Goal: Contribute content: Contribute content

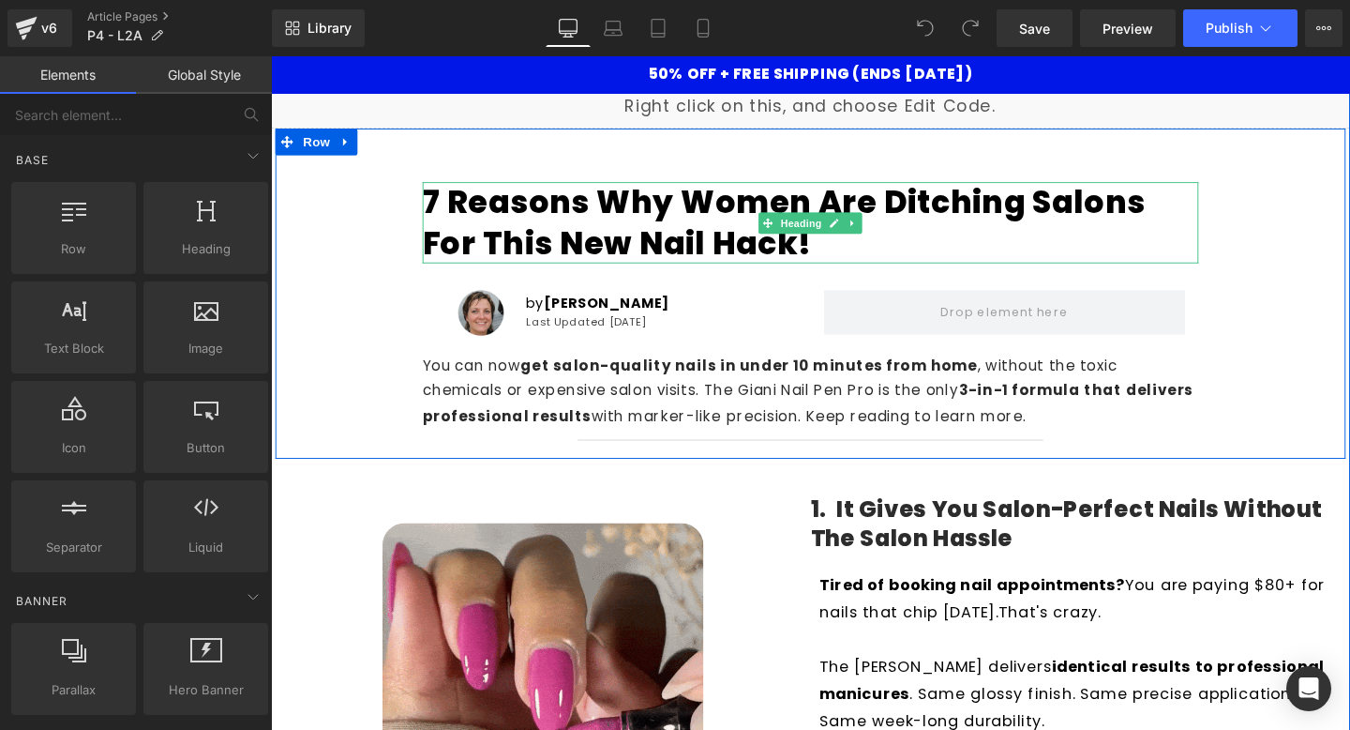
click at [701, 219] on h1 "7 Reasons Why Women Are Ditching Salons for This New Nail Hack!" at bounding box center [838, 230] width 816 height 85
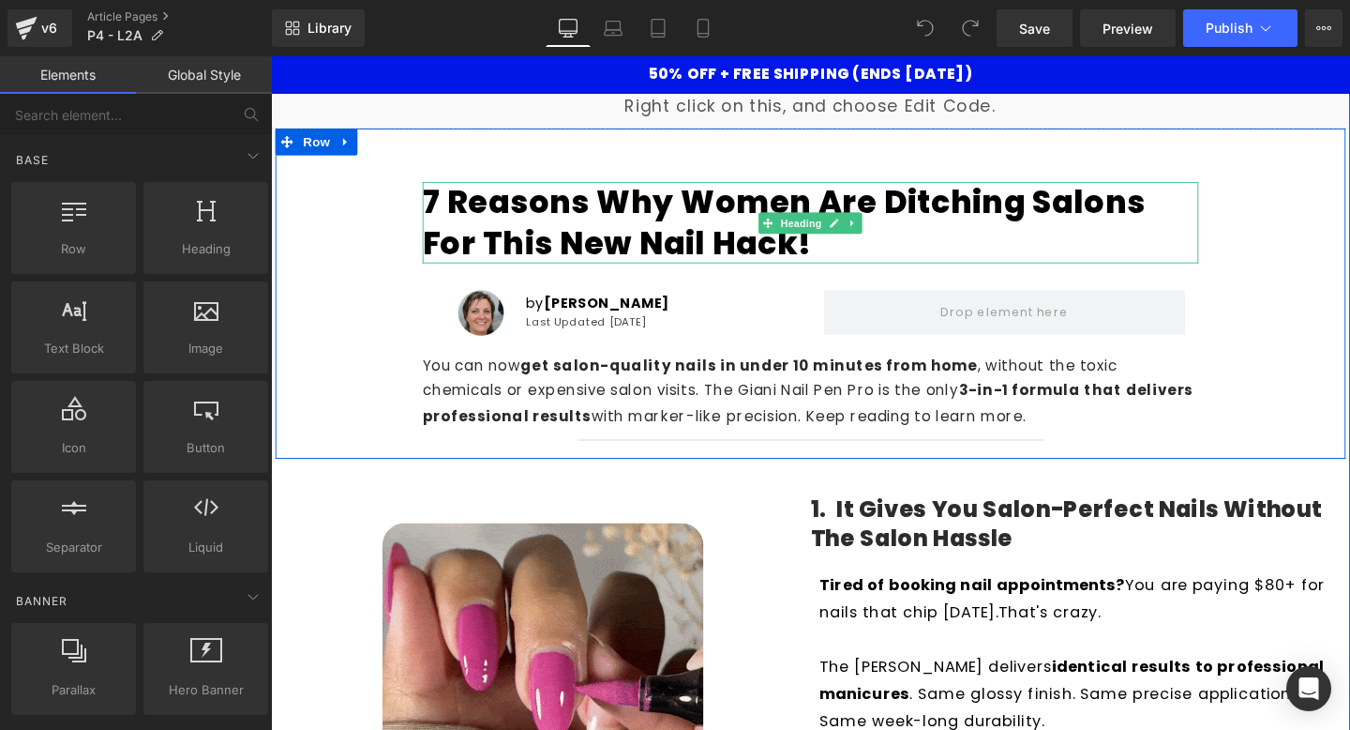
click at [701, 219] on h1 "7 Reasons Why Women Are Ditching Salons for This New Nail Hack!" at bounding box center [838, 230] width 816 height 85
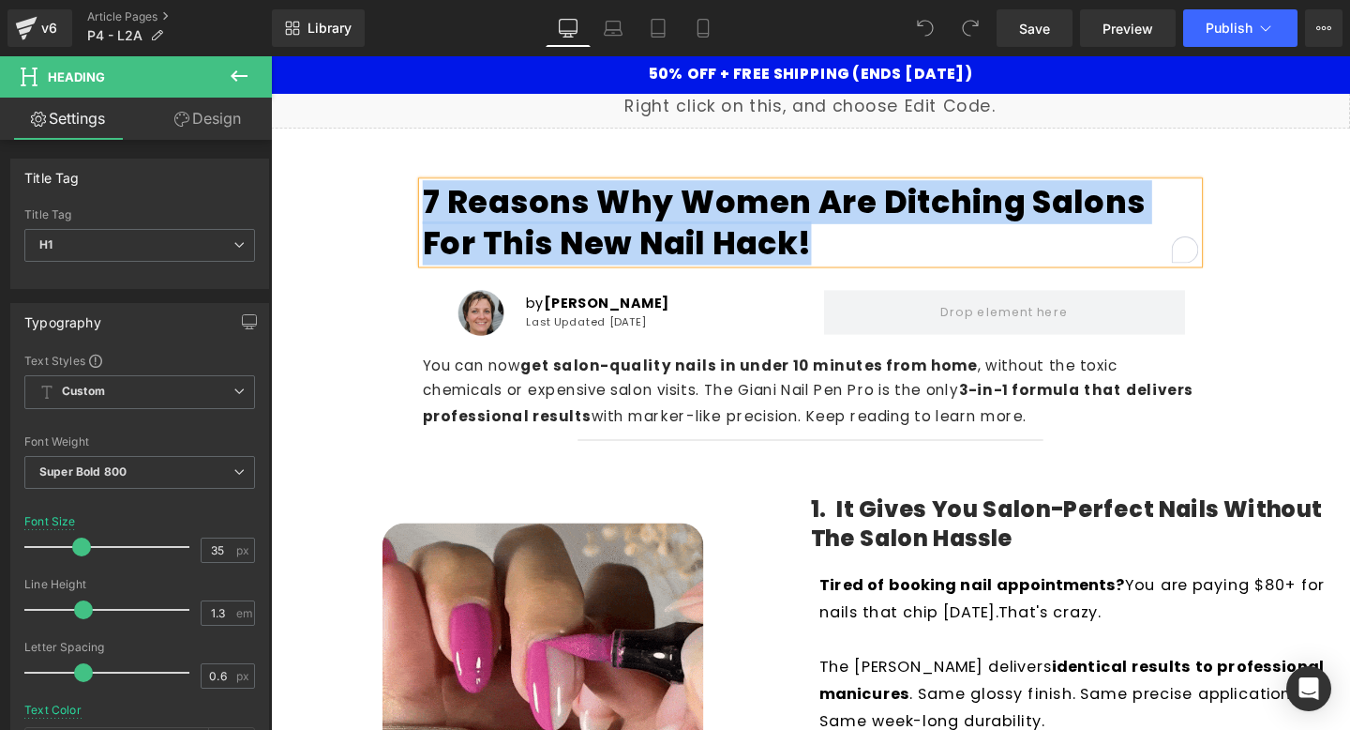
paste div "To enrich screen reader interactions, please activate Accessibility in Grammarl…"
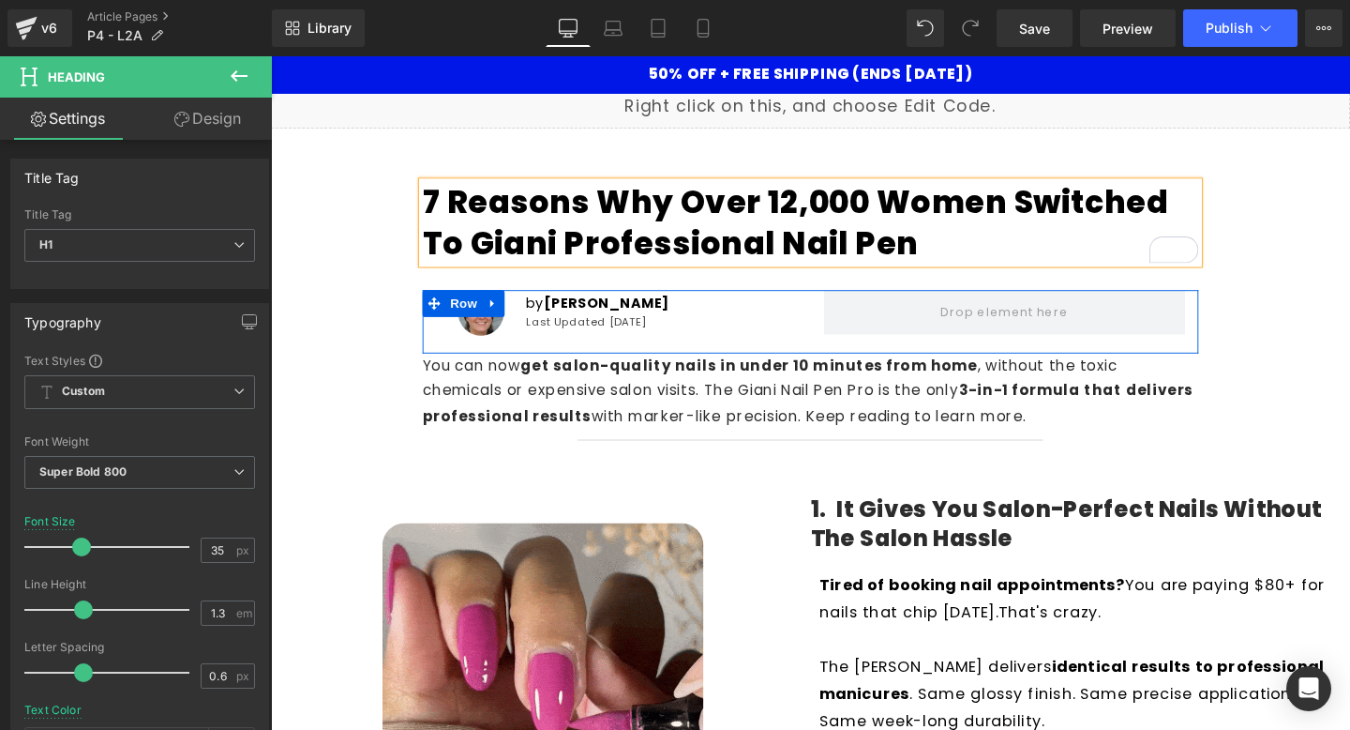
click at [730, 417] on p "You can now get salon-quality nails in under 10 minutes from home , without the…" at bounding box center [838, 409] width 816 height 81
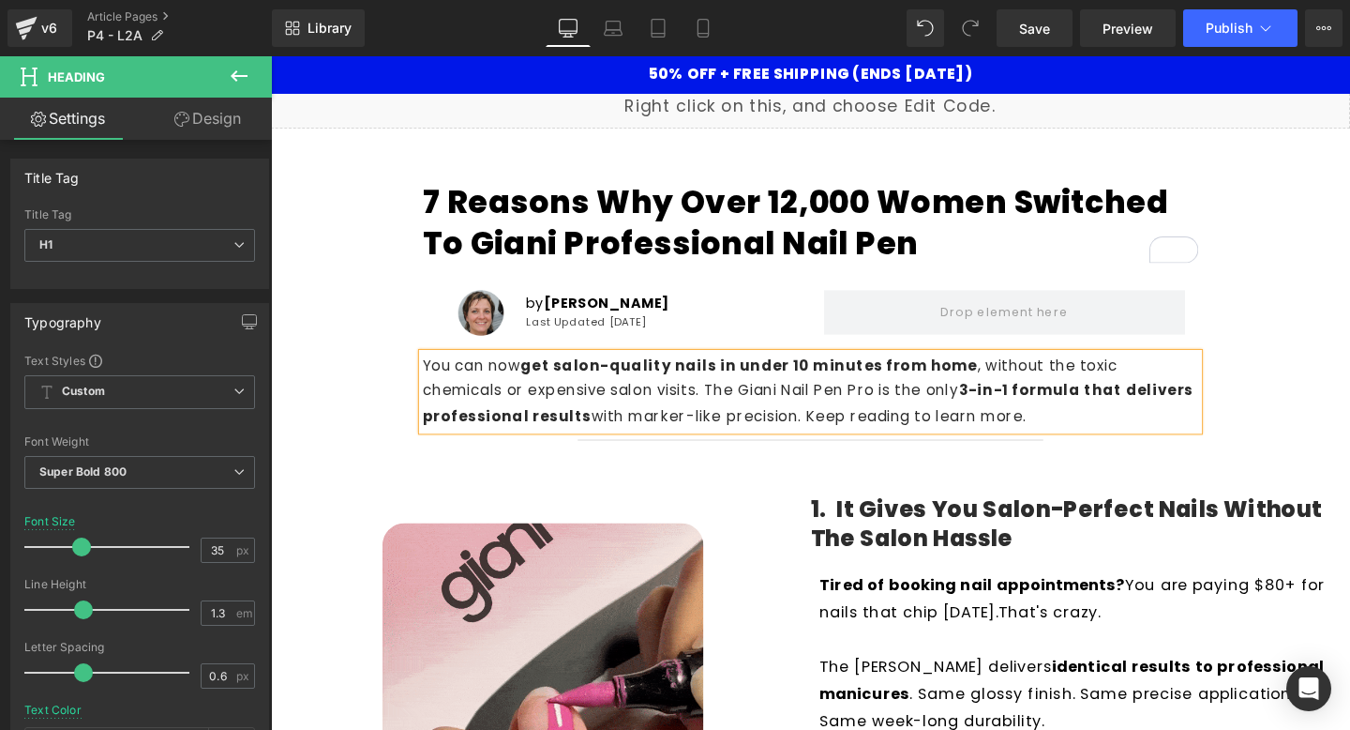
click at [730, 417] on p "You can now get salon-quality nails in under 10 minutes from home , without the…" at bounding box center [838, 409] width 816 height 81
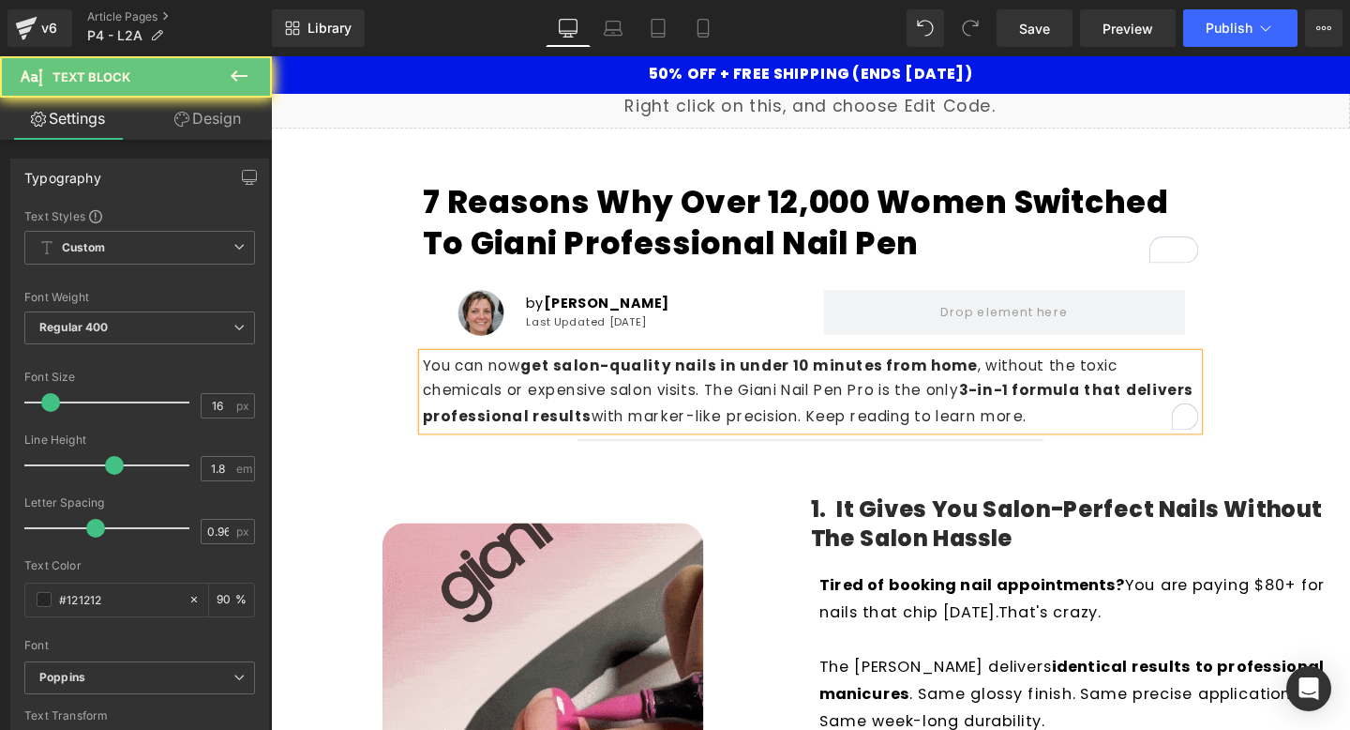
paste div "To enrich screen reader interactions, please activate Accessibility in Grammarl…"
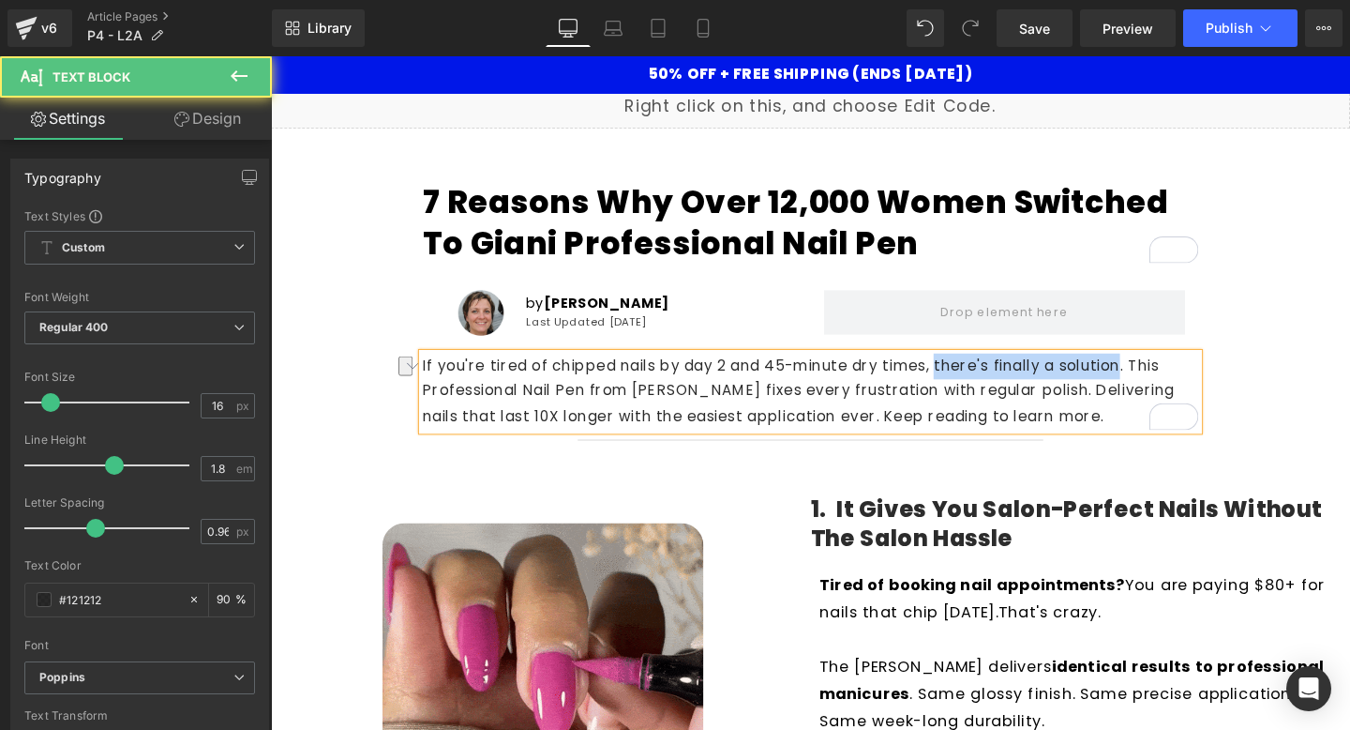
drag, startPoint x: 979, startPoint y: 388, endPoint x: 1175, endPoint y: 384, distance: 196.0
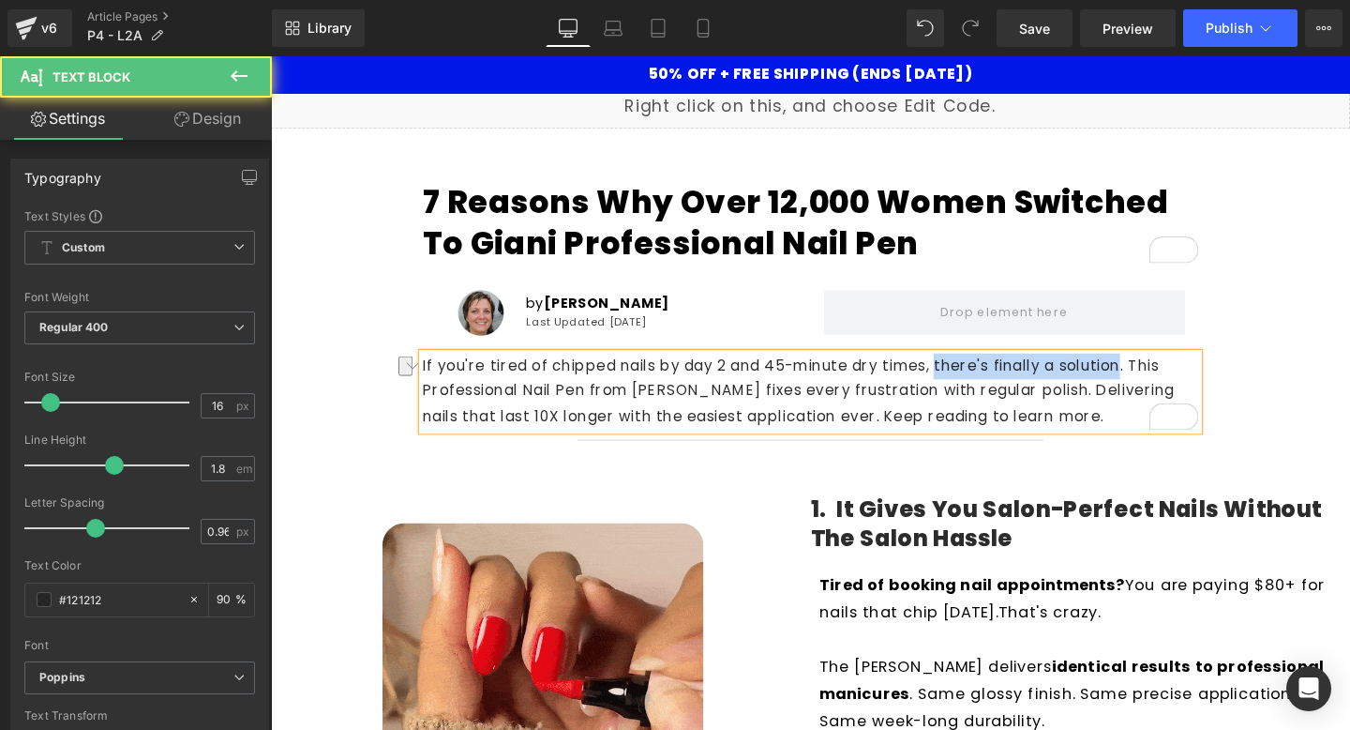
click at [1175, 384] on p "If you're tired of chipped nails by day 2 and 45-minute dry times, there's fina…" at bounding box center [838, 409] width 816 height 81
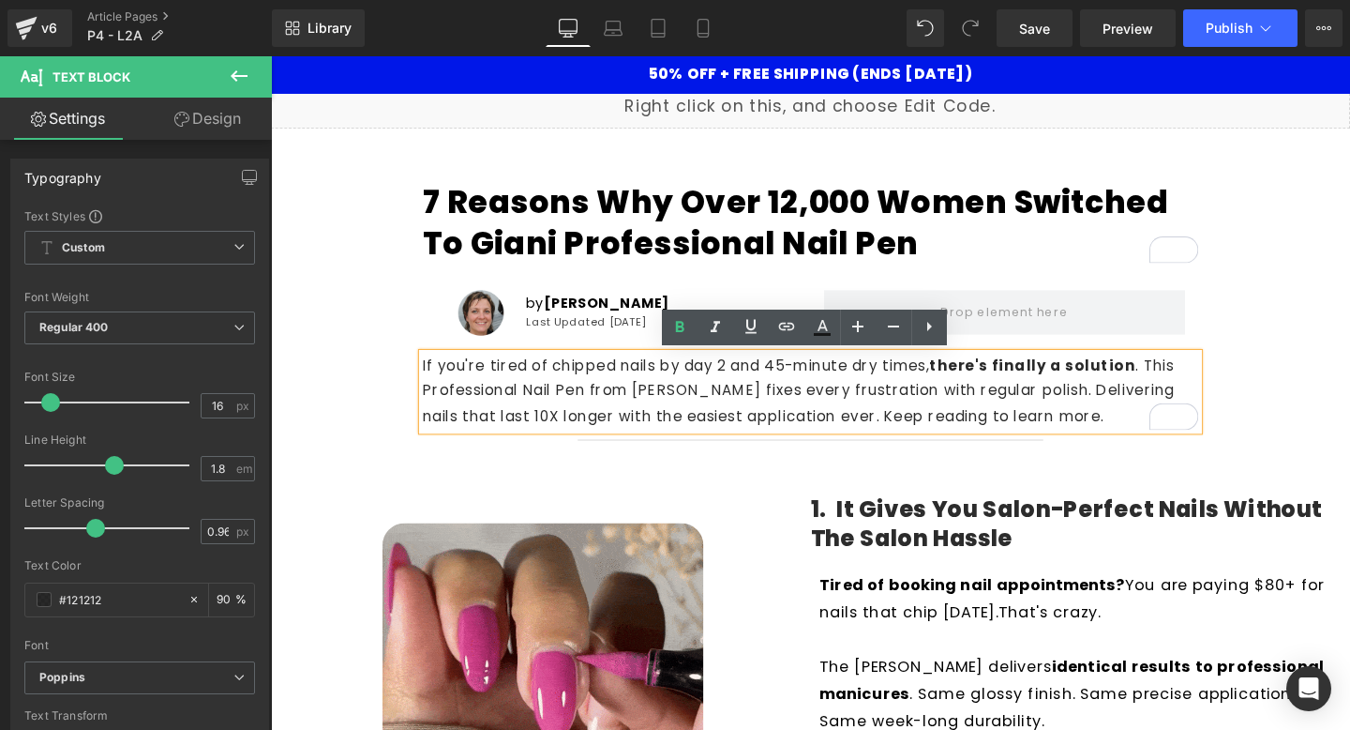
click at [838, 451] on span "Separator" at bounding box center [838, 459] width 58 height 23
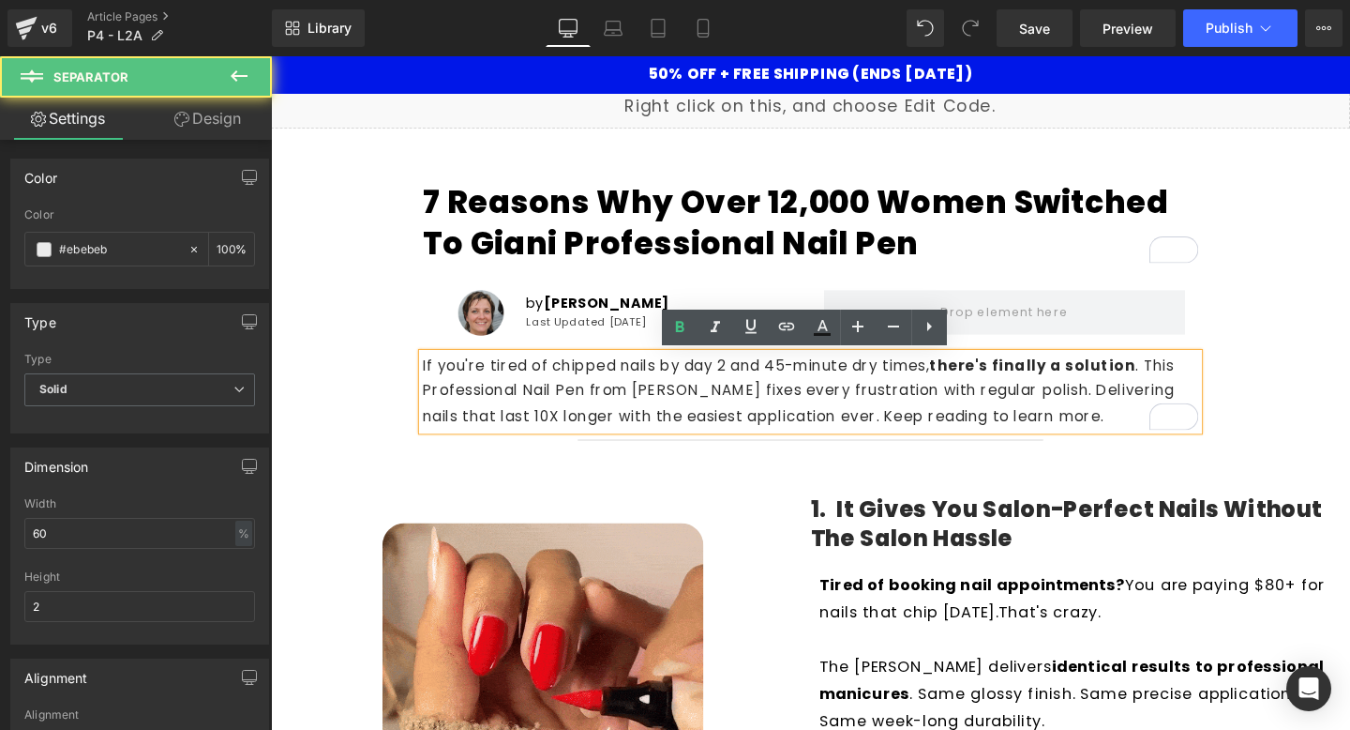
click at [937, 385] on p "If you're tired of chipped nails by day 2 and 45-minute dry times, there's fina…" at bounding box center [838, 409] width 816 height 81
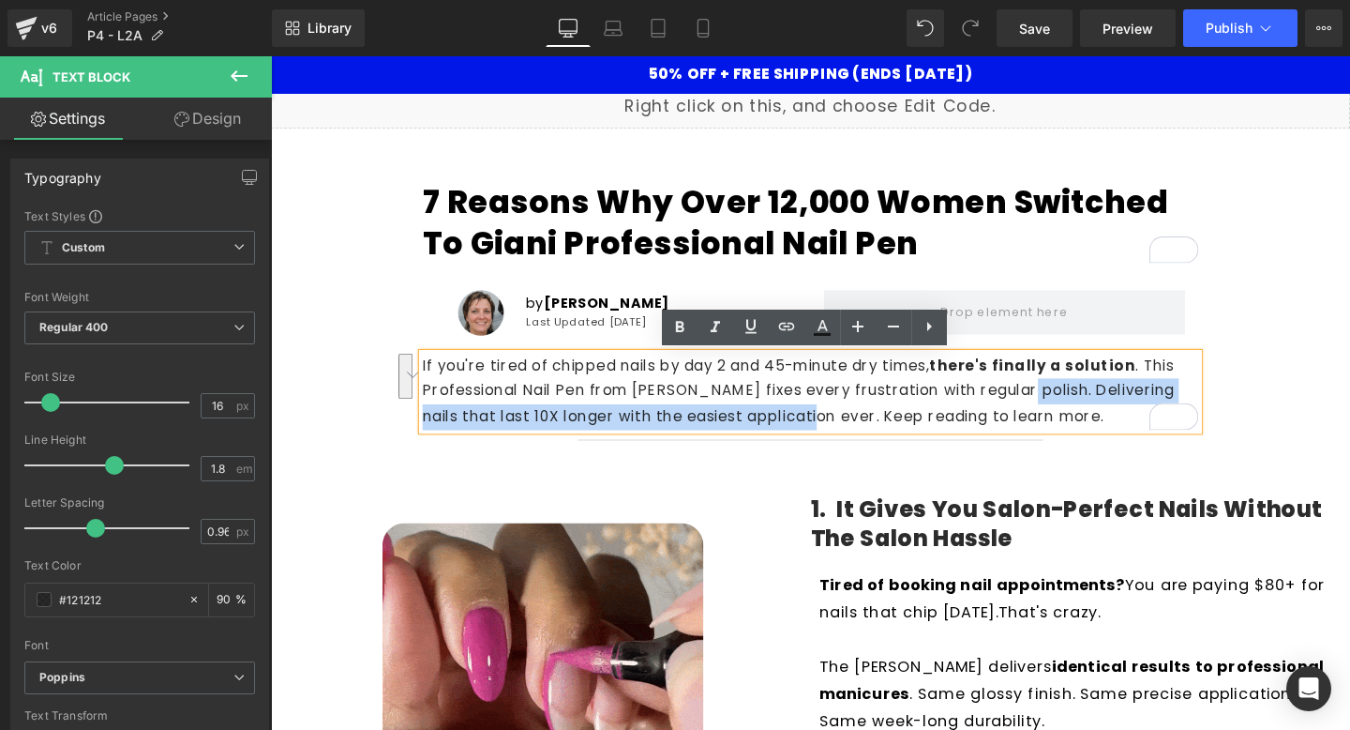
drag, startPoint x: 1045, startPoint y: 409, endPoint x: 833, endPoint y: 438, distance: 213.9
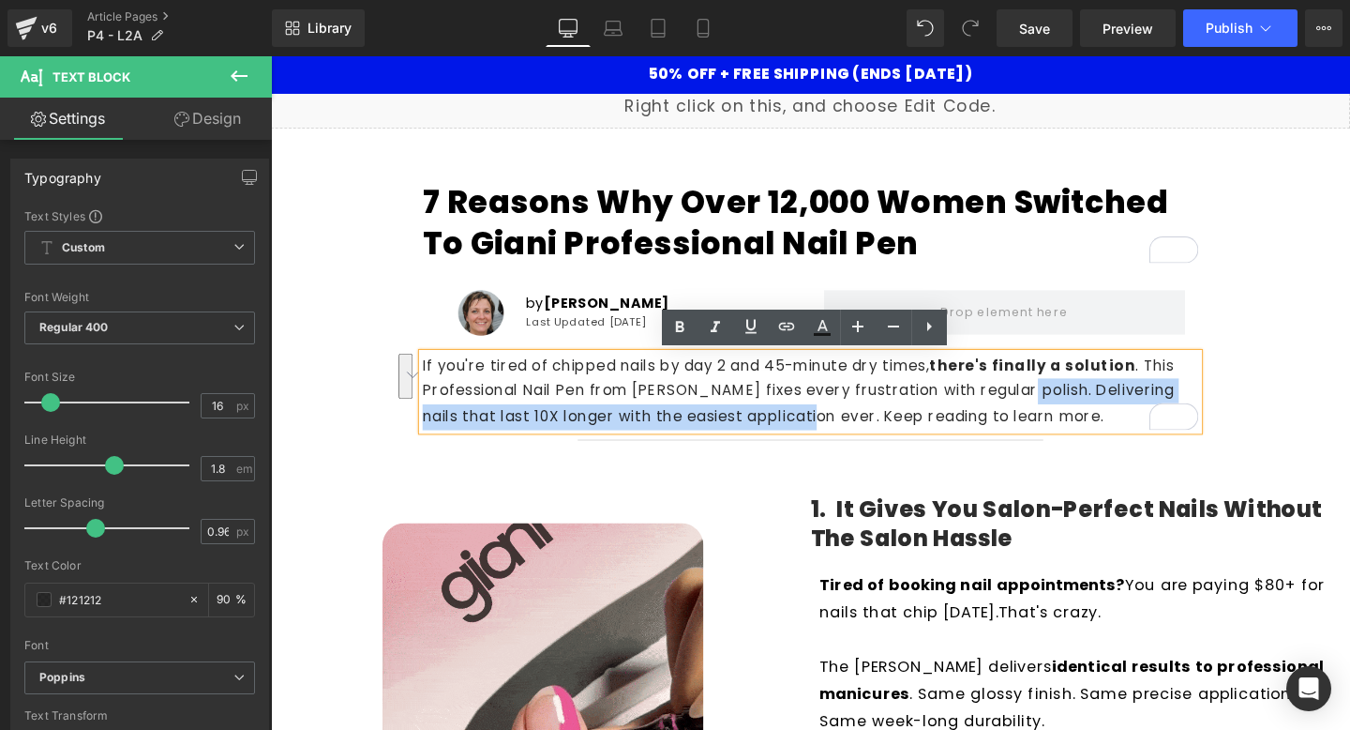
click at [833, 438] on p "If you're tired of chipped nails by day 2 and 45-minute dry times, there's fina…" at bounding box center [838, 409] width 816 height 81
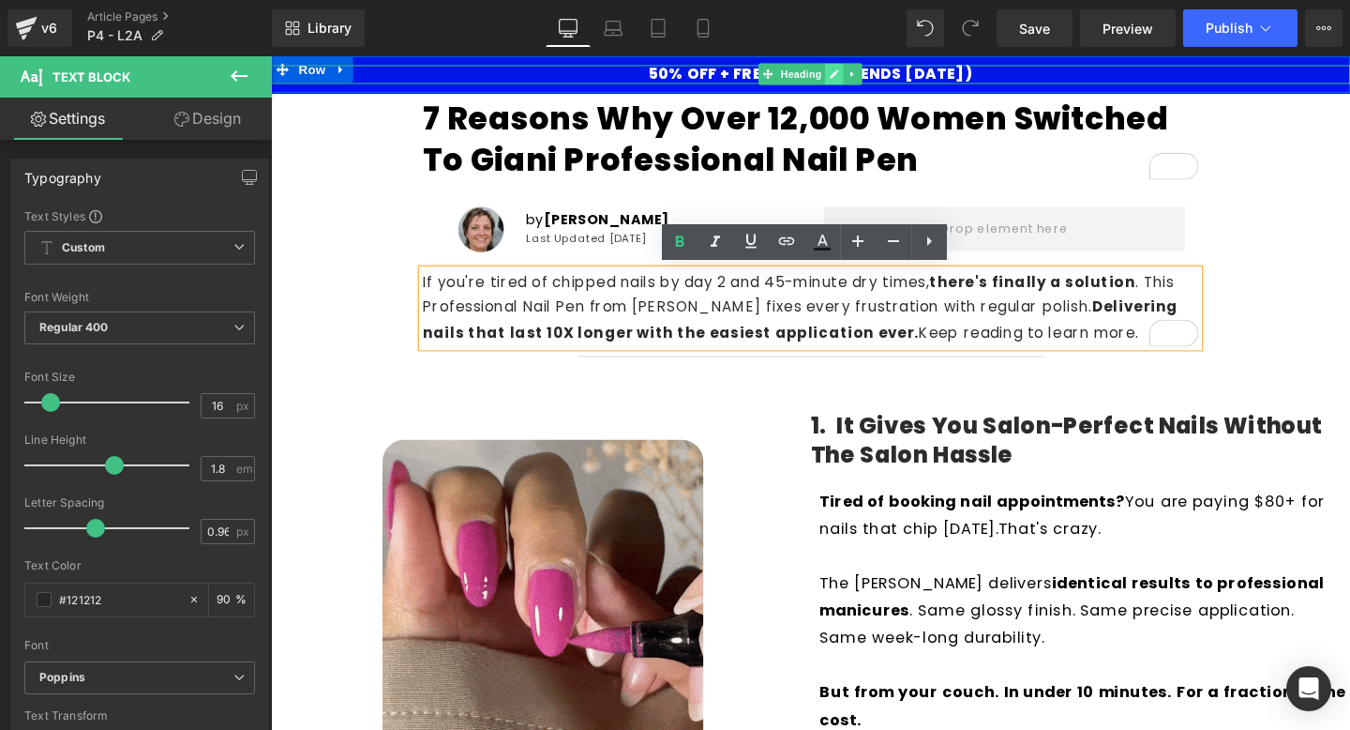
scroll to position [153, 0]
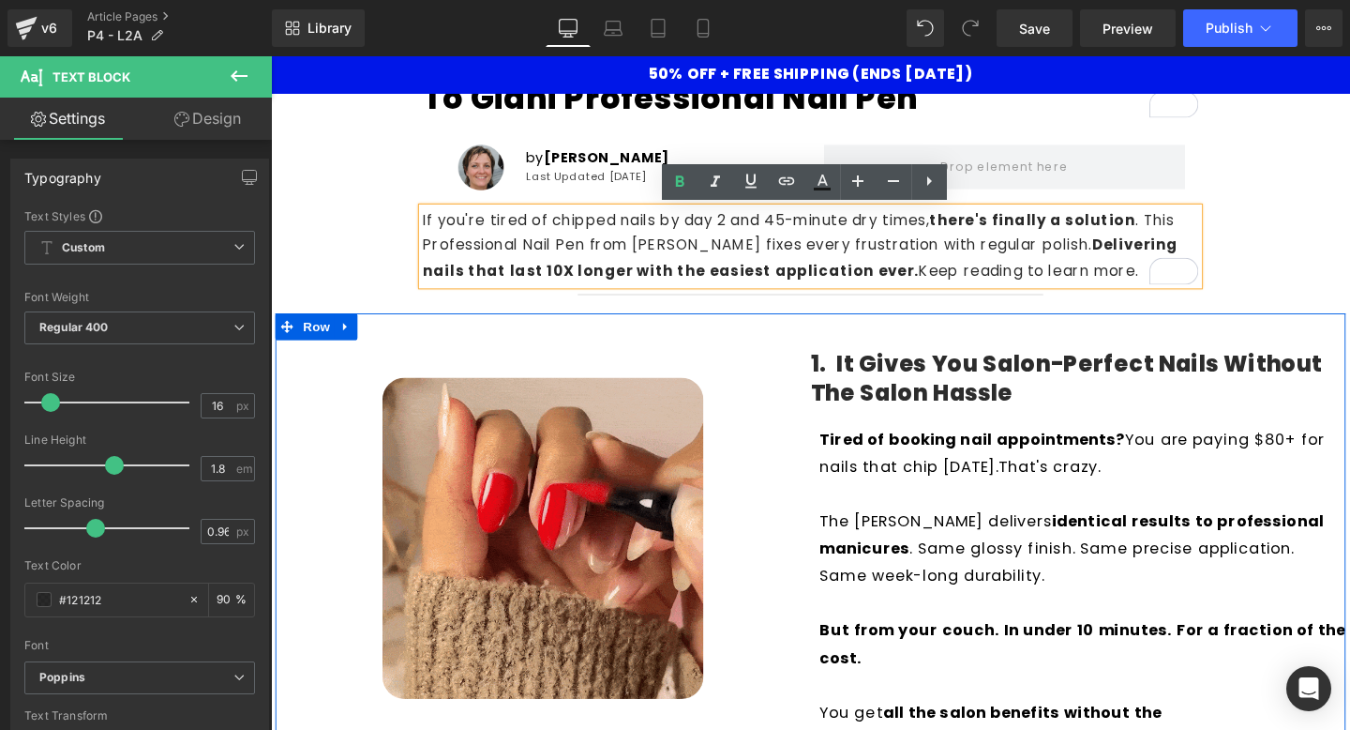
click at [952, 399] on h4 "1. It Gives You Salon-Perfect Nails Without the Salon Hassle" at bounding box center [1119, 395] width 563 height 61
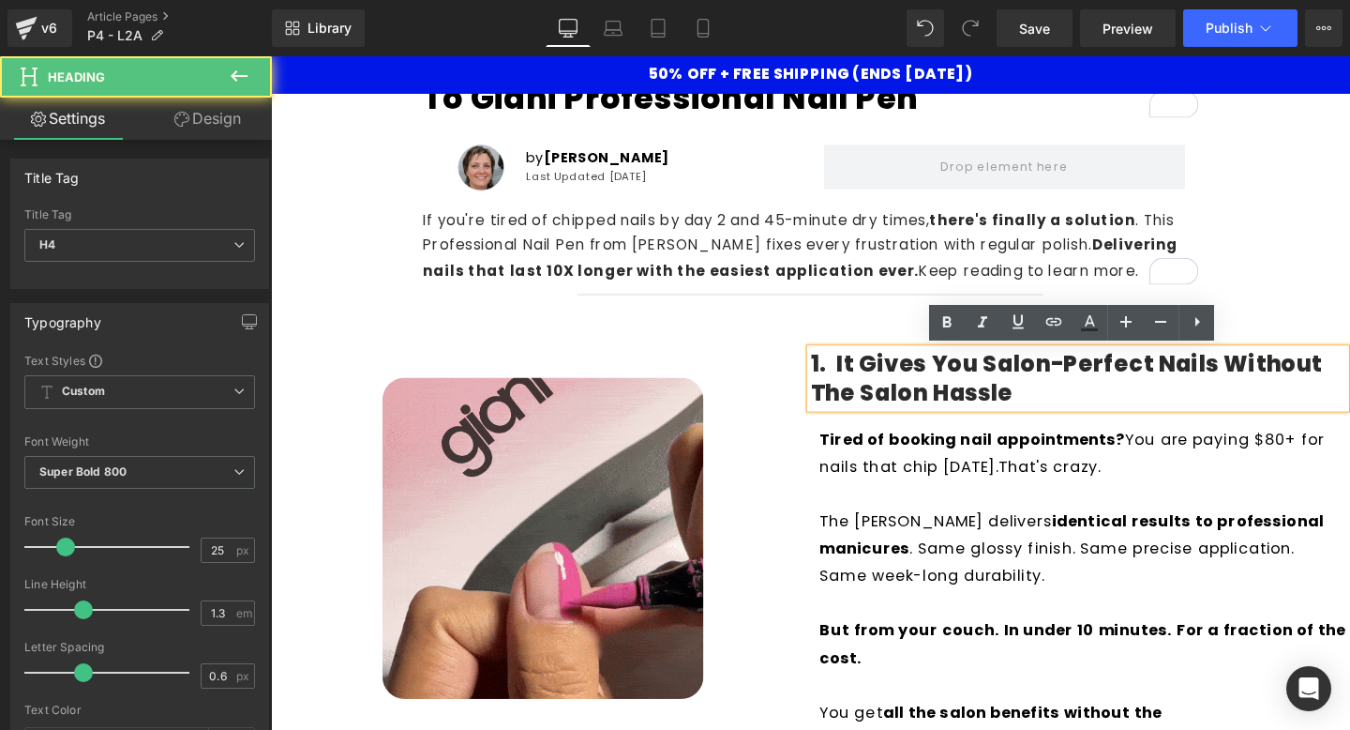
click at [952, 399] on h4 "1. It Gives You Salon-Perfect Nails Without the Salon Hassle" at bounding box center [1119, 395] width 563 height 61
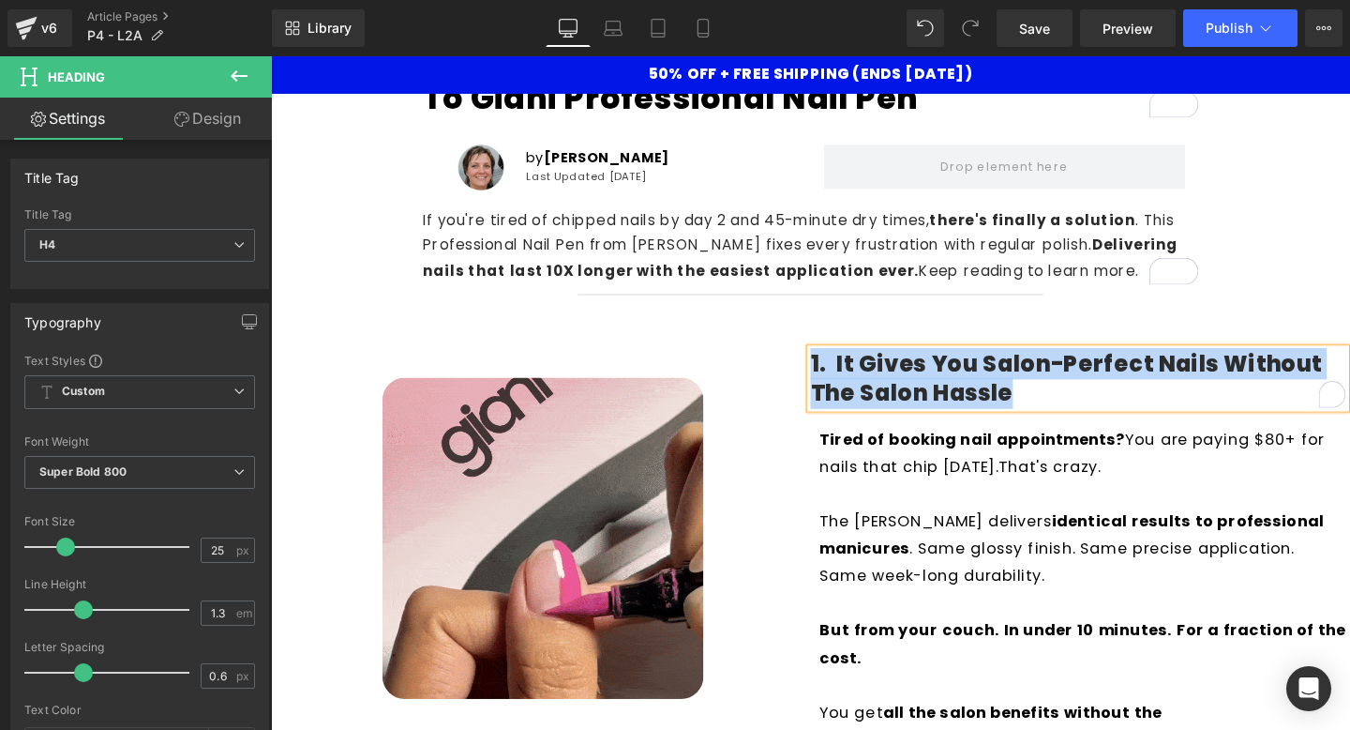
paste div "To enrich screen reader interactions, please activate Accessibility in Grammarl…"
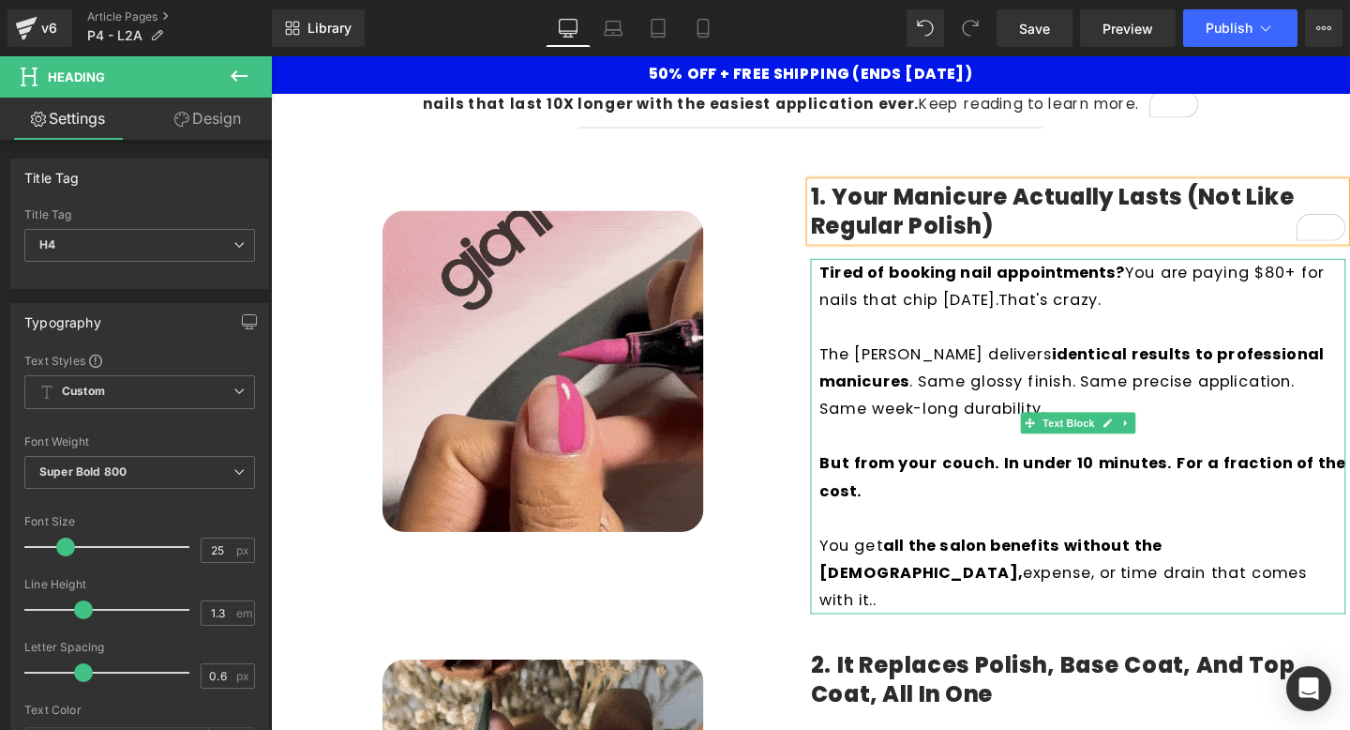
scroll to position [334, 0]
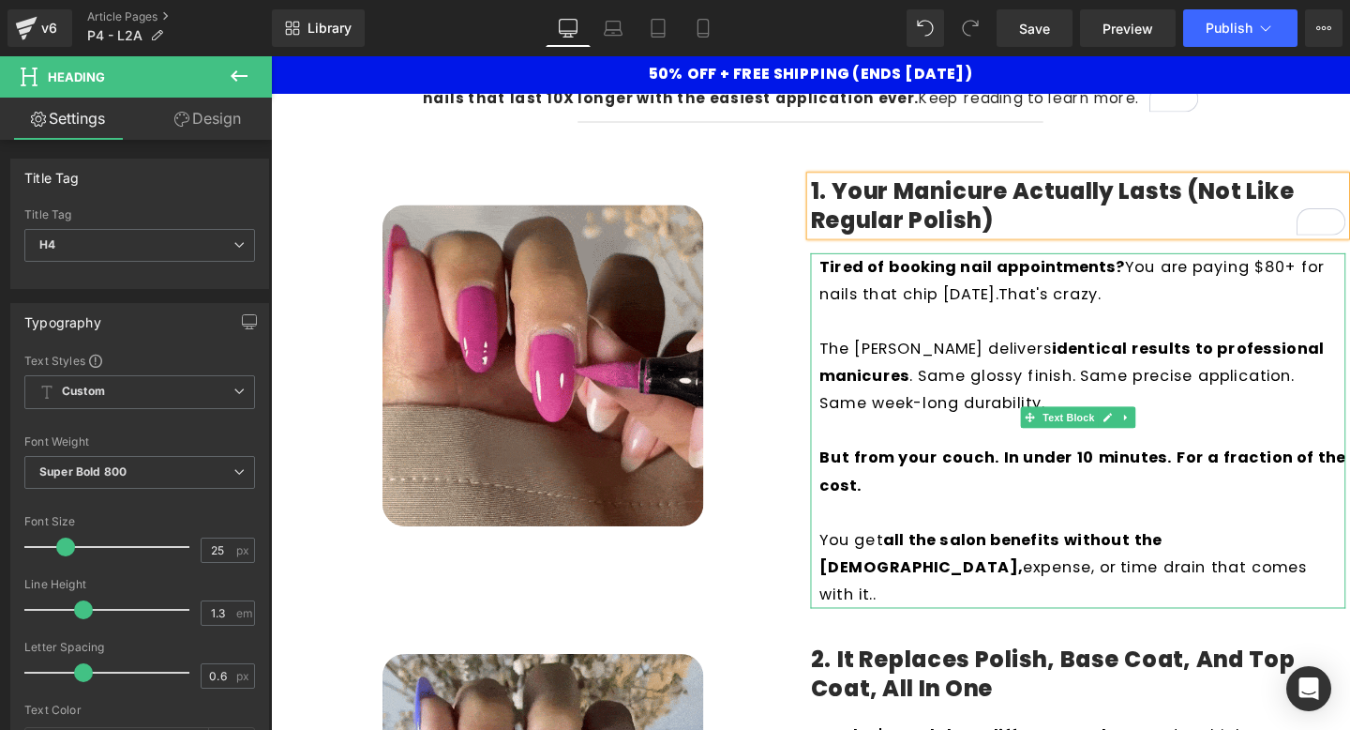
click at [1003, 499] on p "But from your couch. In under 10 minutes. For a fraction of the cost." at bounding box center [1124, 492] width 553 height 57
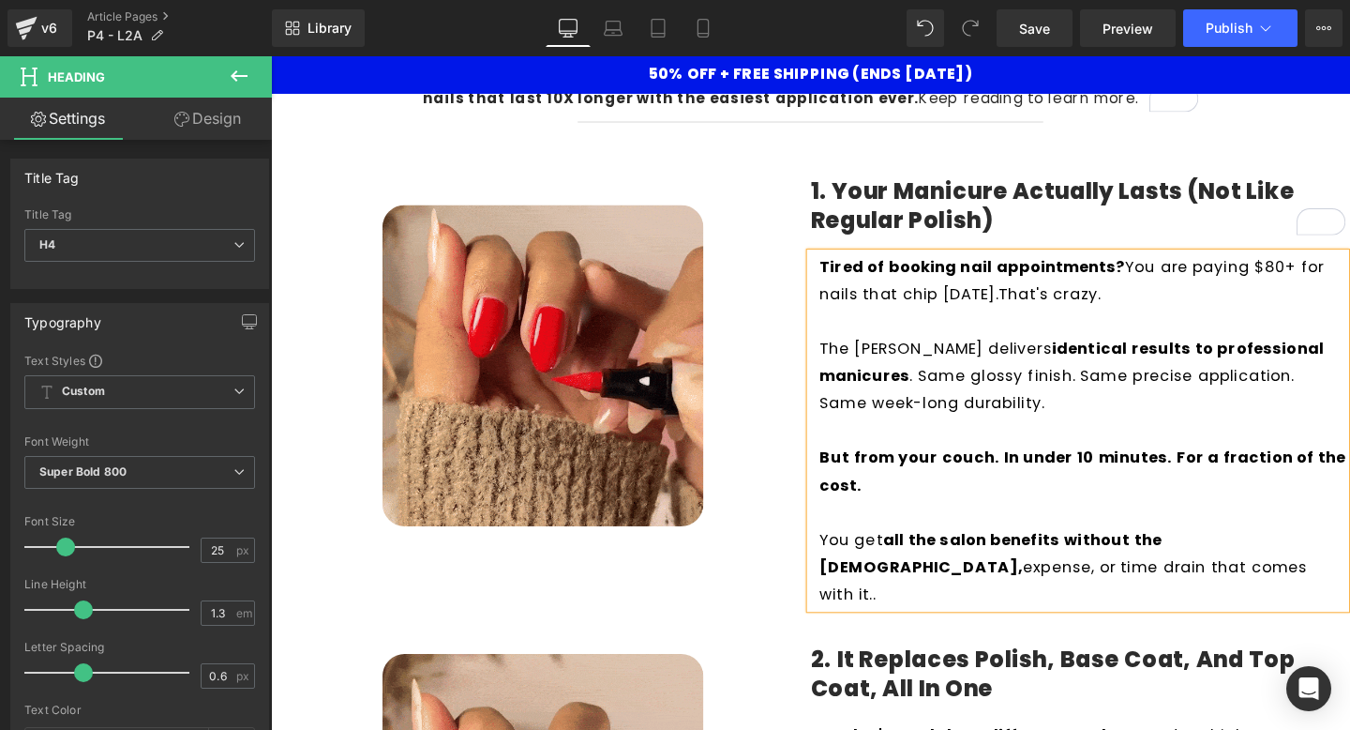
click at [1003, 499] on p "But from your couch. In under 10 minutes. For a fraction of the cost." at bounding box center [1124, 492] width 553 height 57
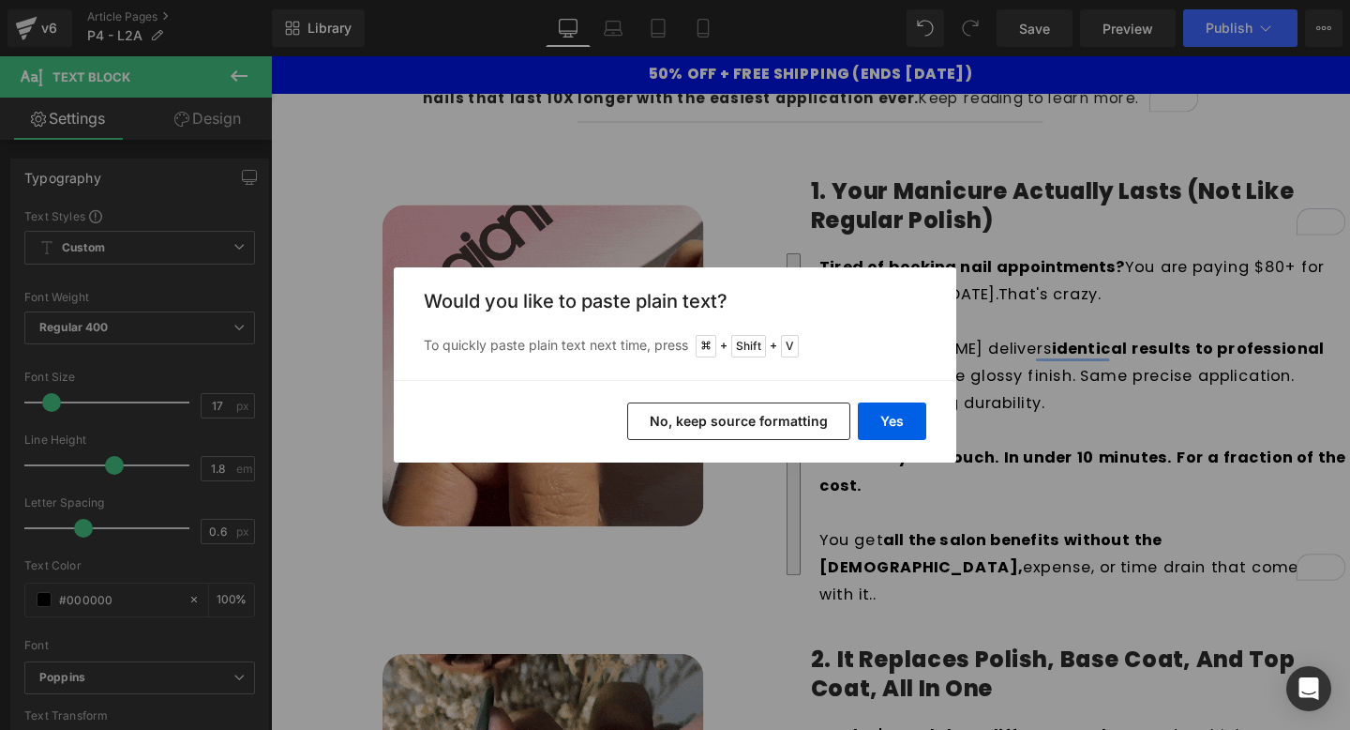
click at [828, 432] on button "No, keep source formatting" at bounding box center [738, 421] width 223 height 38
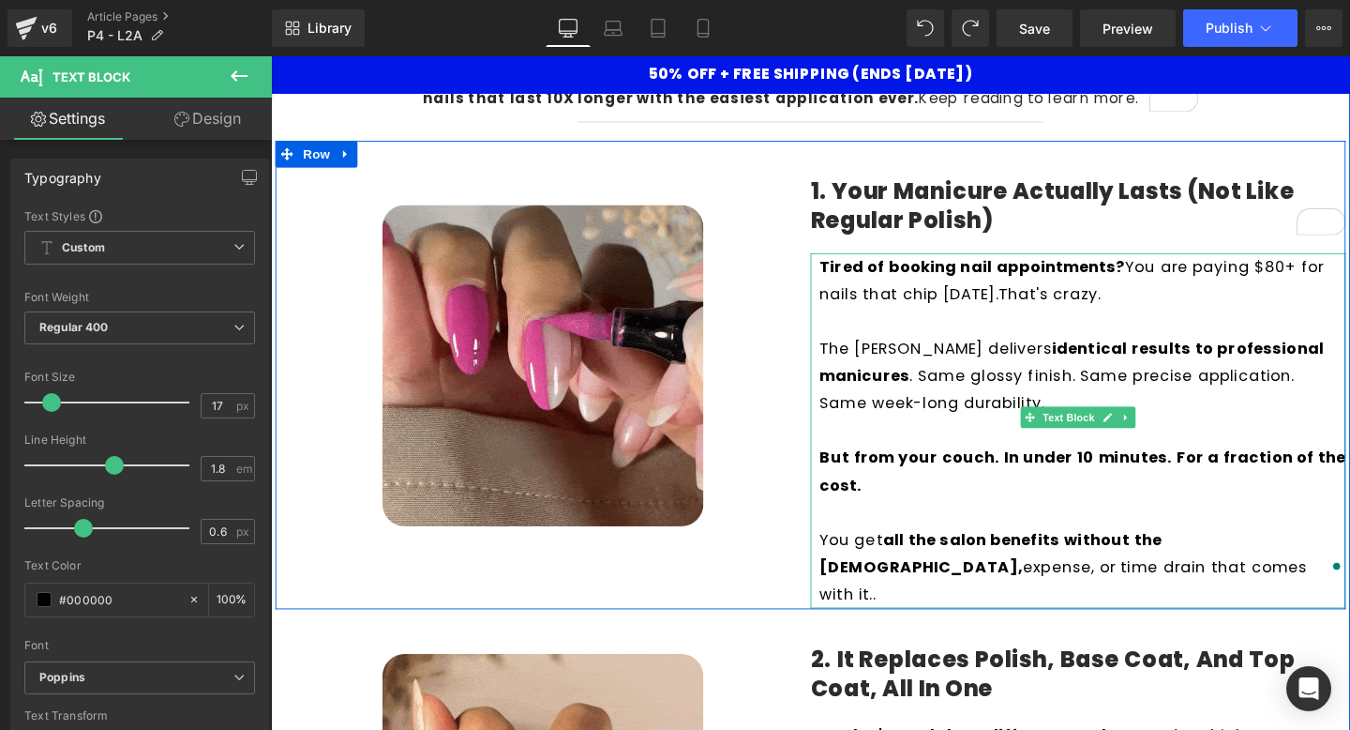
click at [899, 431] on p "The Giani Nail Pen delivers identical results to professional manicures . Same …" at bounding box center [1124, 393] width 553 height 86
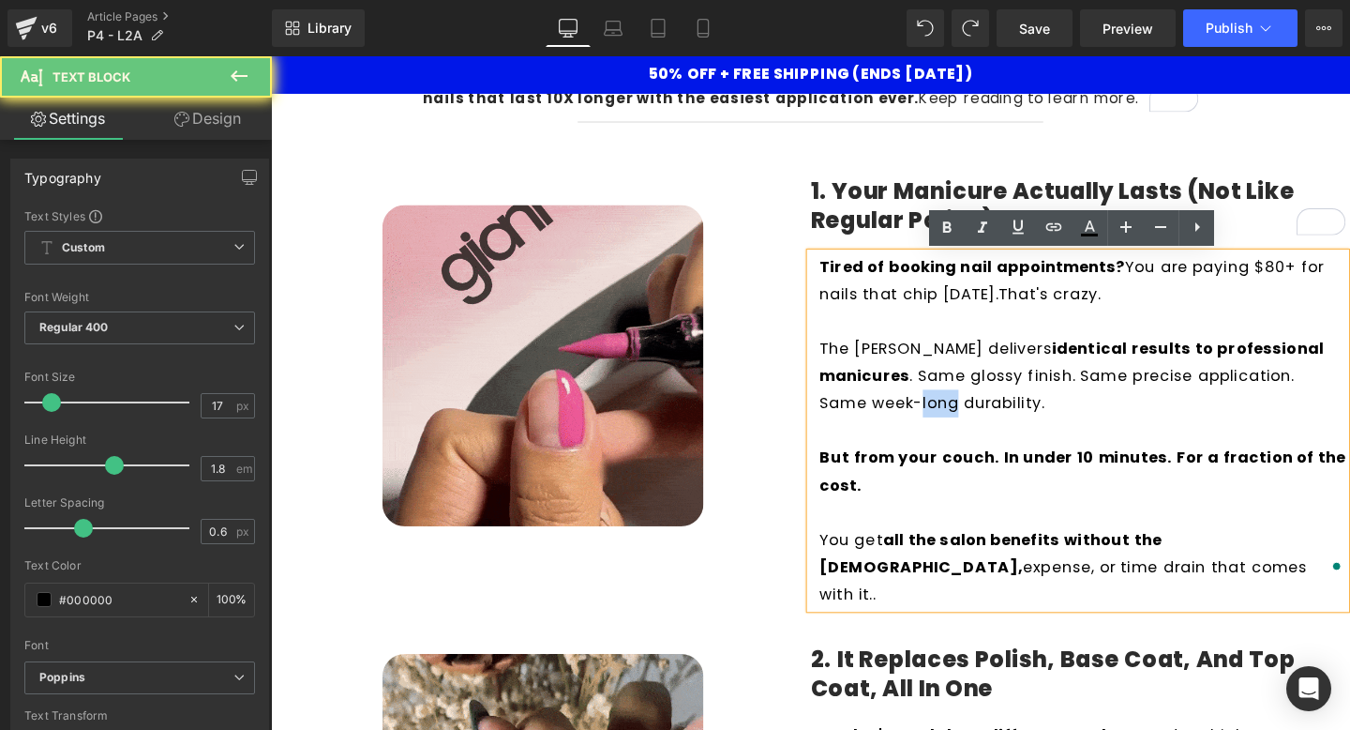
click at [899, 431] on p "The Giani Nail Pen delivers identical results to professional manicures . Same …" at bounding box center [1124, 393] width 553 height 86
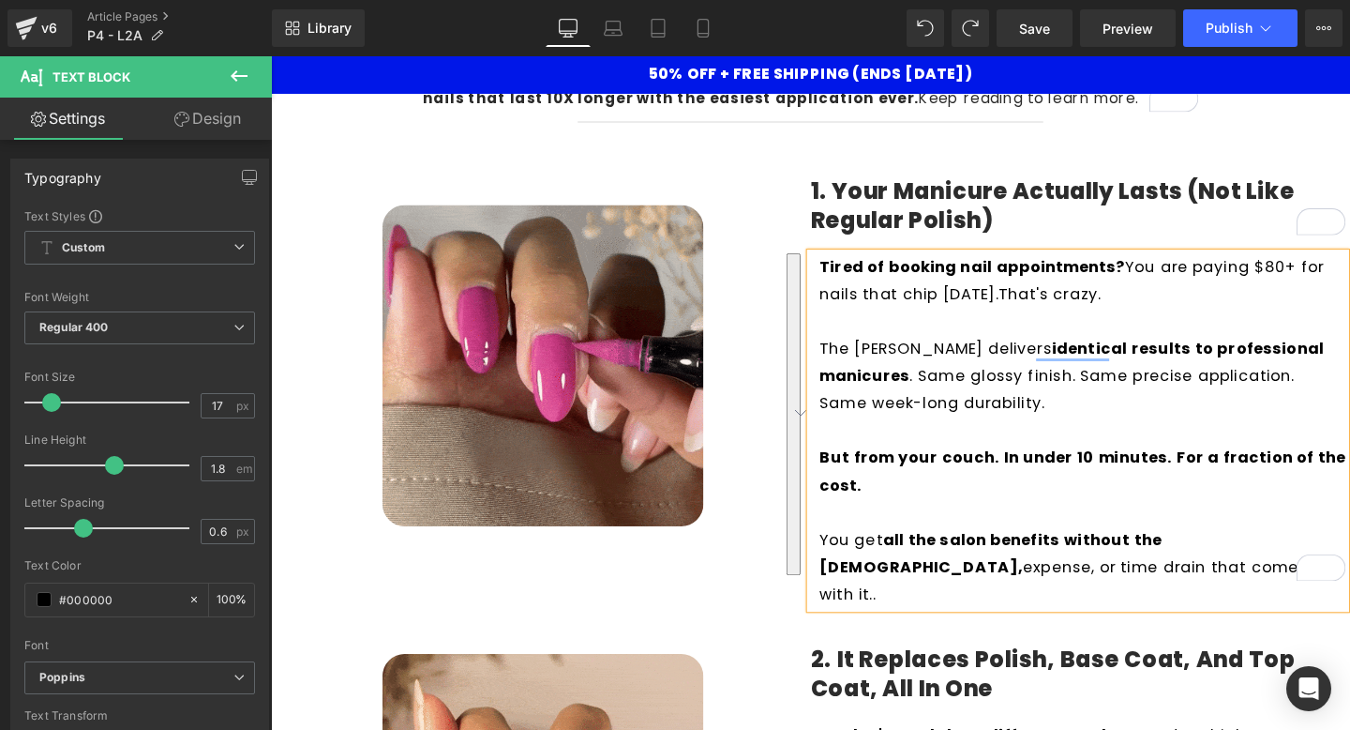
scroll to position [352, 0]
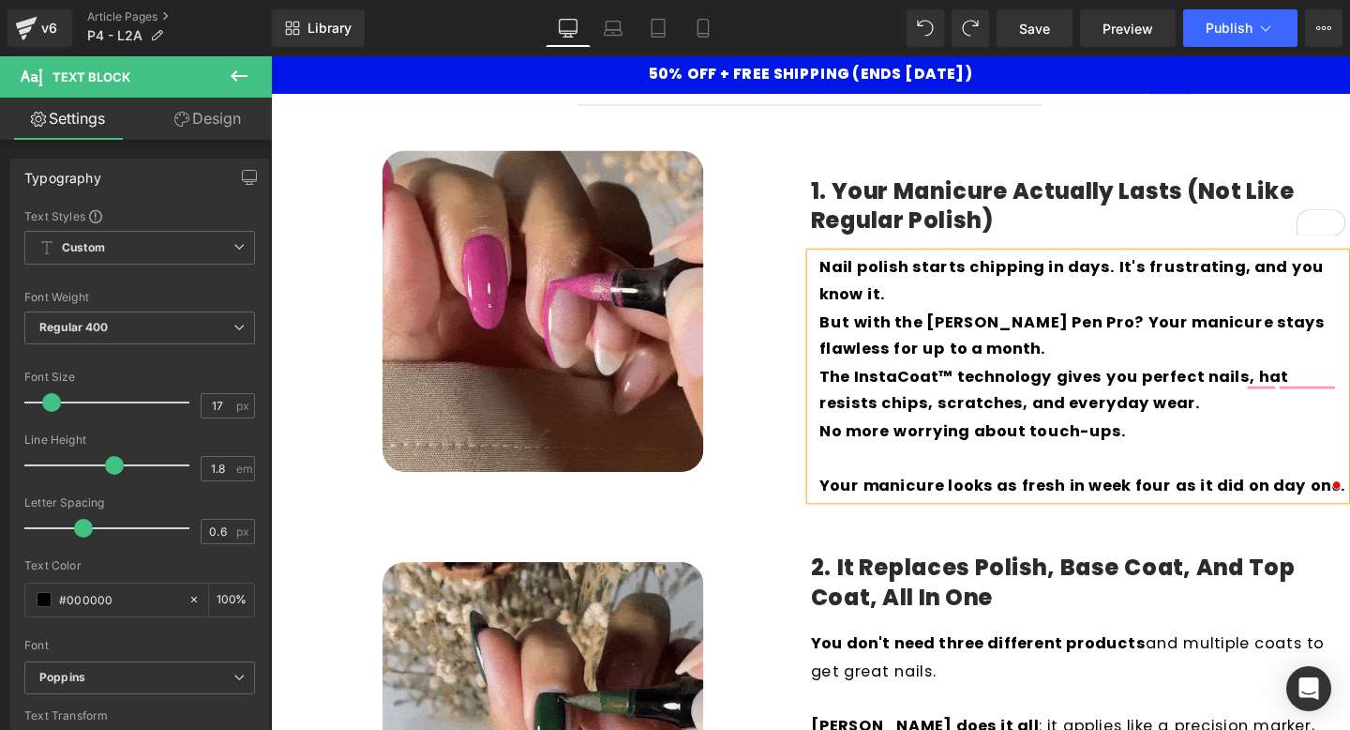
click at [1011, 319] on p "Nail polish starts chipping in days. It's frustrating, and you know it." at bounding box center [1124, 292] width 553 height 57
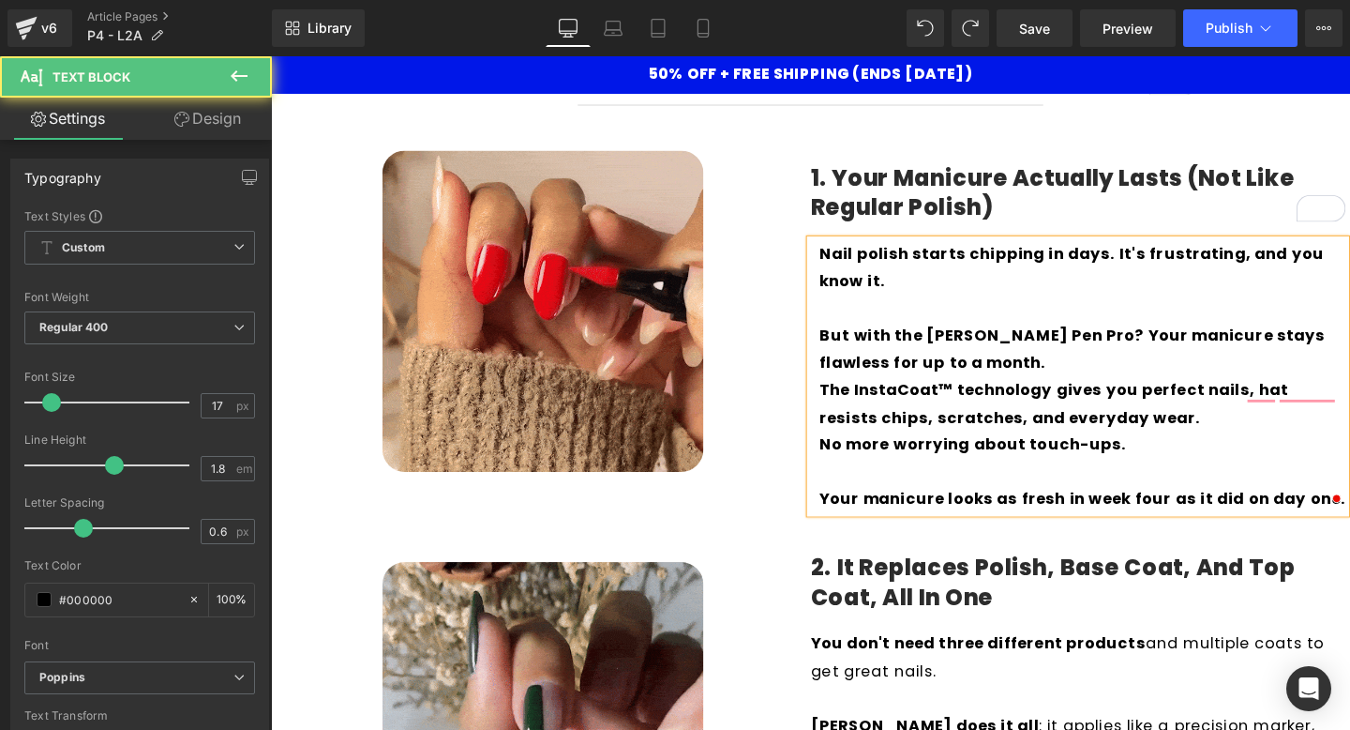
scroll to position [338, 0]
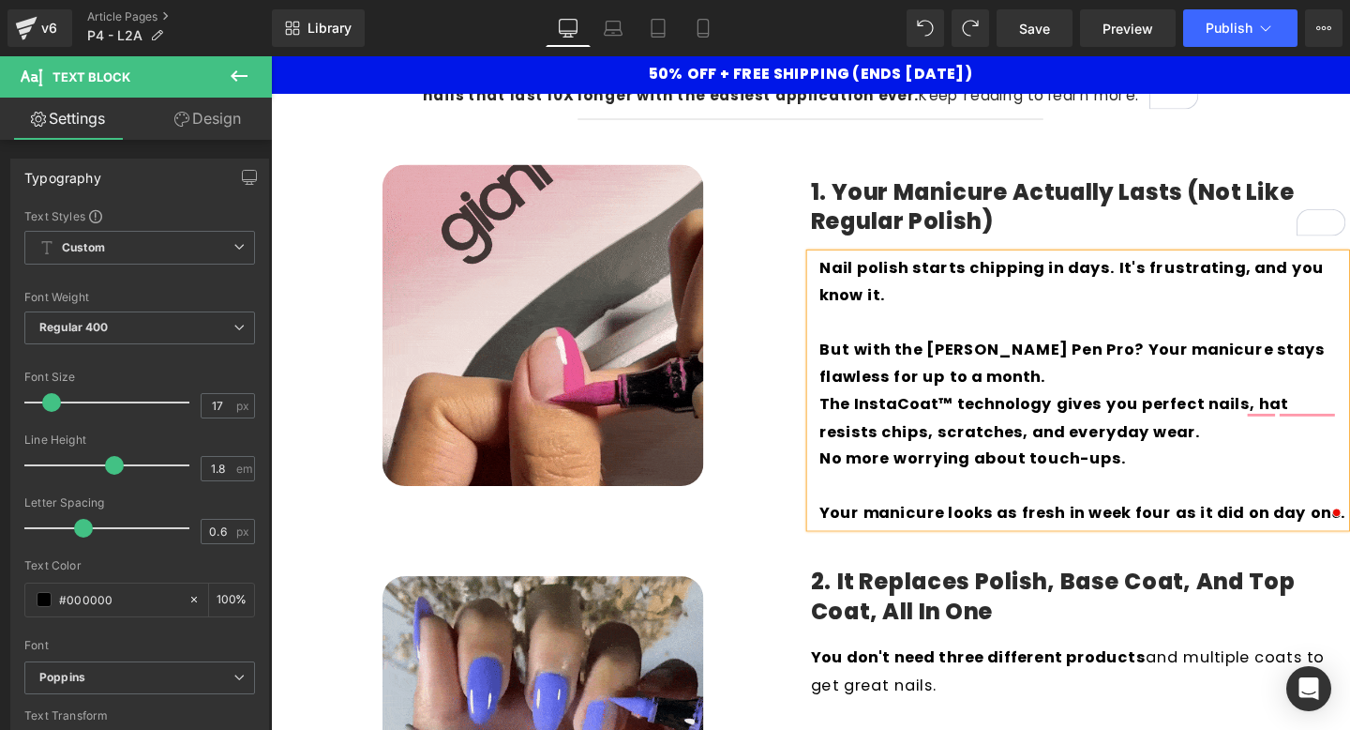
click at [1082, 385] on p "But with the [PERSON_NAME] Pen Pro? Your manicure stays flawless for up to a mo…" at bounding box center [1124, 378] width 553 height 57
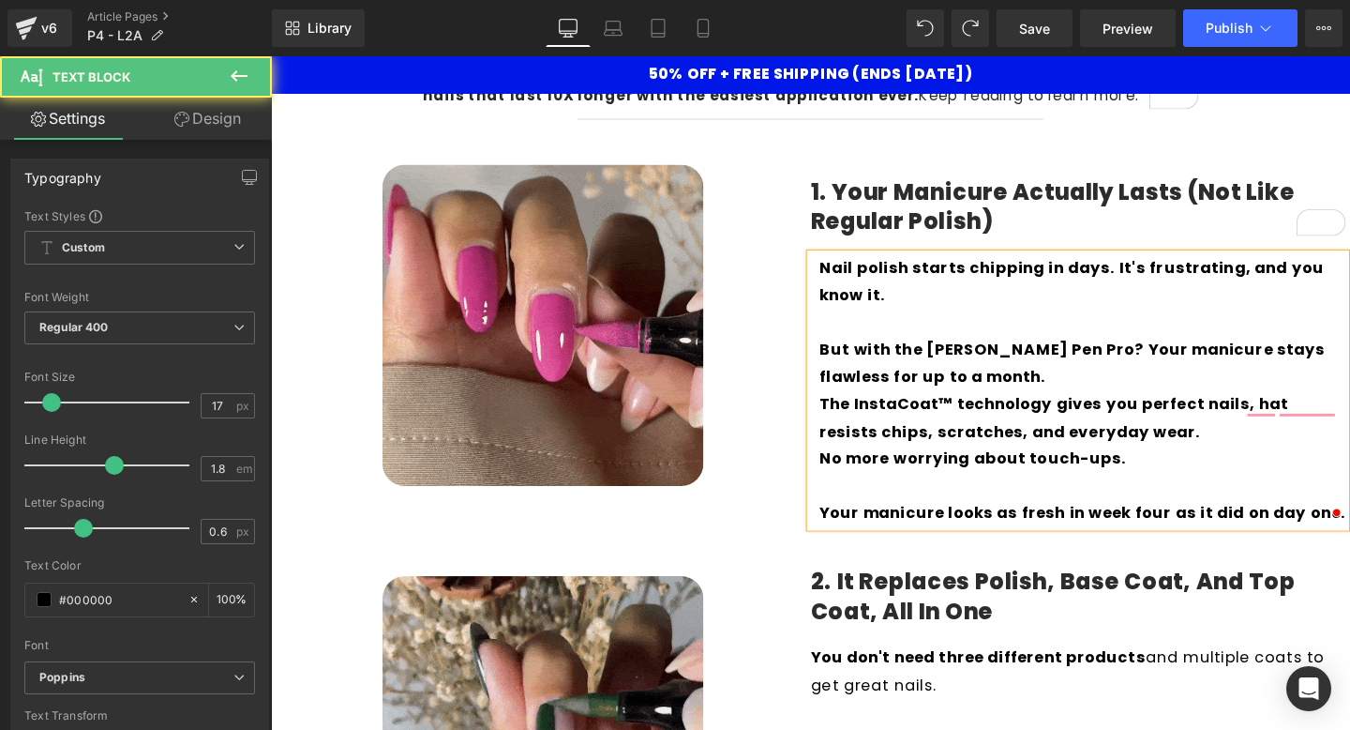
scroll to position [334, 0]
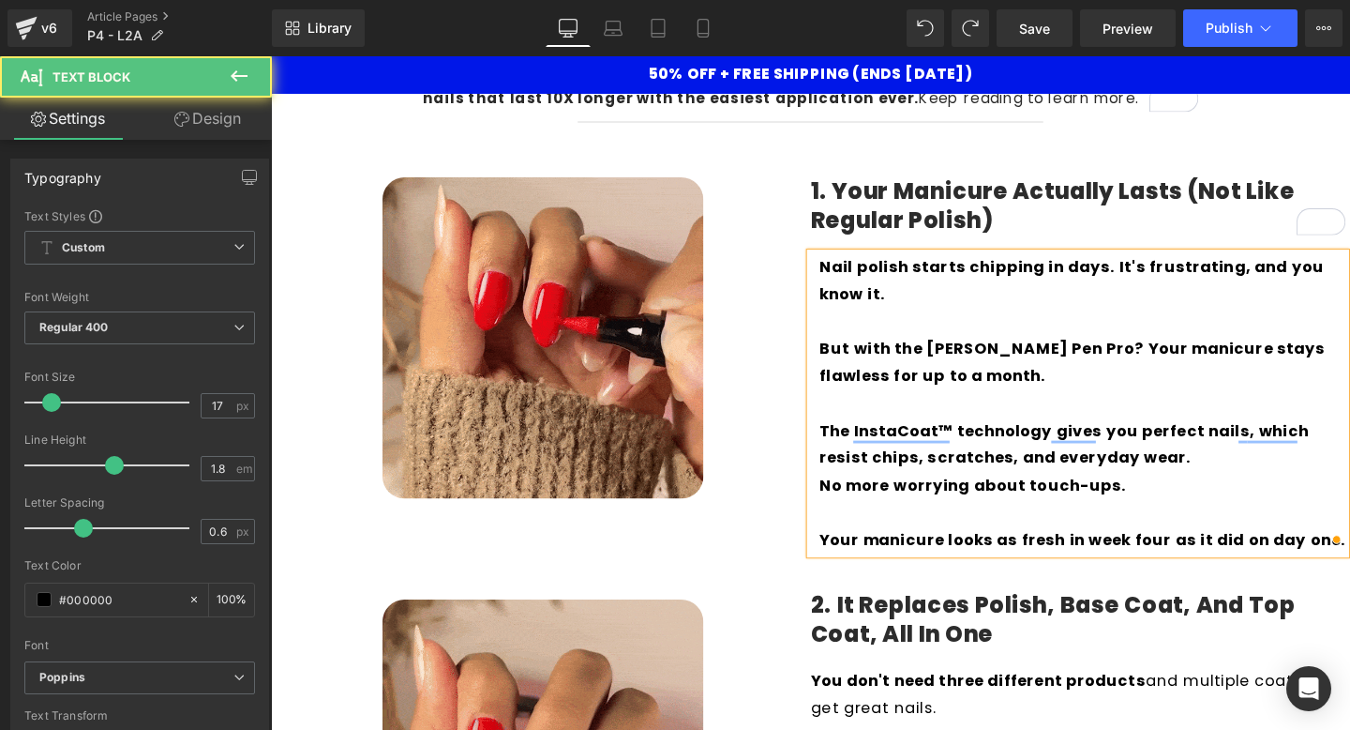
click at [1056, 443] on b "The InstaCoat™ technology gives you perfect nails, which resist chips, scratche…" at bounding box center [1105, 465] width 515 height 52
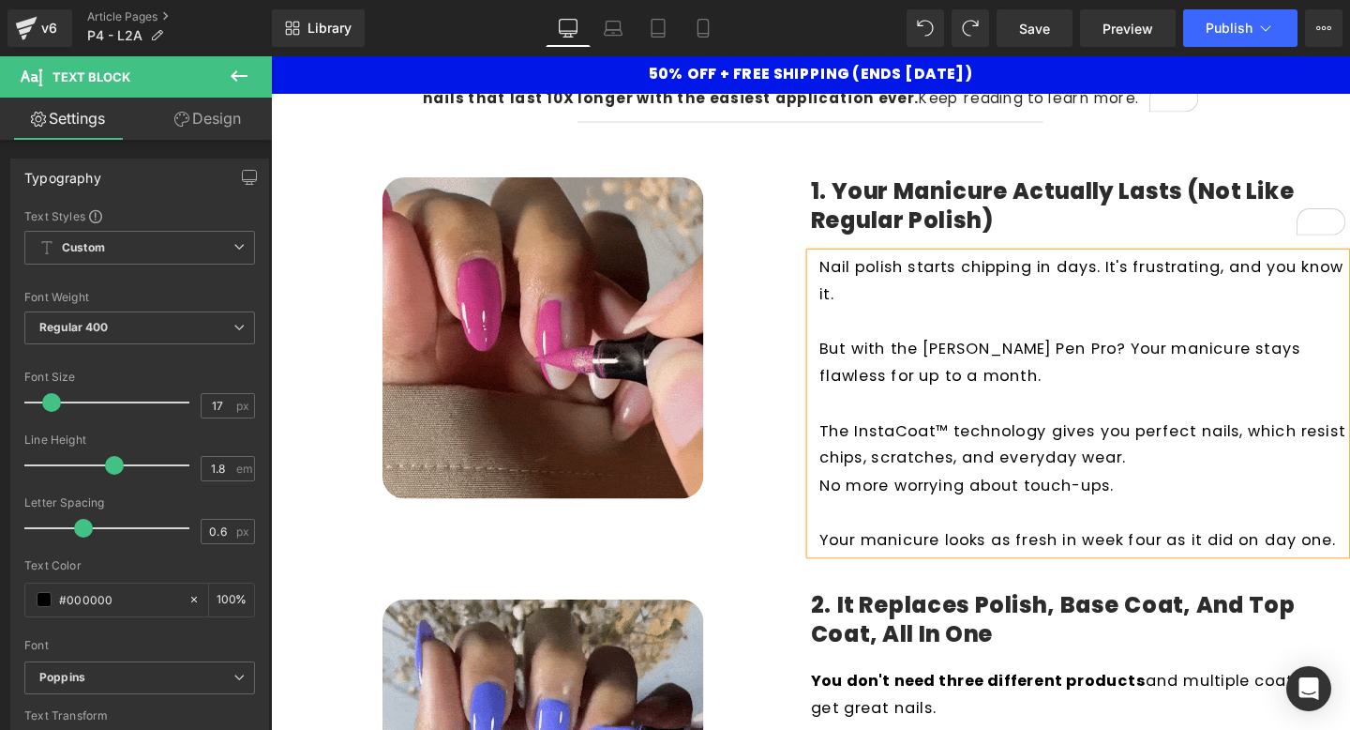
click at [996, 373] on p "But with the [PERSON_NAME] Pen Pro? Your manicure stays flawless for up to a mo…" at bounding box center [1124, 378] width 553 height 57
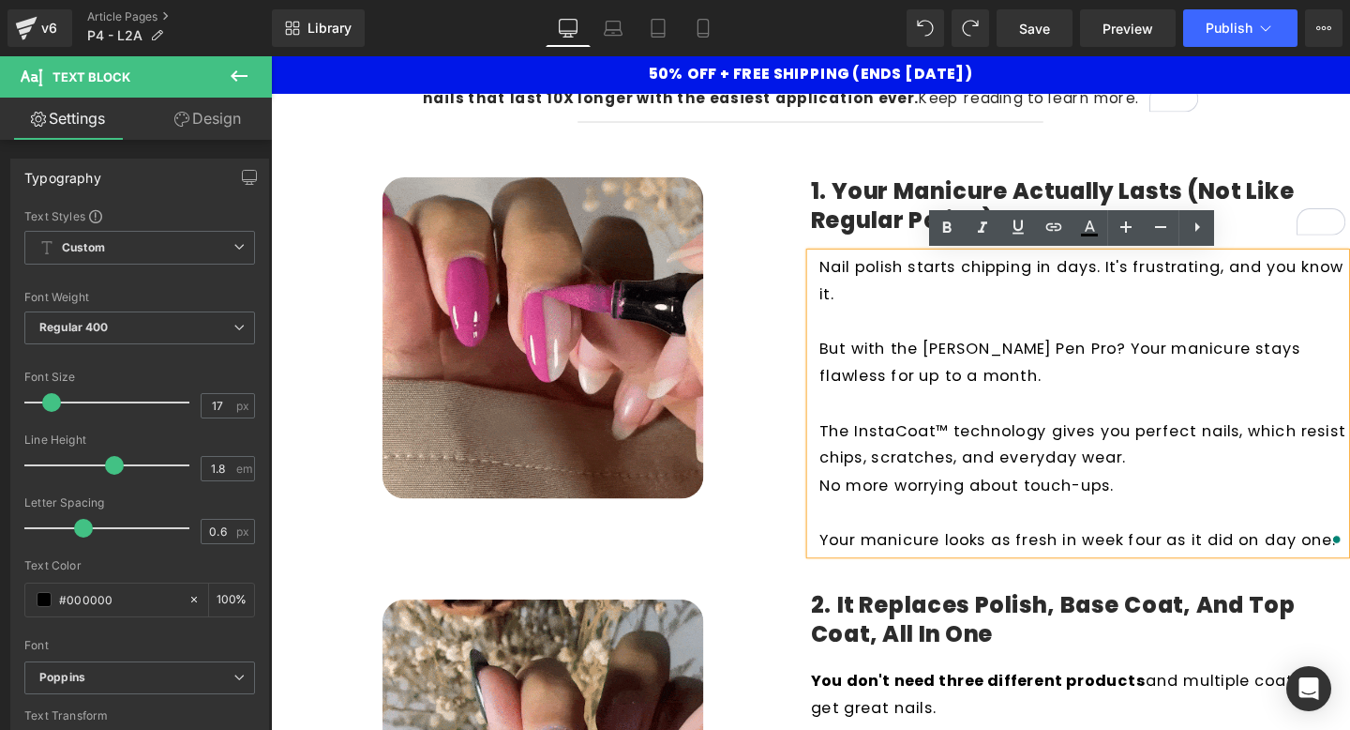
scroll to position [315, 0]
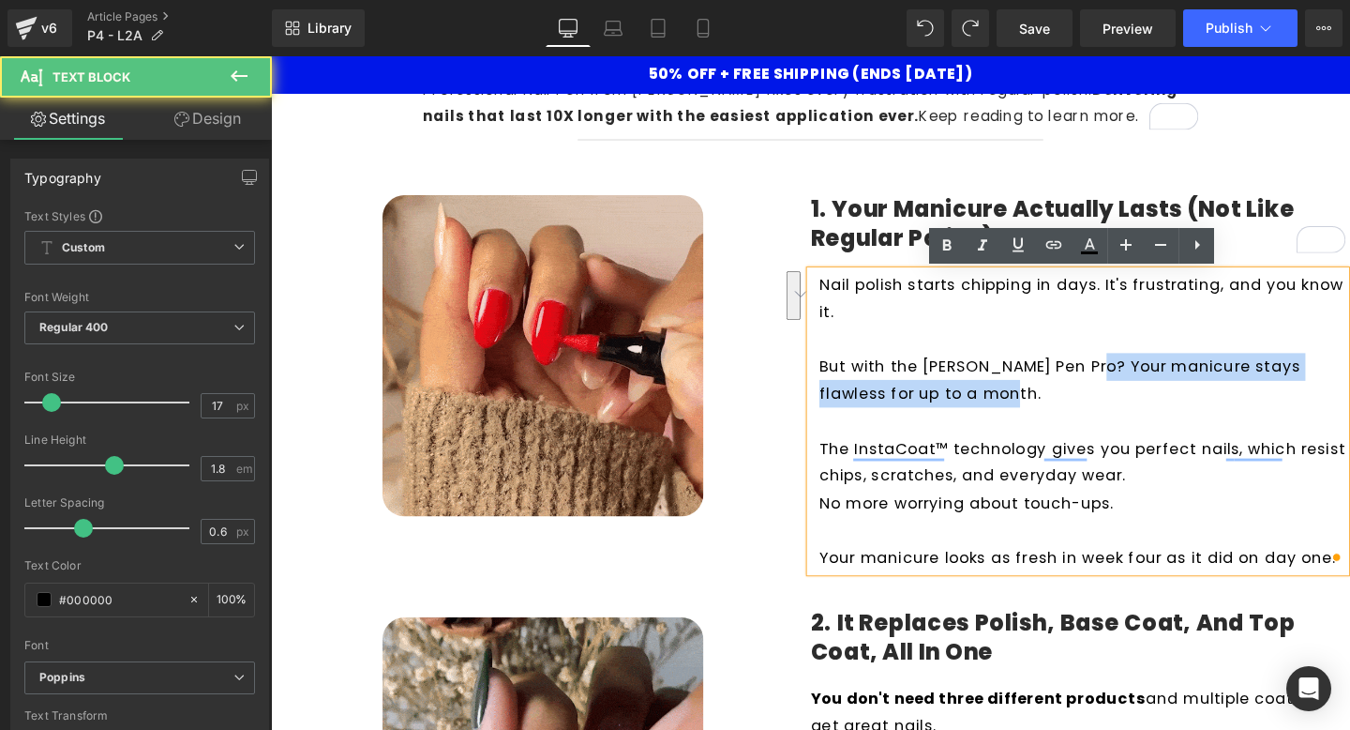
drag, startPoint x: 1117, startPoint y: 382, endPoint x: 1156, endPoint y: 413, distance: 50.1
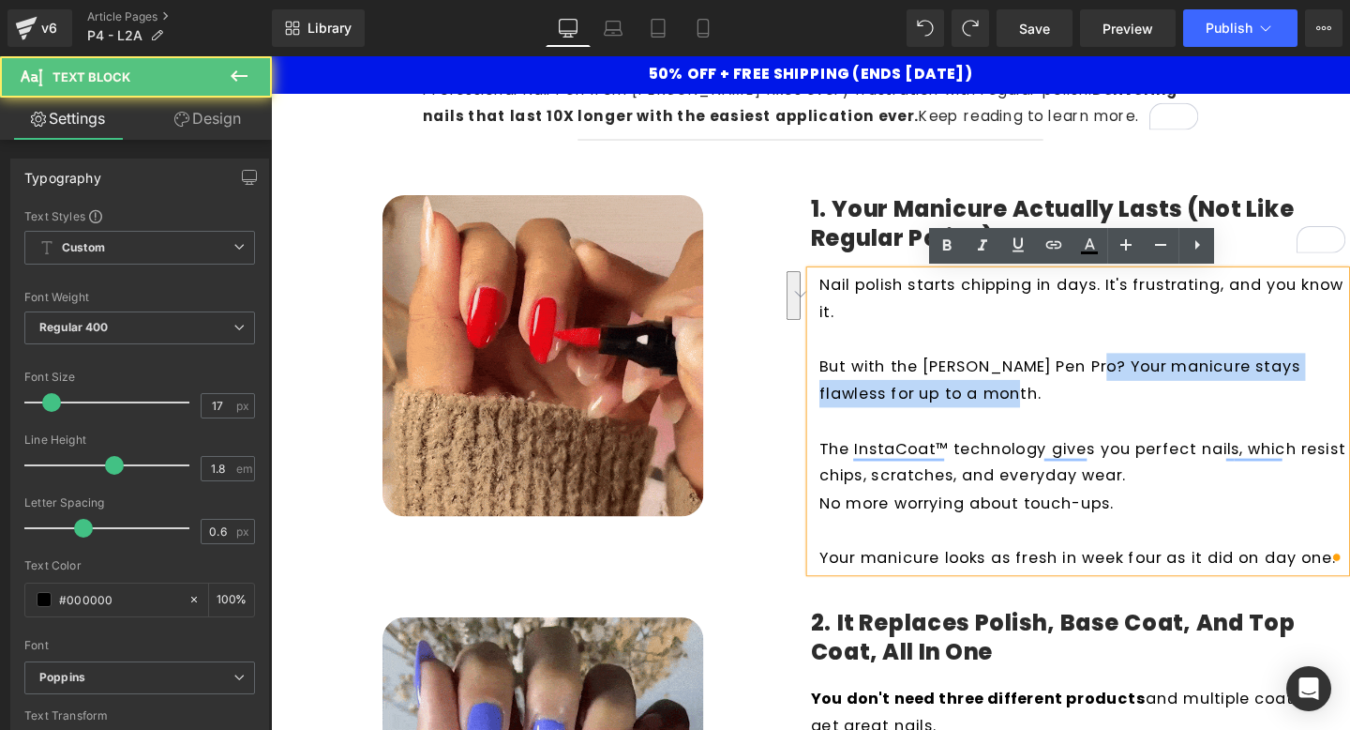
click at [1156, 413] on p "But with the [PERSON_NAME] Pen Pro? Your manicure stays flawless for up to a mo…" at bounding box center [1124, 397] width 553 height 57
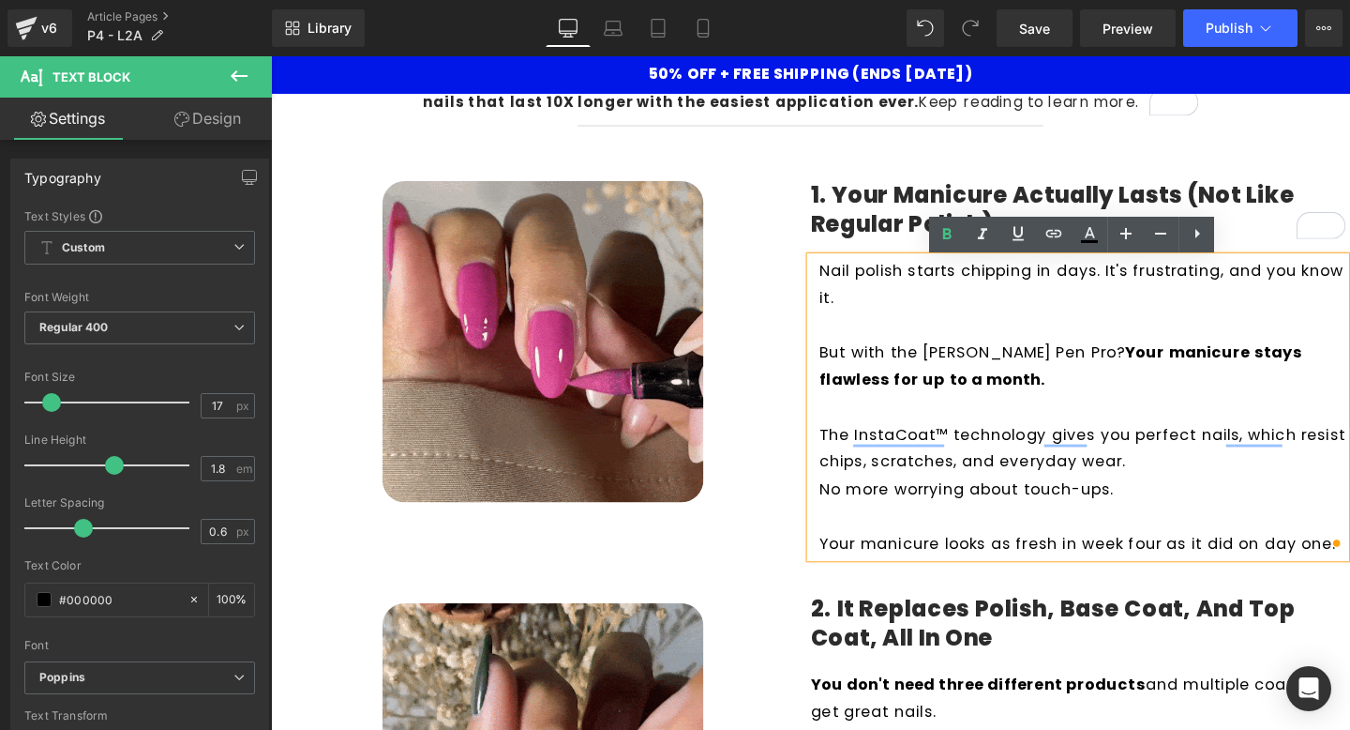
scroll to position [333, 0]
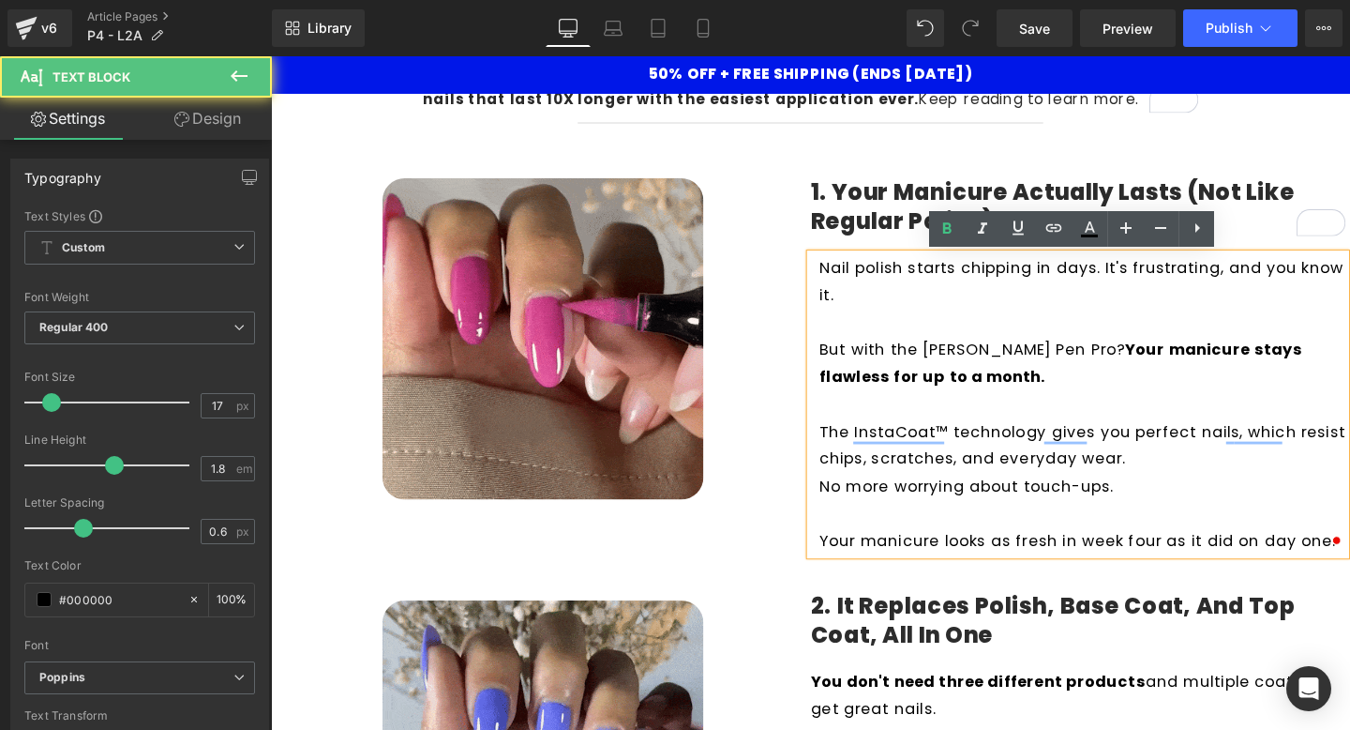
drag, startPoint x: 1173, startPoint y: 509, endPoint x: 764, endPoint y: 502, distance: 408.9
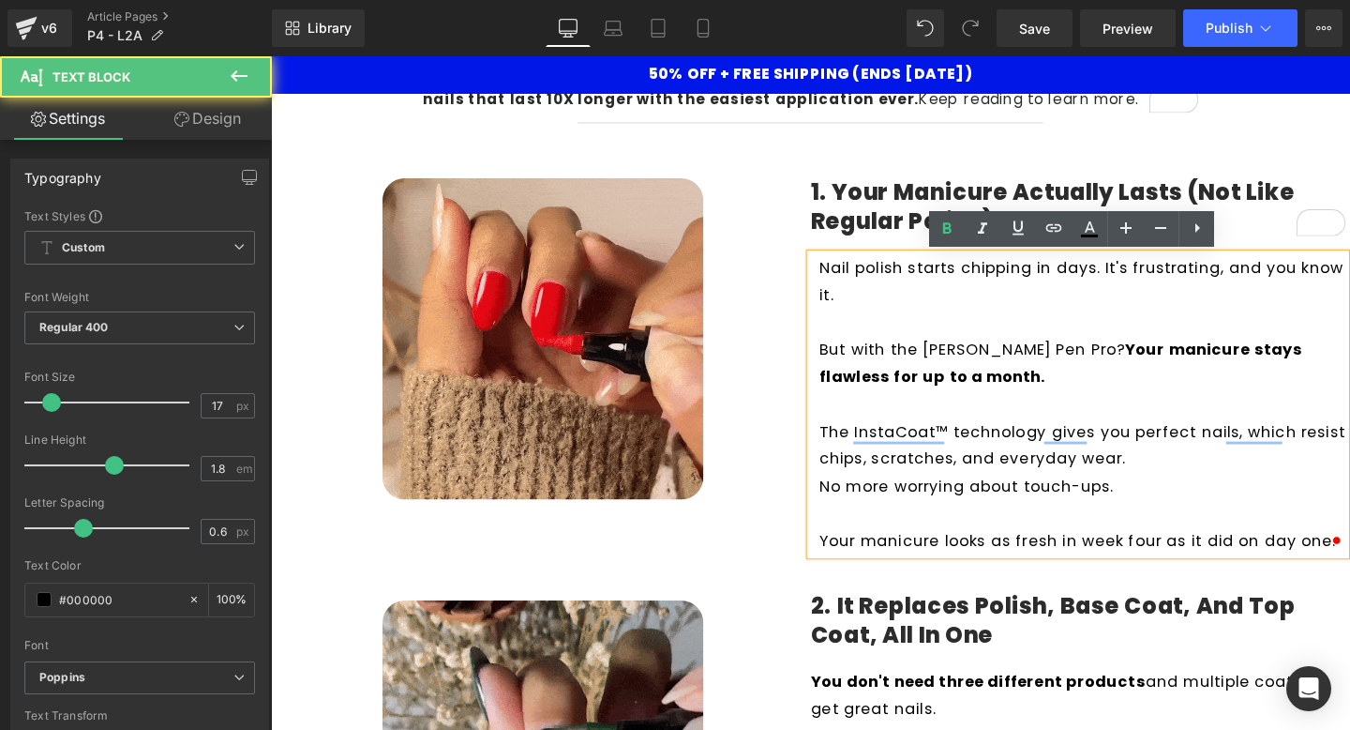
click at [764, 502] on div "Image 1. Your Manicure Actually Lasts (Not Like Regular Polish) Heading Nail po…" at bounding box center [838, 363] width 1125 height 435
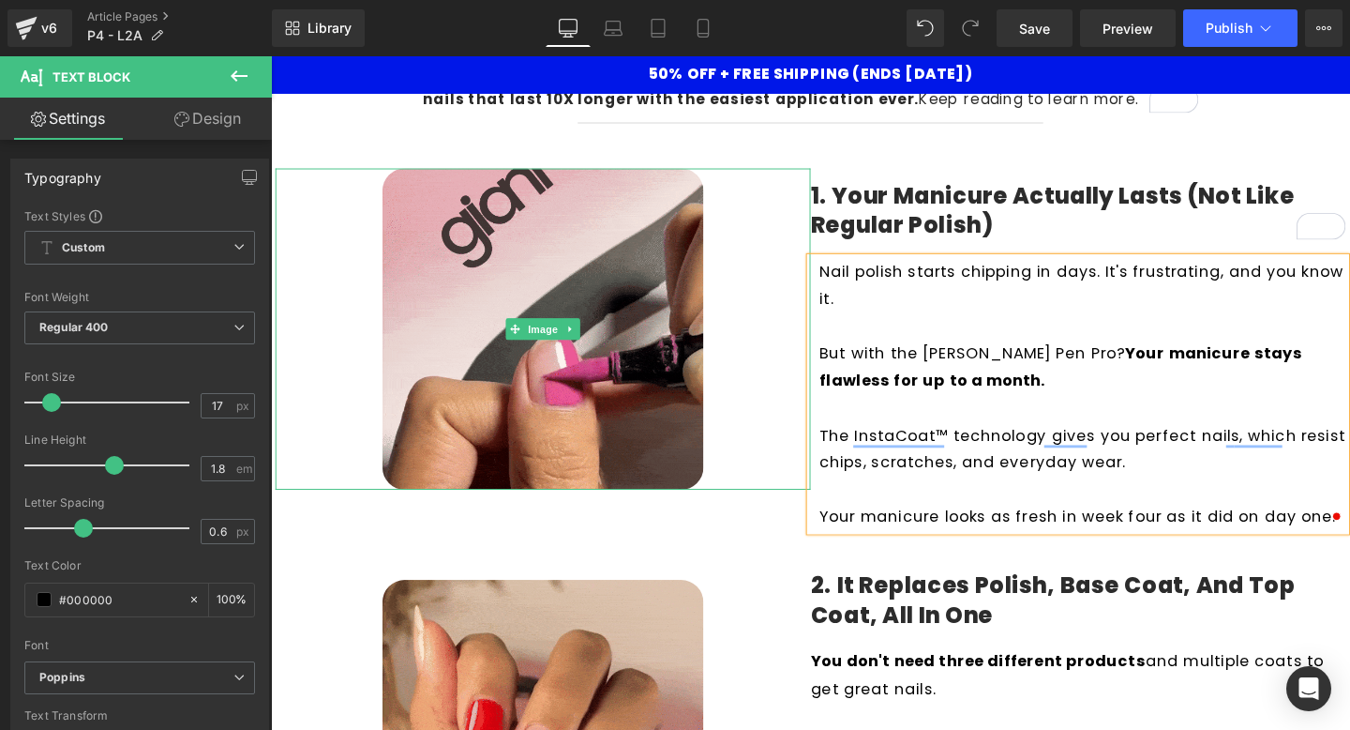
scroll to position [337, 0]
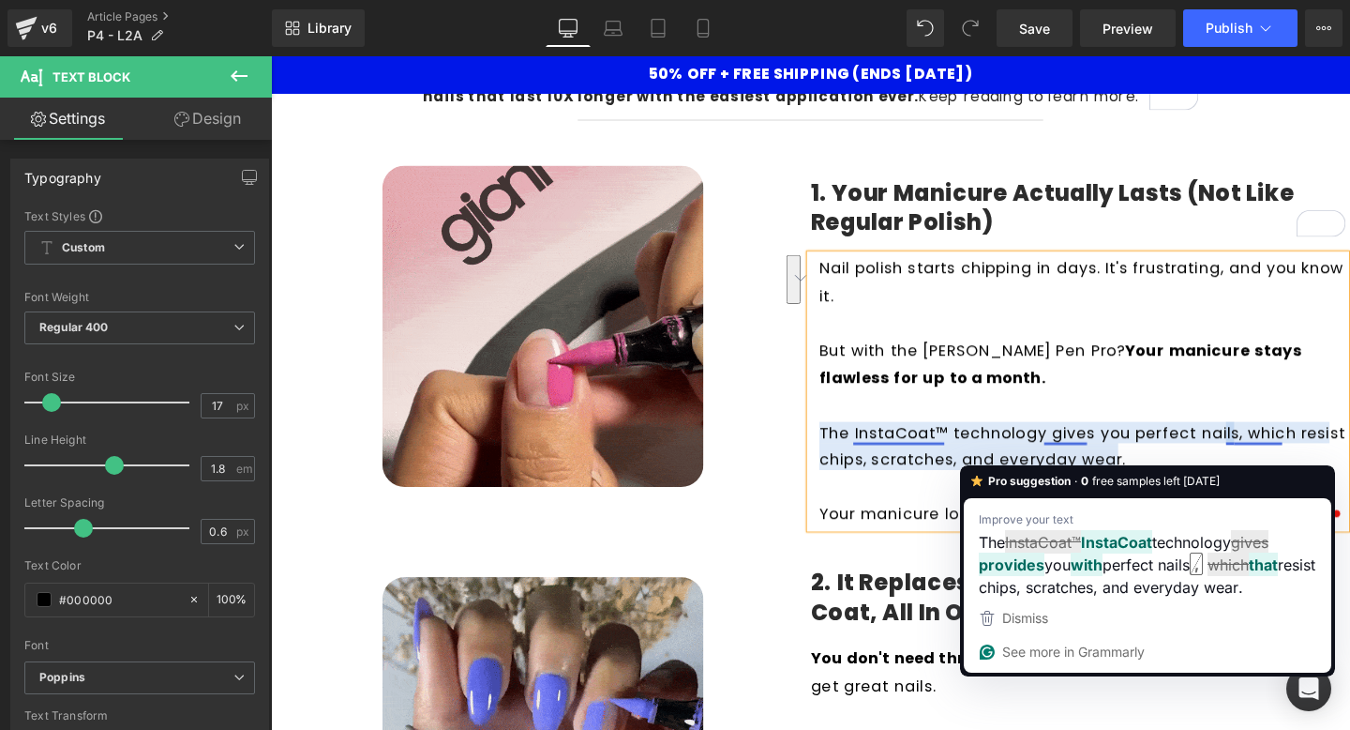
drag, startPoint x: 1076, startPoint y: 446, endPoint x: 1266, endPoint y: 473, distance: 192.2
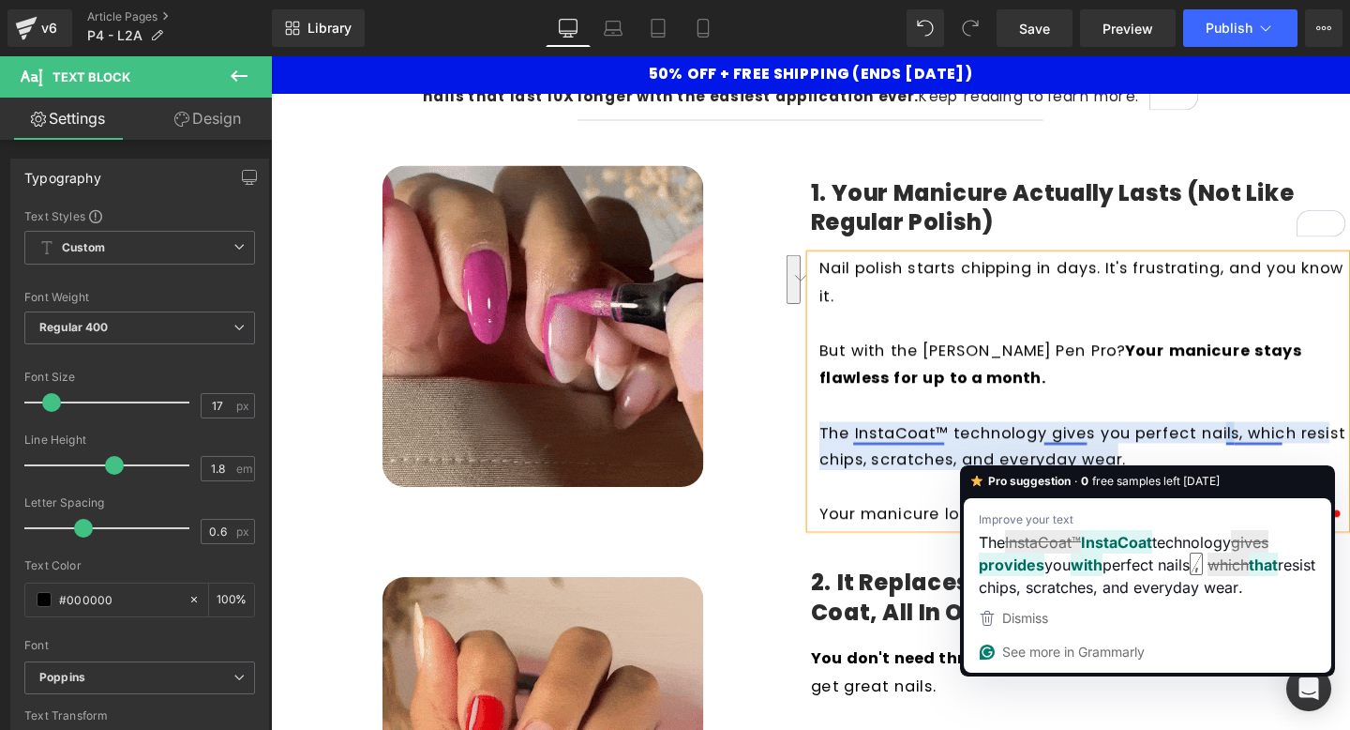
click at [1266, 473] on p "The InstaCoat™ technology gives you perfect nails, which resist chips, scratche…" at bounding box center [1124, 465] width 553 height 57
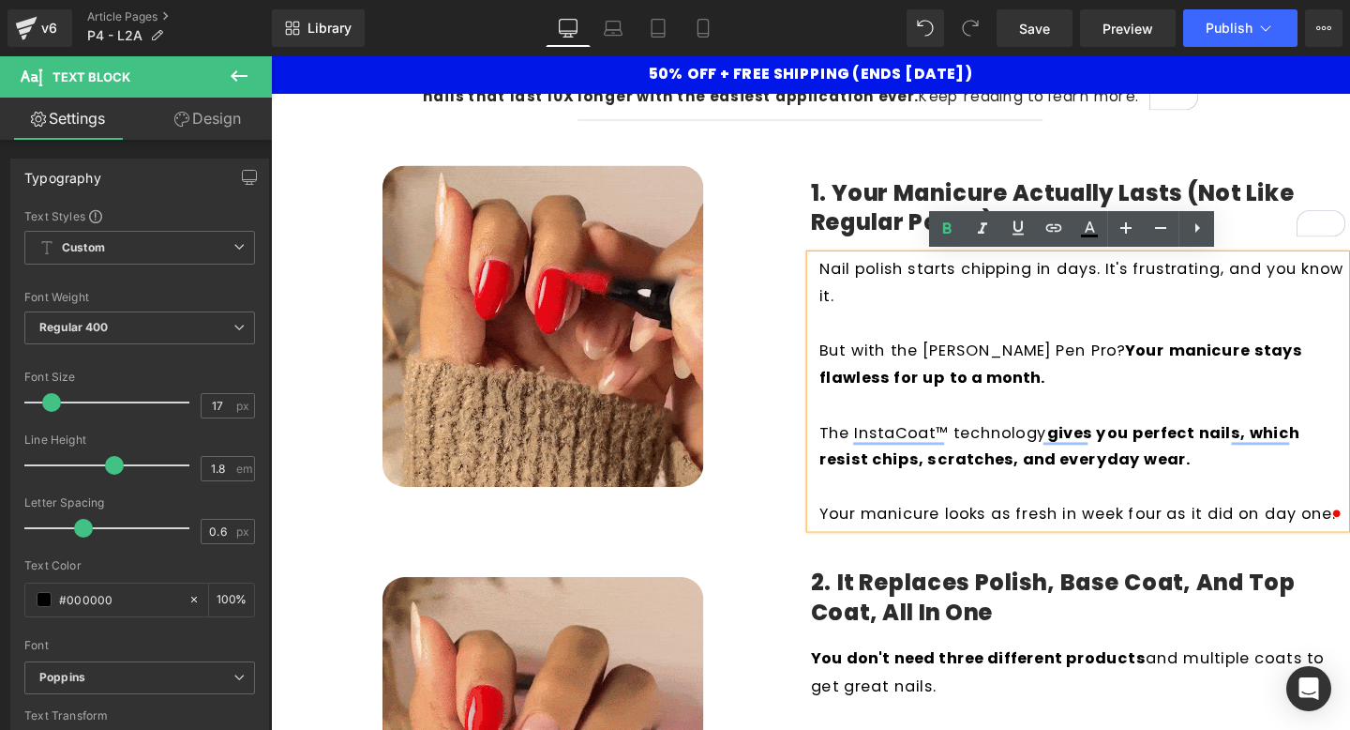
click at [1252, 492] on p "The InstaCoat™ technology gives you perfect nails, which resist chips, scratche…" at bounding box center [1124, 465] width 553 height 57
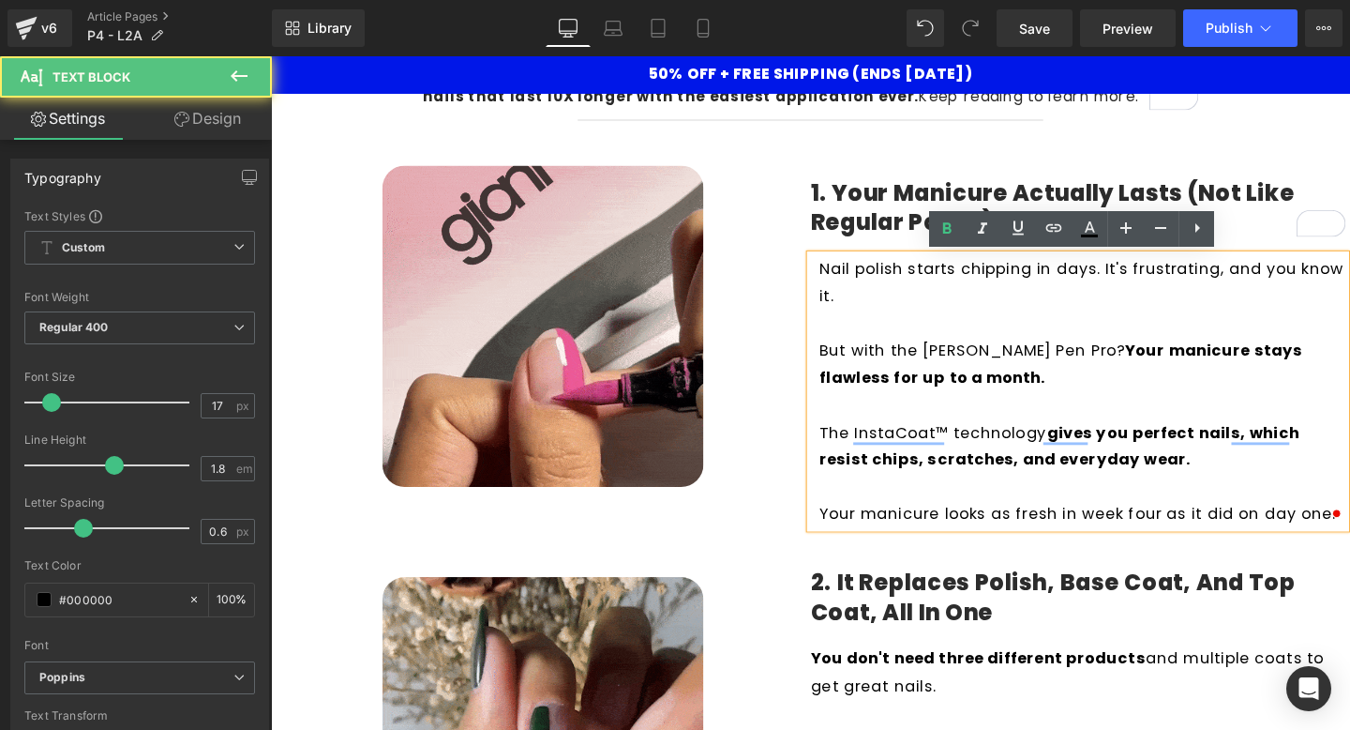
click at [1018, 539] on p "Your manicure looks as fresh in week four as it did on day one." at bounding box center [1124, 536] width 553 height 29
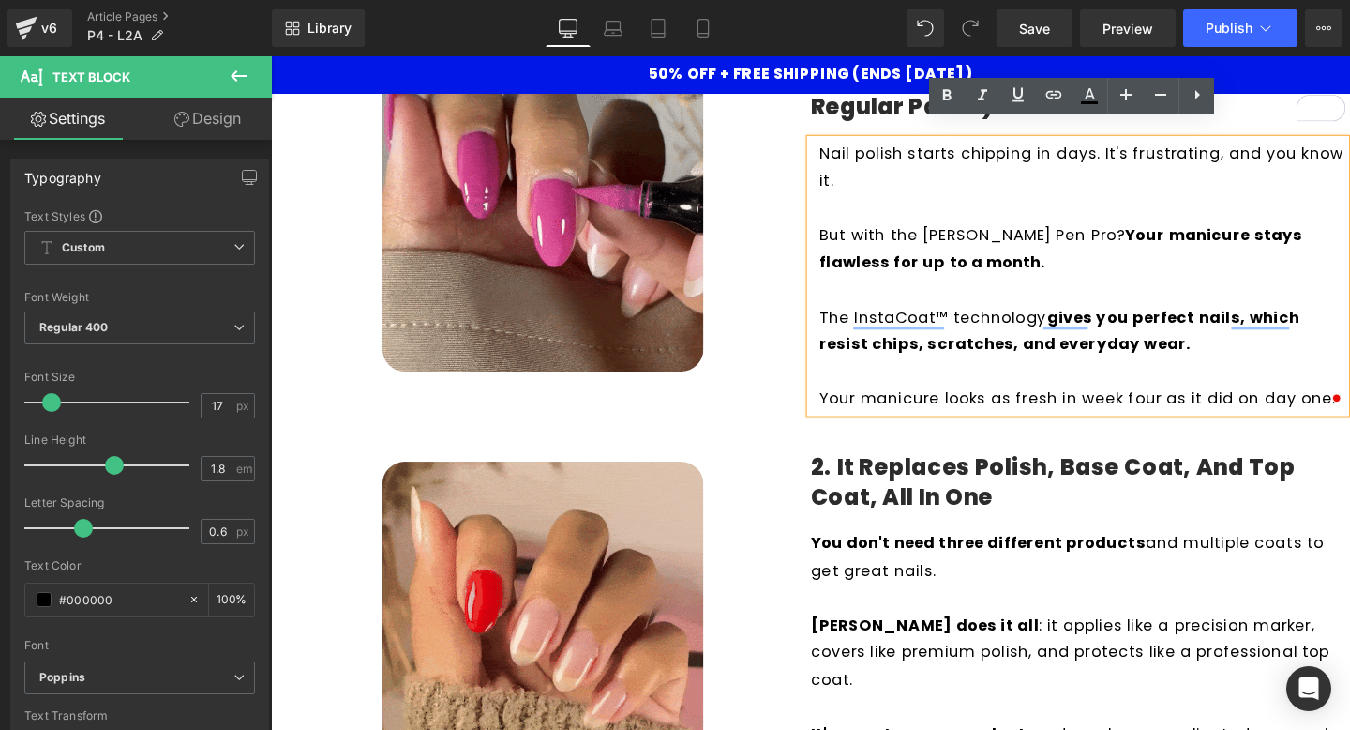
scroll to position [483, 0]
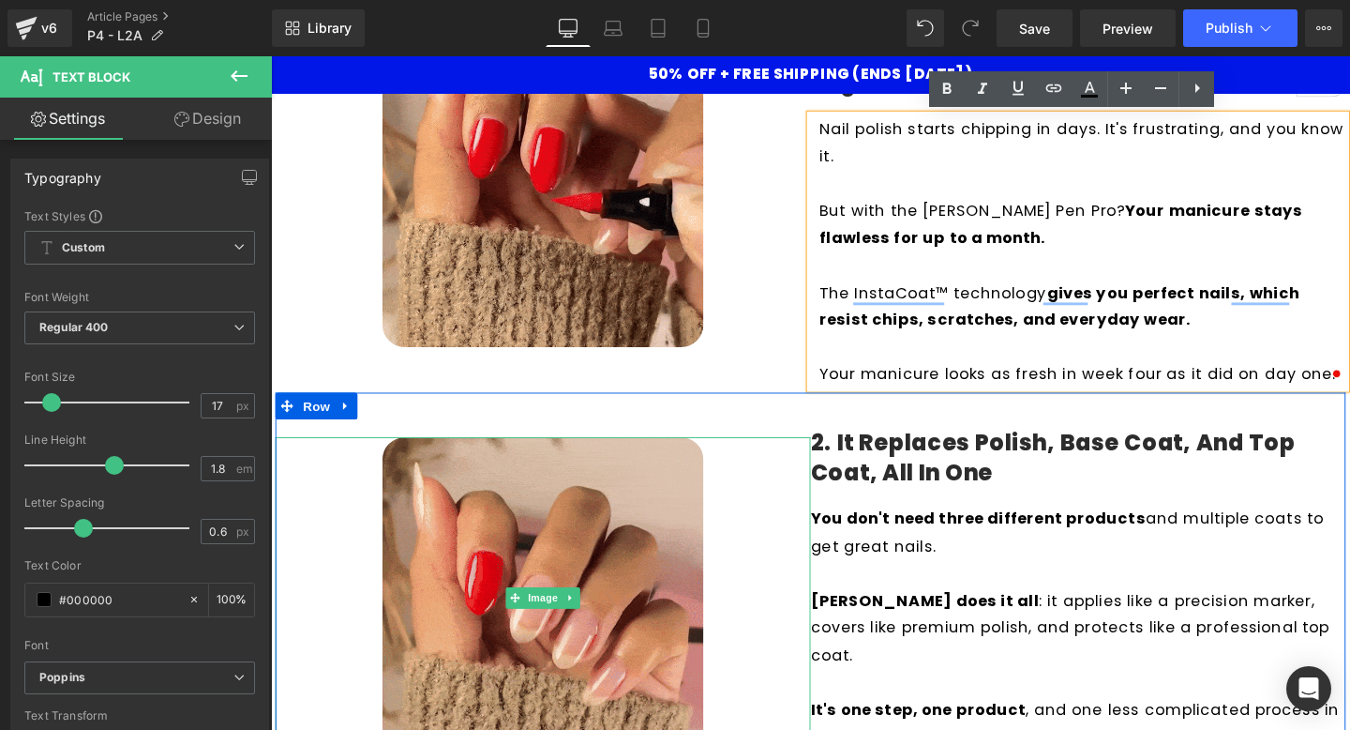
click at [975, 514] on div "2. It Replaces Polish, Base Coat, and Top Coat, All In One Heading You don't ne…" at bounding box center [1119, 598] width 563 height 376
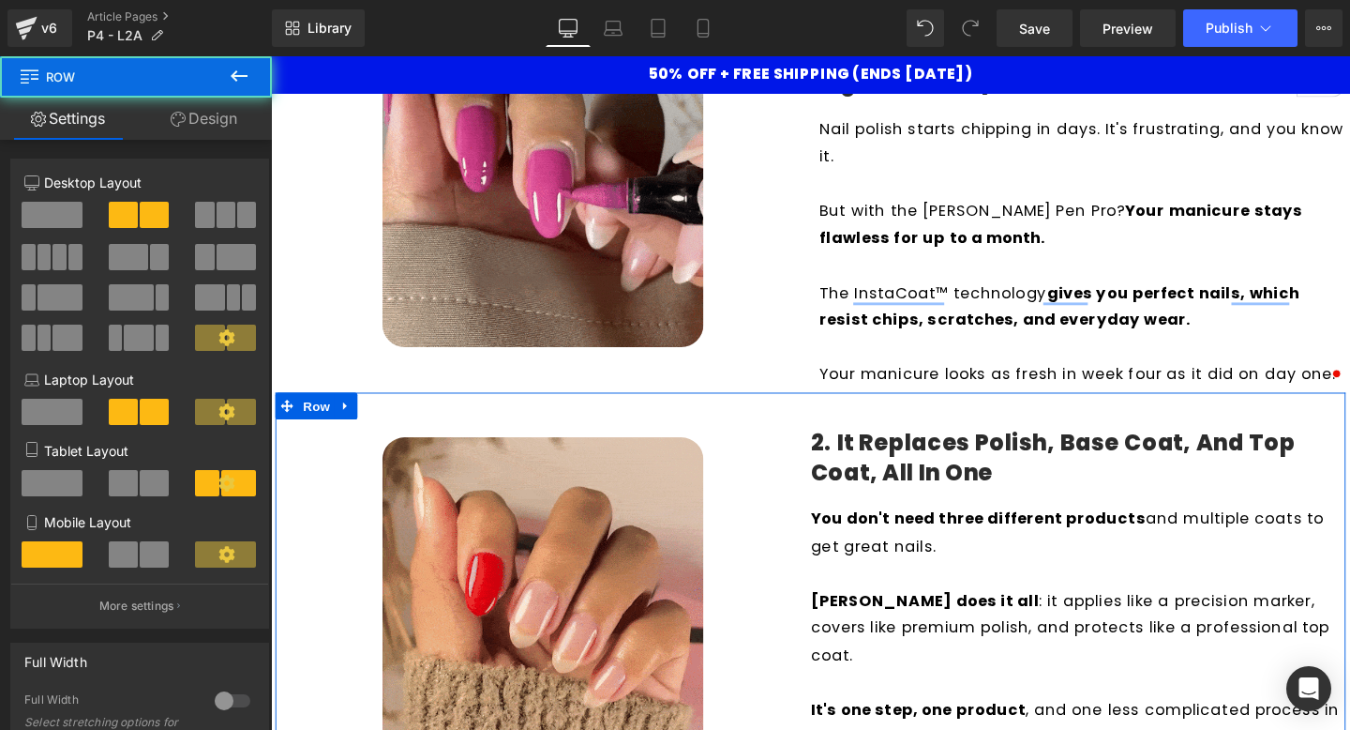
click at [976, 483] on h4 "2. It Replaces Polish, Base Coat, and Top Coat, All In One" at bounding box center [1119, 478] width 563 height 61
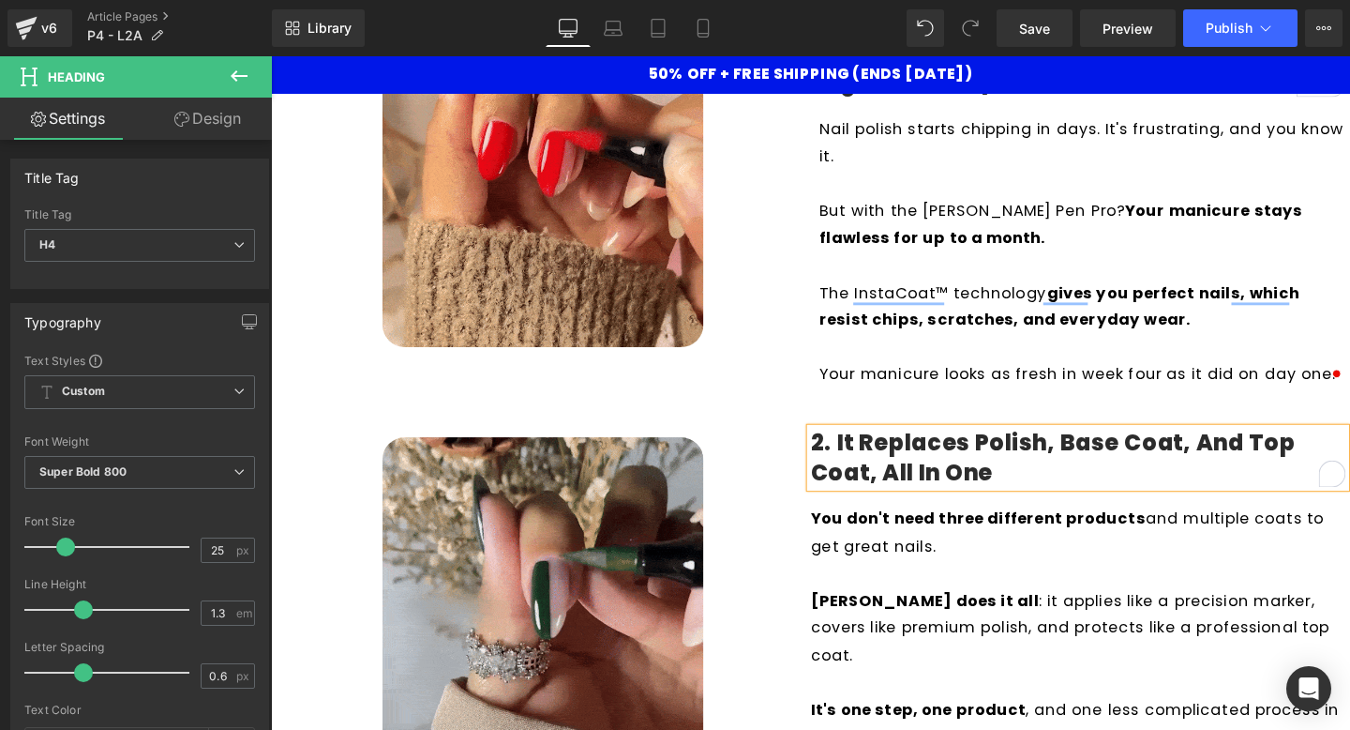
click at [976, 483] on h4 "2. It Replaces Polish, Base Coat, and Top Coat, All In One" at bounding box center [1119, 478] width 563 height 61
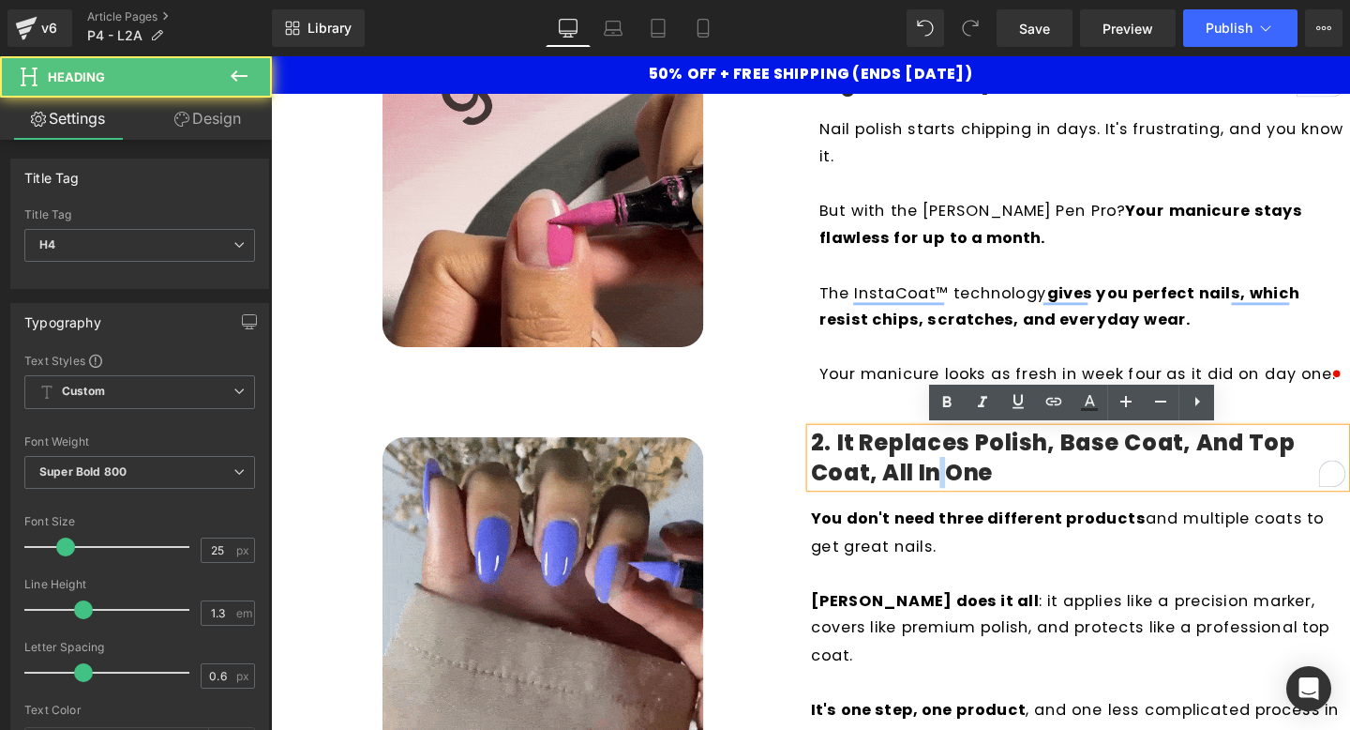
click at [976, 483] on h4 "2. It Replaces Polish, Base Coat, and Top Coat, All In One" at bounding box center [1119, 478] width 563 height 61
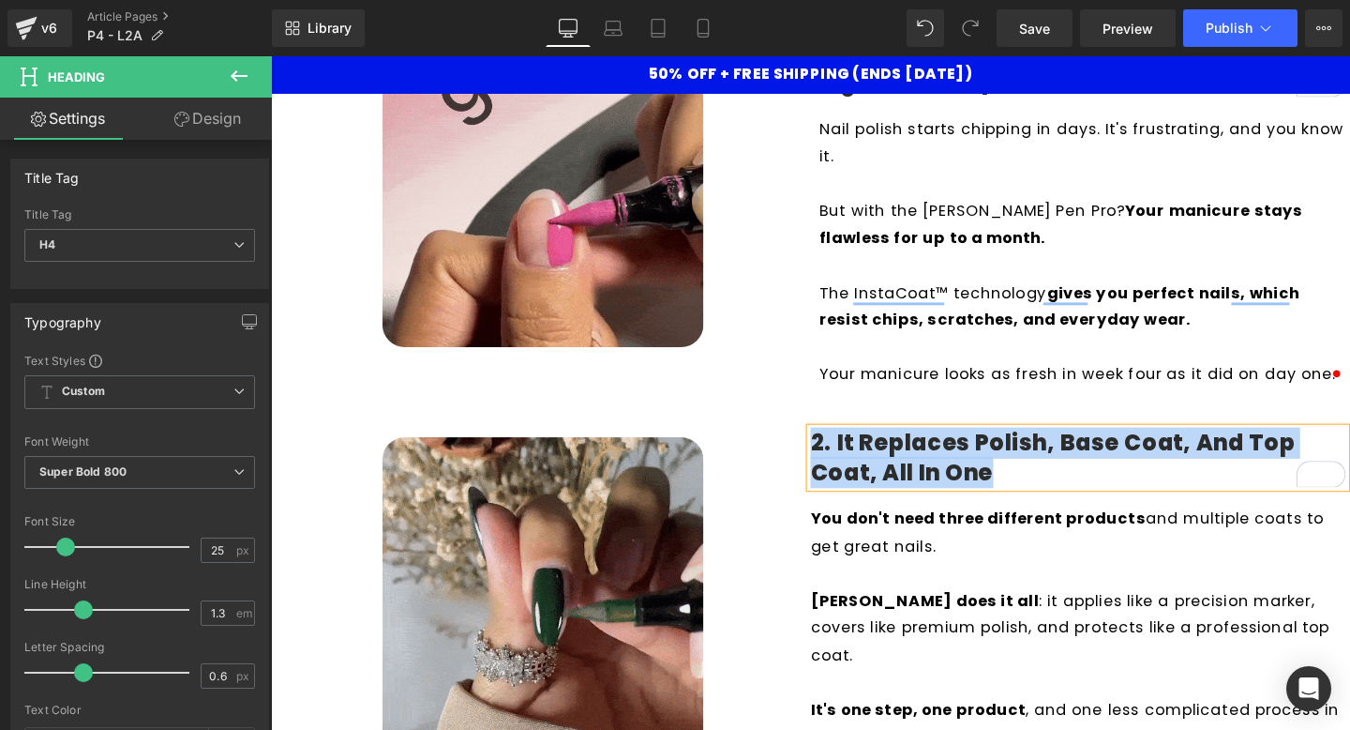
paste div "To enrich screen reader interactions, please activate Accessibility in Grammarl…"
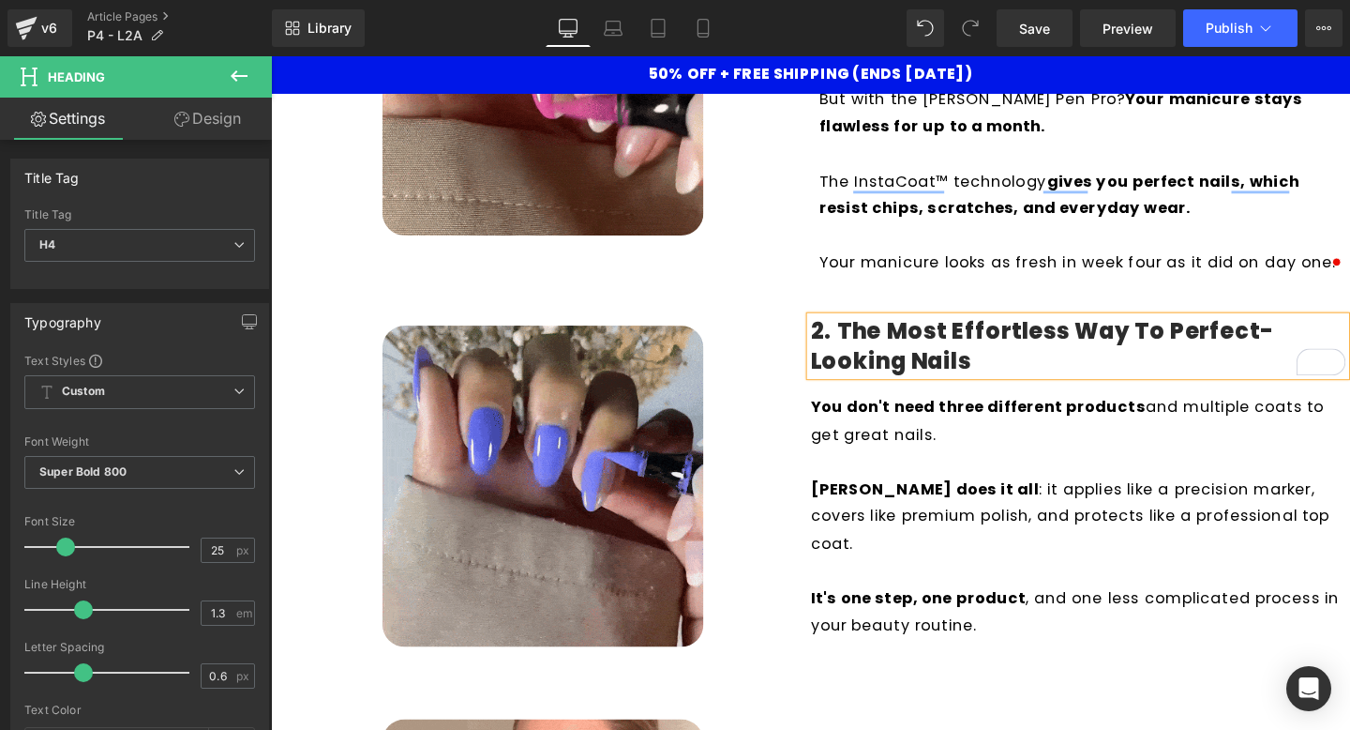
scroll to position [612, 0]
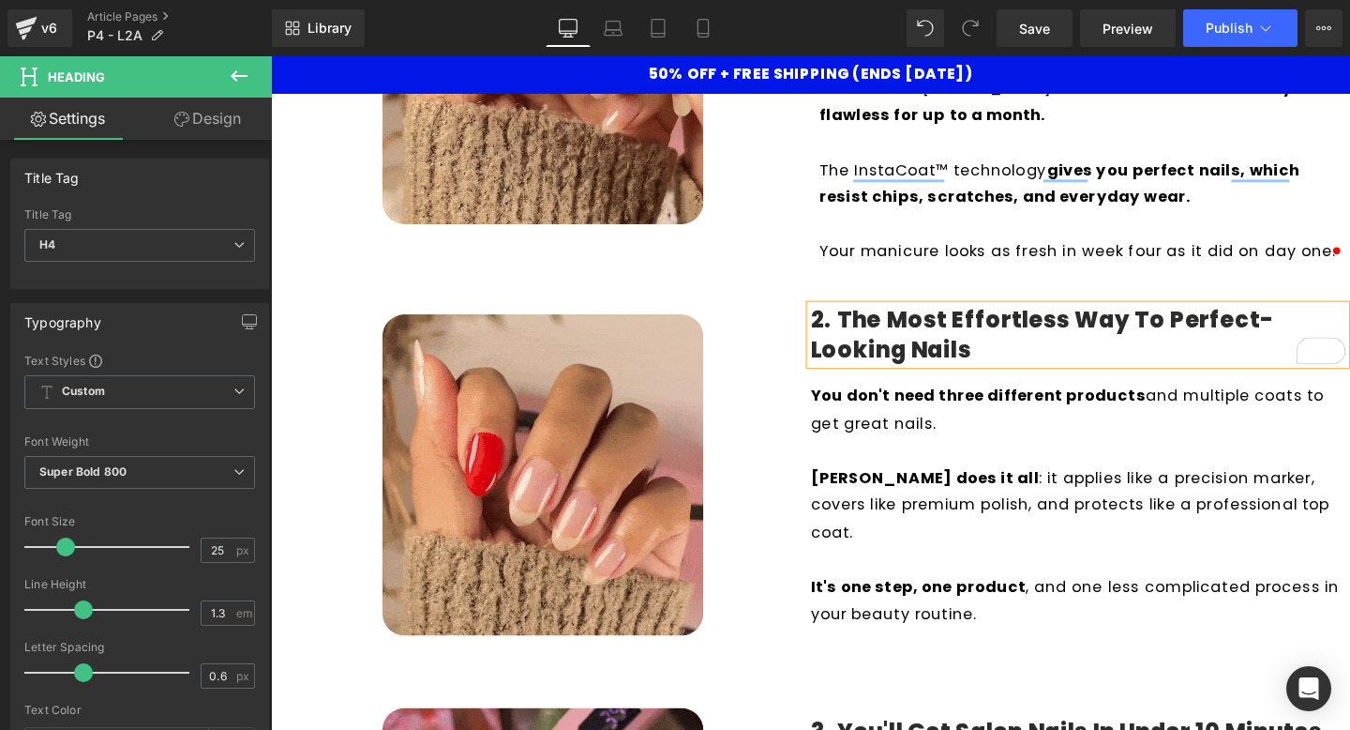
click at [980, 487] on p "[PERSON_NAME] does it all : it applies like a precision marker, covers like pre…" at bounding box center [1119, 528] width 563 height 86
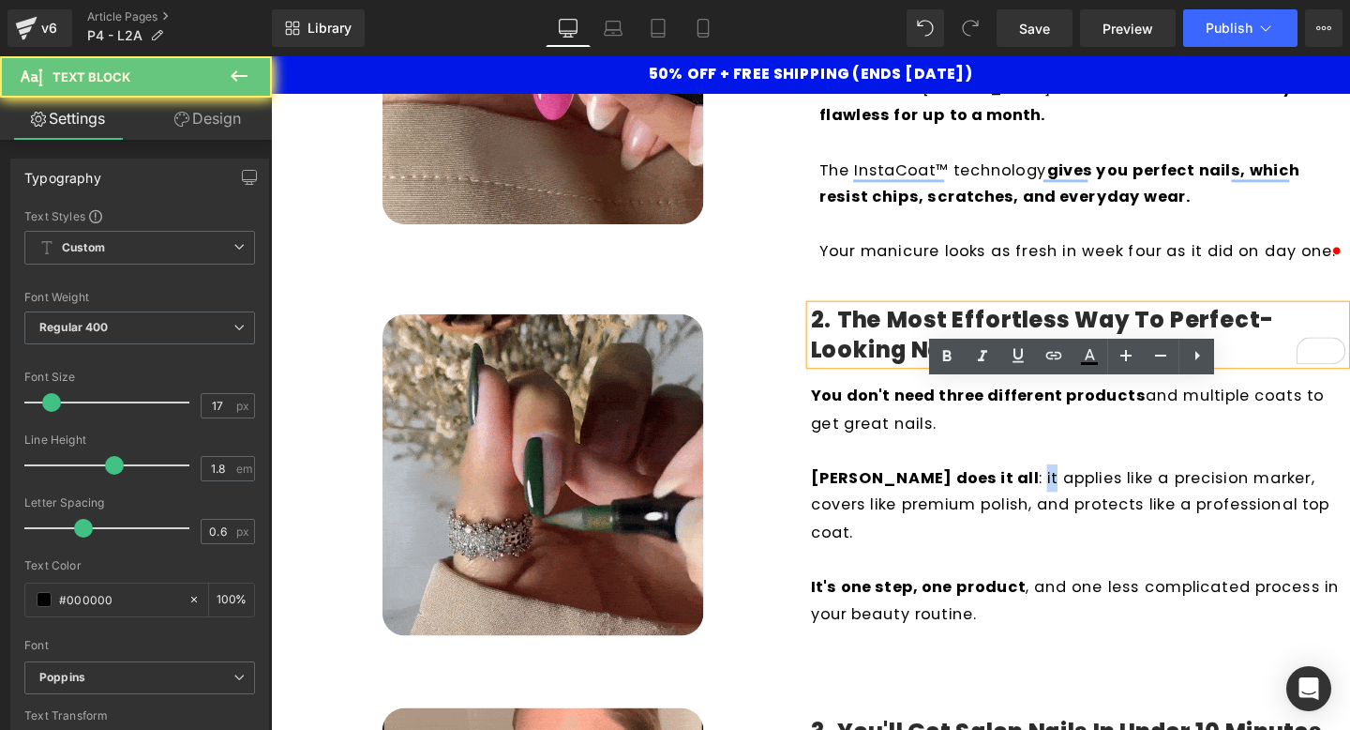
click at [980, 487] on p "[PERSON_NAME] does it all : it applies like a precision marker, covers like pre…" at bounding box center [1119, 528] width 563 height 86
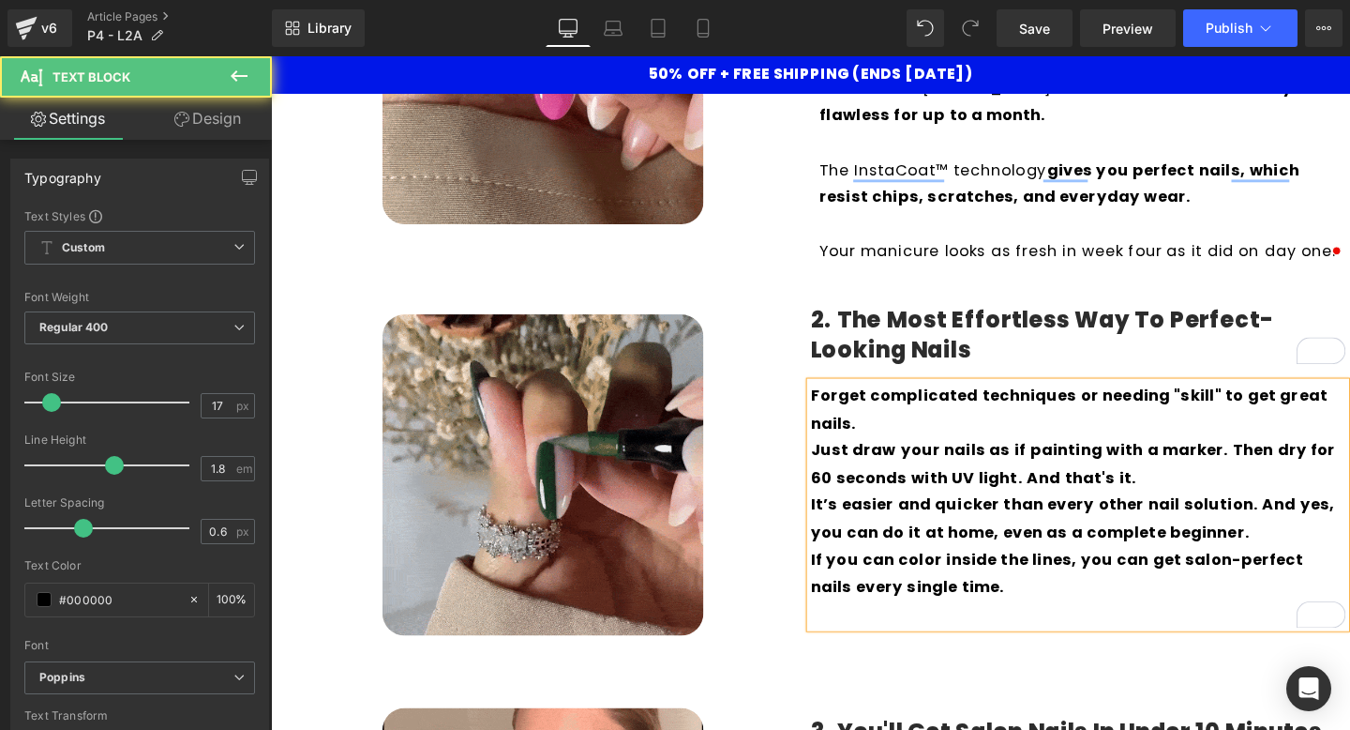
click at [960, 423] on b "Forget complicated techniques or needing "skill" to get great nails." at bounding box center [1110, 427] width 544 height 52
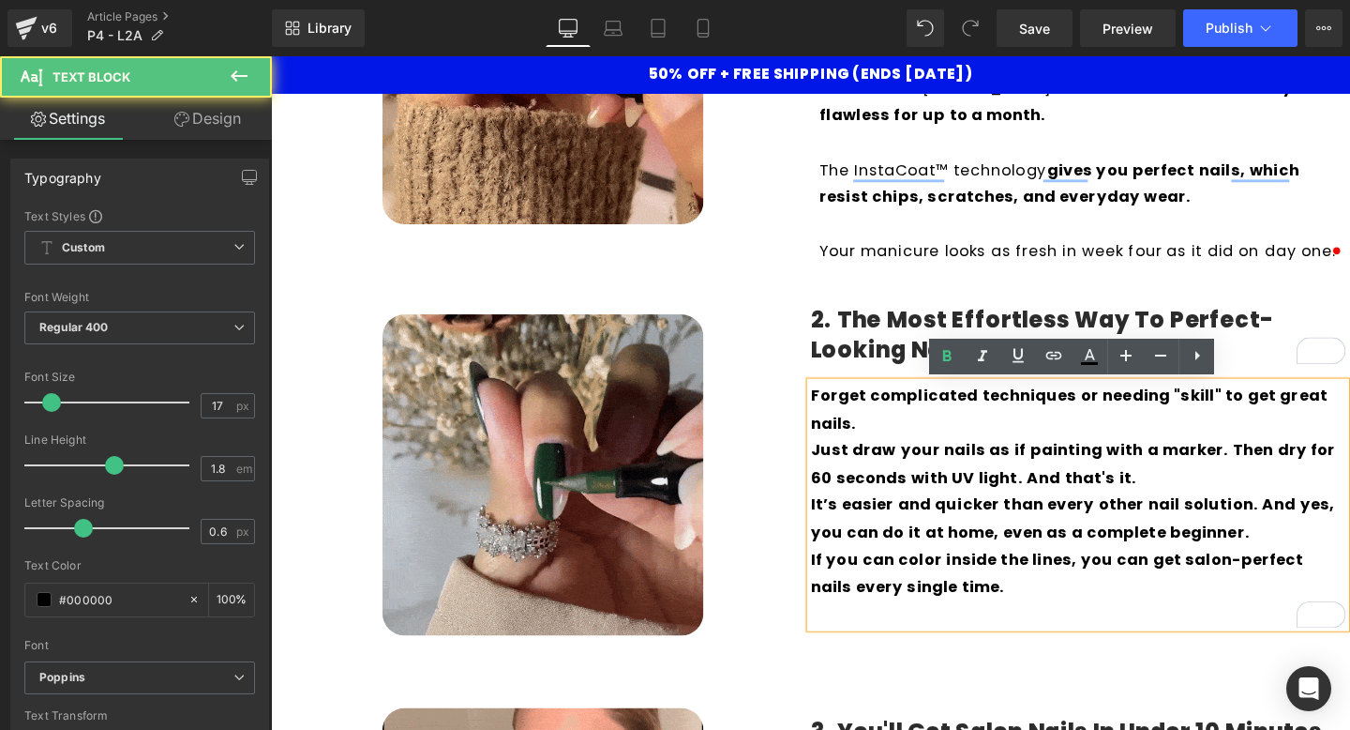
click at [960, 429] on p "Forget complicated techniques or needing "skill" to get great nails." at bounding box center [1119, 427] width 563 height 57
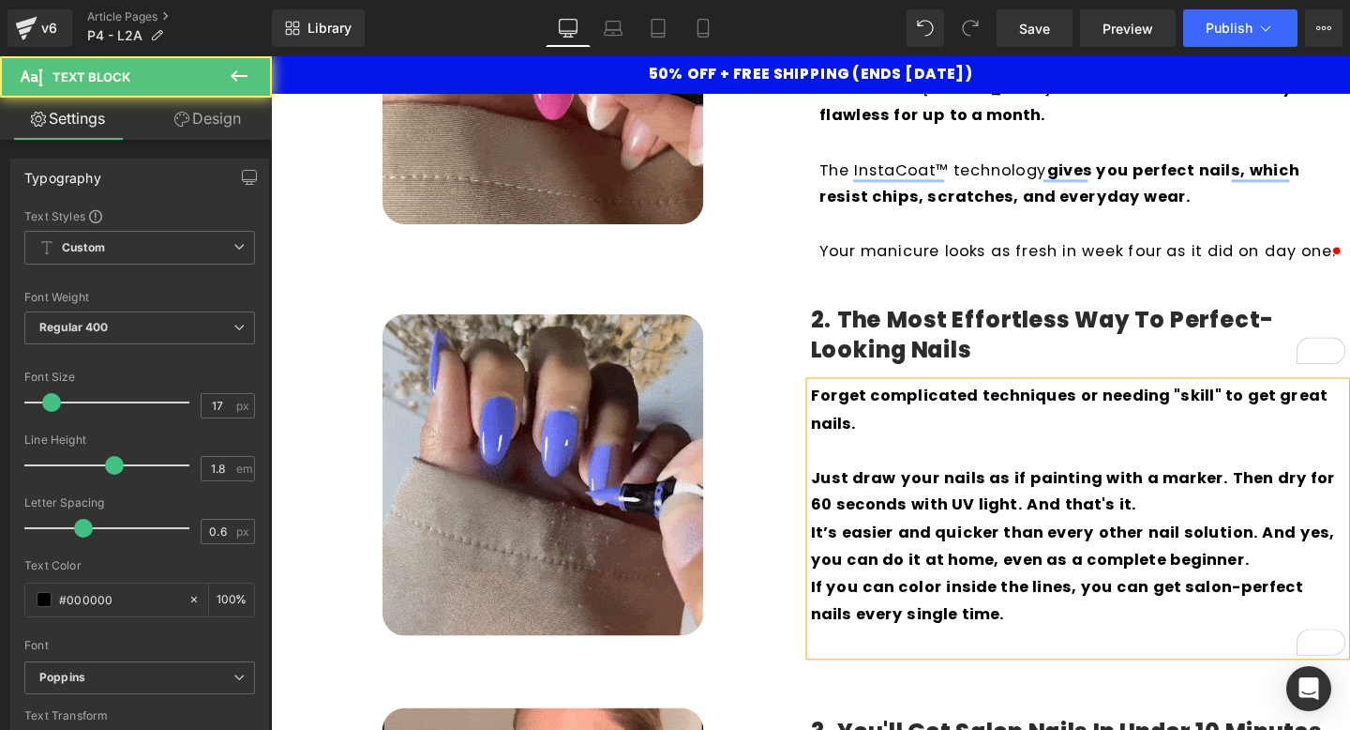
click at [1197, 520] on p "Just draw your nails as if painting with a marker. Then dry for 60 seconds with…" at bounding box center [1119, 513] width 563 height 57
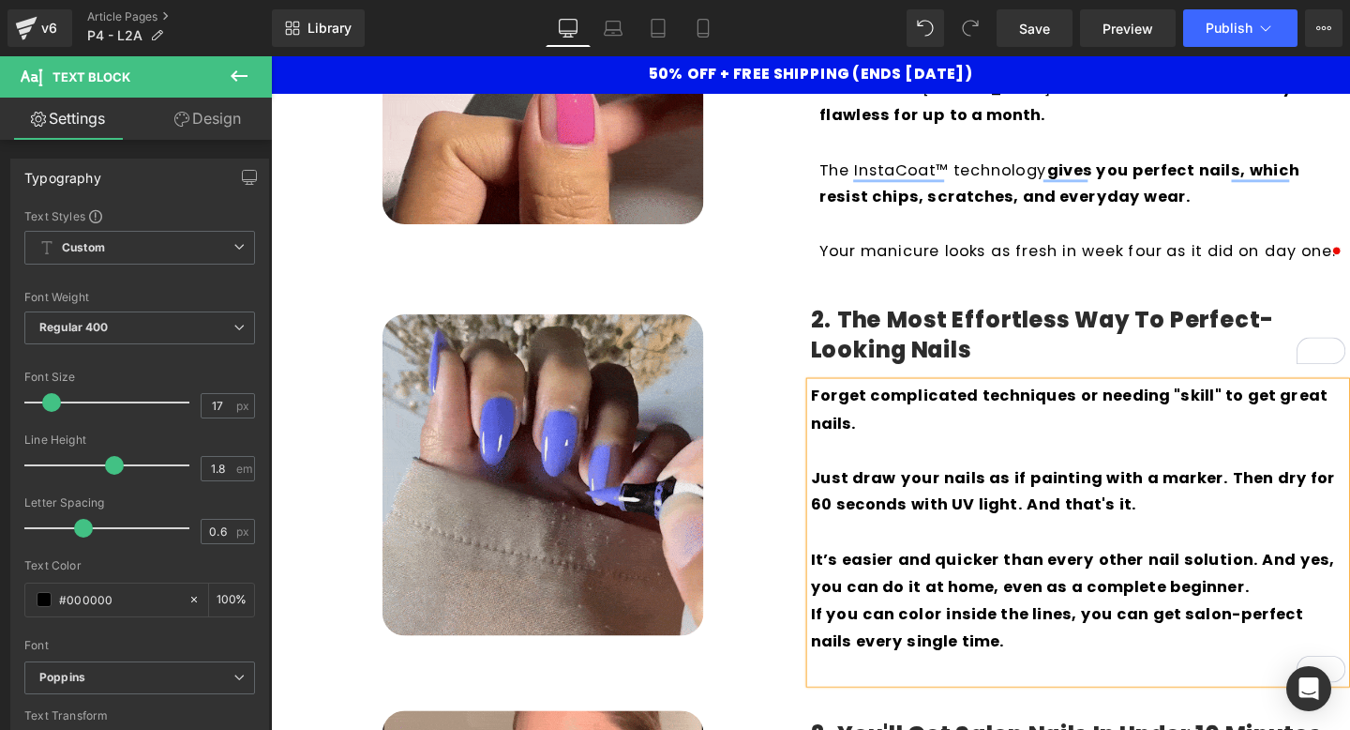
click at [1293, 626] on p "It’s easier and quicker than every other nail solution. And yes, you can do it …" at bounding box center [1119, 599] width 563 height 57
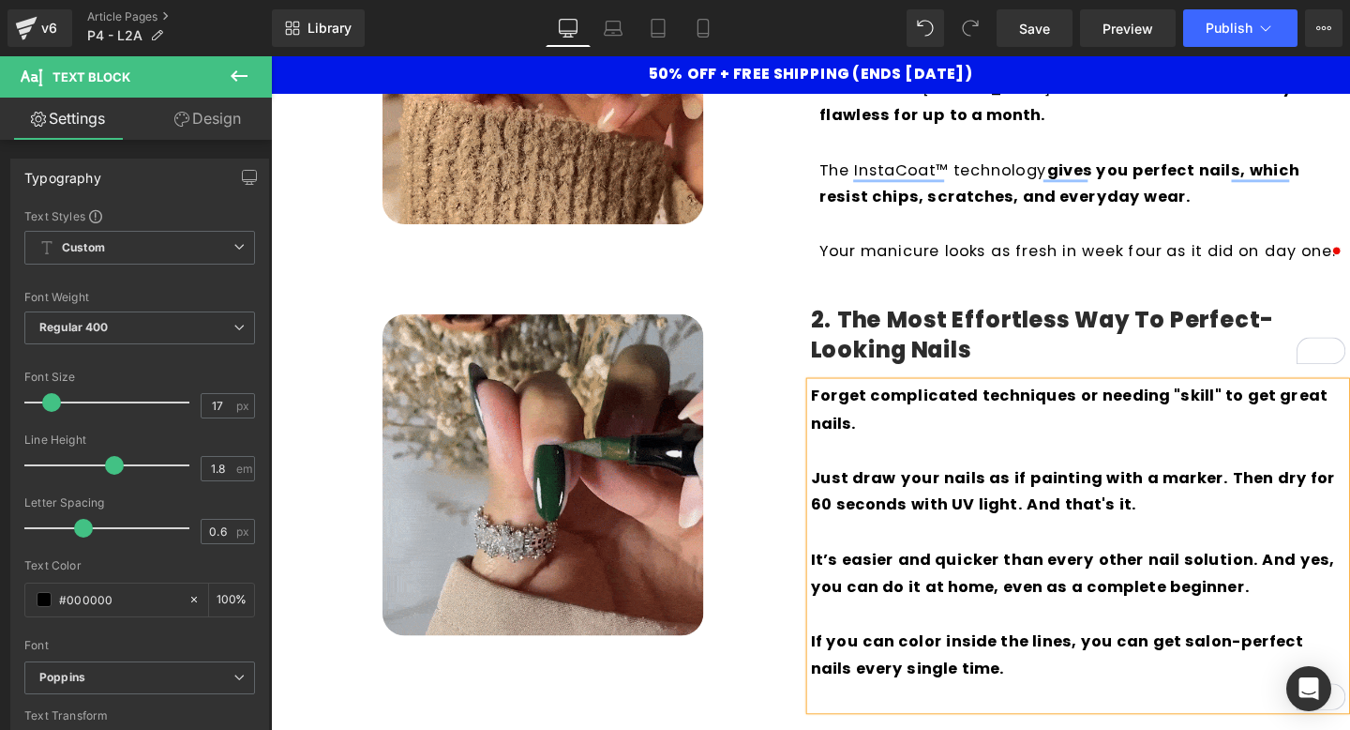
click at [1072, 707] on p "If you can color inside the lines, you can get salon-perfect nails every single…" at bounding box center [1119, 684] width 563 height 57
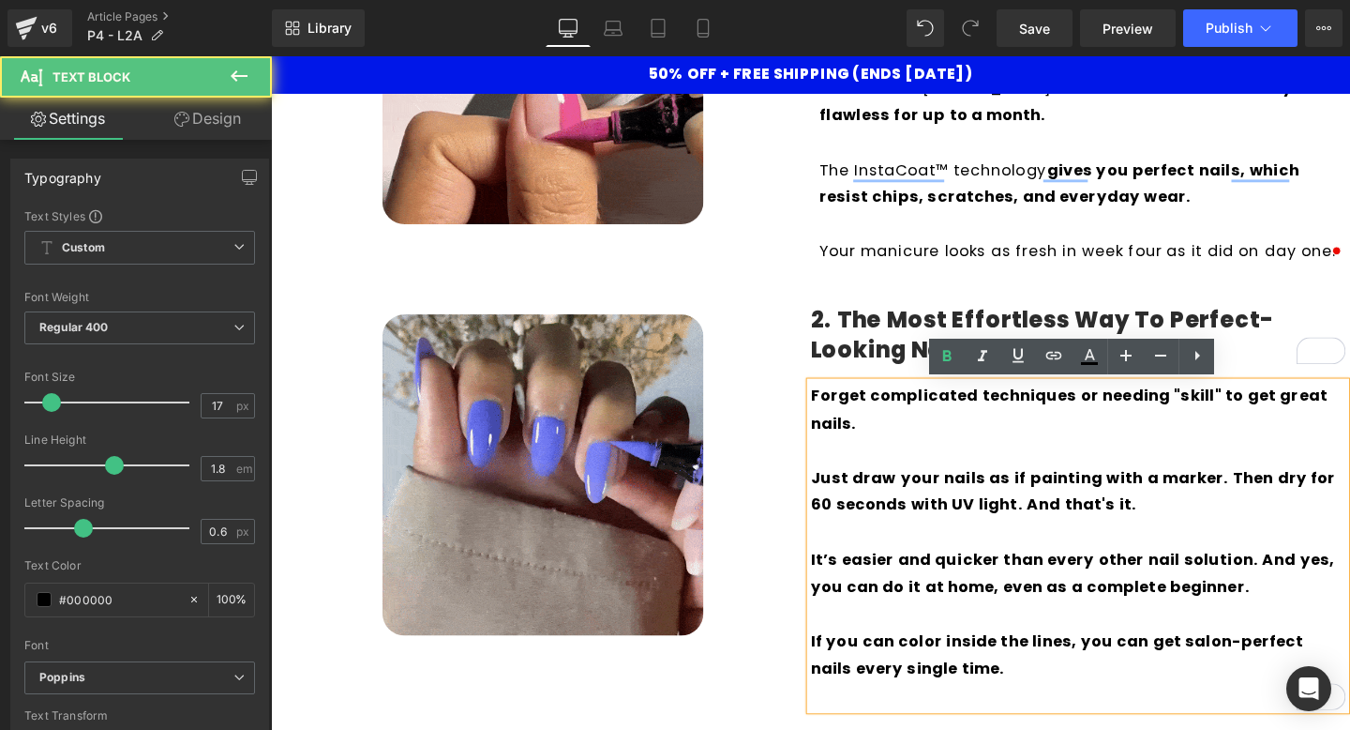
click at [954, 729] on p "To enrich screen reader interactions, please activate Accessibility in Grammarl…" at bounding box center [1119, 729] width 563 height 29
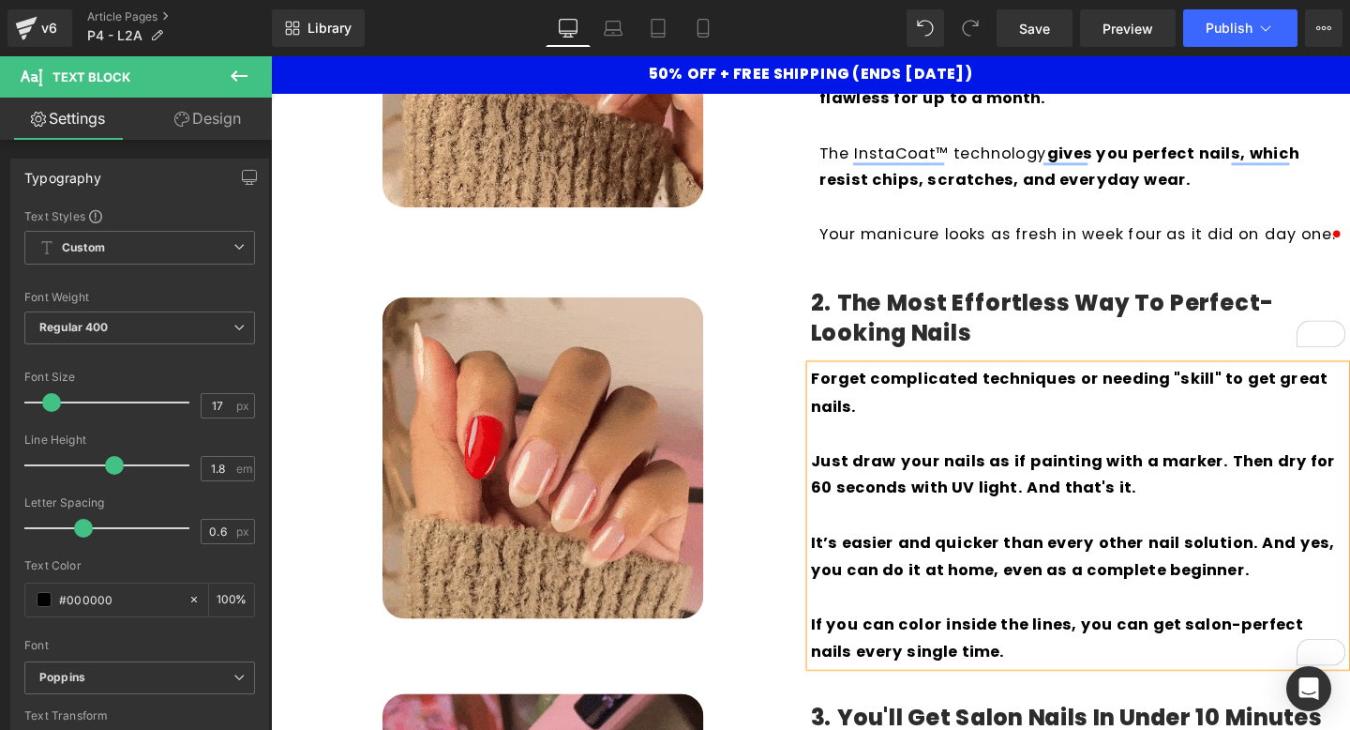
scroll to position [645, 0]
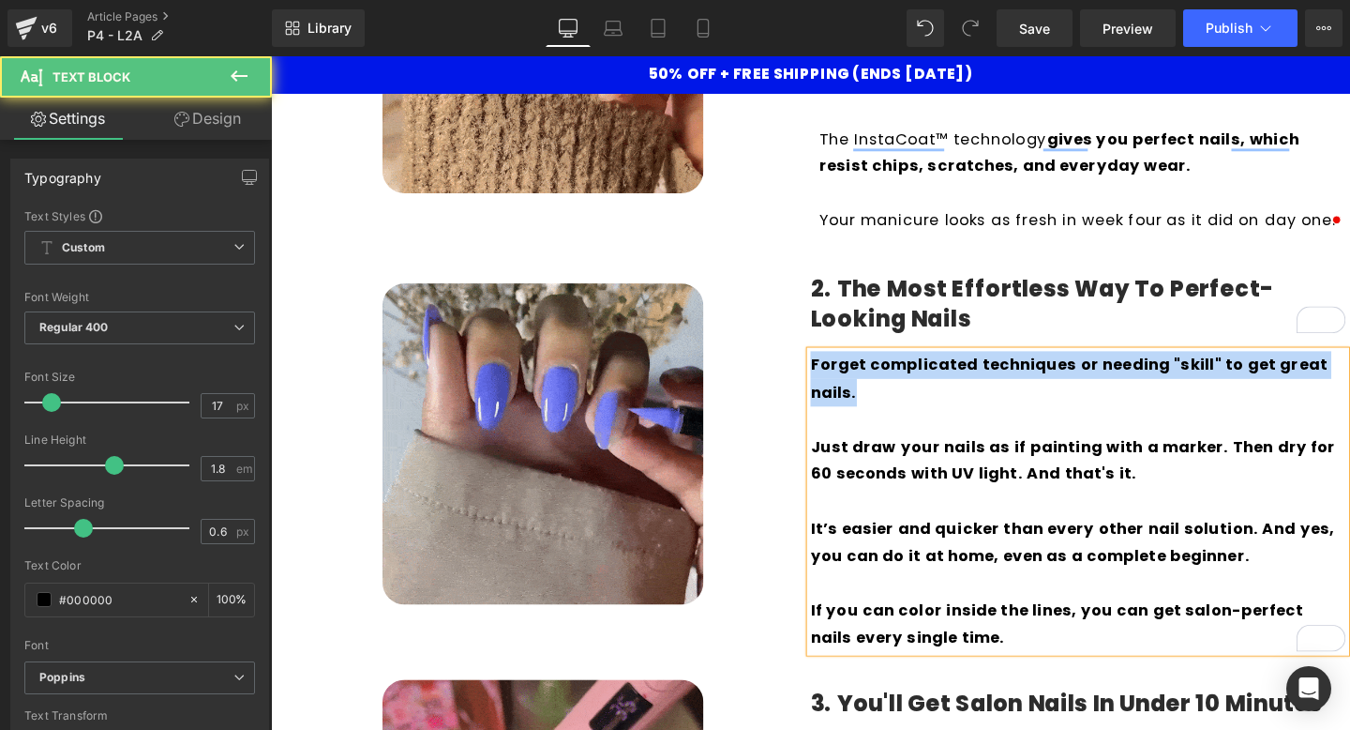
drag, startPoint x: 926, startPoint y: 421, endPoint x: 812, endPoint y: 362, distance: 127.9
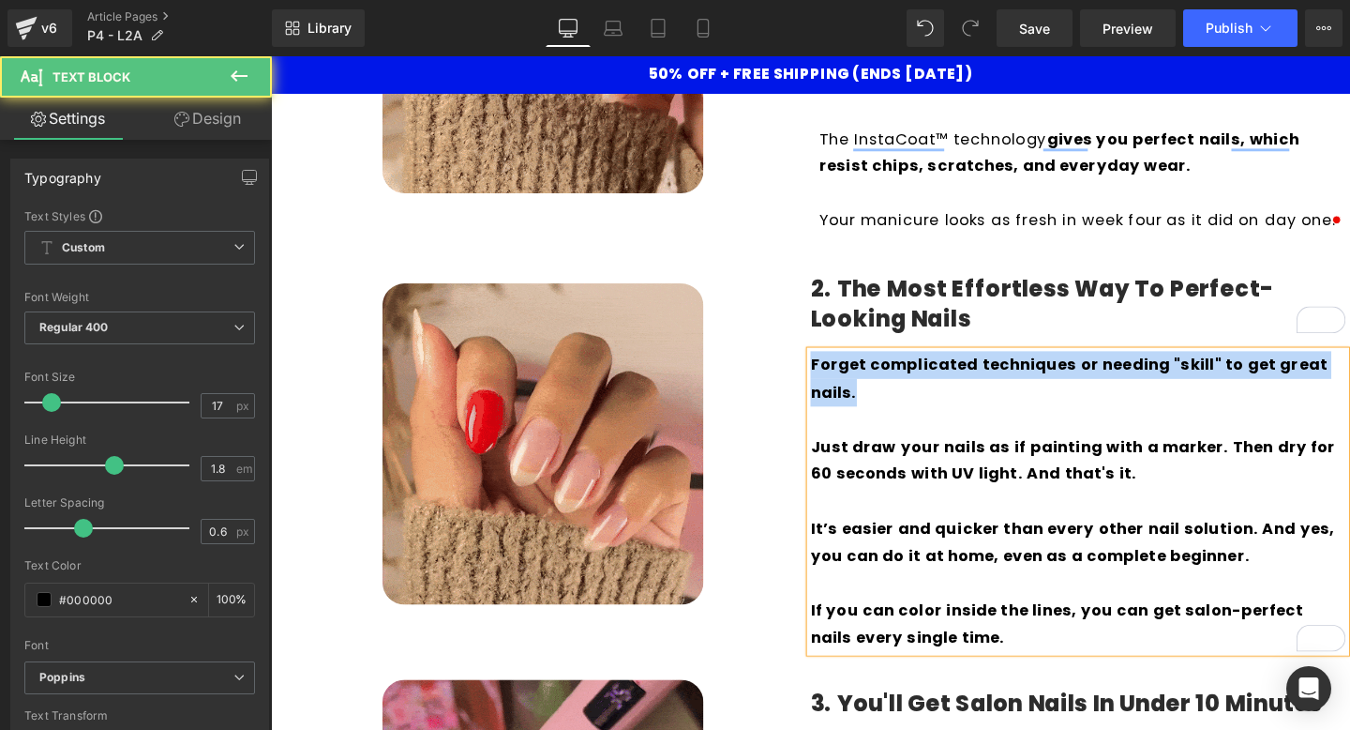
click at [812, 362] on div "Image 2. The Most Effortless Way to Perfect-Looking Nails Heading Forget compli…" at bounding box center [838, 465] width 1125 height 435
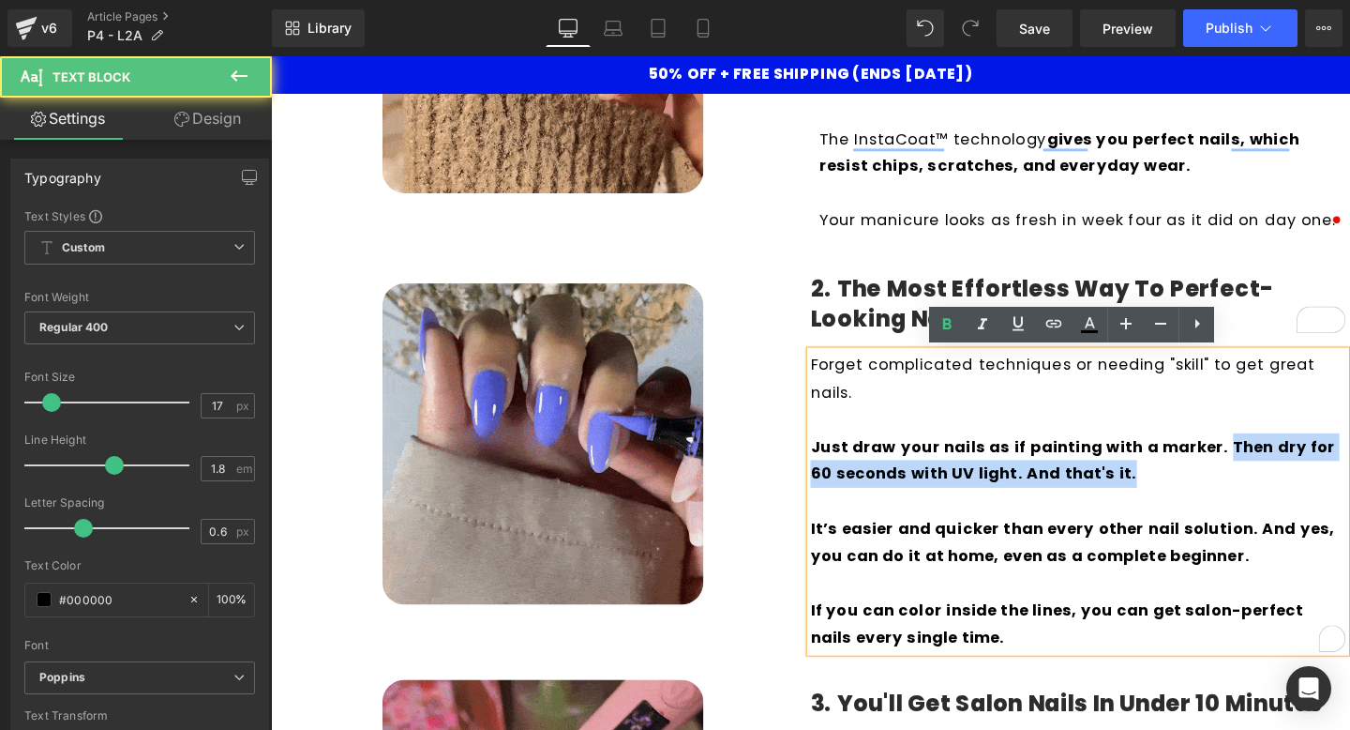
drag, startPoint x: 1268, startPoint y: 467, endPoint x: 1336, endPoint y: 516, distance: 84.0
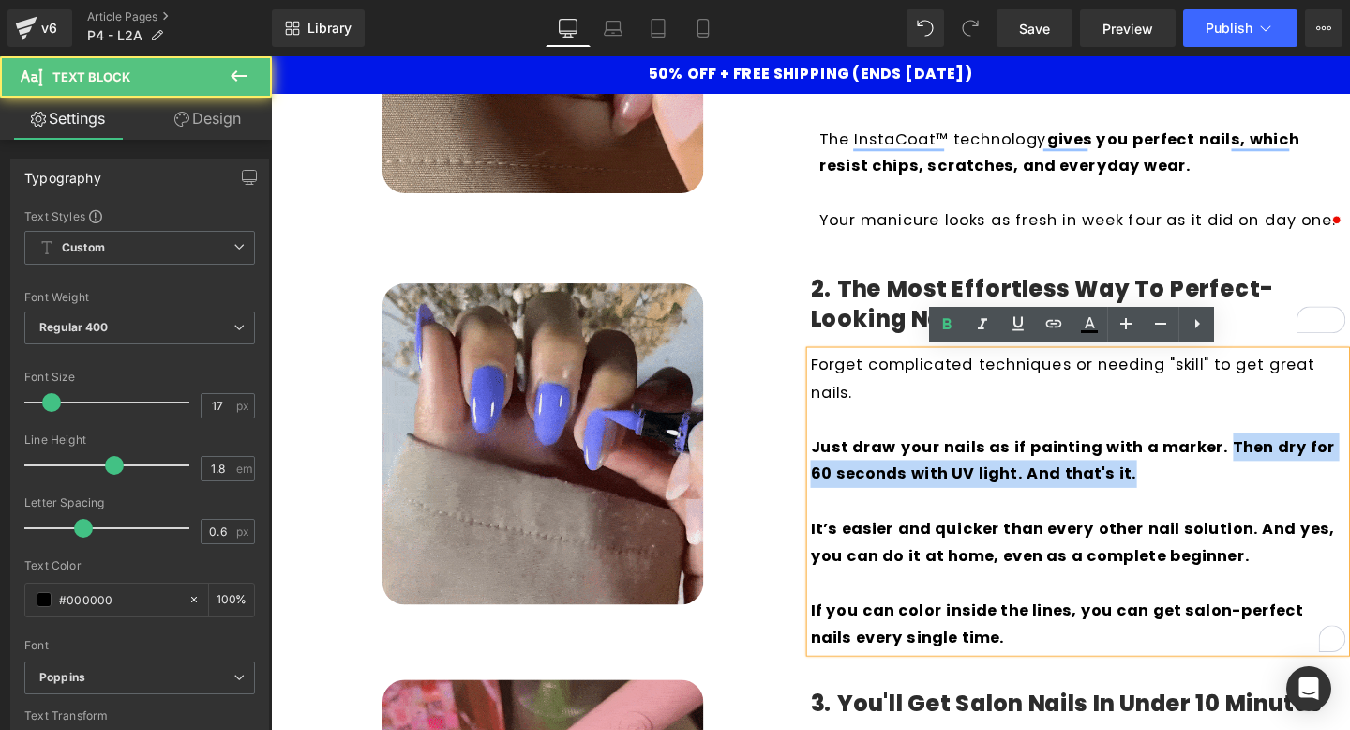
click at [1336, 516] on div "Forget complicated techniques or needing "skill" to get great nails. Just draw …" at bounding box center [1119, 524] width 563 height 316
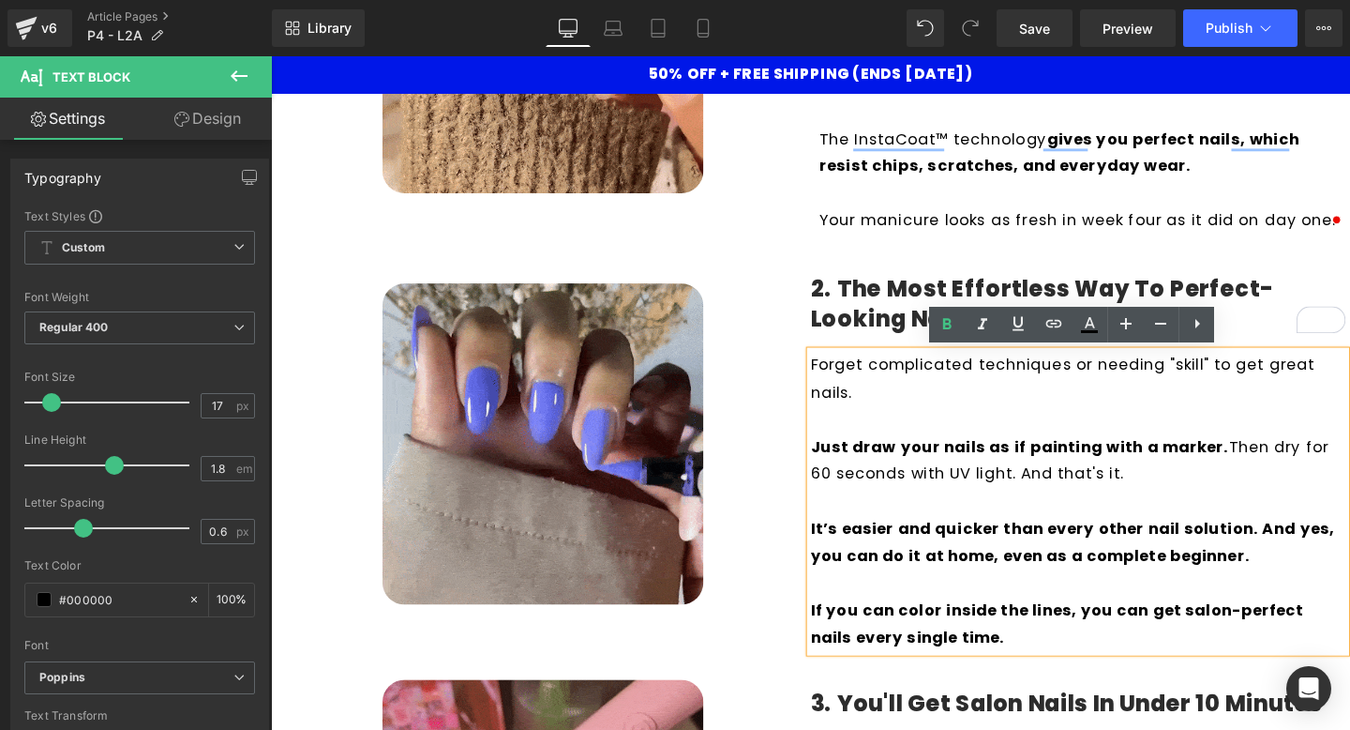
click at [1123, 567] on p "It’s easier and quicker than every other nail solution. And yes, you can do it …" at bounding box center [1119, 566] width 563 height 57
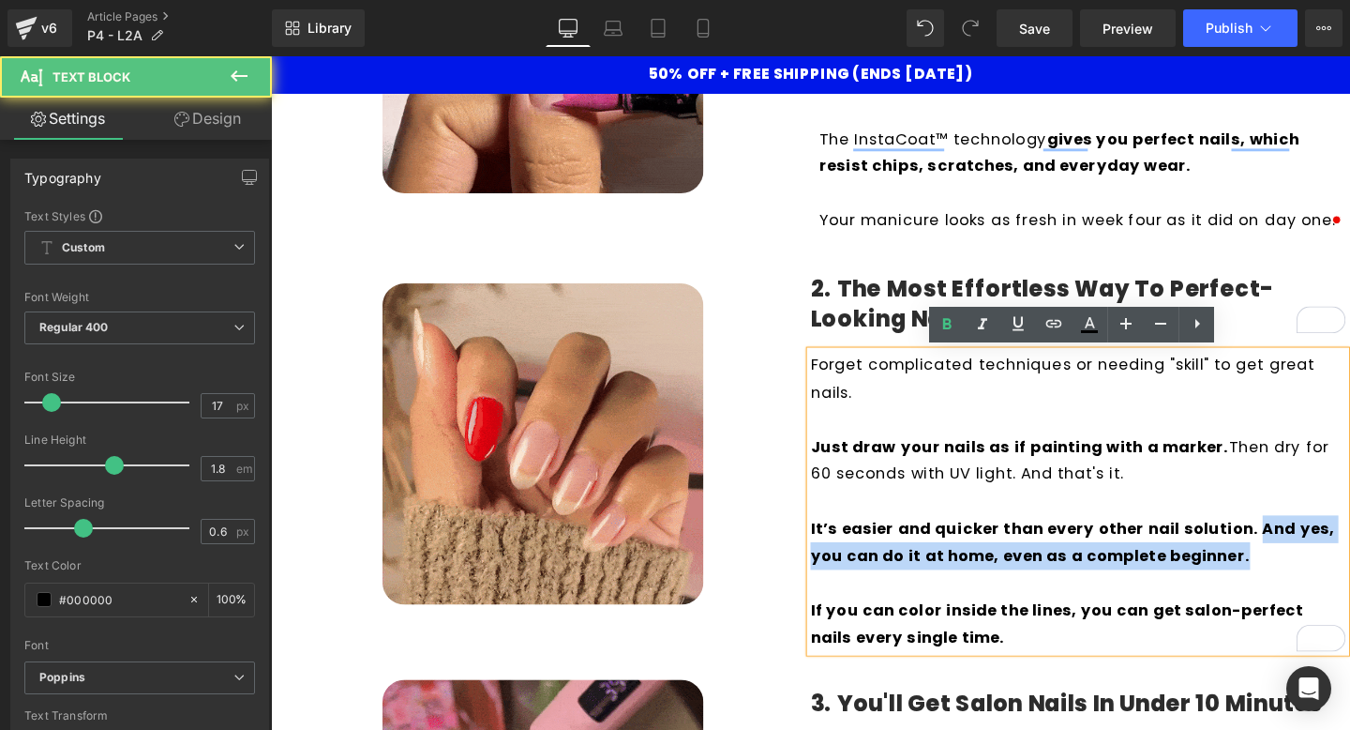
drag, startPoint x: 1303, startPoint y: 552, endPoint x: 1336, endPoint y: 593, distance: 52.0
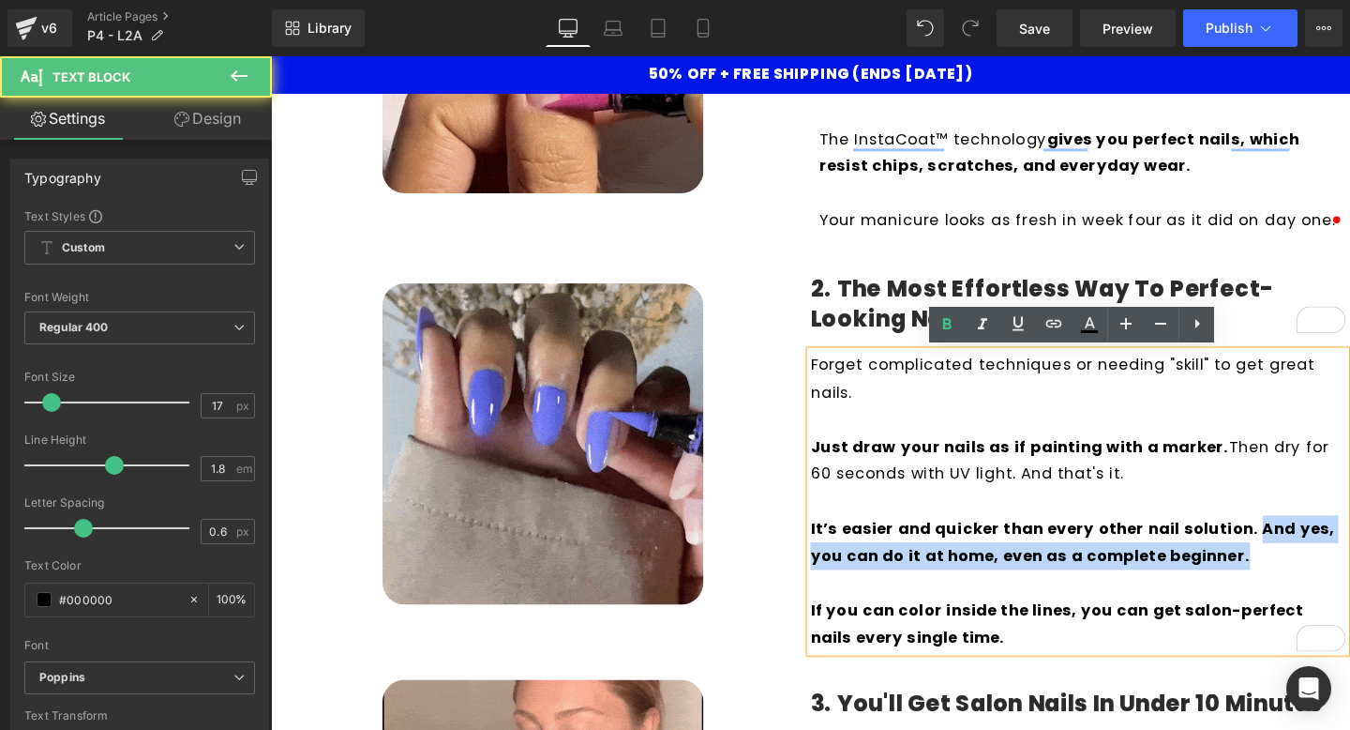
click at [1336, 593] on p "It’s easier and quicker than every other nail solution. And yes, you can do it …" at bounding box center [1119, 566] width 563 height 57
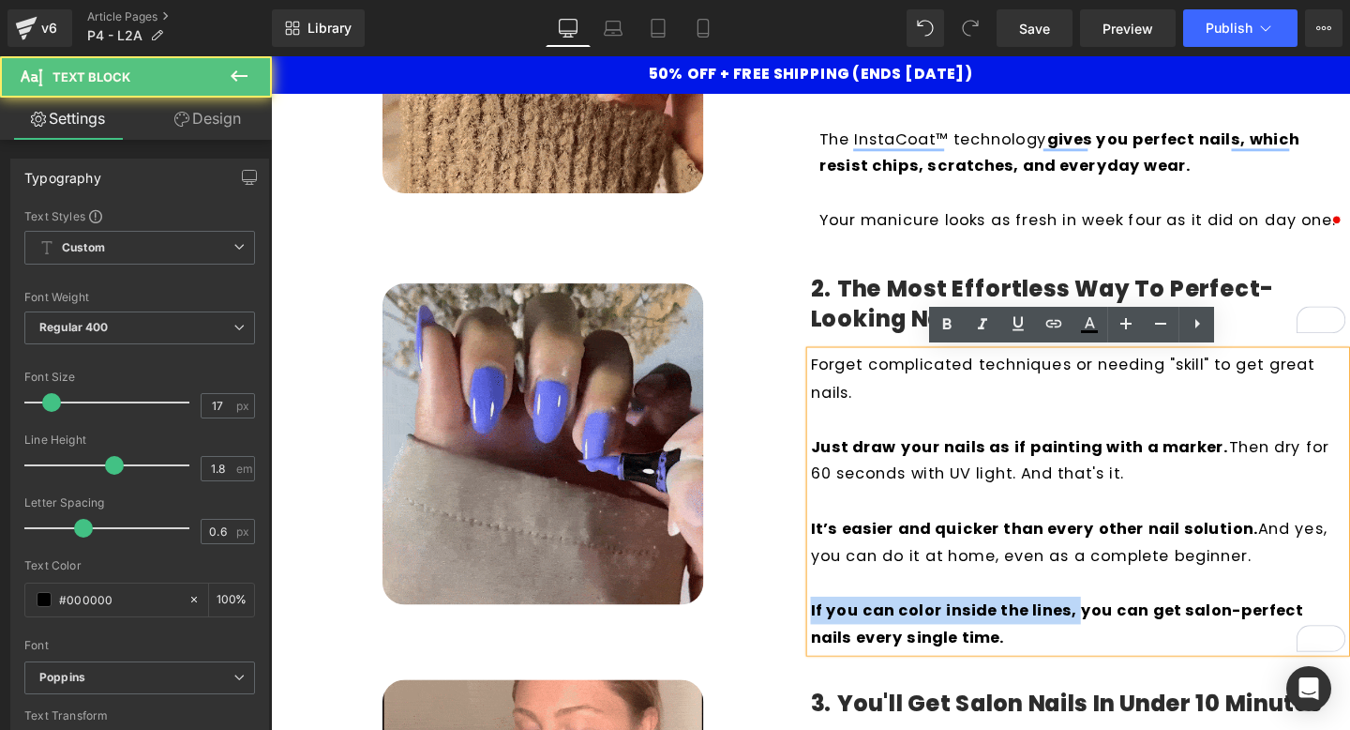
drag, startPoint x: 1114, startPoint y: 633, endPoint x: 765, endPoint y: 632, distance: 348.8
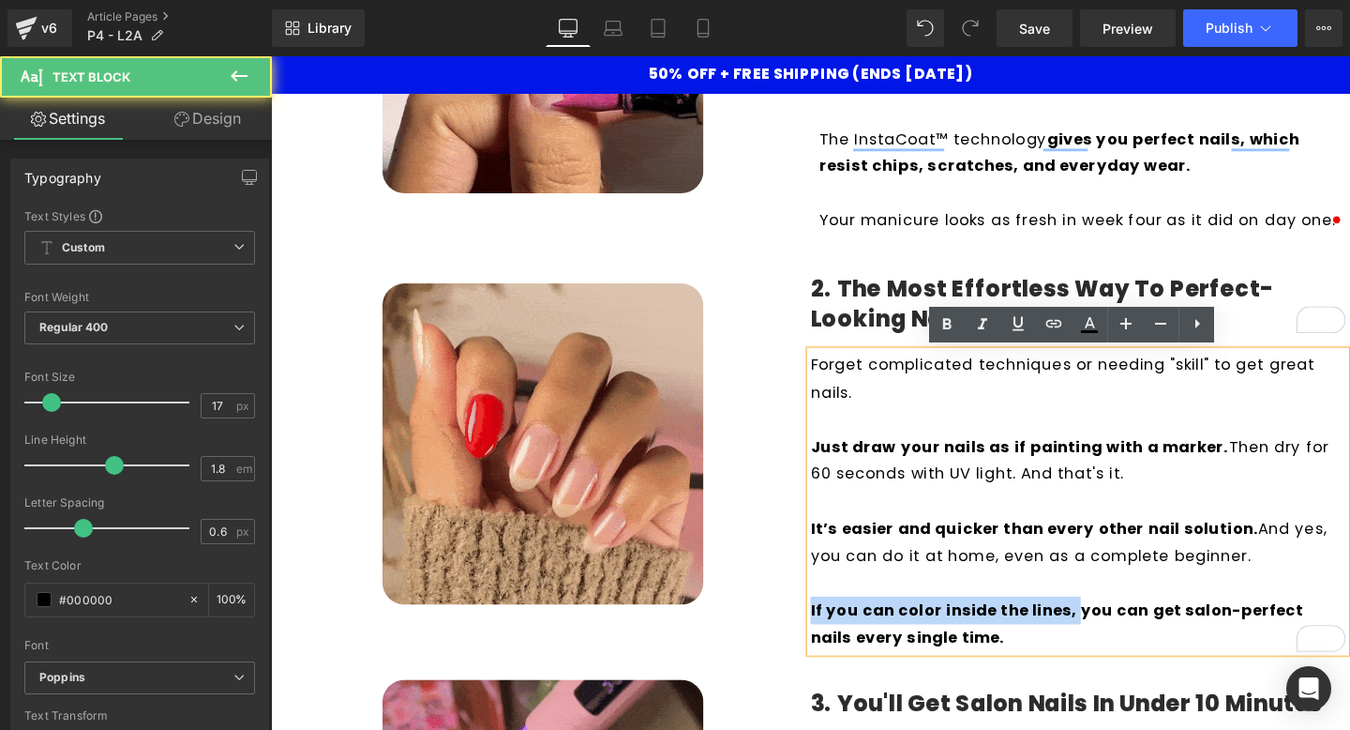
click at [765, 632] on div "Image 2. The Most Effortless Way to Perfect-Looking Nails Heading Forget compli…" at bounding box center [838, 465] width 1125 height 435
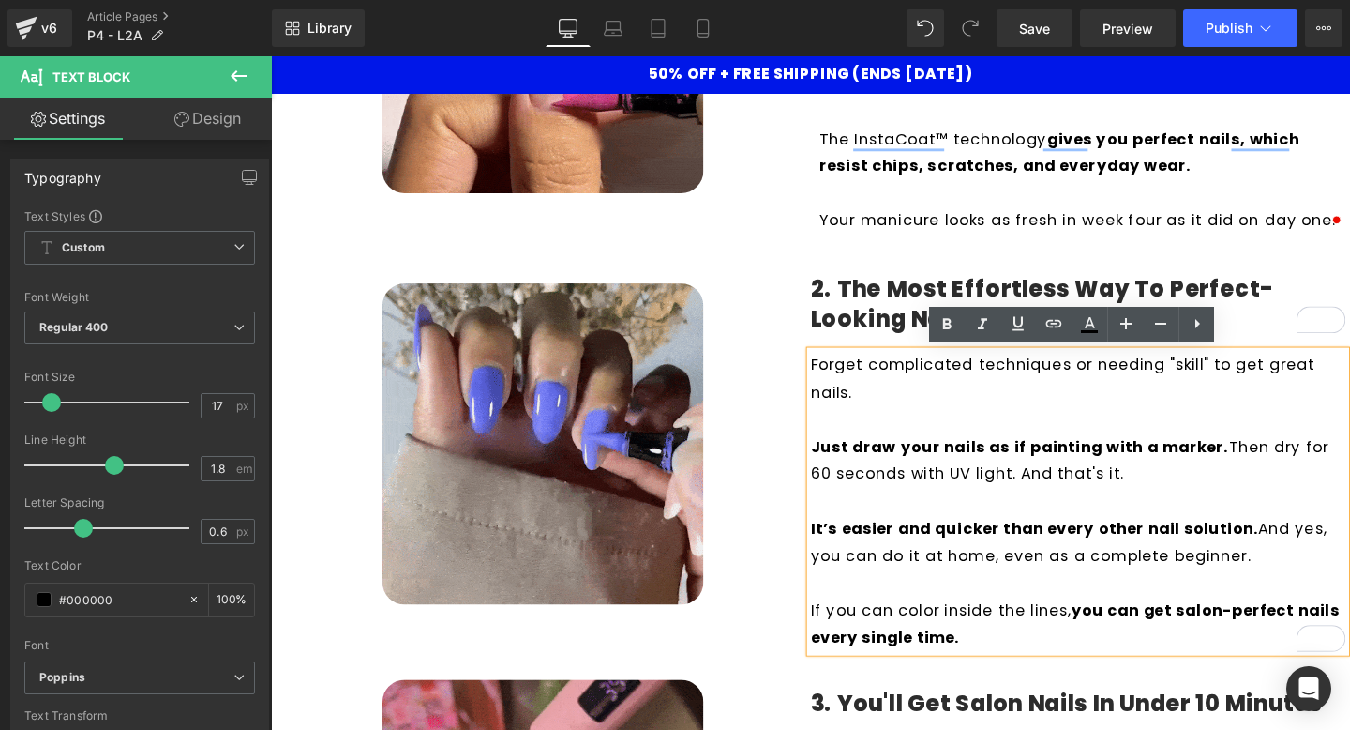
click at [765, 632] on div "Image" at bounding box center [557, 463] width 563 height 431
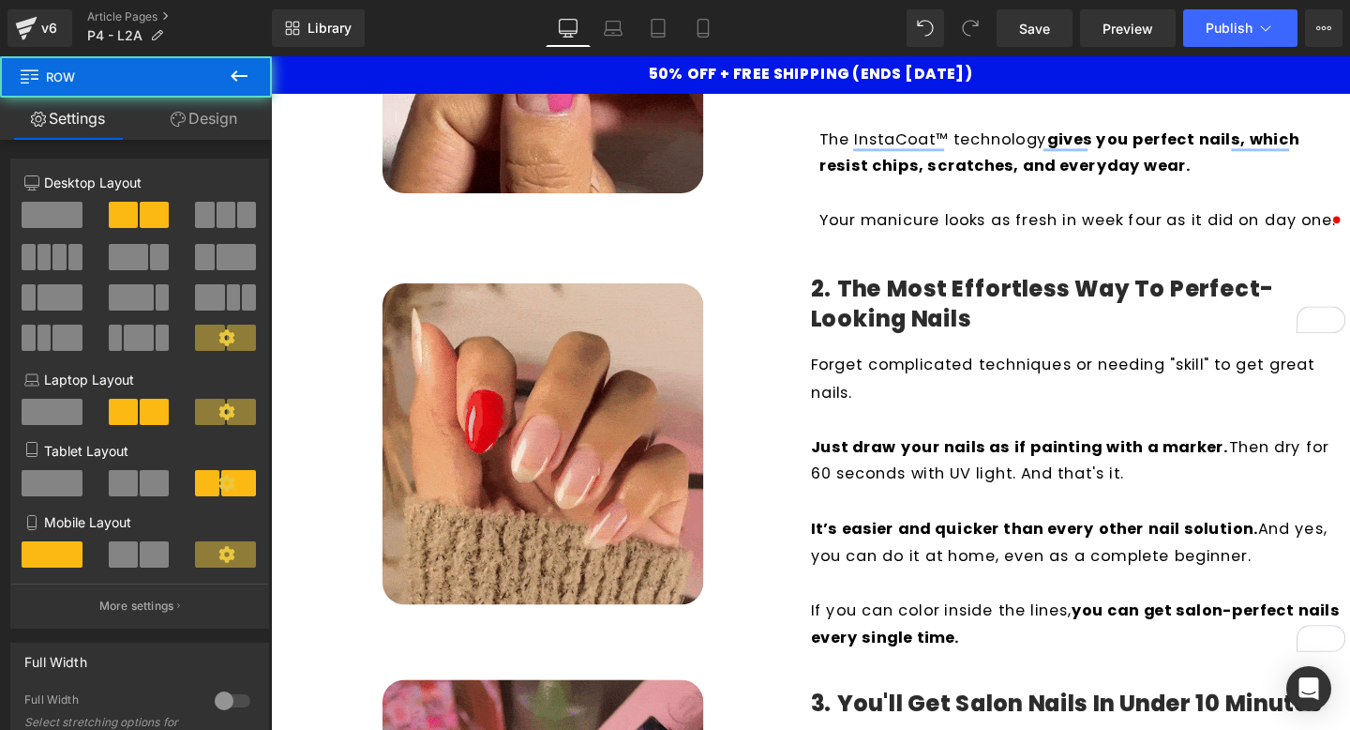
click at [896, 574] on p "It’s easier and quicker than every other nail solution. And yes, you can do it …" at bounding box center [1119, 566] width 563 height 57
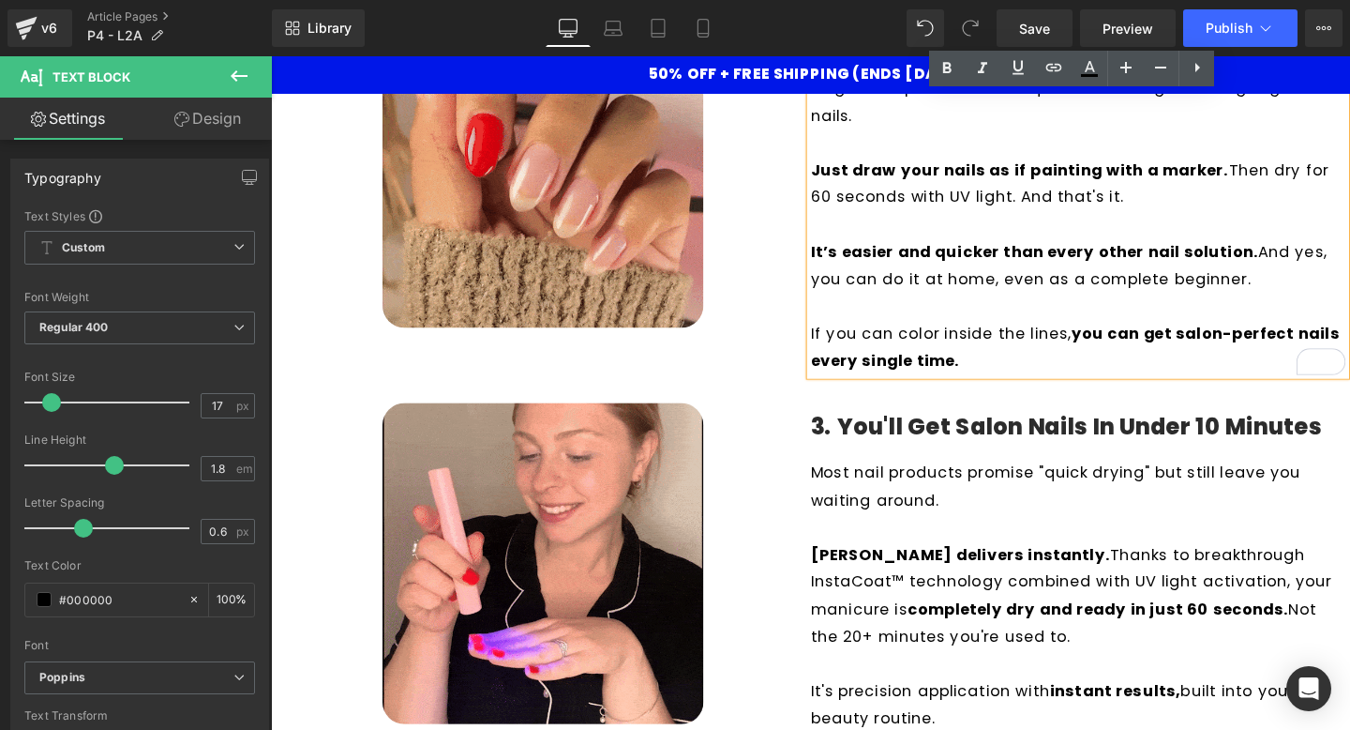
scroll to position [952, 0]
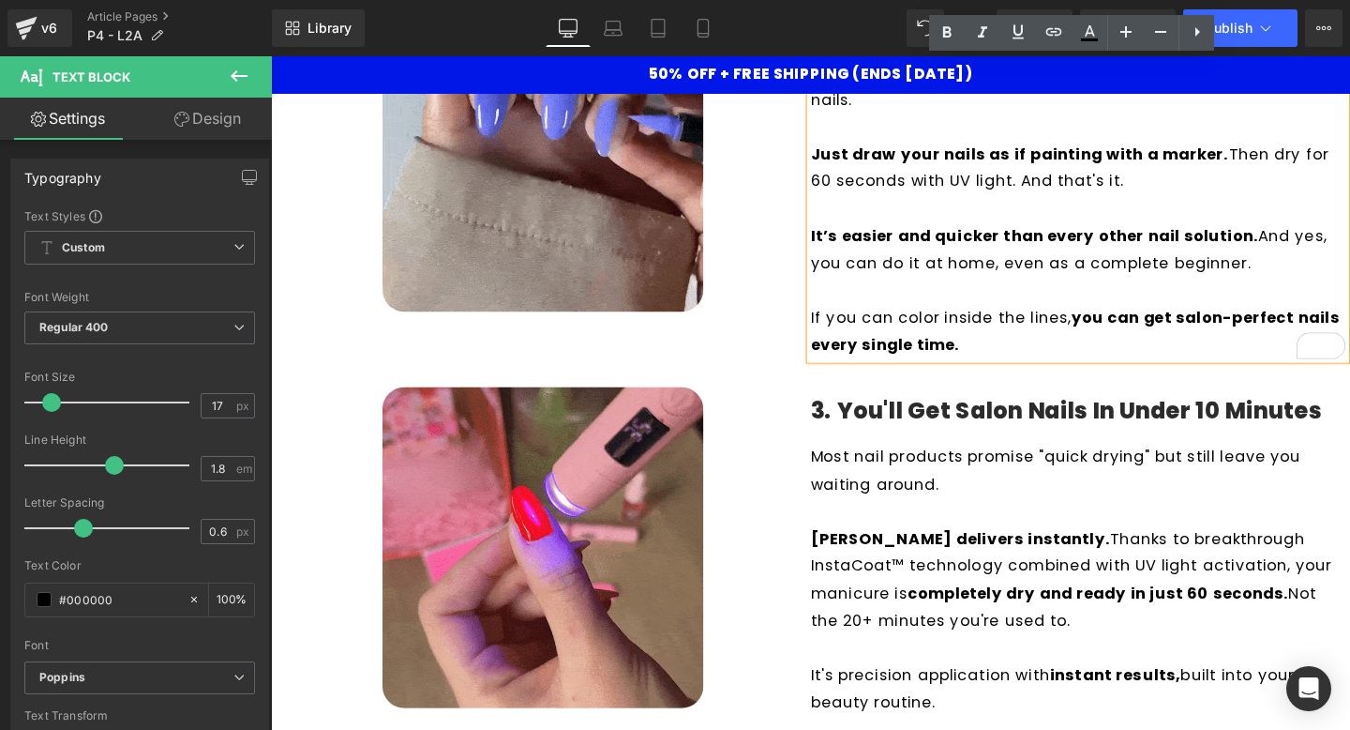
click at [964, 598] on p "Giani delivers instantly. Thanks to breakthrough InstaCoat™ technology combined…" at bounding box center [1114, 607] width 553 height 114
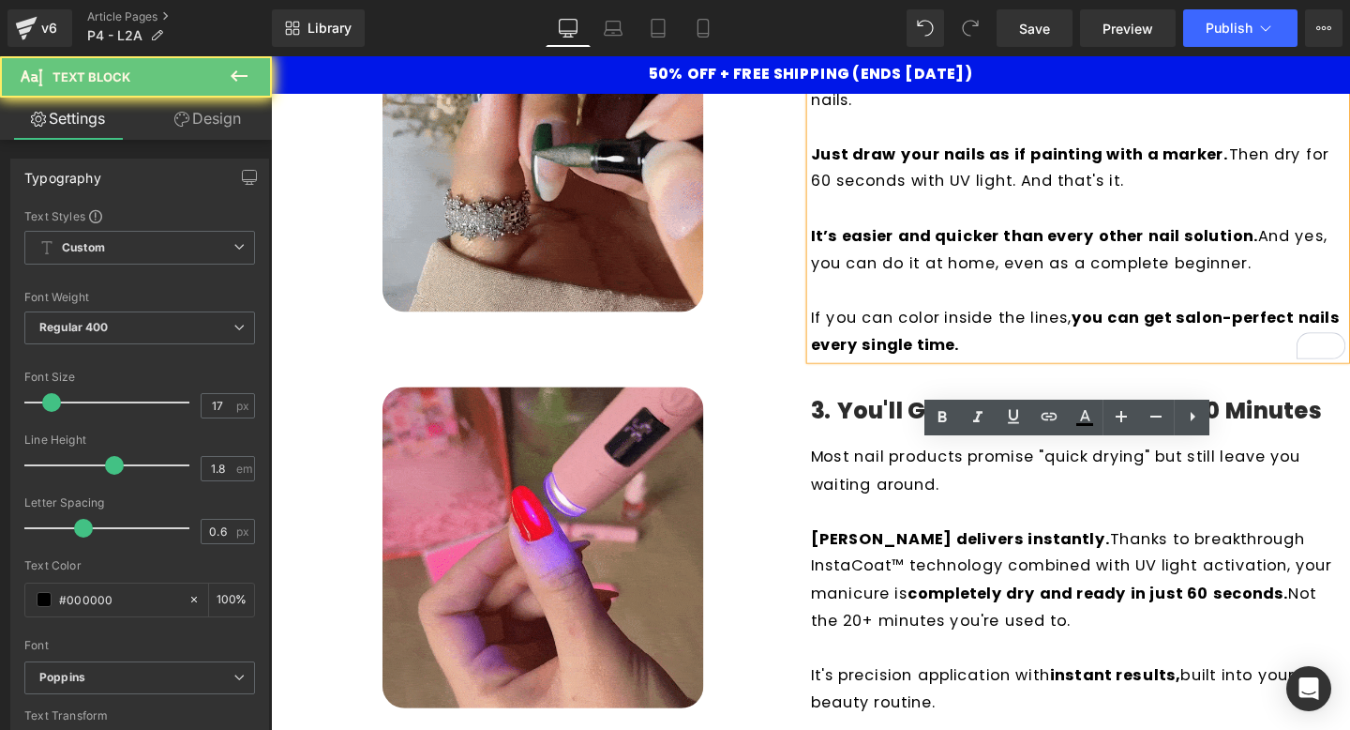
click at [964, 598] on p "Giani delivers instantly. Thanks to breakthrough InstaCoat™ technology combined…" at bounding box center [1114, 607] width 553 height 114
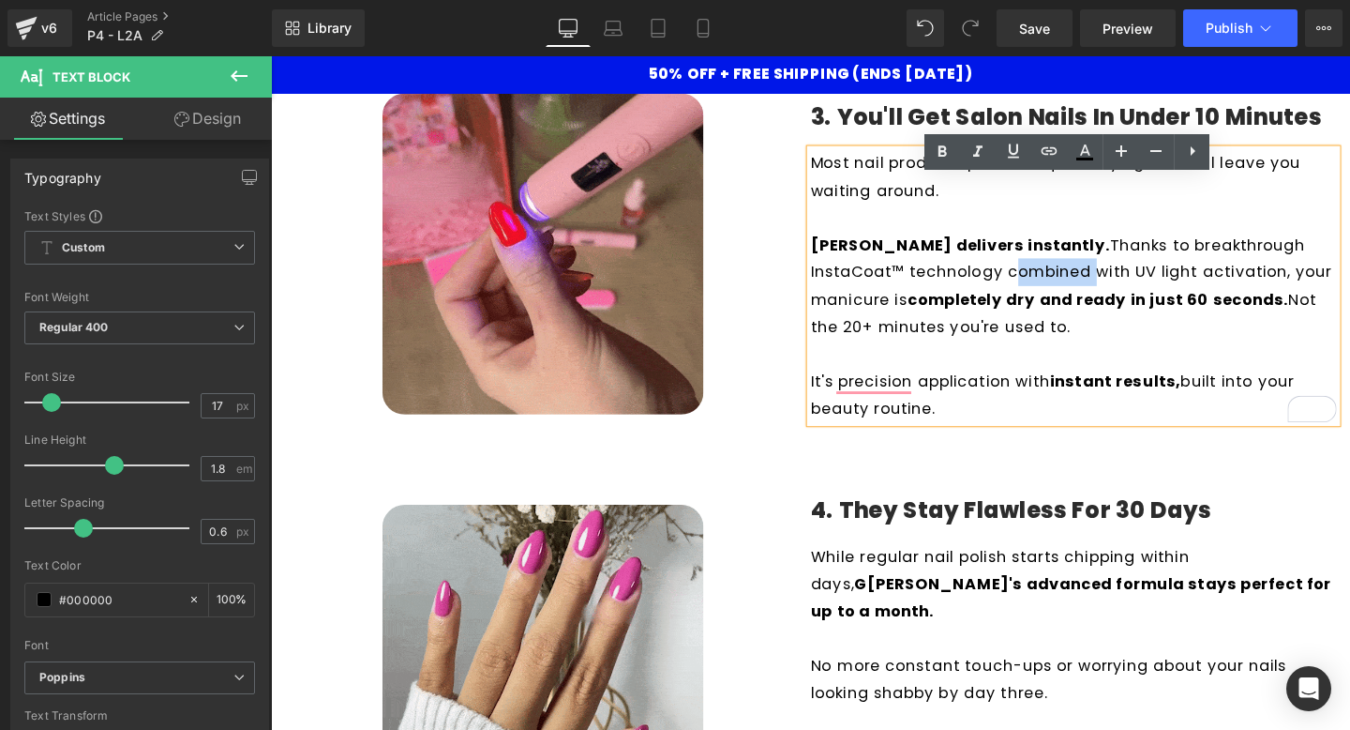
scroll to position [1068, 0]
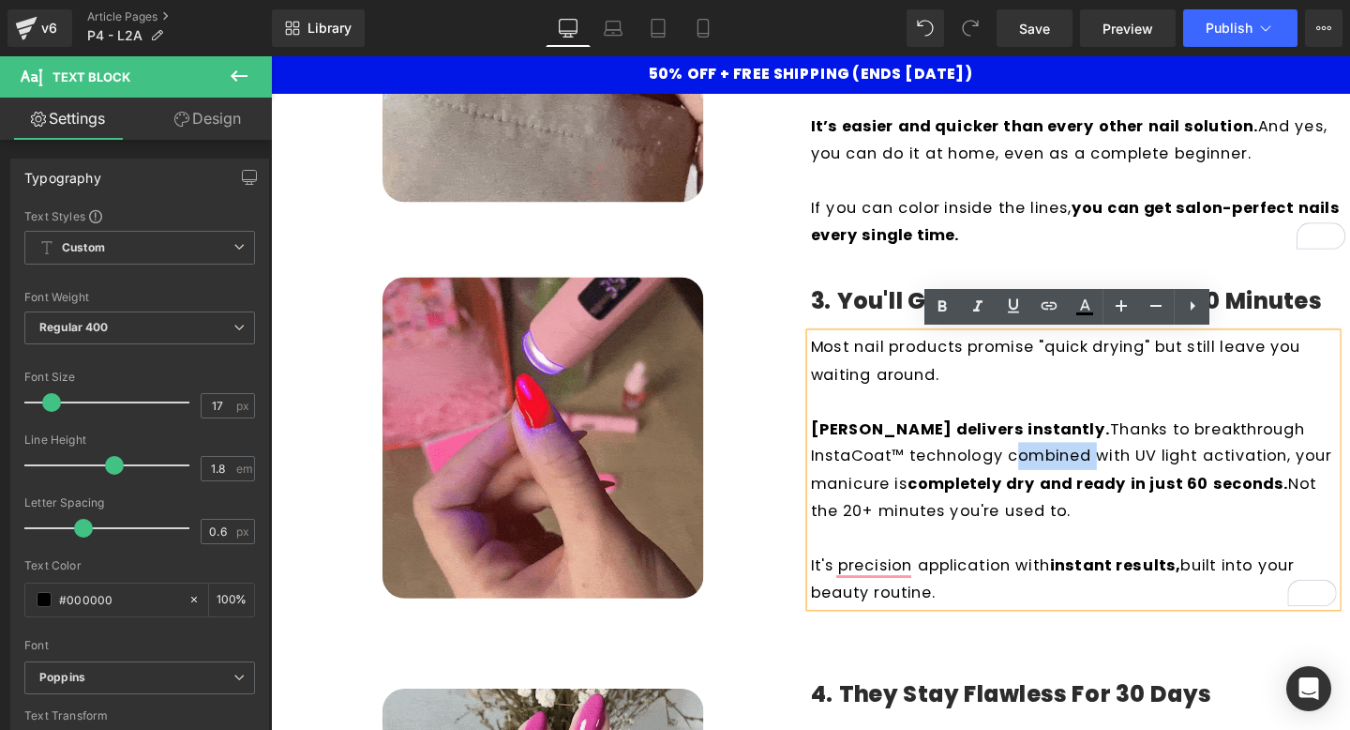
click at [822, 412] on div at bounding box center [557, 457] width 563 height 338
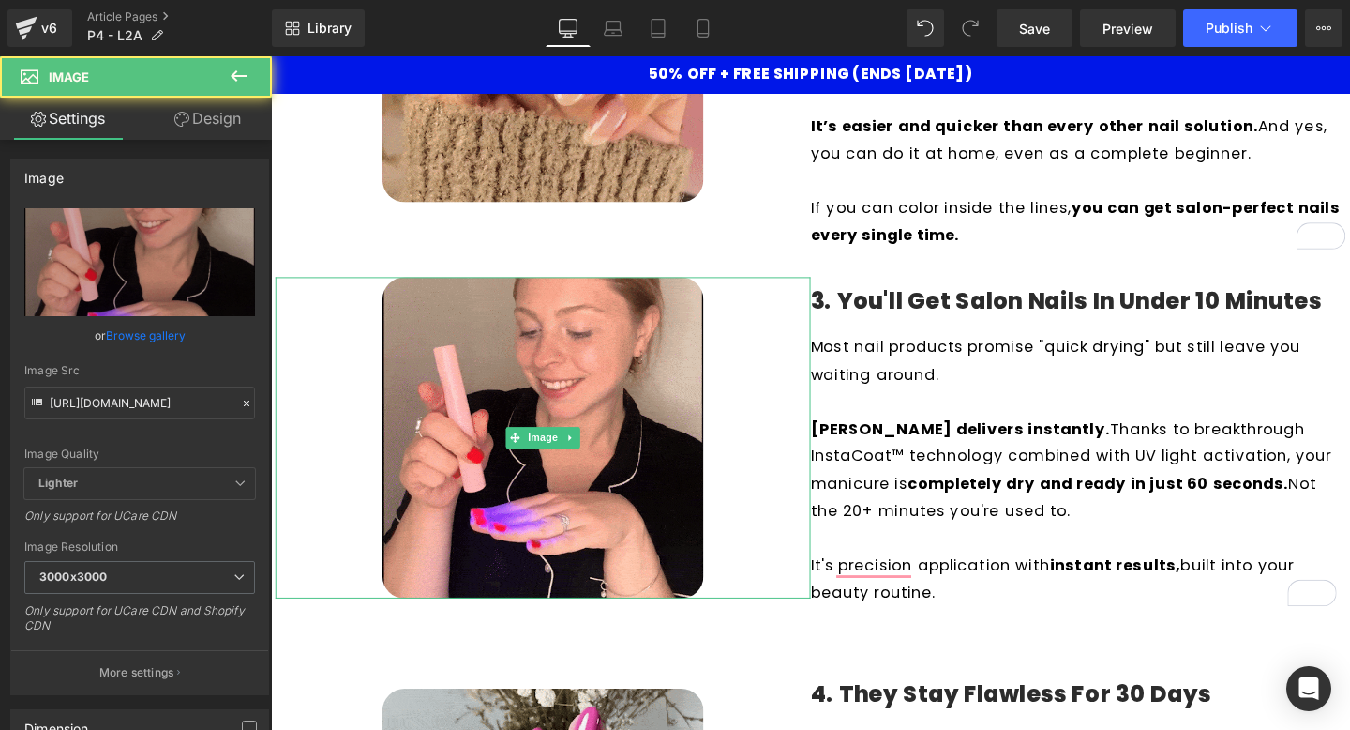
click at [911, 413] on p "To enrich screen reader interactions, please activate Accessibility in Grammarl…" at bounding box center [1114, 418] width 553 height 29
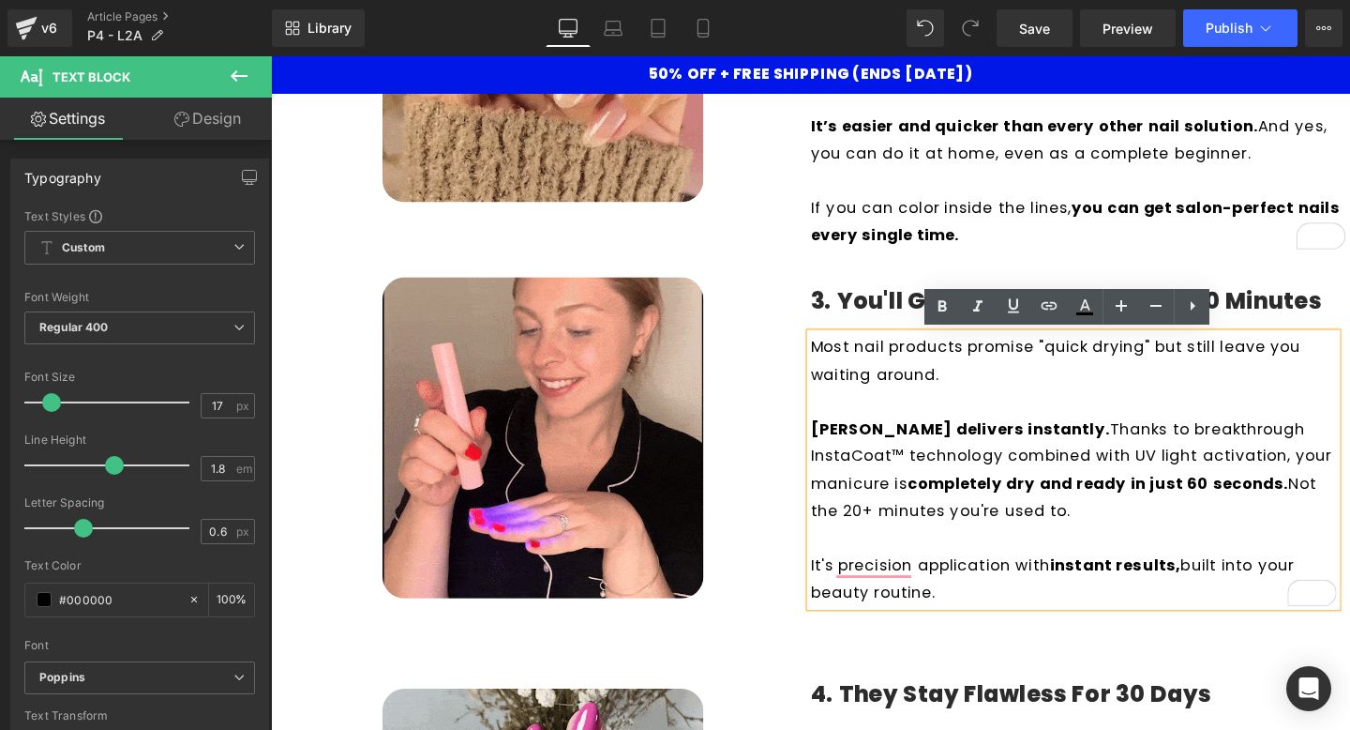
click at [913, 392] on p "Most nail products promise "quick drying" but still leave you waiting around." at bounding box center [1114, 375] width 553 height 57
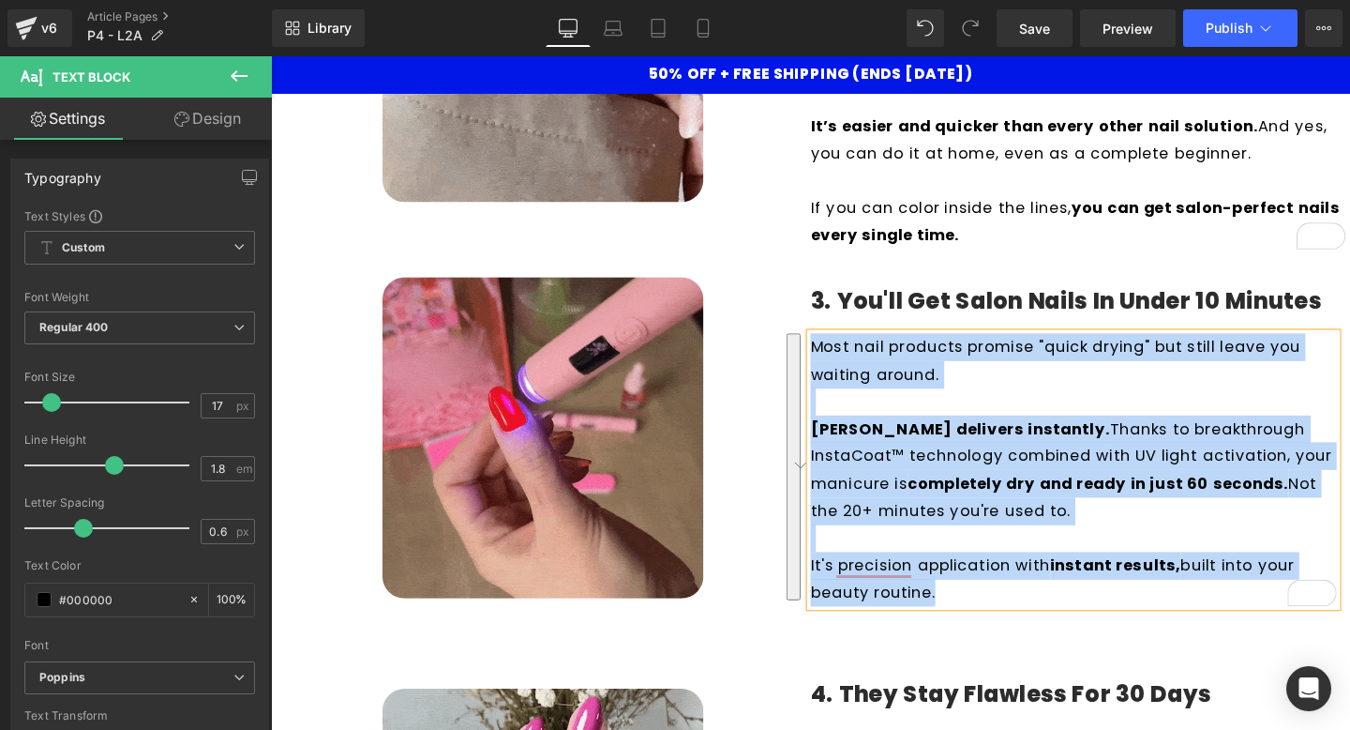
paste div "To enrich screen reader interactions, please activate Accessibility in Grammarl…"
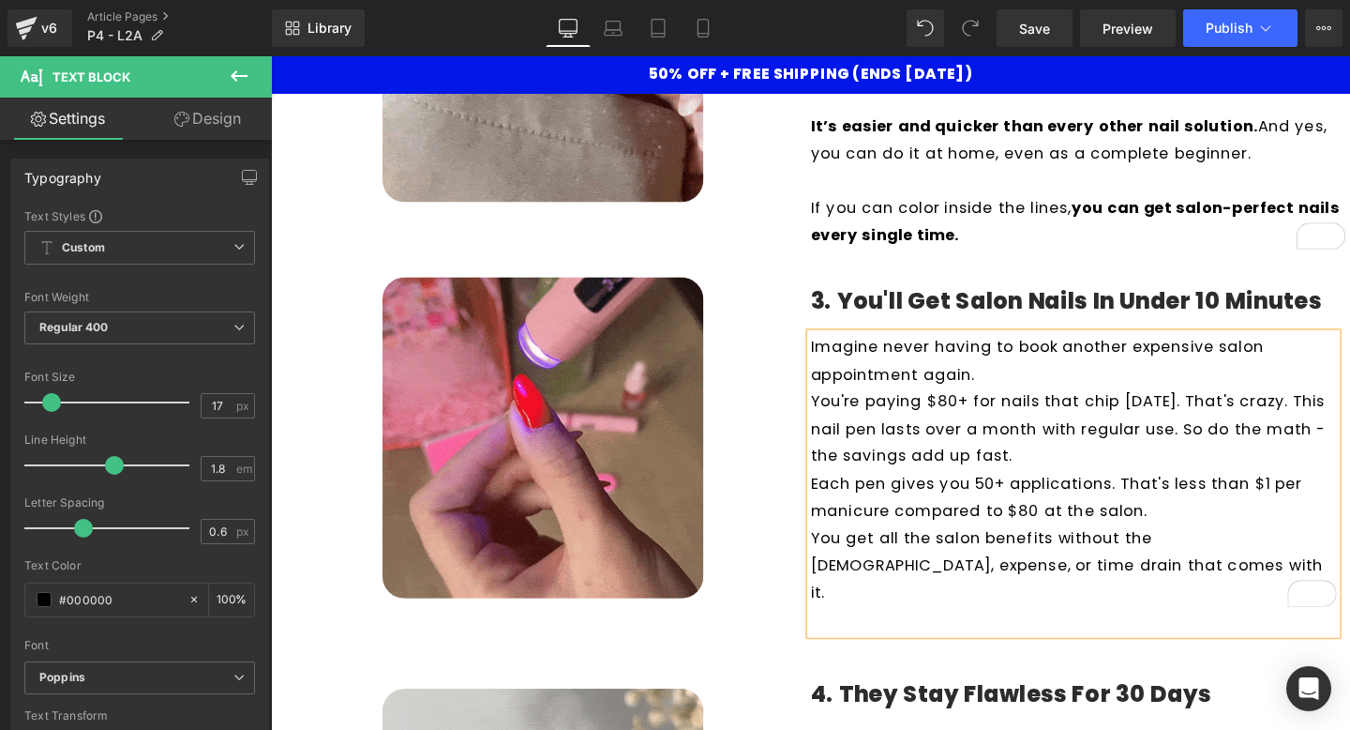
click at [1030, 388] on p "Imagine never having to book another expensive salon appointment again." at bounding box center [1114, 375] width 553 height 57
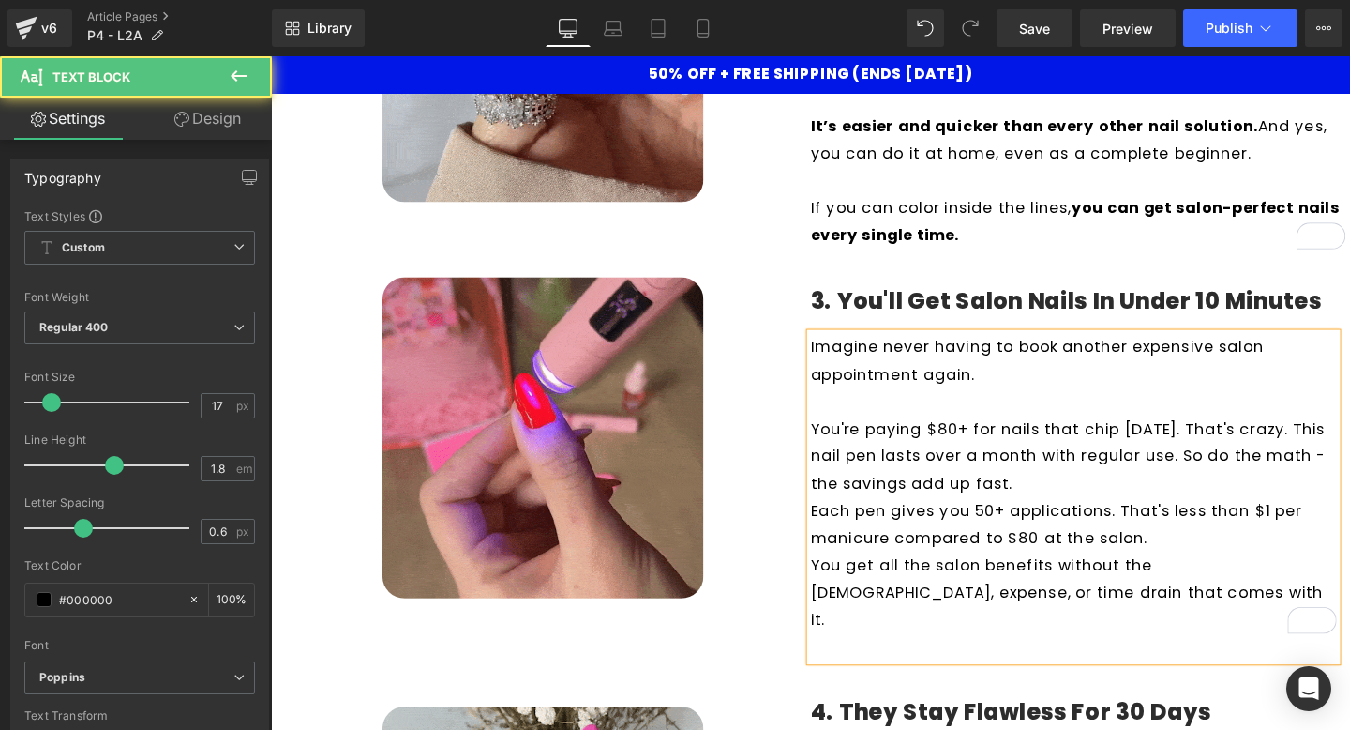
click at [1084, 500] on p "You're paying $80+ for nails that chip [DATE]. That's crazy. This nail pen last…" at bounding box center [1114, 476] width 553 height 86
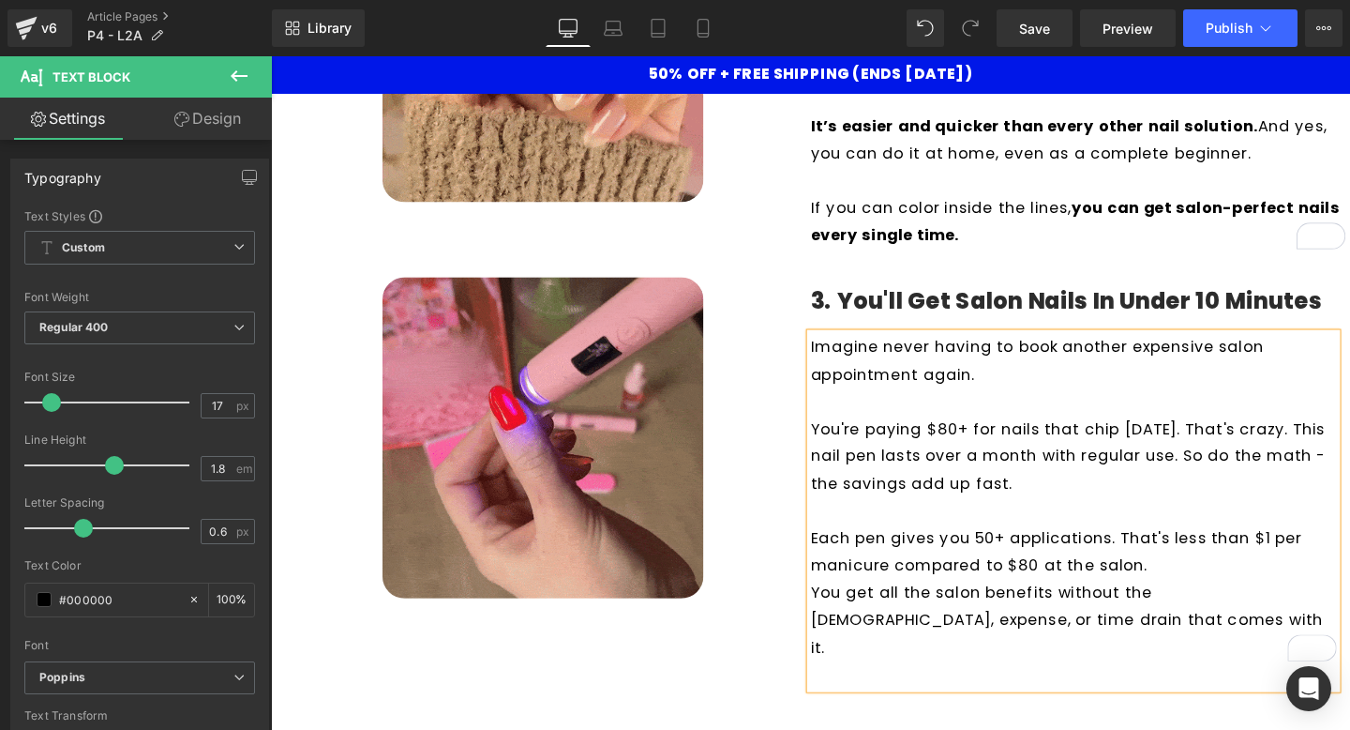
click at [1206, 609] on p "You get all the salon benefits without the [DEMOGRAPHIC_DATA], expense, or time…" at bounding box center [1114, 648] width 553 height 86
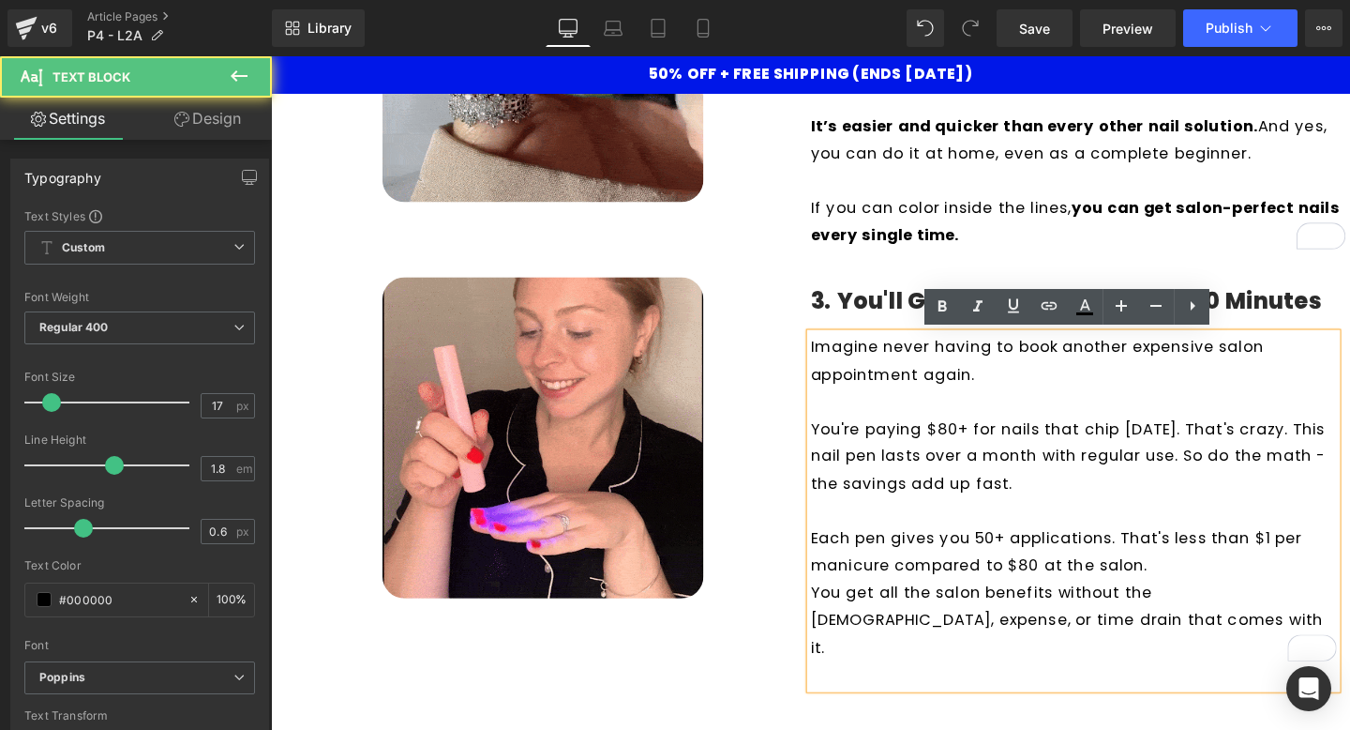
click at [1212, 597] on p "Each pen gives you 50+ applications. That's less than $1 per manicure compared …" at bounding box center [1114, 576] width 553 height 57
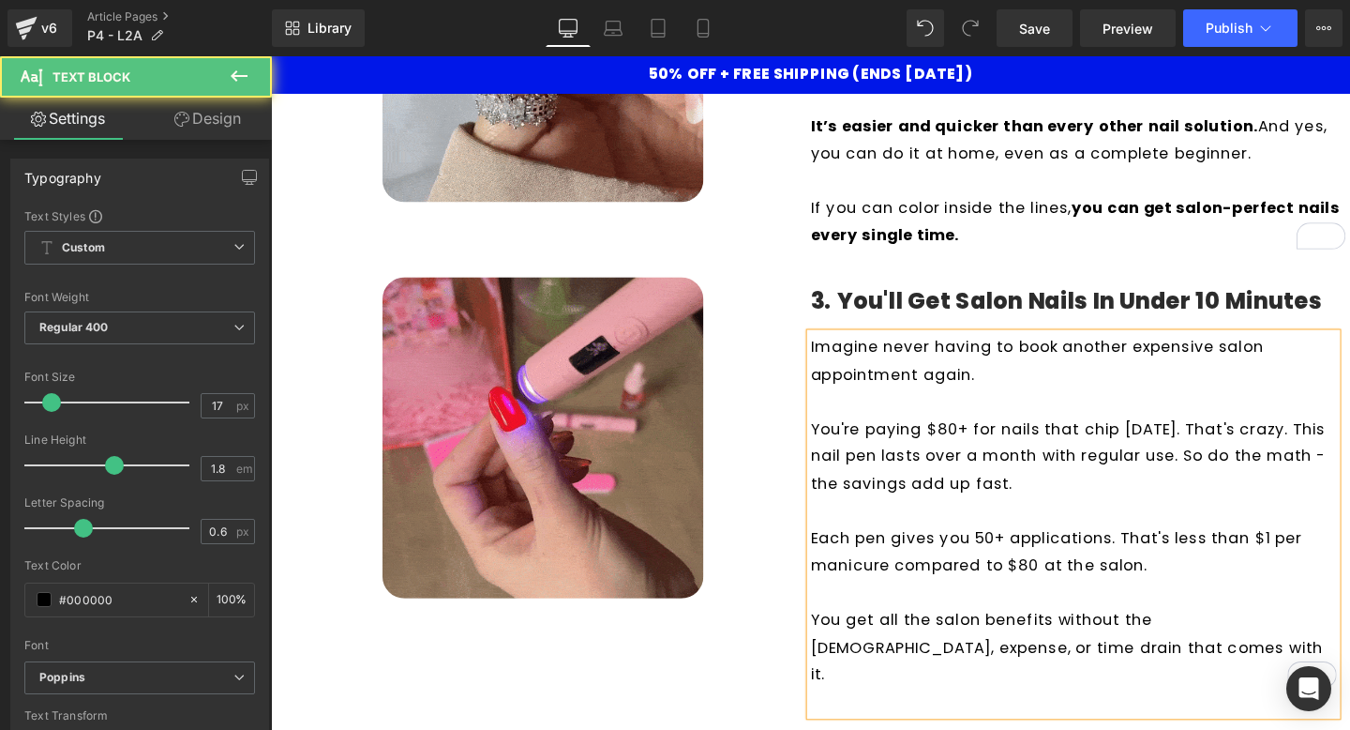
click at [1003, 720] on p "To enrich screen reader interactions, please activate Accessibility in Grammarl…" at bounding box center [1114, 734] width 553 height 29
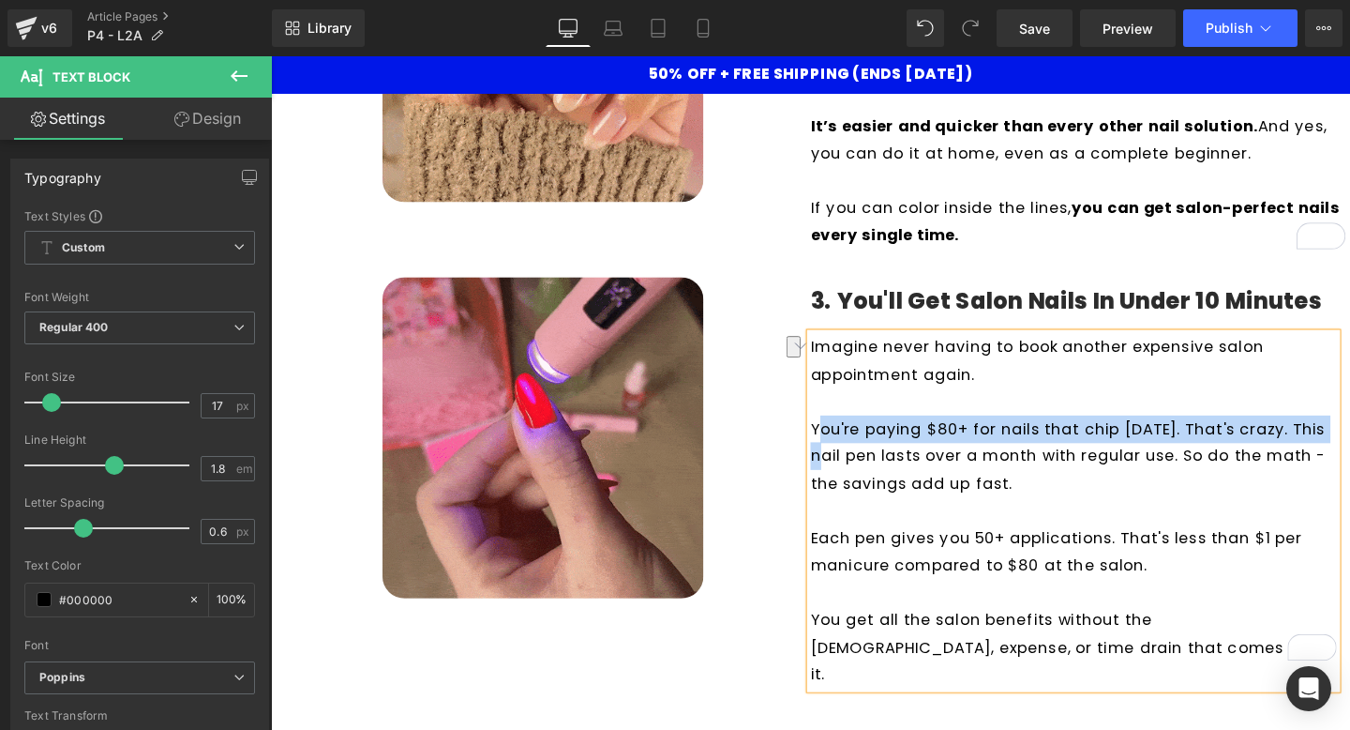
drag, startPoint x: 1383, startPoint y: 447, endPoint x: 849, endPoint y: 449, distance: 534.5
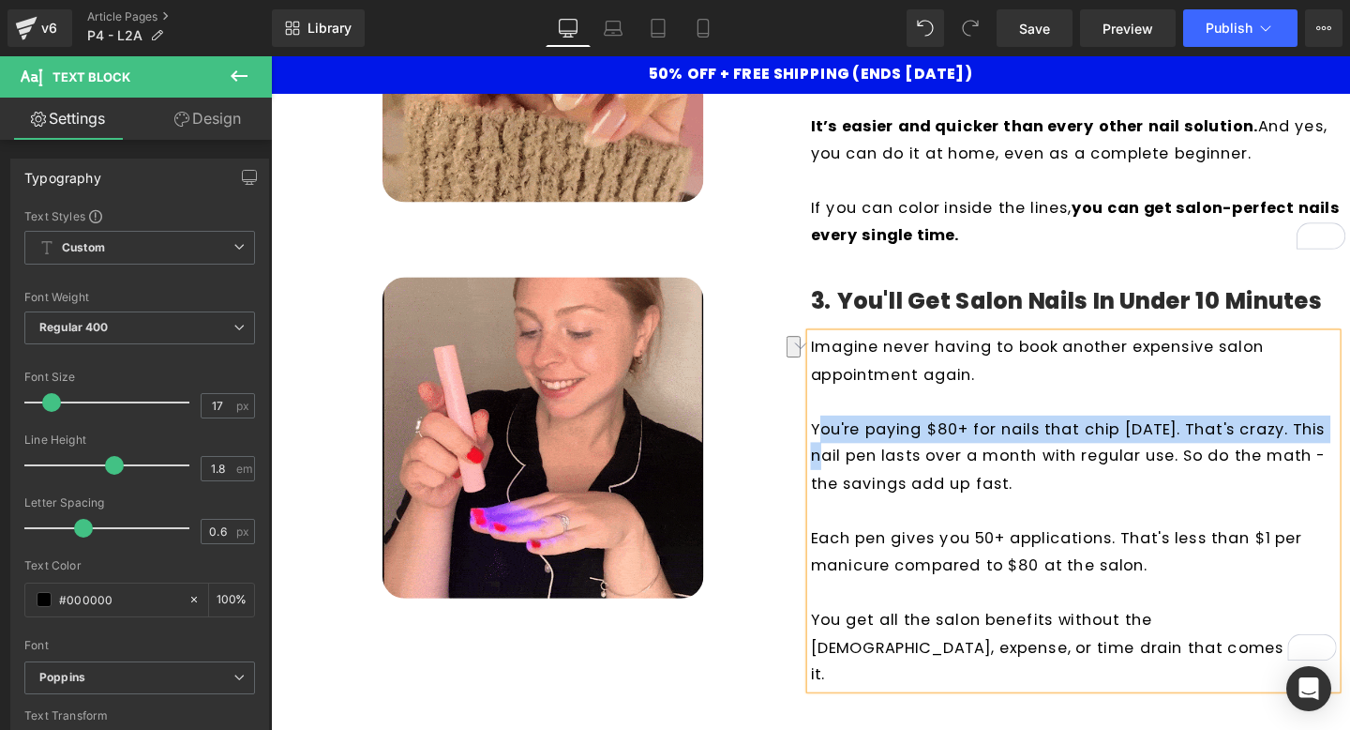
click at [849, 449] on p "You're paying $80+ for nails that chip [DATE]. That's crazy. This nail pen last…" at bounding box center [1114, 476] width 553 height 86
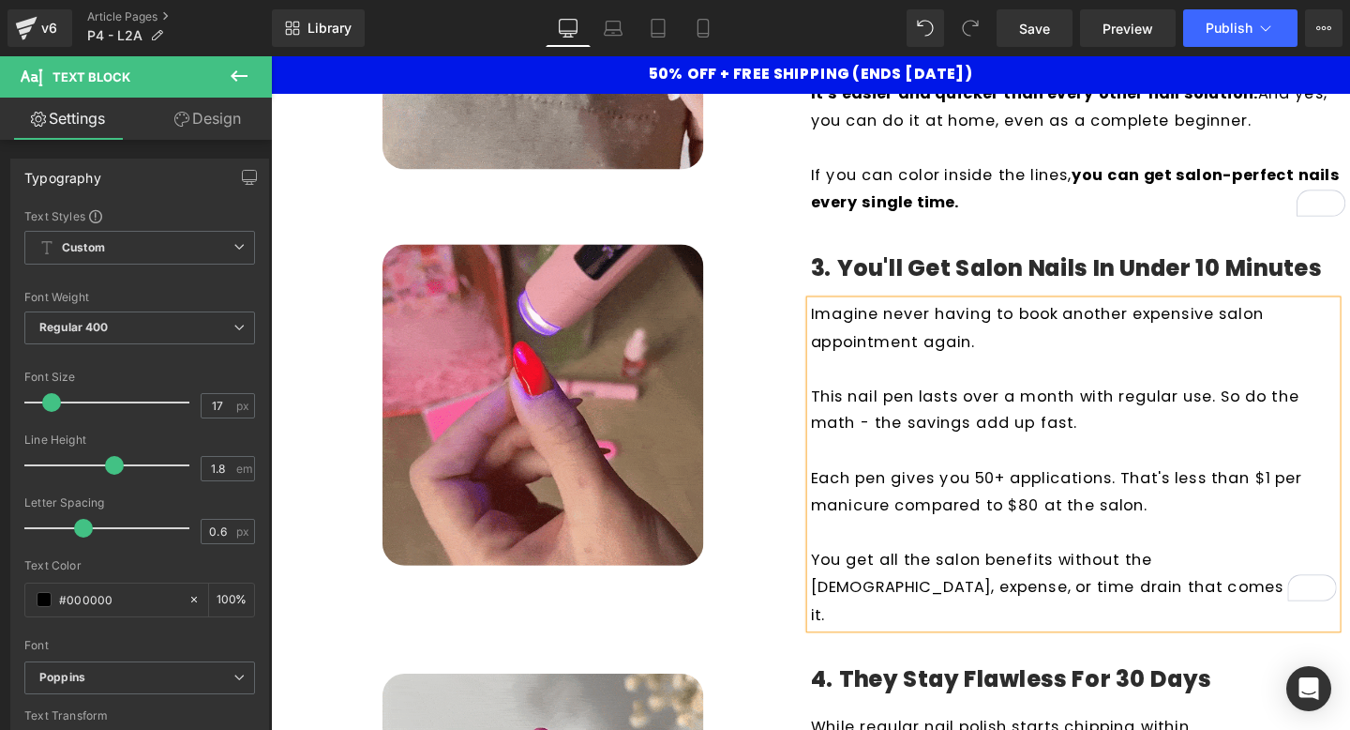
scroll to position [1106, 0]
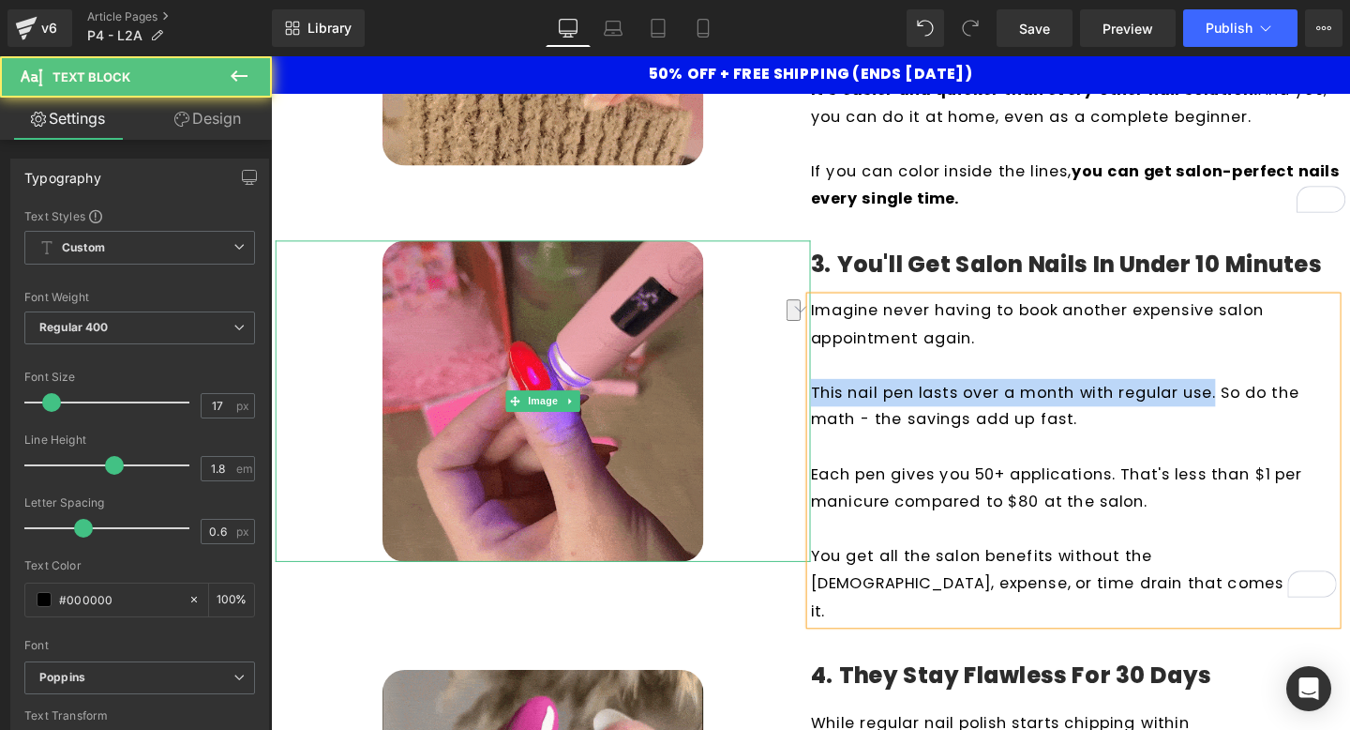
drag, startPoint x: 1252, startPoint y: 410, endPoint x: 804, endPoint y: 405, distance: 448.3
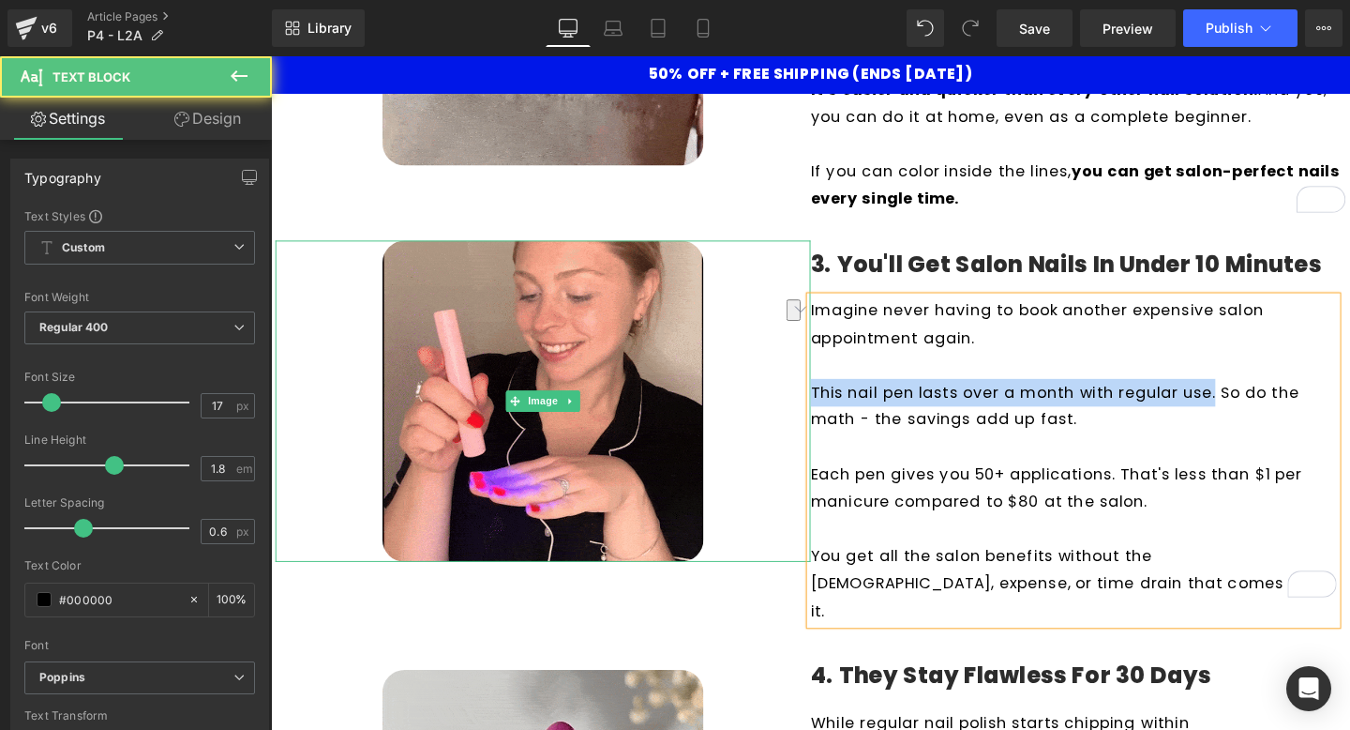
click at [804, 405] on div "Image 3. You'll Get Salon Nails in Under 10 Minutes Heading Imagine never havin…" at bounding box center [838, 438] width 1125 height 433
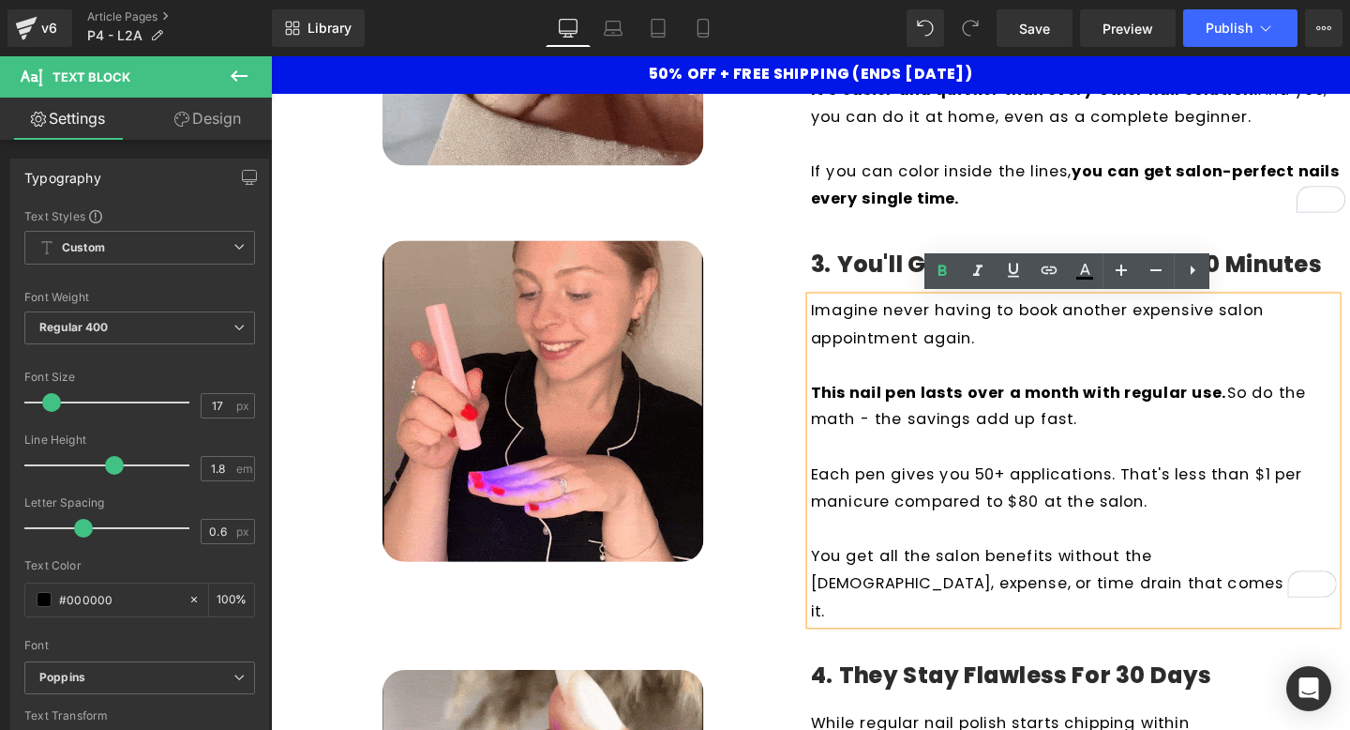
click at [1005, 473] on p "To enrich screen reader interactions, please activate Accessibility in Grammarl…" at bounding box center [1114, 467] width 553 height 29
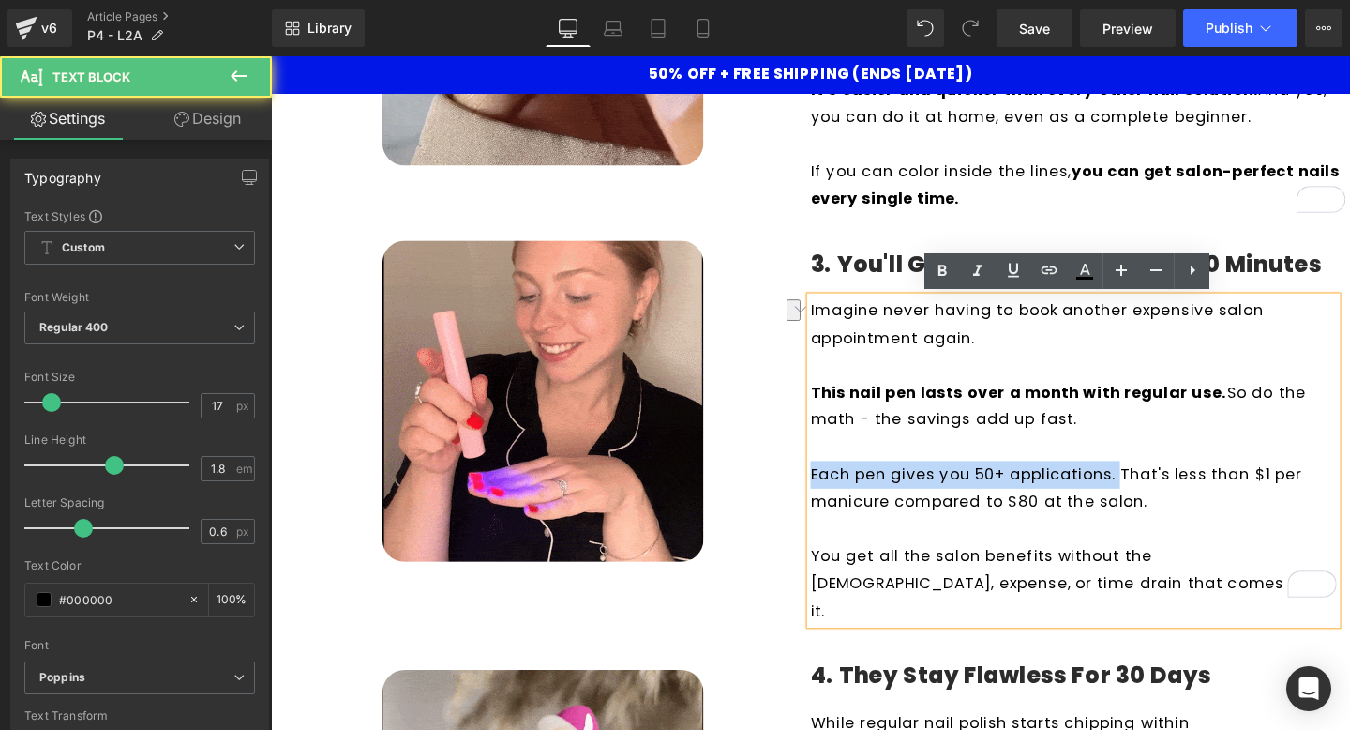
drag, startPoint x: 1158, startPoint y: 503, endPoint x: 824, endPoint y: 501, distance: 333.8
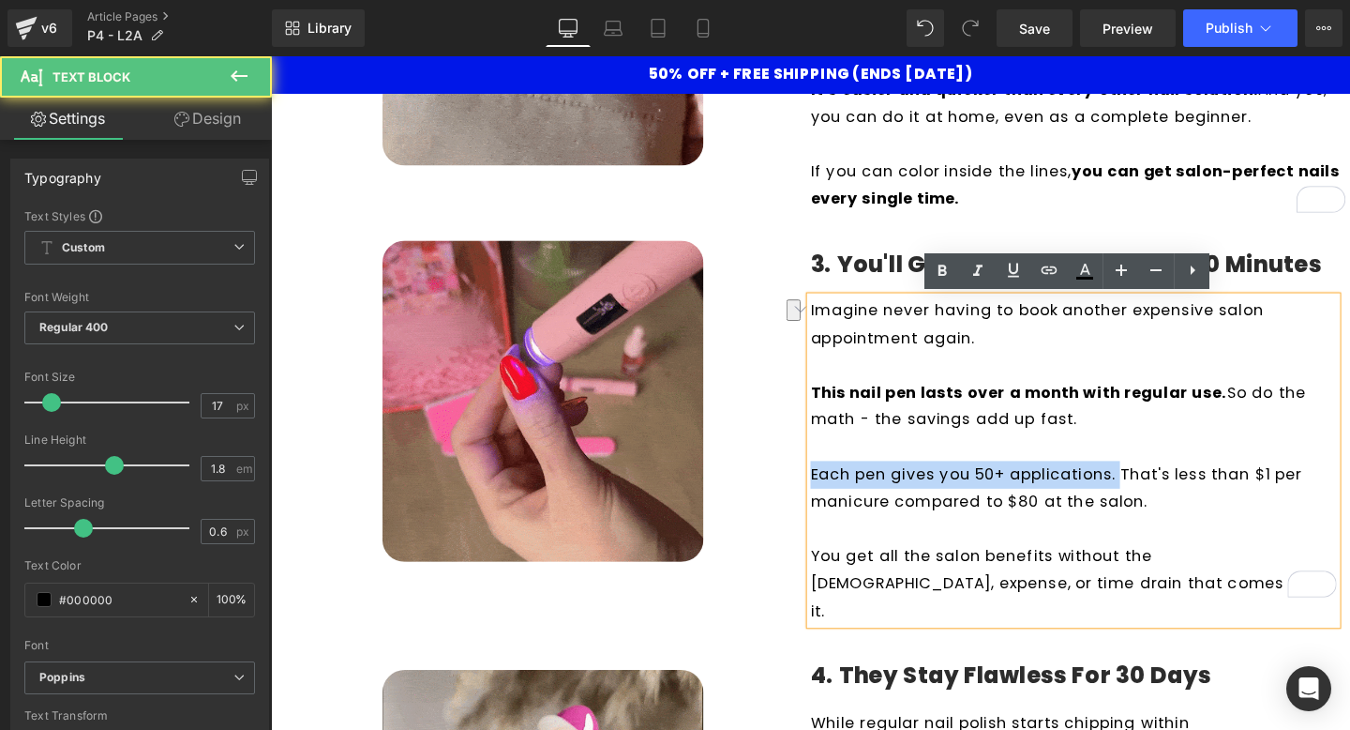
click at [824, 501] on div "Image 3. You'll Get Salon Nails in Under 10 Minutes Heading Imagine never havin…" at bounding box center [838, 438] width 1125 height 433
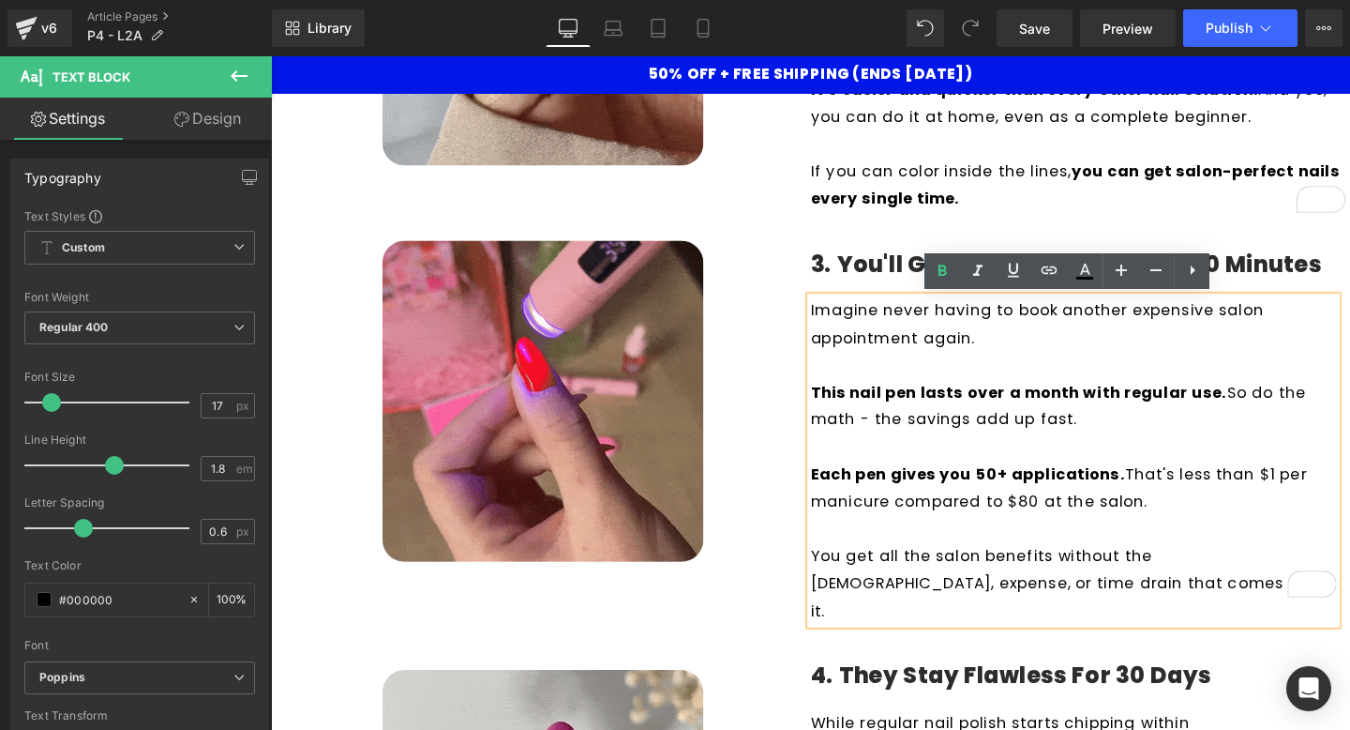
click at [1008, 560] on p "To enrich screen reader interactions, please activate Accessibility in Grammarl…" at bounding box center [1114, 553] width 553 height 29
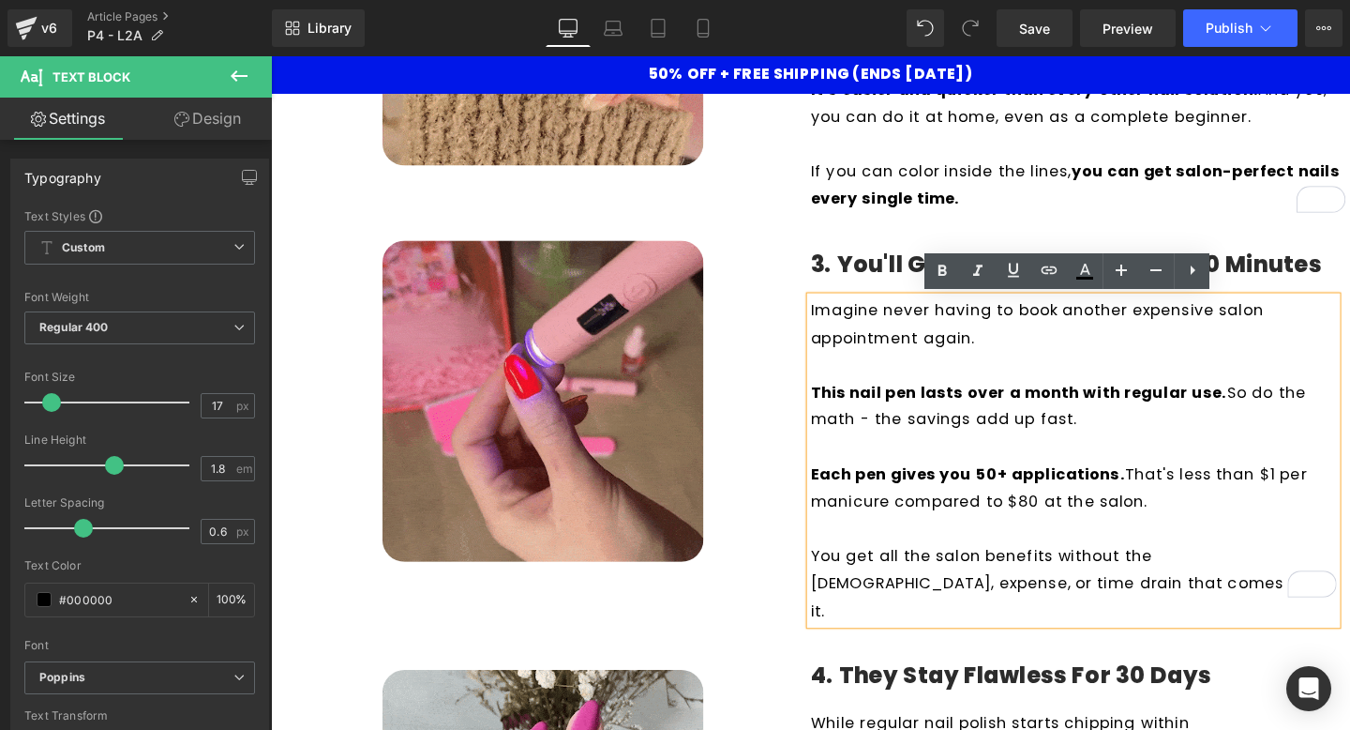
click at [916, 278] on h4 "3. You'll Get Salon Nails in Under 10 Minutes" at bounding box center [1119, 276] width 563 height 31
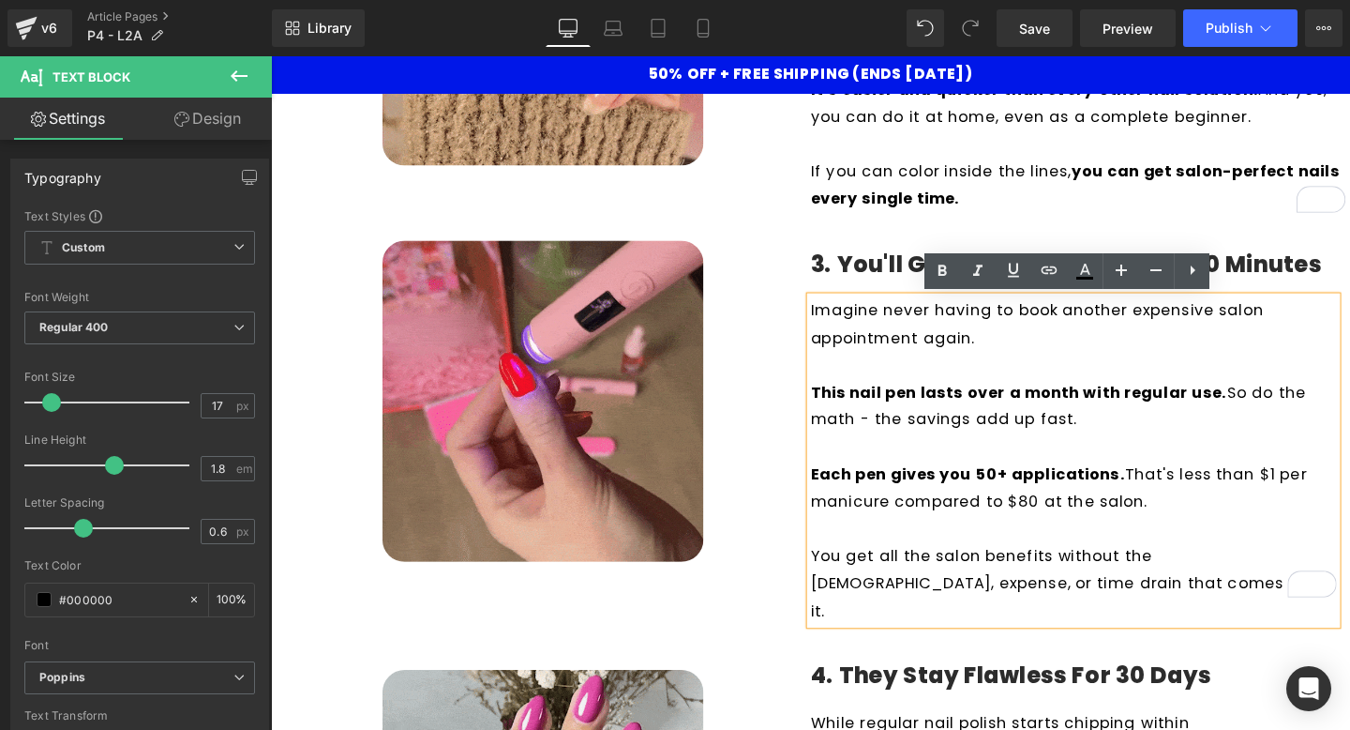
click at [916, 278] on h4 "3. You'll Get Salon Nails in Under 10 Minutes" at bounding box center [1119, 276] width 563 height 31
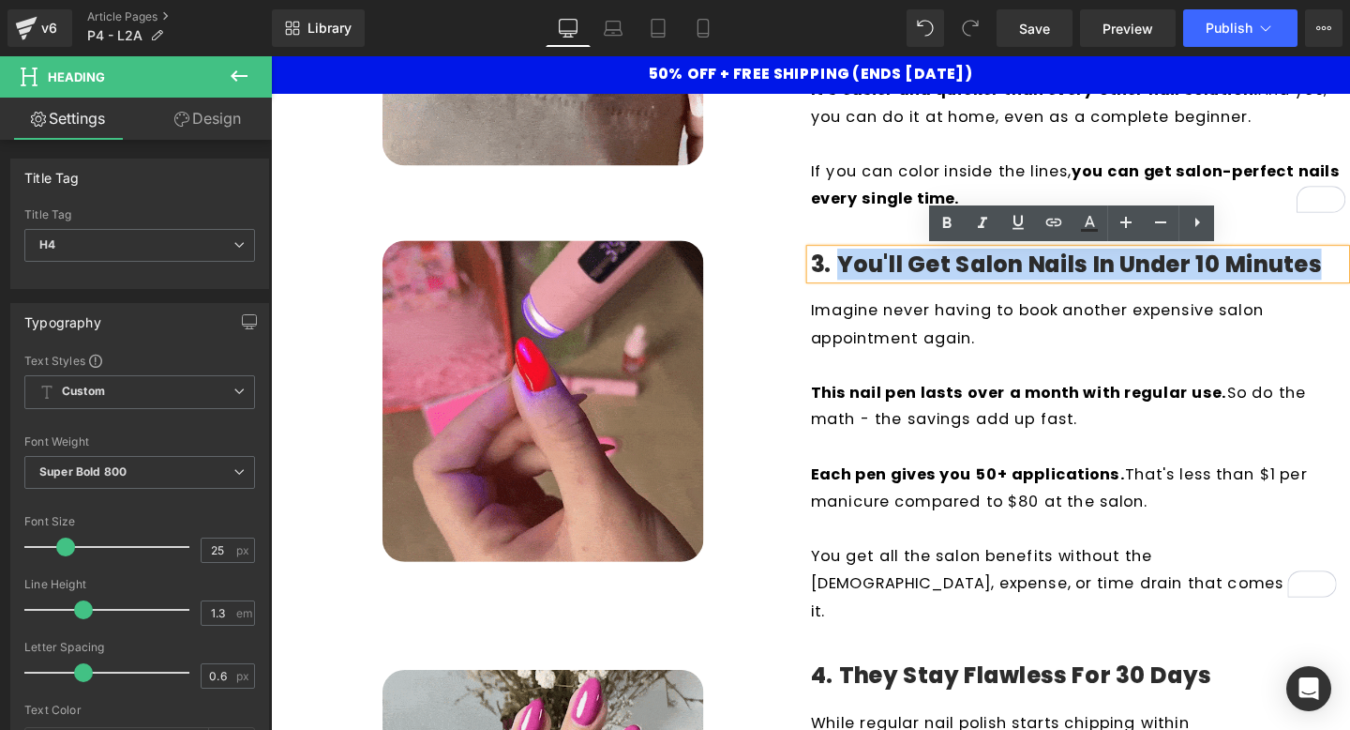
drag, startPoint x: 1389, startPoint y: 276, endPoint x: 869, endPoint y: 279, distance: 519.5
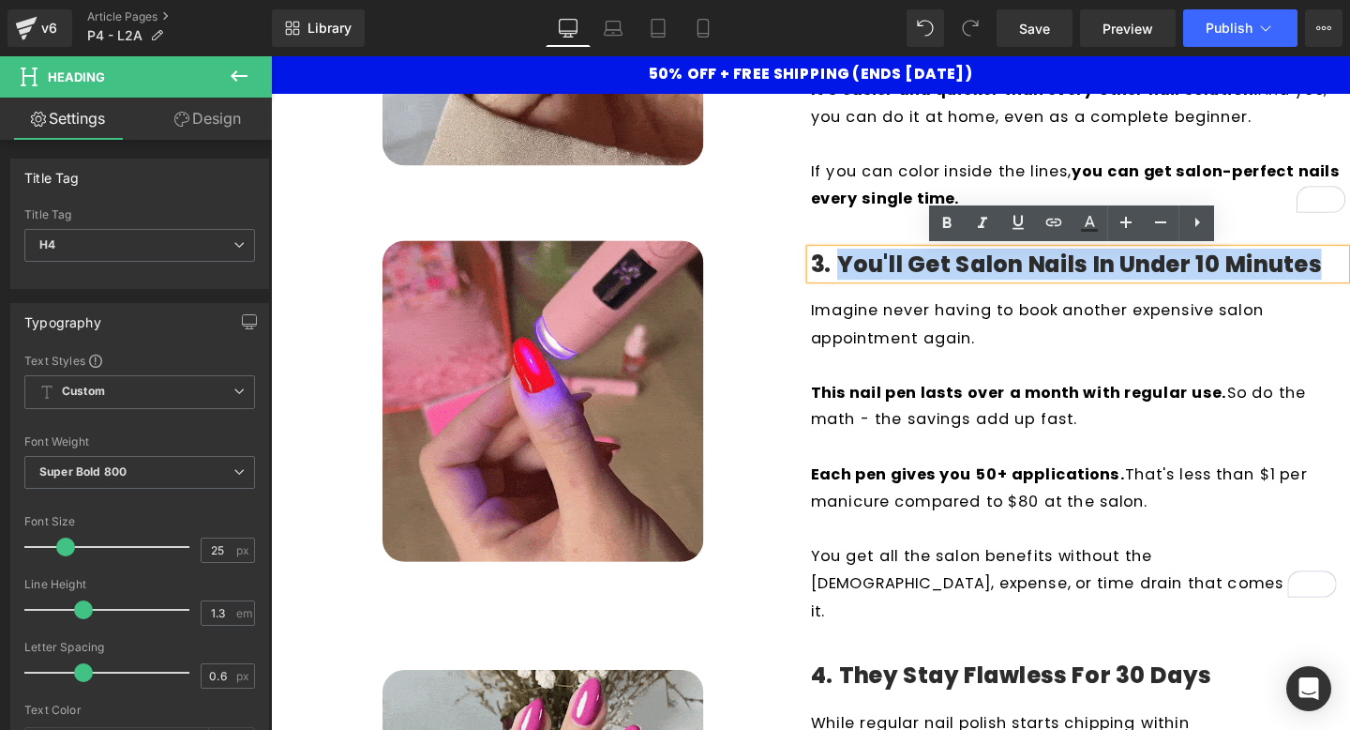
click at [869, 279] on h4 "3. You'll Get Salon Nails in Under 10 Minutes" at bounding box center [1119, 276] width 563 height 31
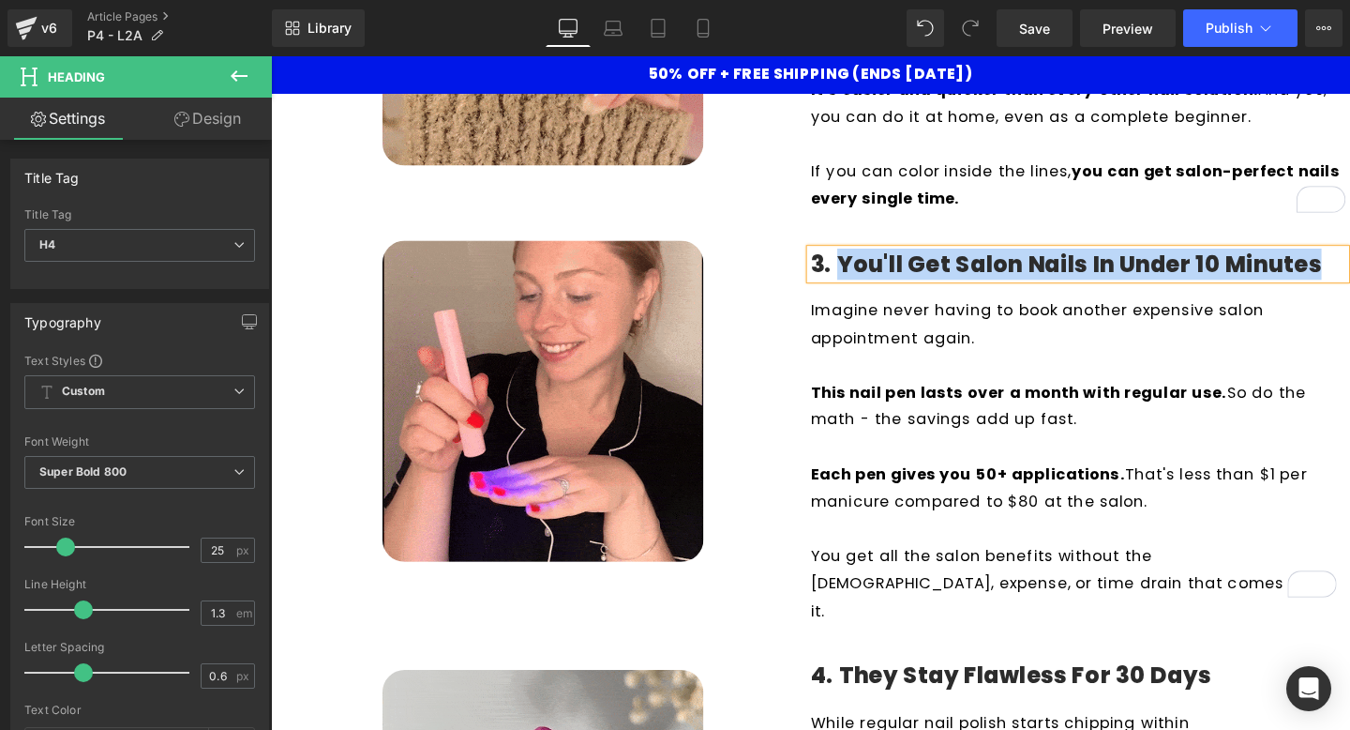
paste div "To enrich screen reader interactions, please activate Accessibility in Grammarl…"
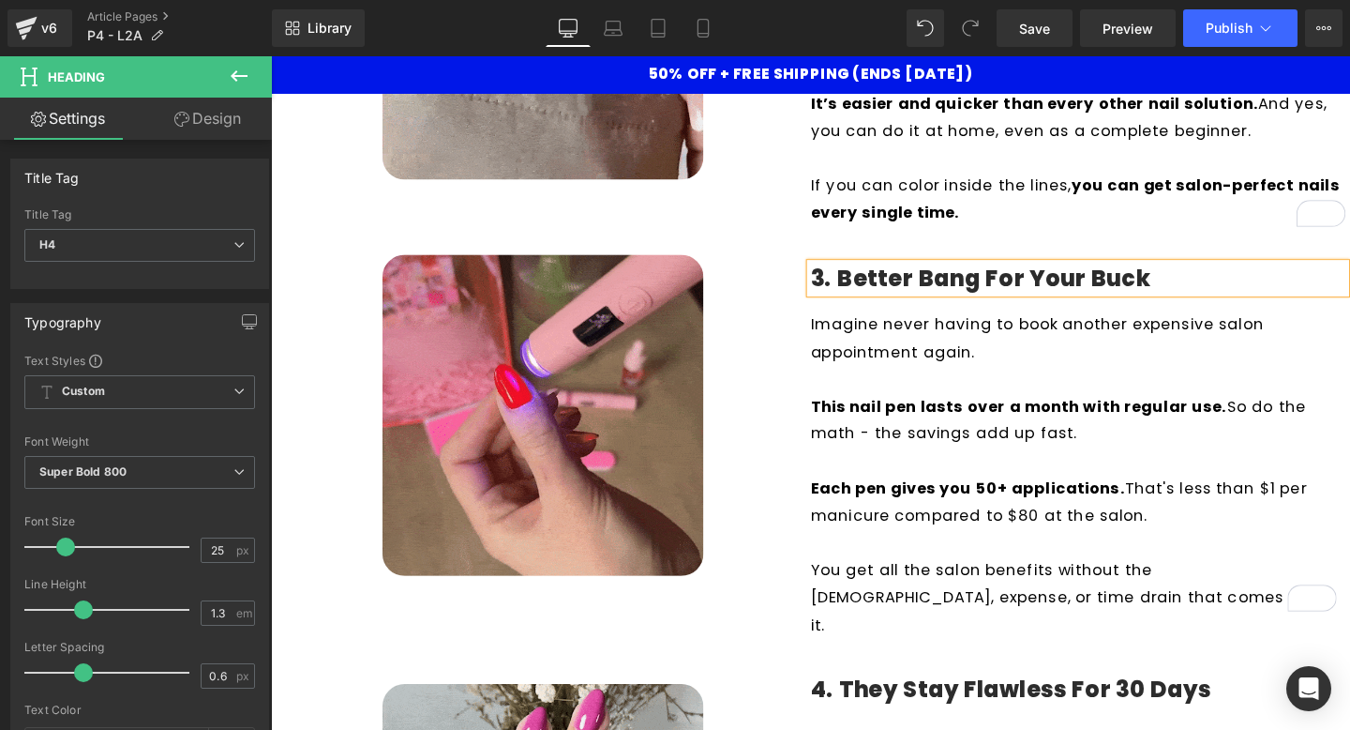
scroll to position [1090, 0]
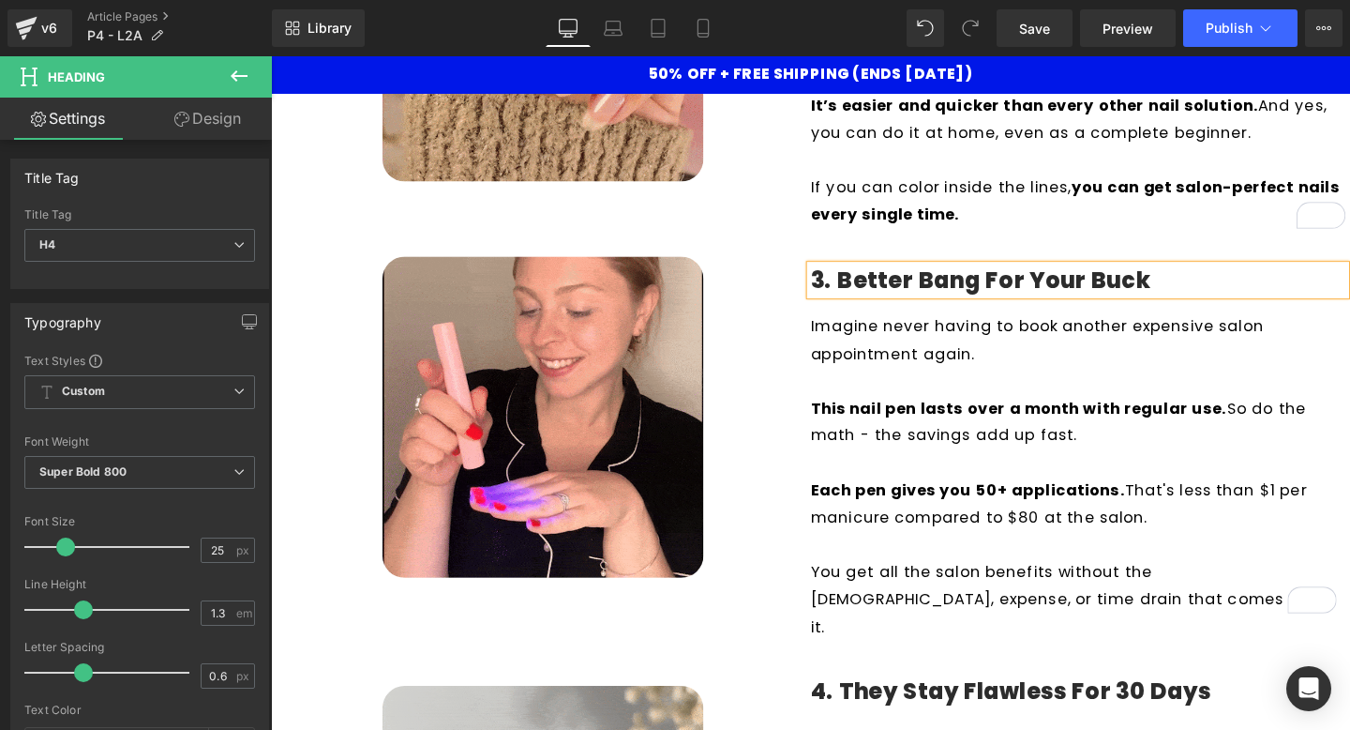
click at [869, 295] on h4 "3. Better Bang for Your Buck" at bounding box center [1119, 292] width 563 height 31
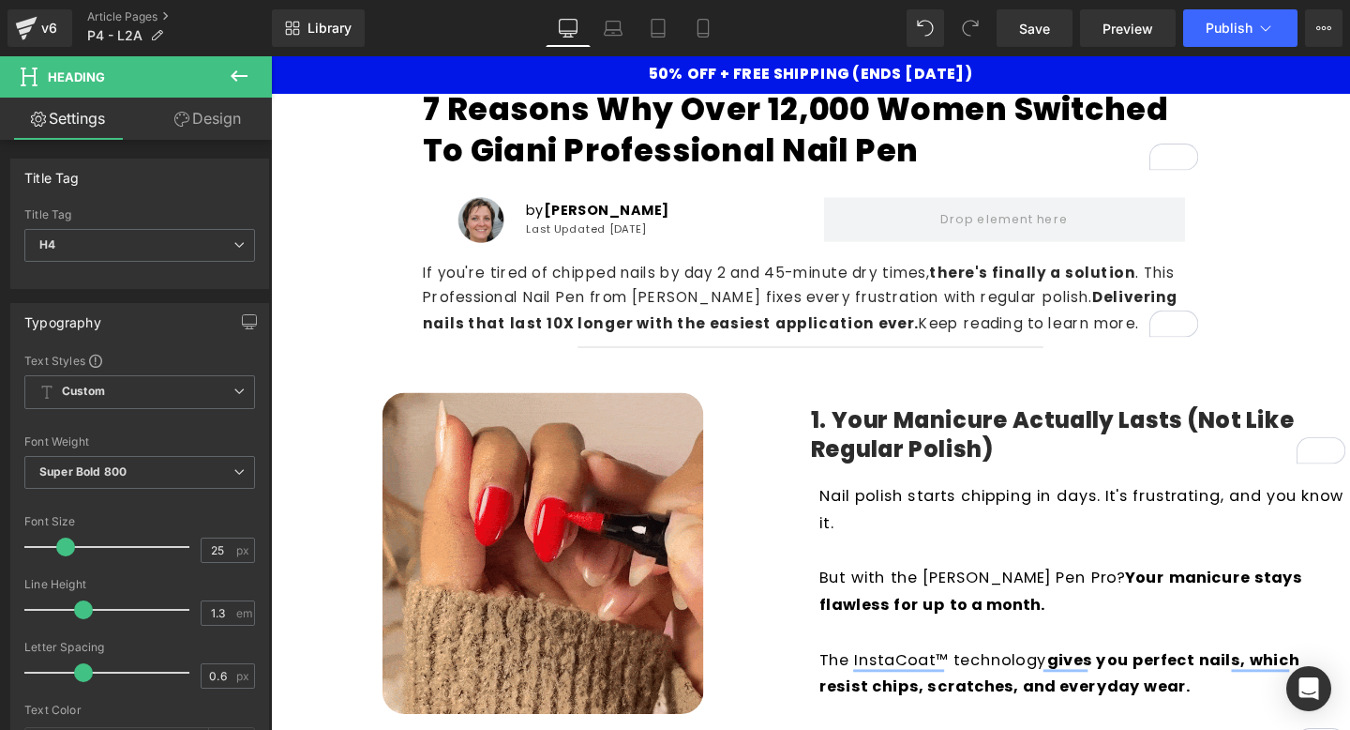
scroll to position [30, 0]
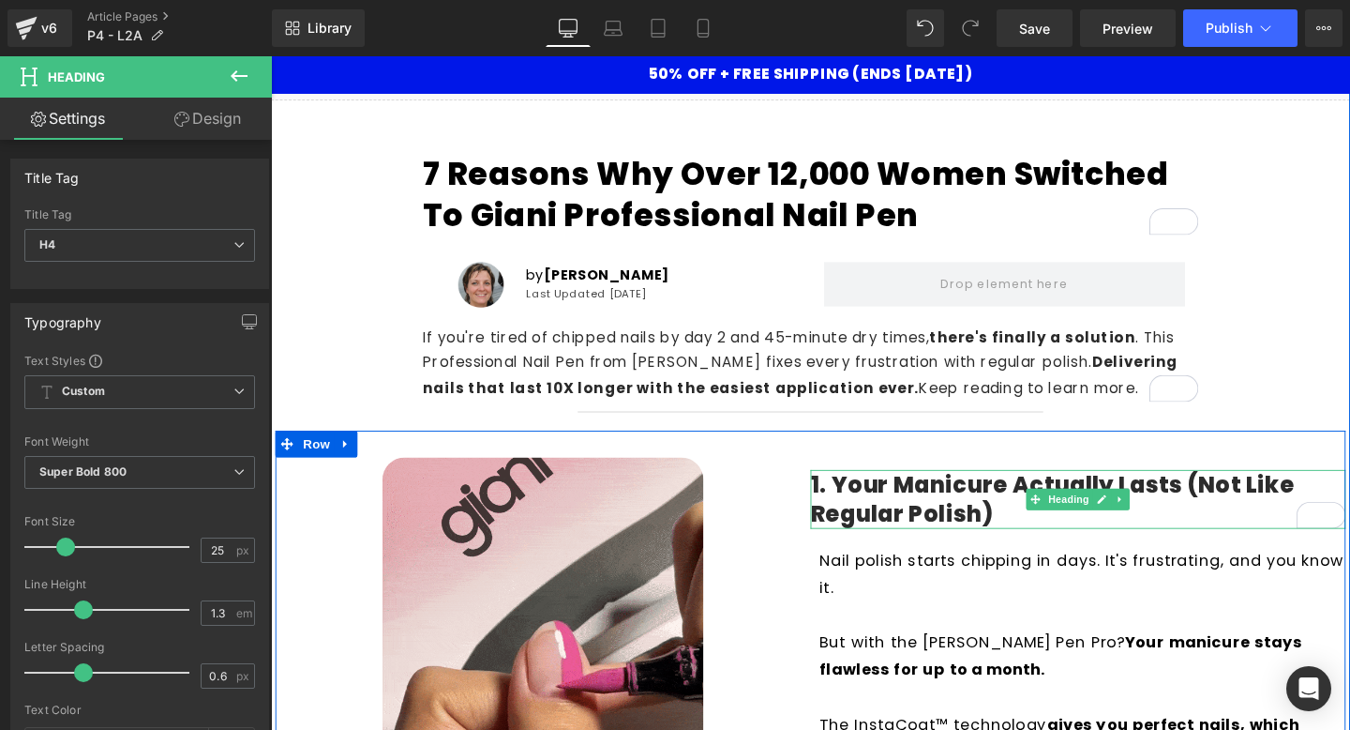
click at [962, 522] on h4 "1. Your Manicure Actually Lasts (Not Like Regular Polish)" at bounding box center [1119, 521] width 563 height 61
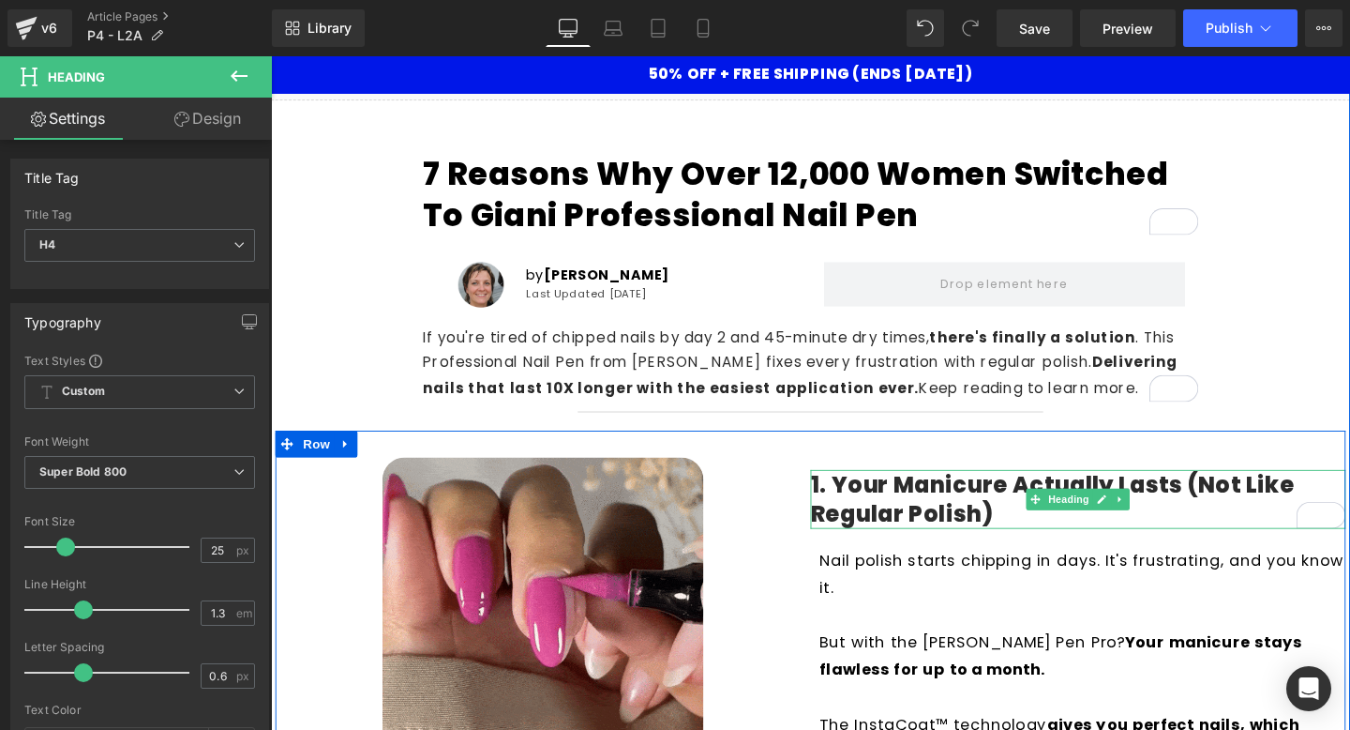
click at [962, 522] on h4 "1. Your Manicure Actually Lasts (Not Like Regular Polish)" at bounding box center [1119, 521] width 563 height 61
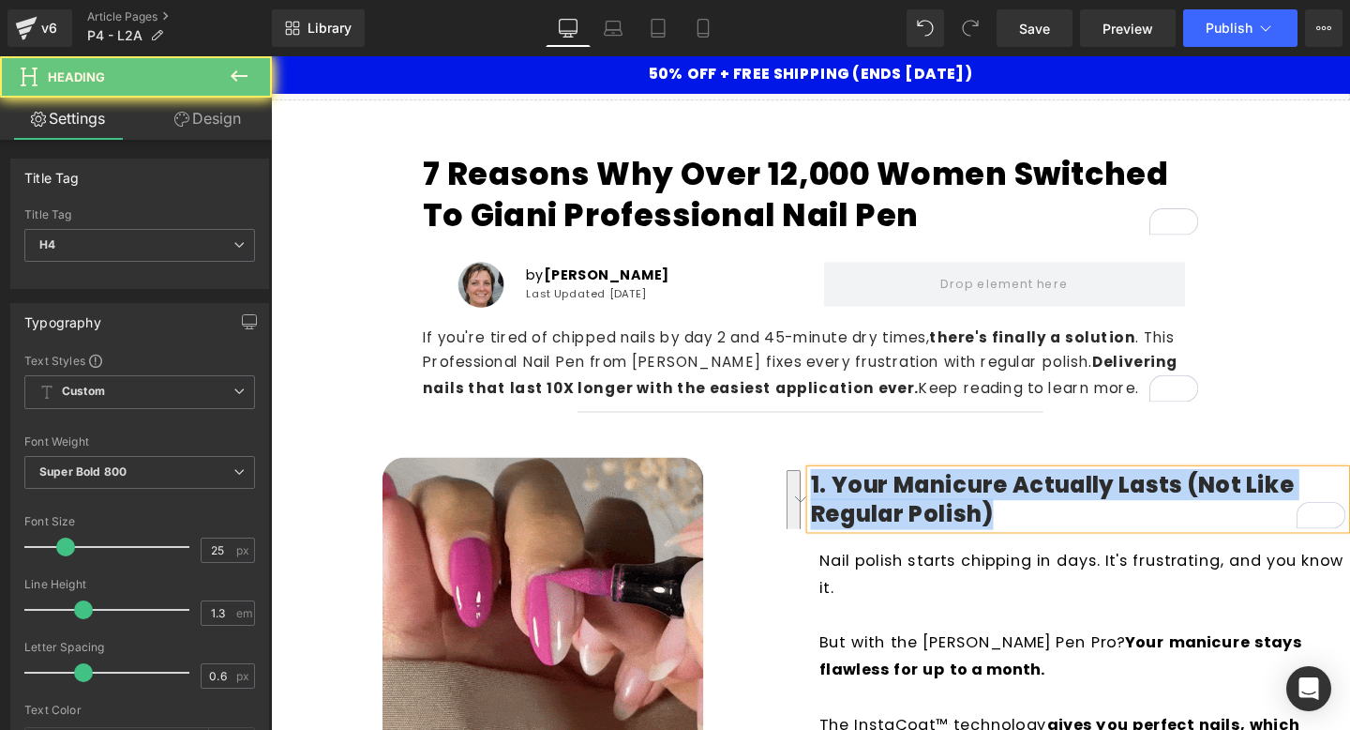
copy h4 "1. Your Manicure Actually Lasts (Not Like Regular Polish)"
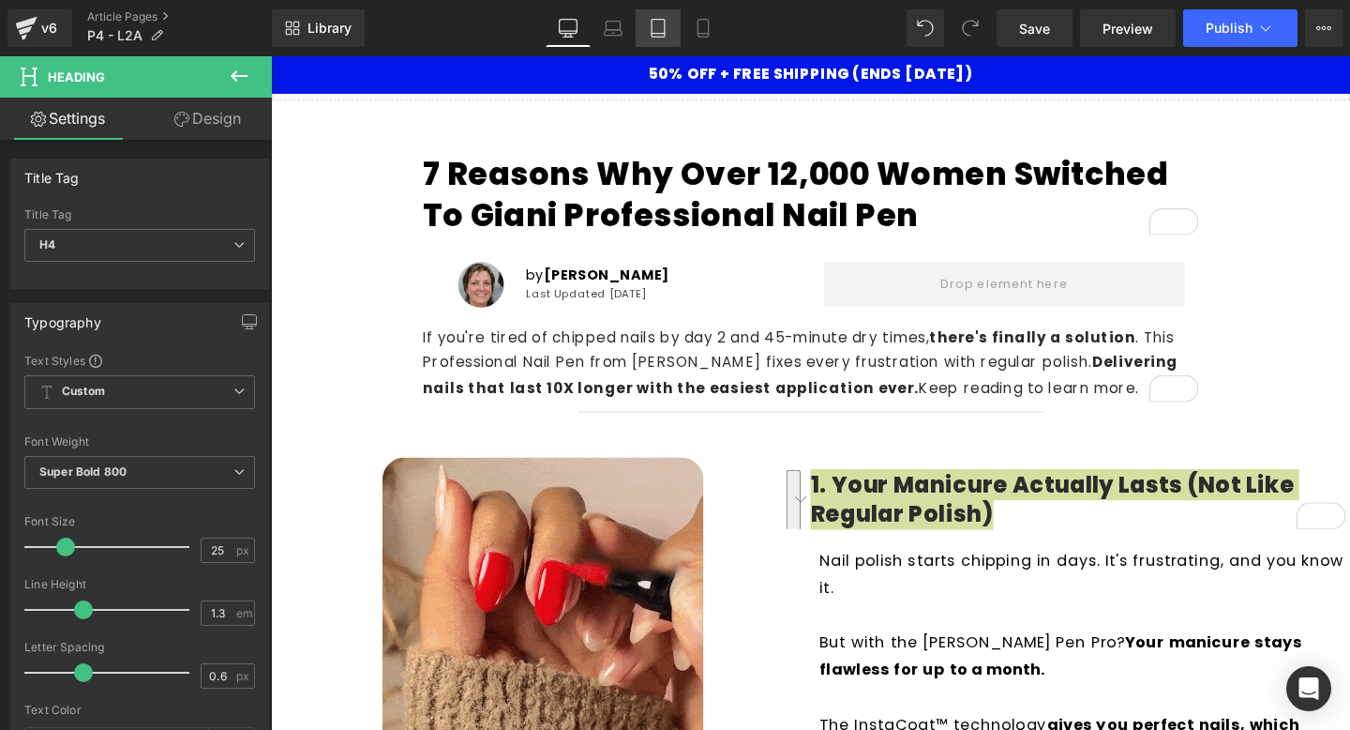
click at [655, 27] on icon at bounding box center [658, 28] width 19 height 19
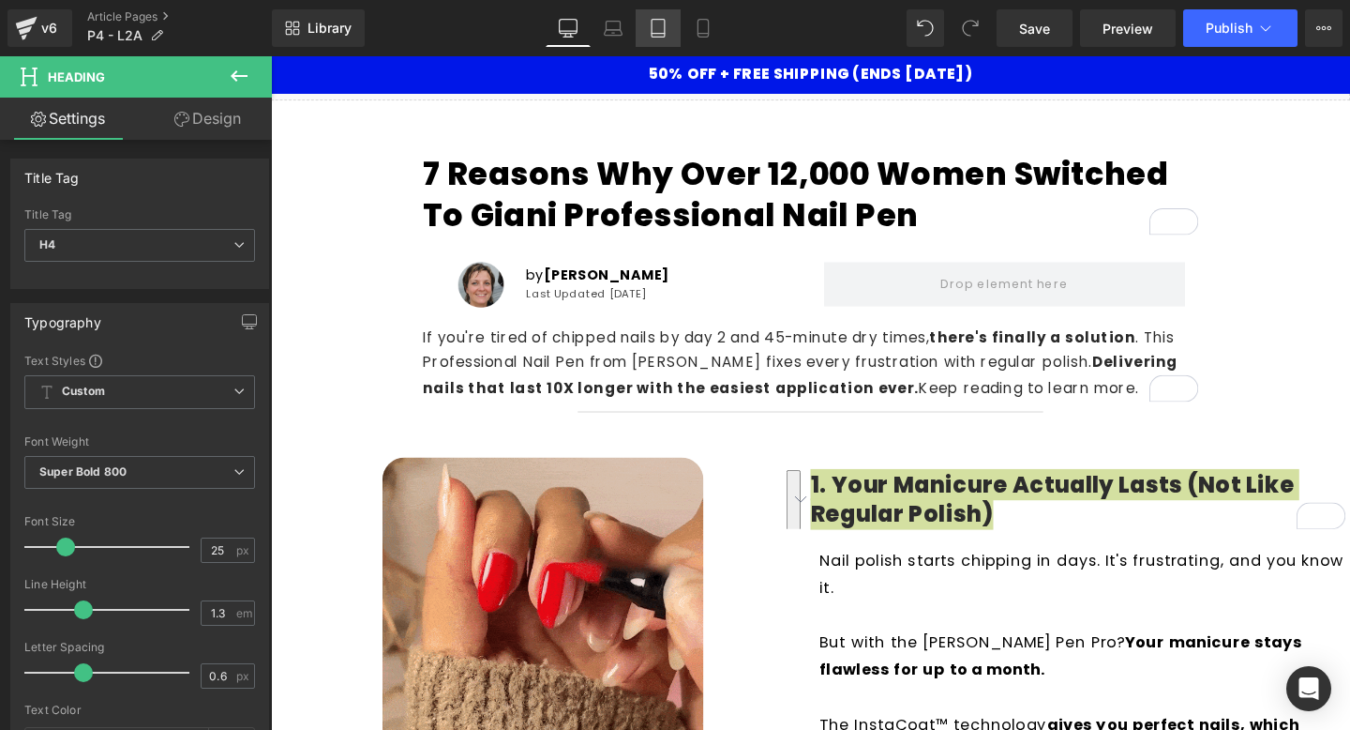
type input "100"
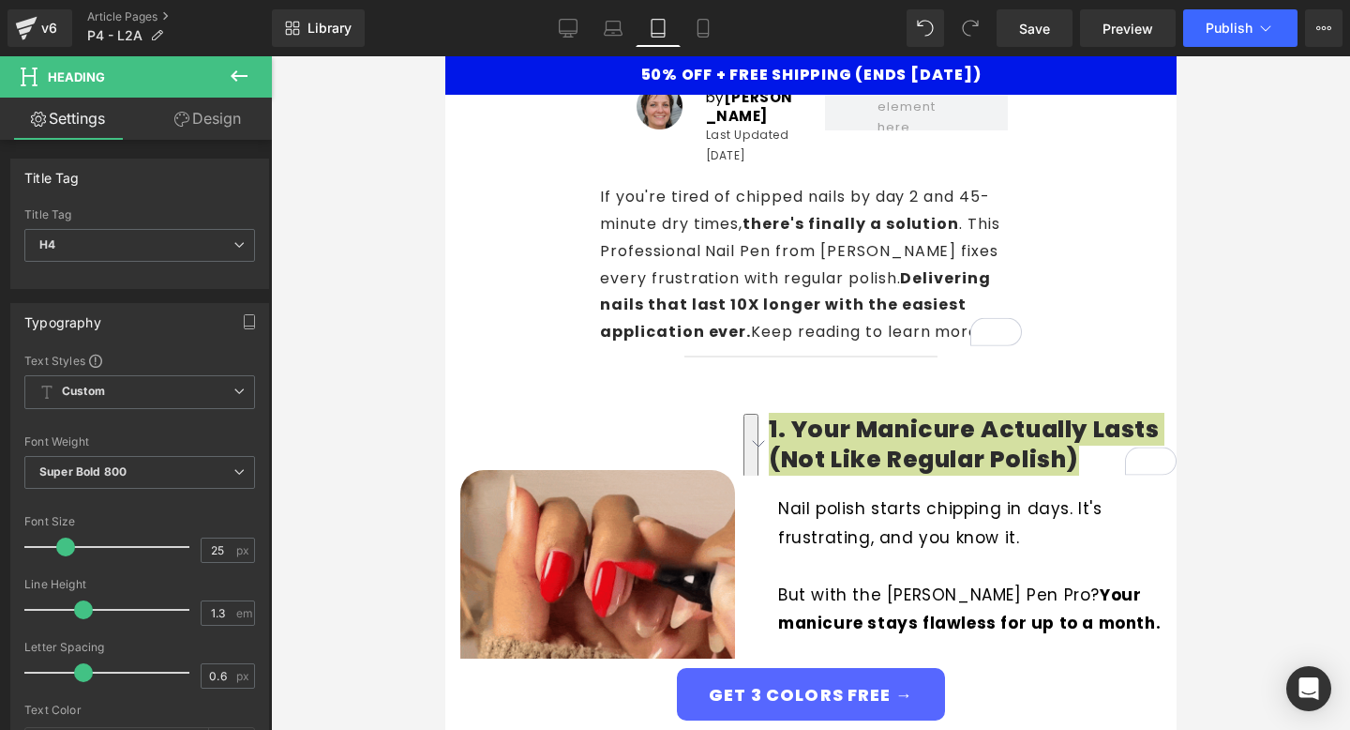
scroll to position [429, 0]
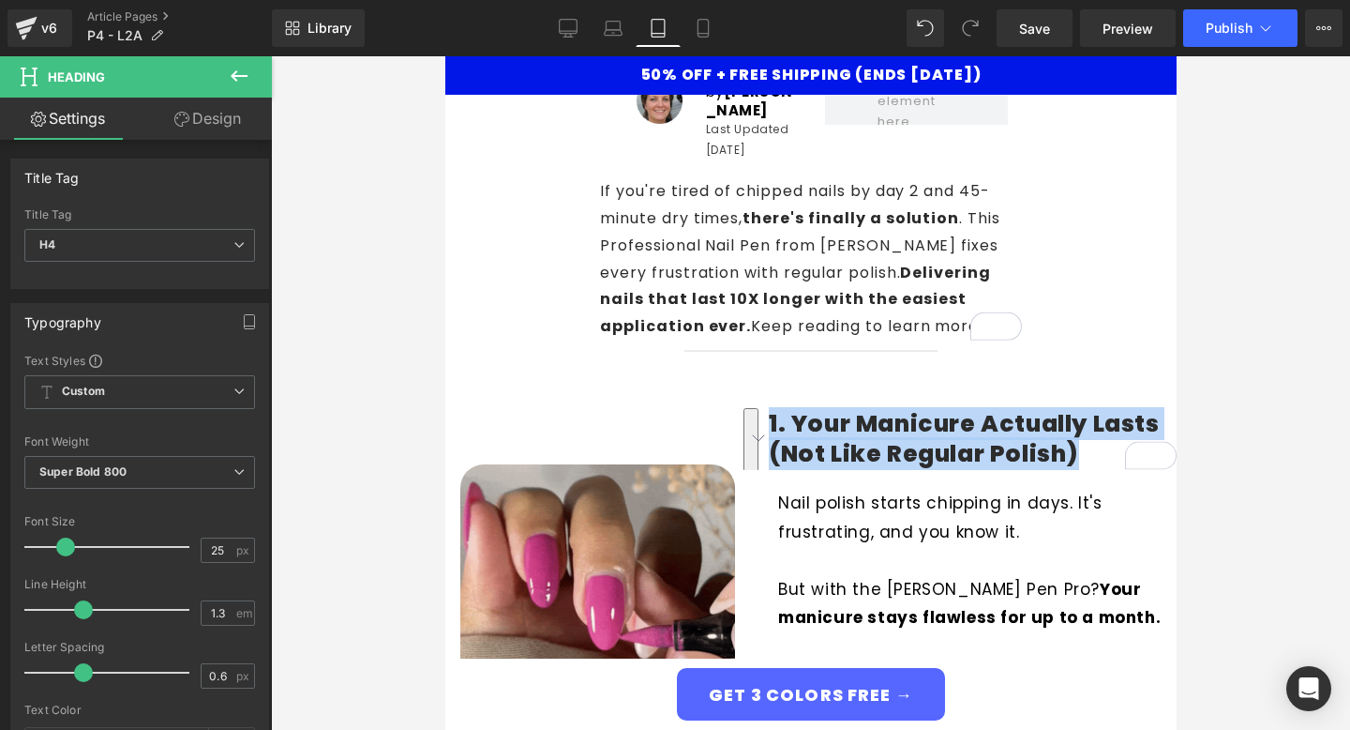
click at [866, 540] on p "Nail polish starts chipping in days. It's frustrating, and you know it." at bounding box center [976, 517] width 399 height 57
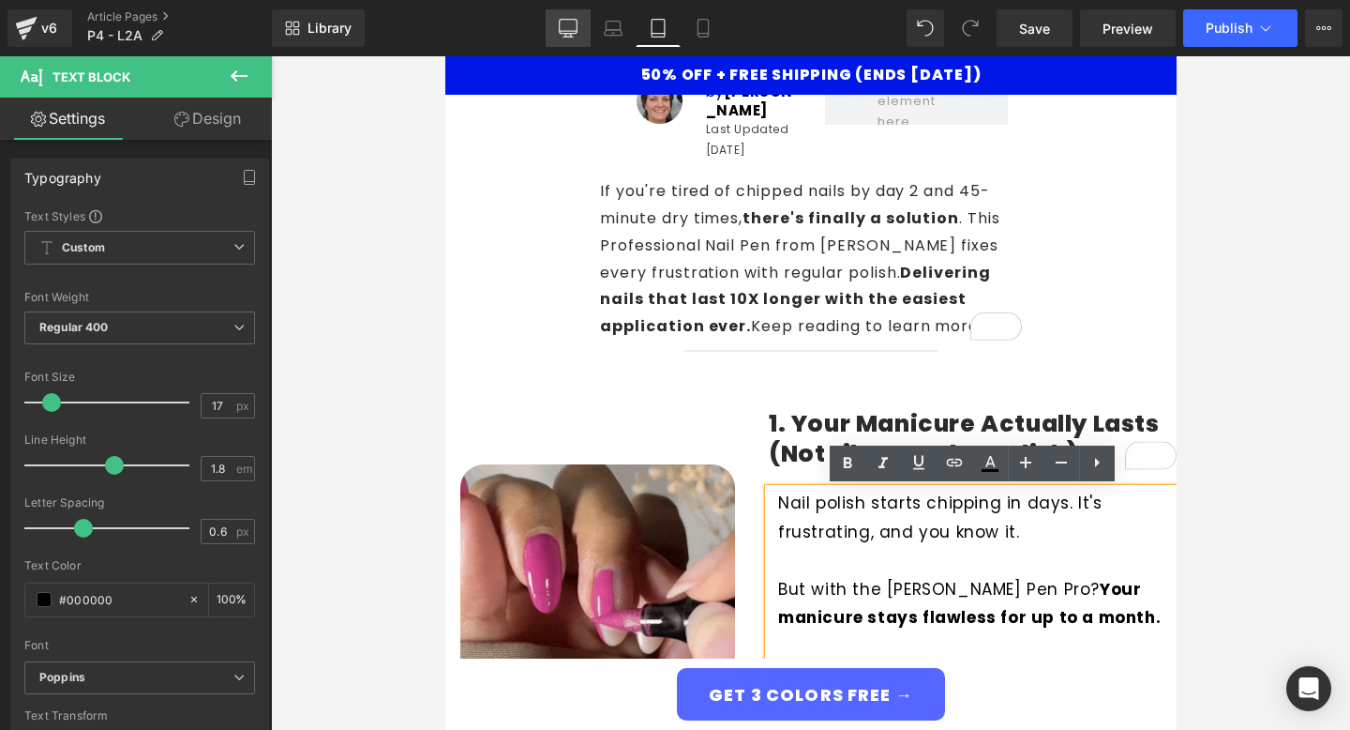
click at [574, 38] on link "Desktop" at bounding box center [568, 28] width 45 height 38
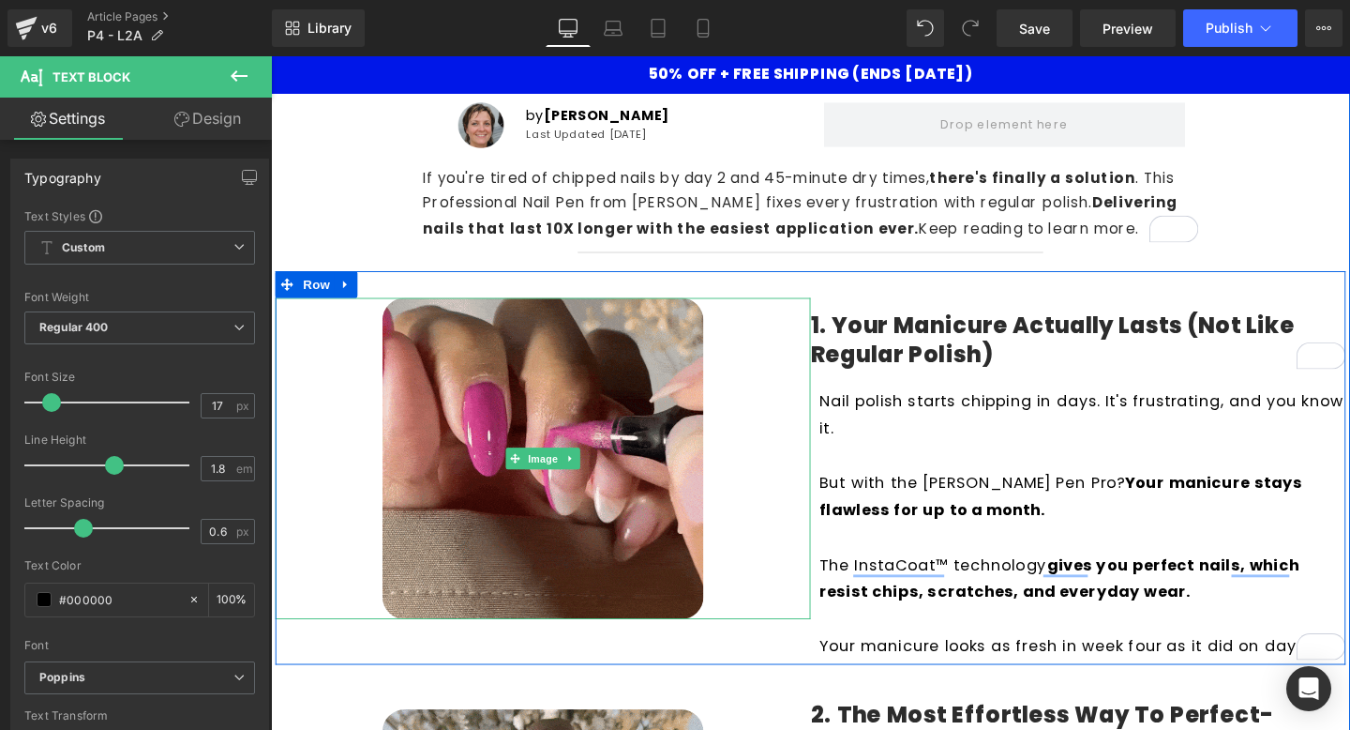
scroll to position [0, 0]
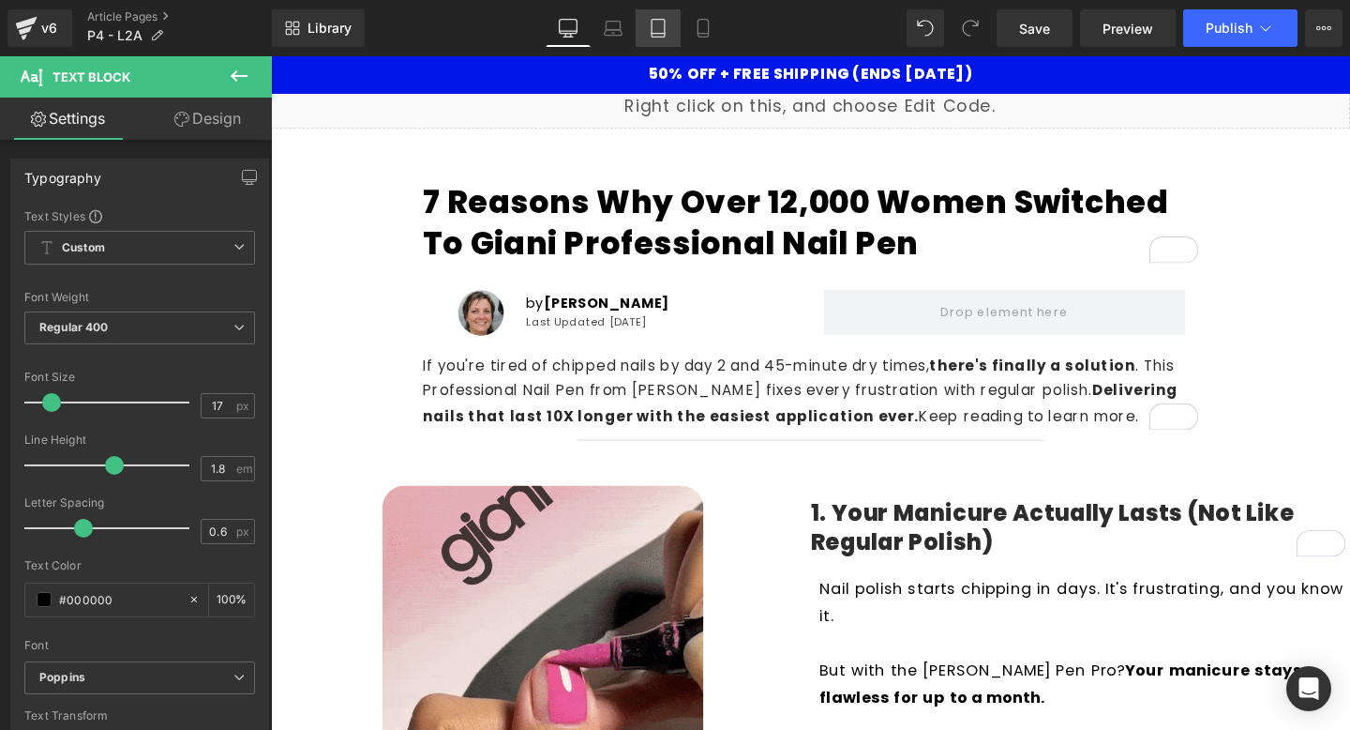
click at [665, 20] on icon at bounding box center [658, 29] width 13 height 18
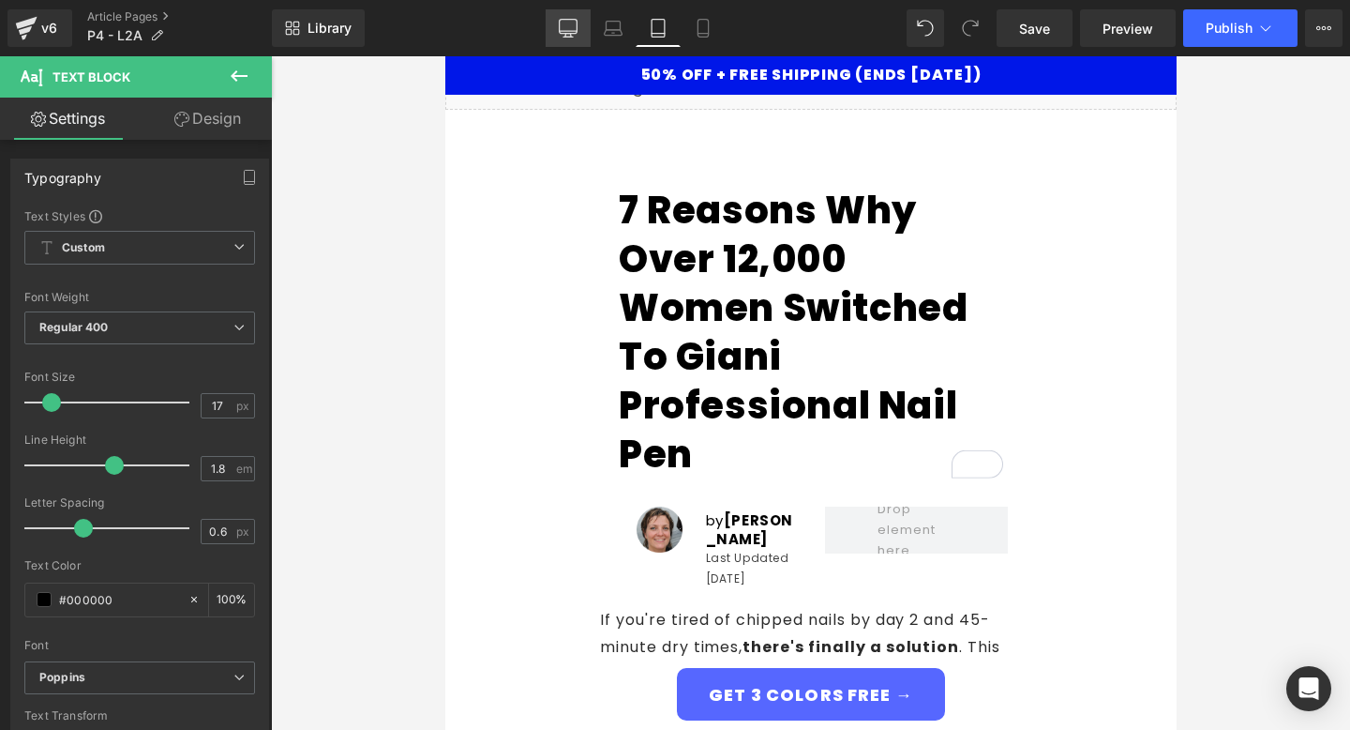
click at [573, 27] on icon at bounding box center [568, 28] width 19 height 19
type input "100"
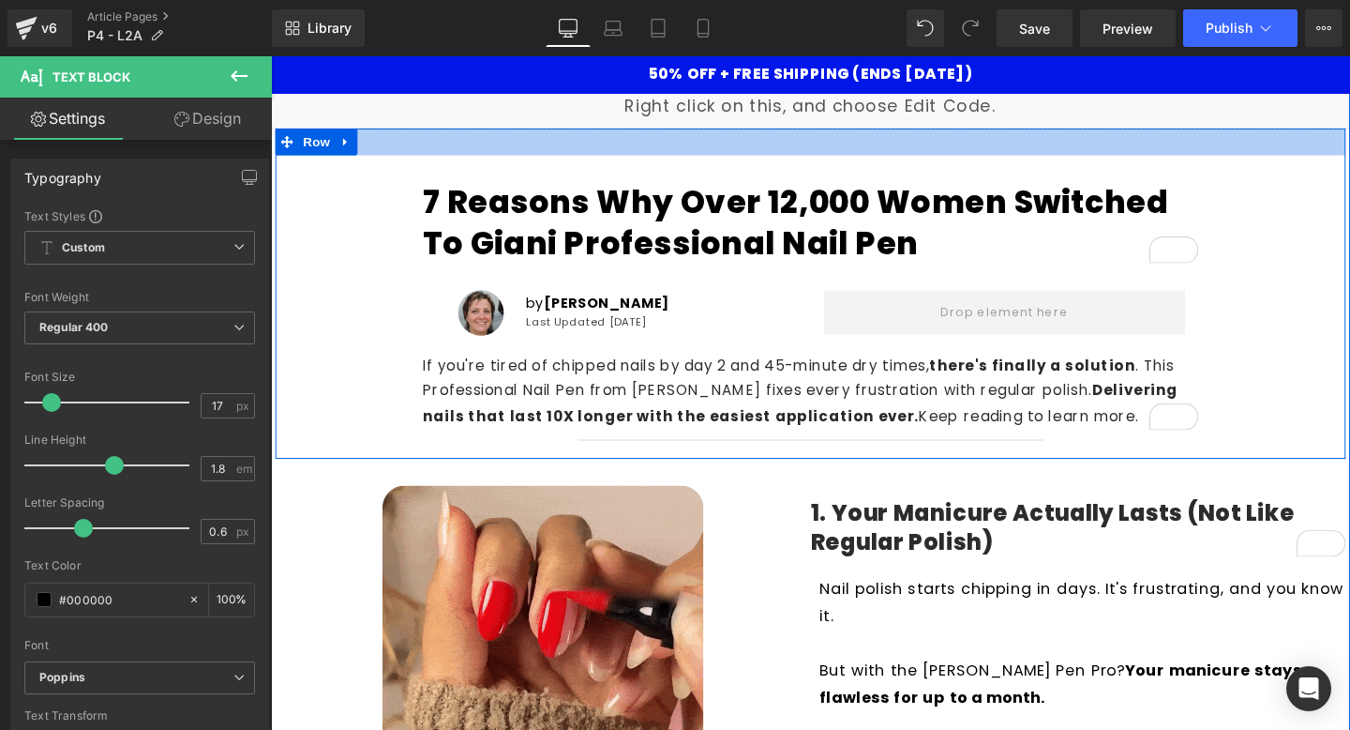
click at [670, 225] on h1 "7 Reasons Why Over 12,000 Women Switched to Giani Professional Nail Pen" at bounding box center [838, 230] width 816 height 85
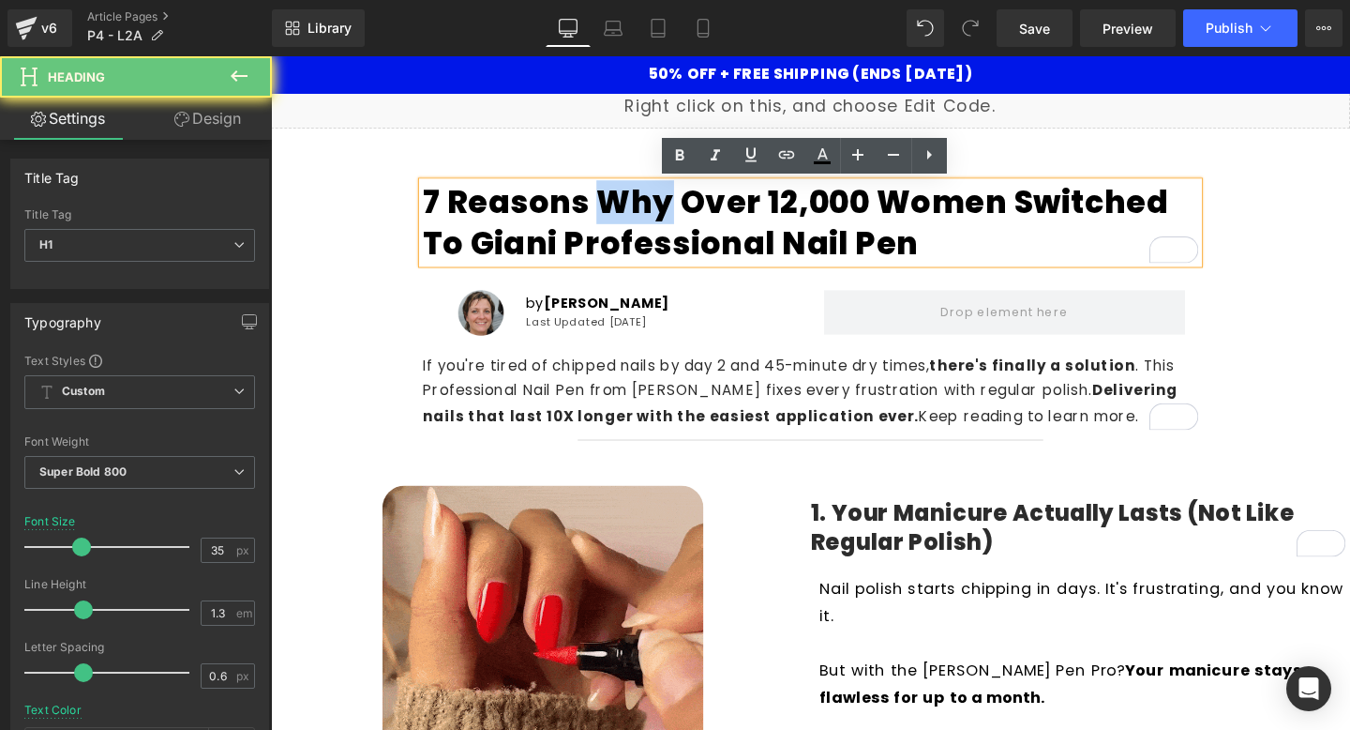
click at [670, 225] on h1 "7 Reasons Why Over 12,000 Women Switched to Giani Professional Nail Pen" at bounding box center [838, 230] width 816 height 85
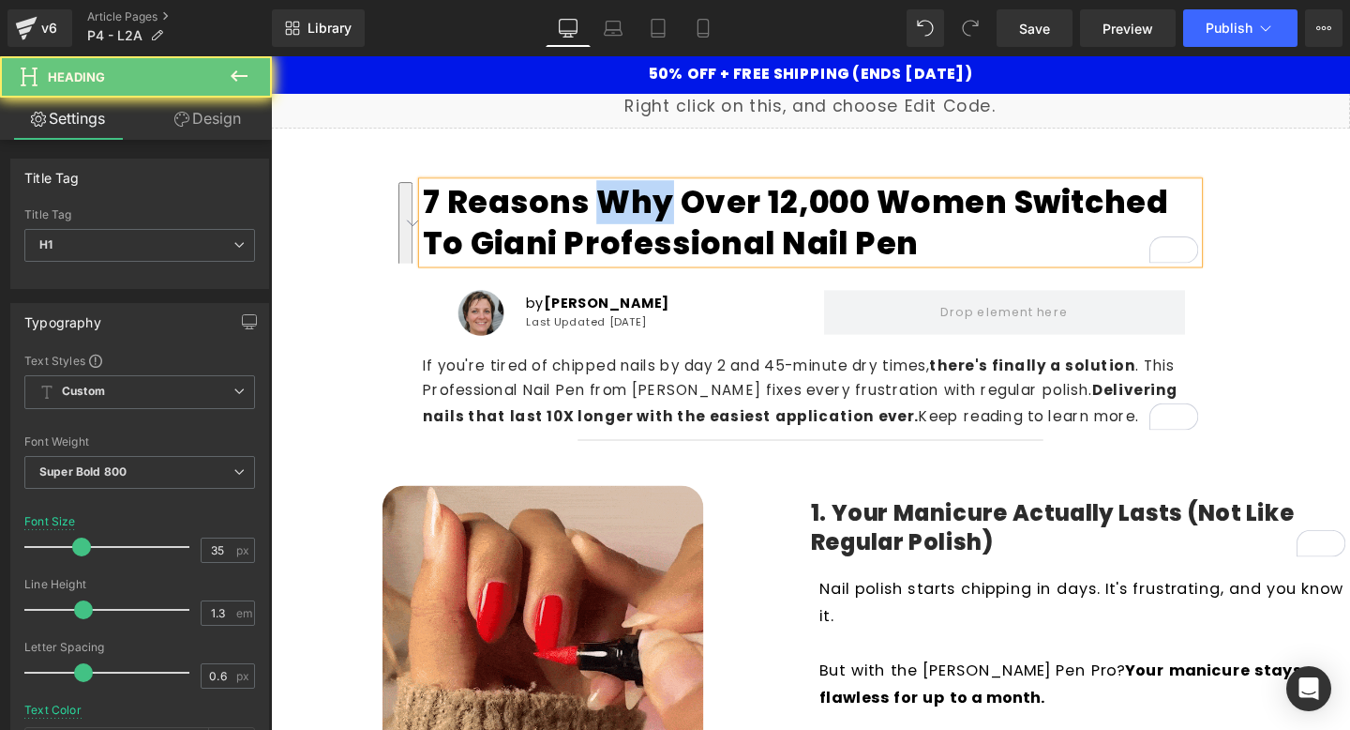
copy h1 "7 Reasons Why Over 12,000 Women Switched to Giani Professional Nail Pen"
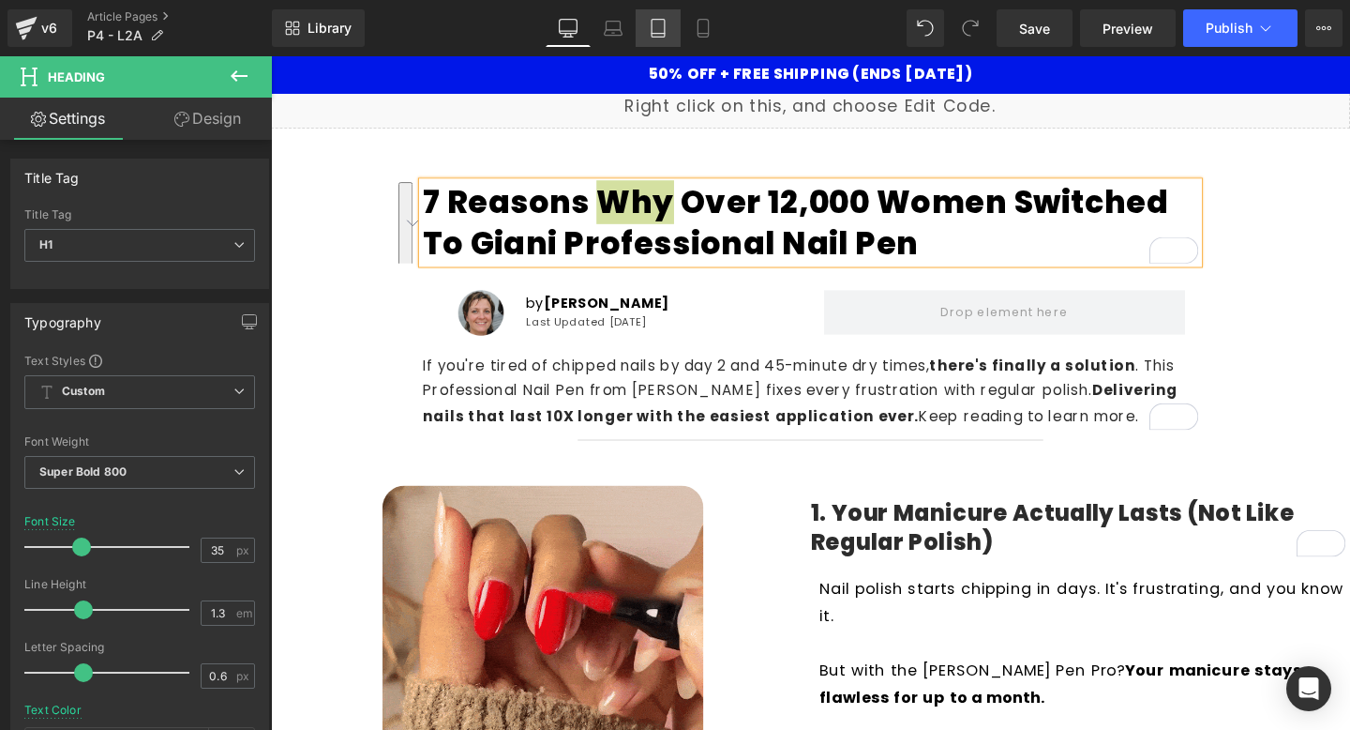
click at [669, 34] on link "Tablet" at bounding box center [658, 28] width 45 height 38
type input "40"
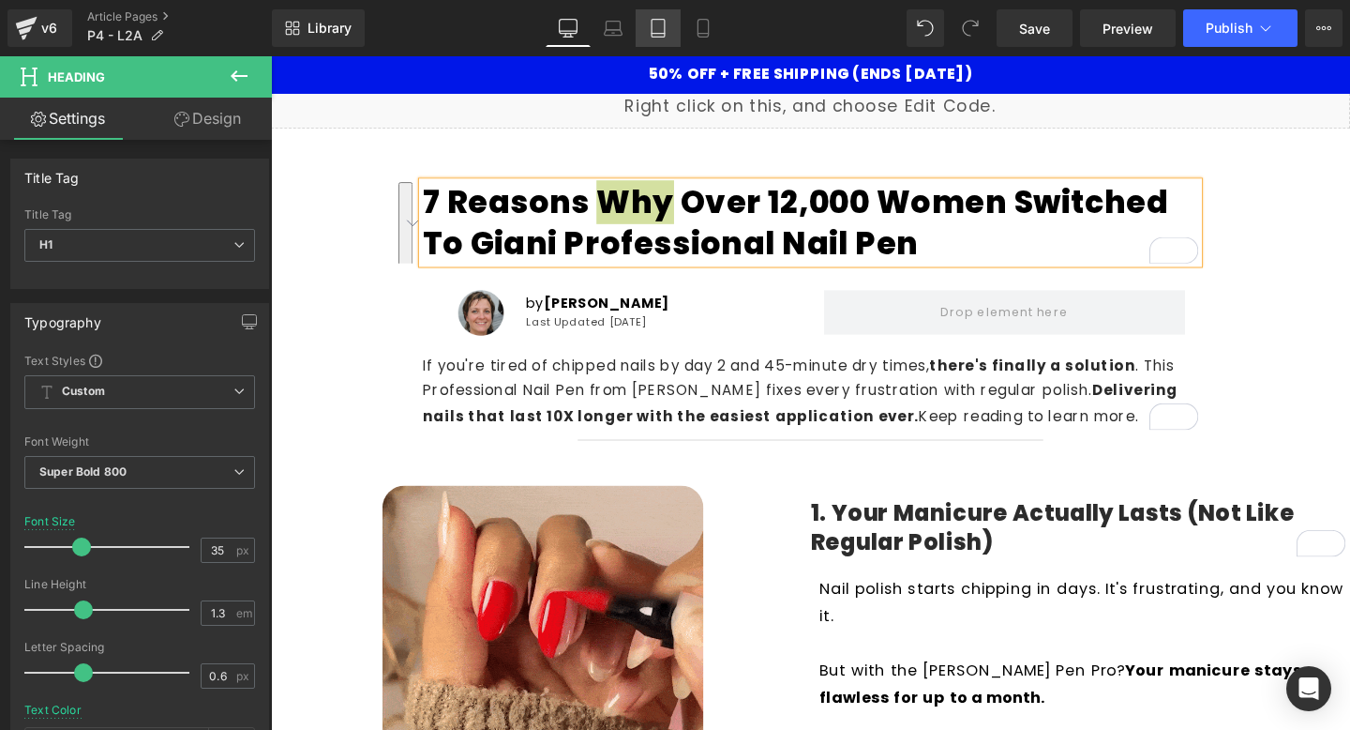
type input "100"
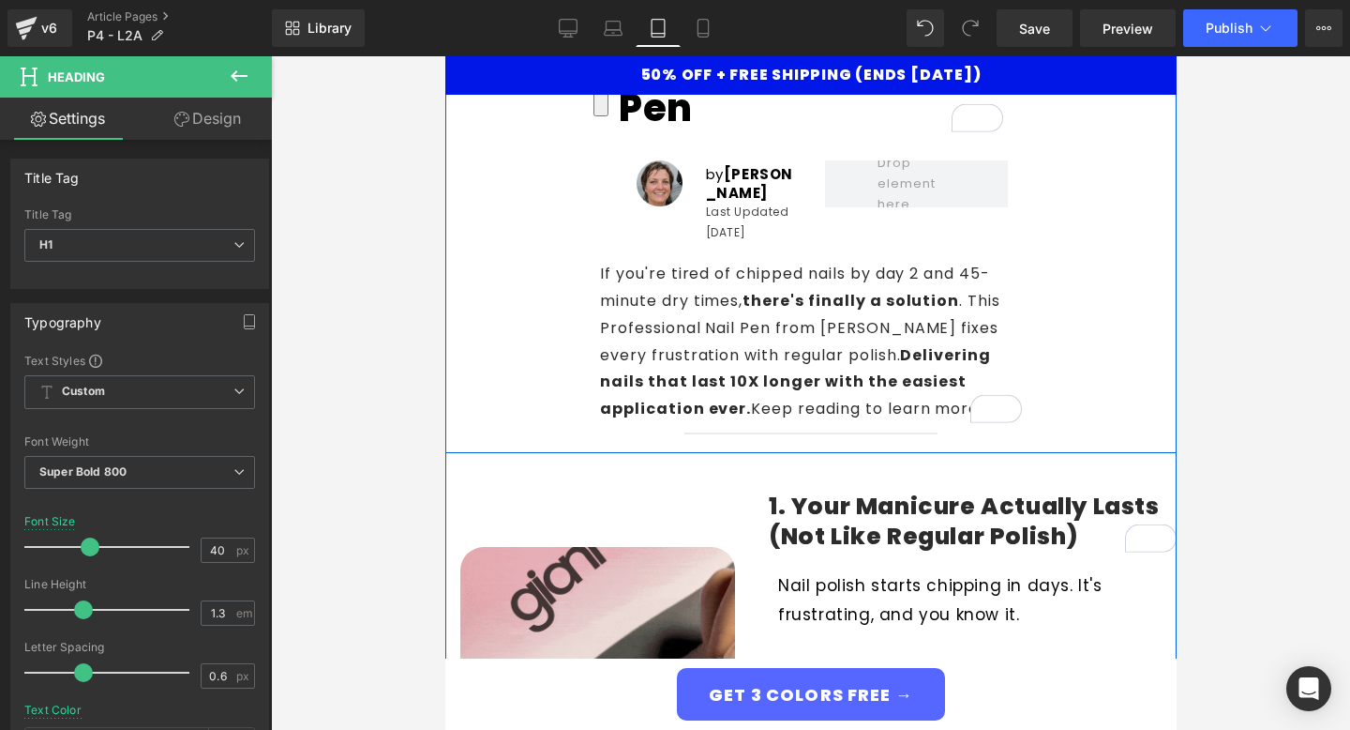
scroll to position [368, 0]
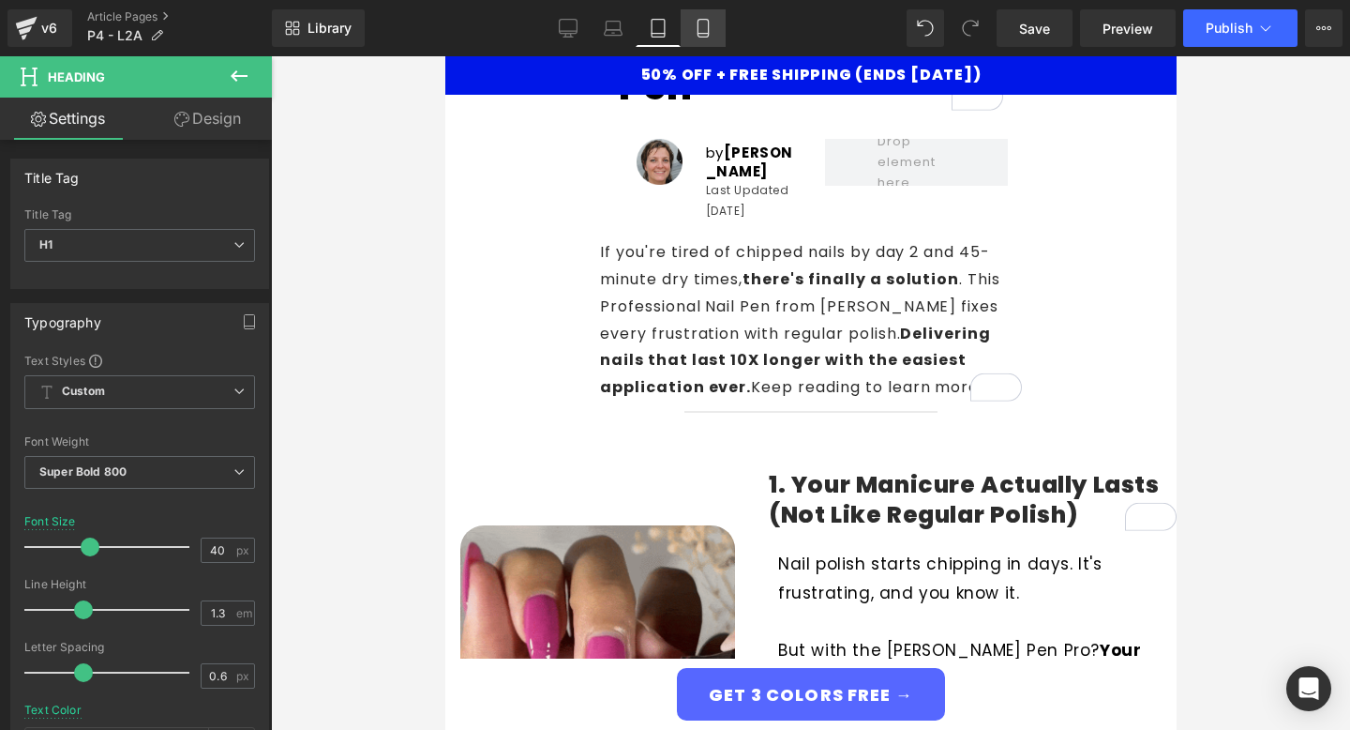
click at [705, 25] on icon at bounding box center [703, 28] width 19 height 19
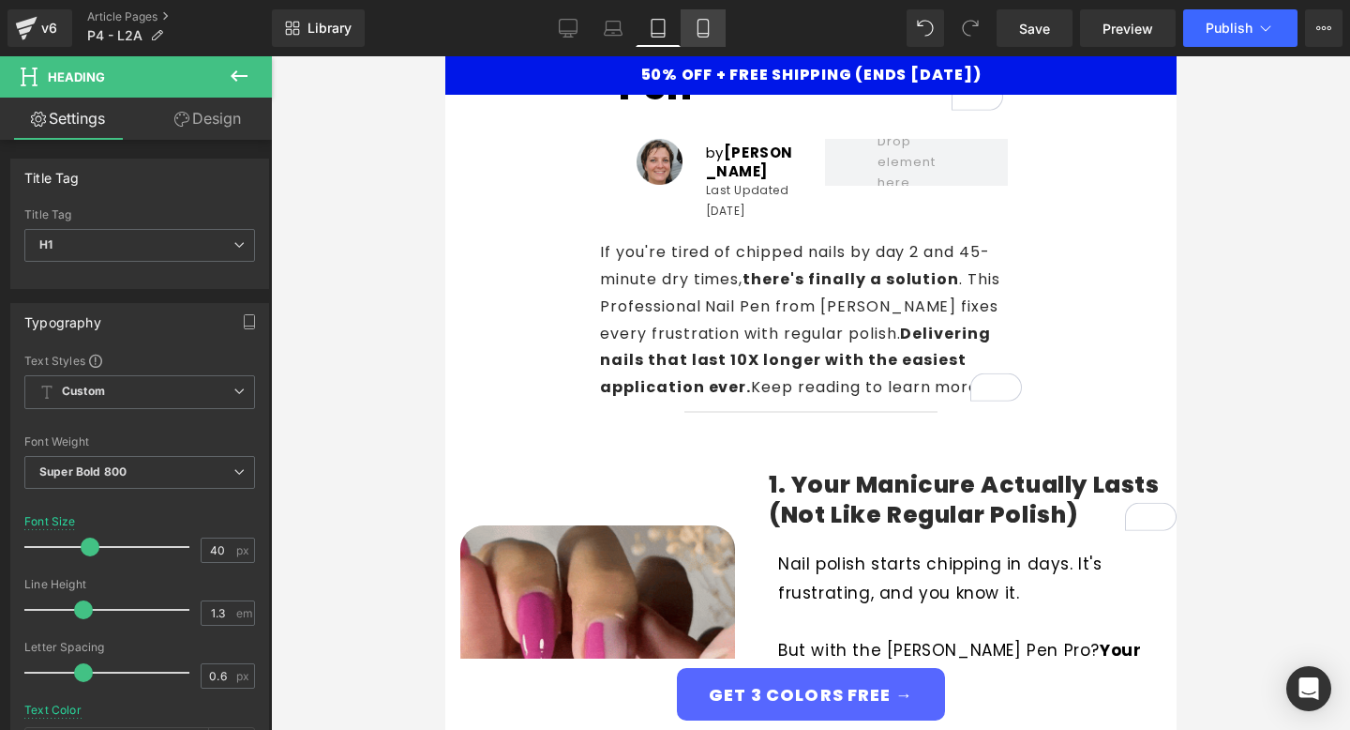
type input "30"
type input "100"
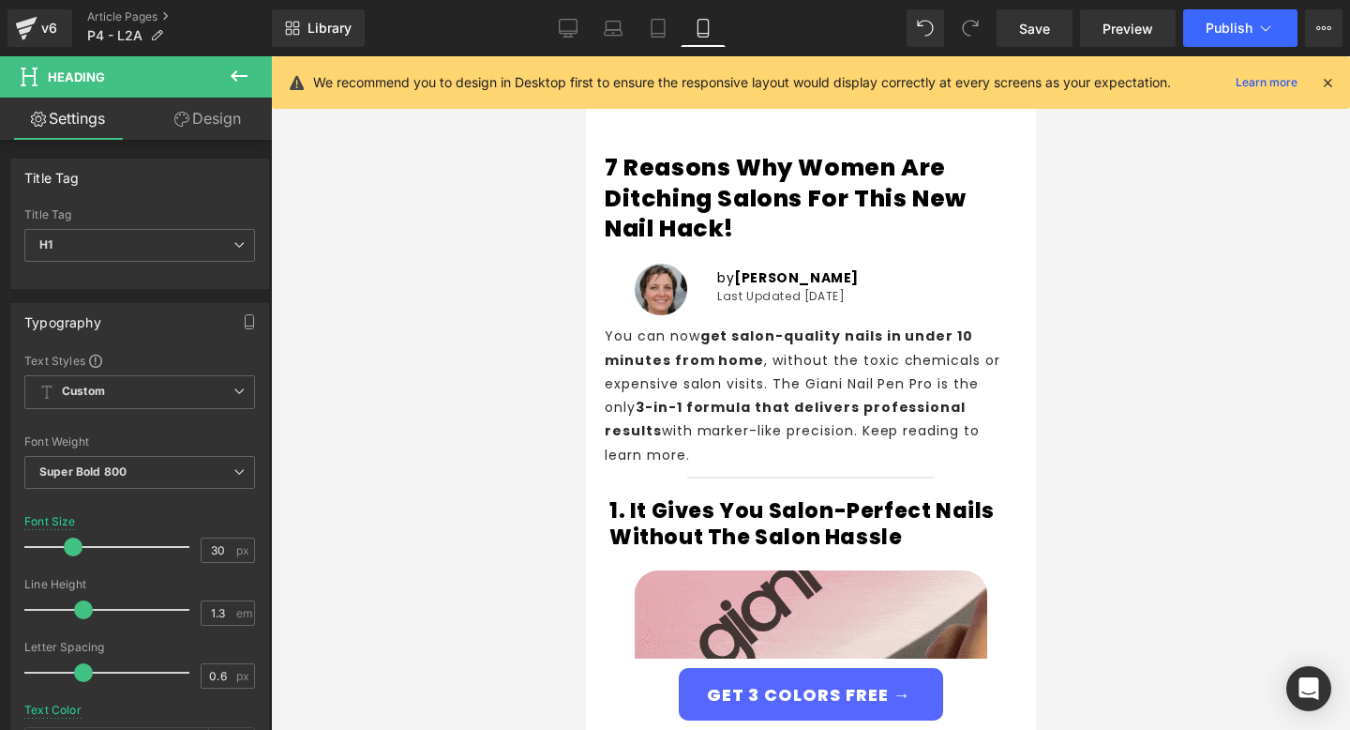
scroll to position [0, 0]
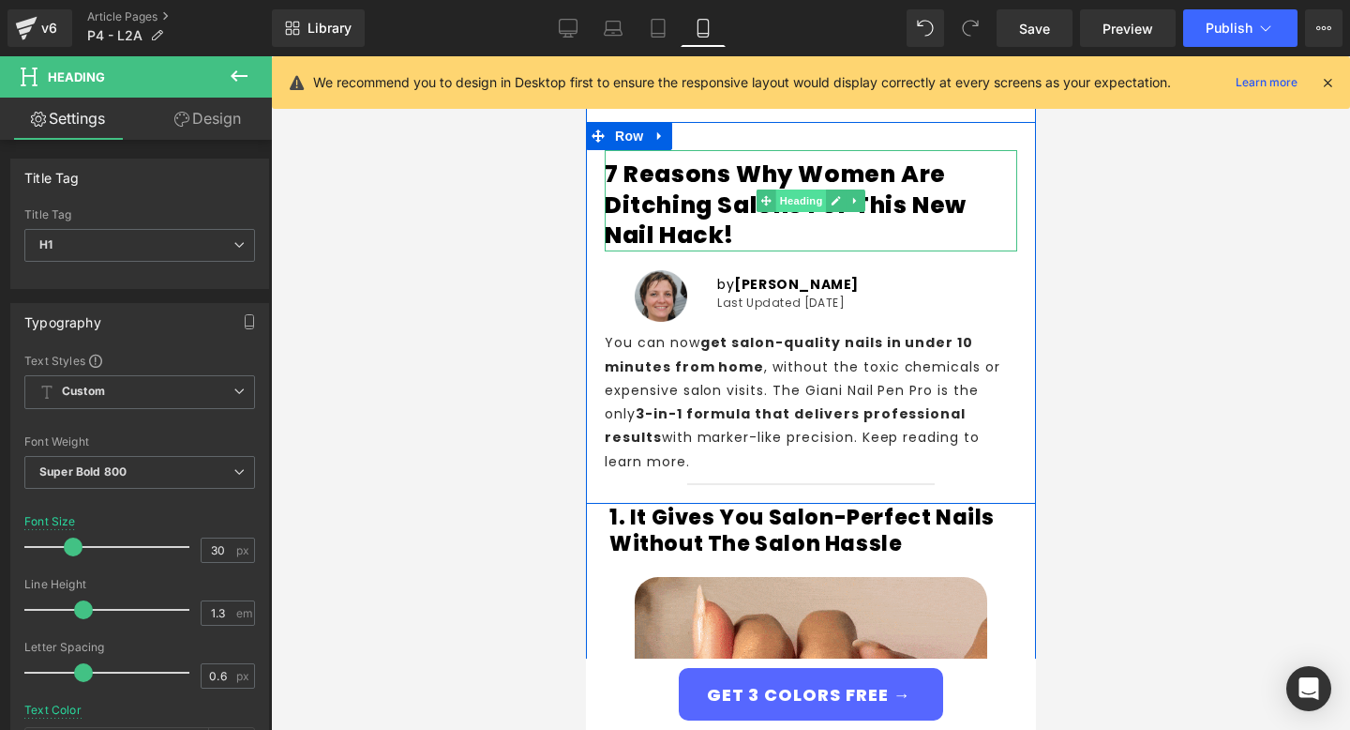
click at [806, 203] on span "Heading" at bounding box center [801, 200] width 51 height 23
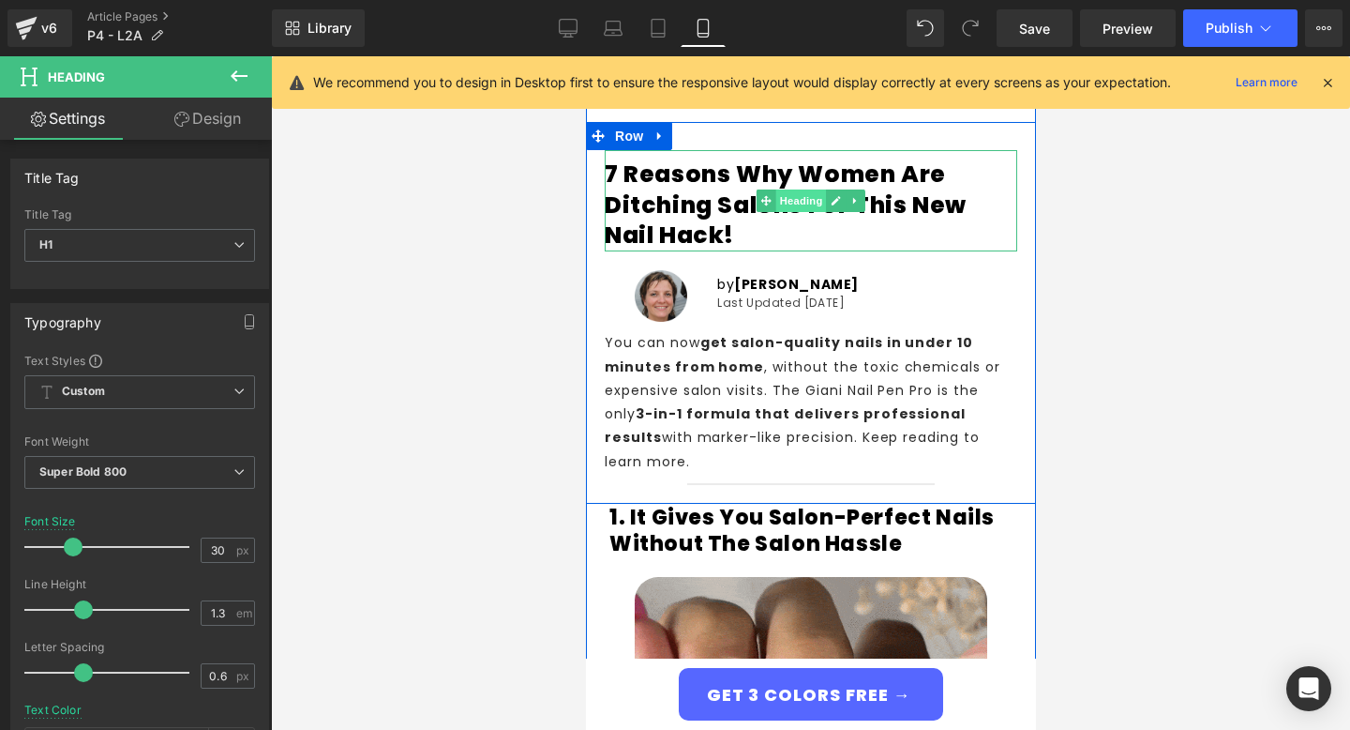
click at [806, 203] on span "Heading" at bounding box center [801, 200] width 51 height 23
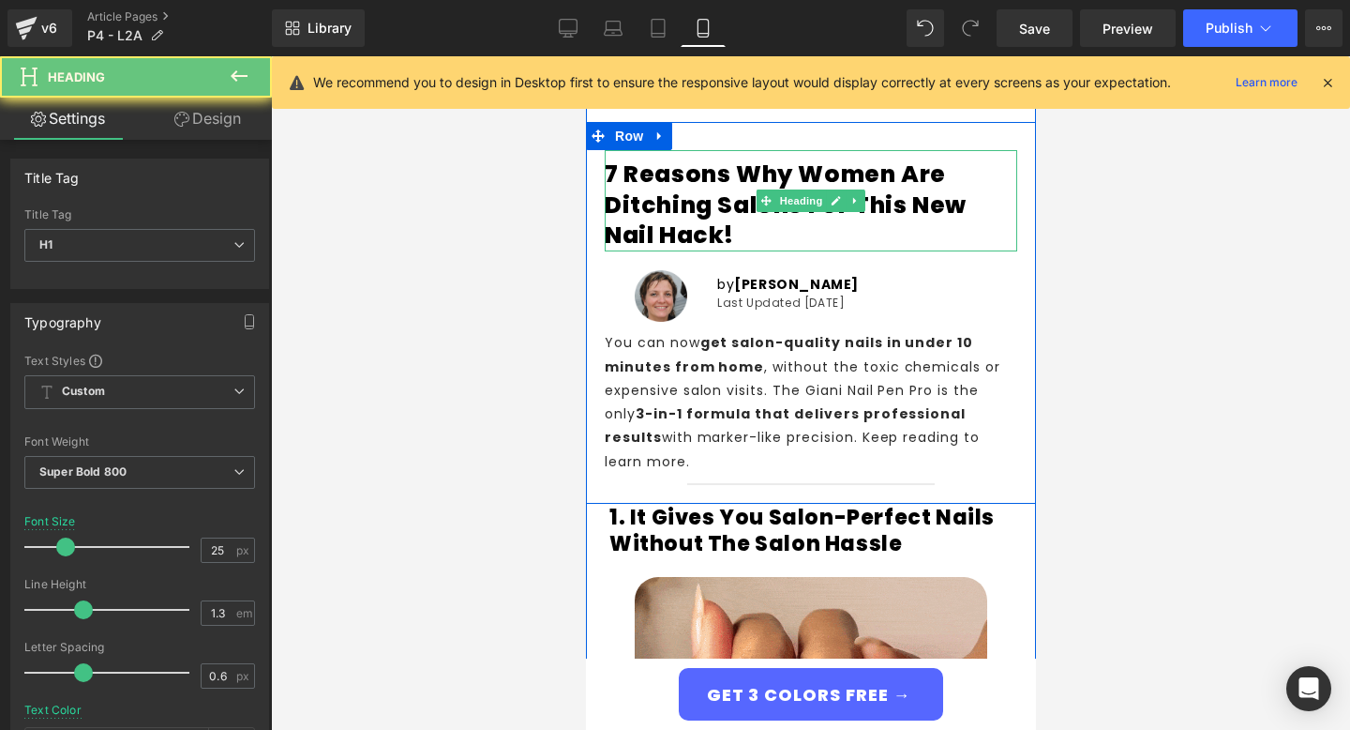
click at [714, 188] on h1 "7 Reasons Why Women Are Ditching Salons for This New Nail Hack!" at bounding box center [810, 205] width 413 height 92
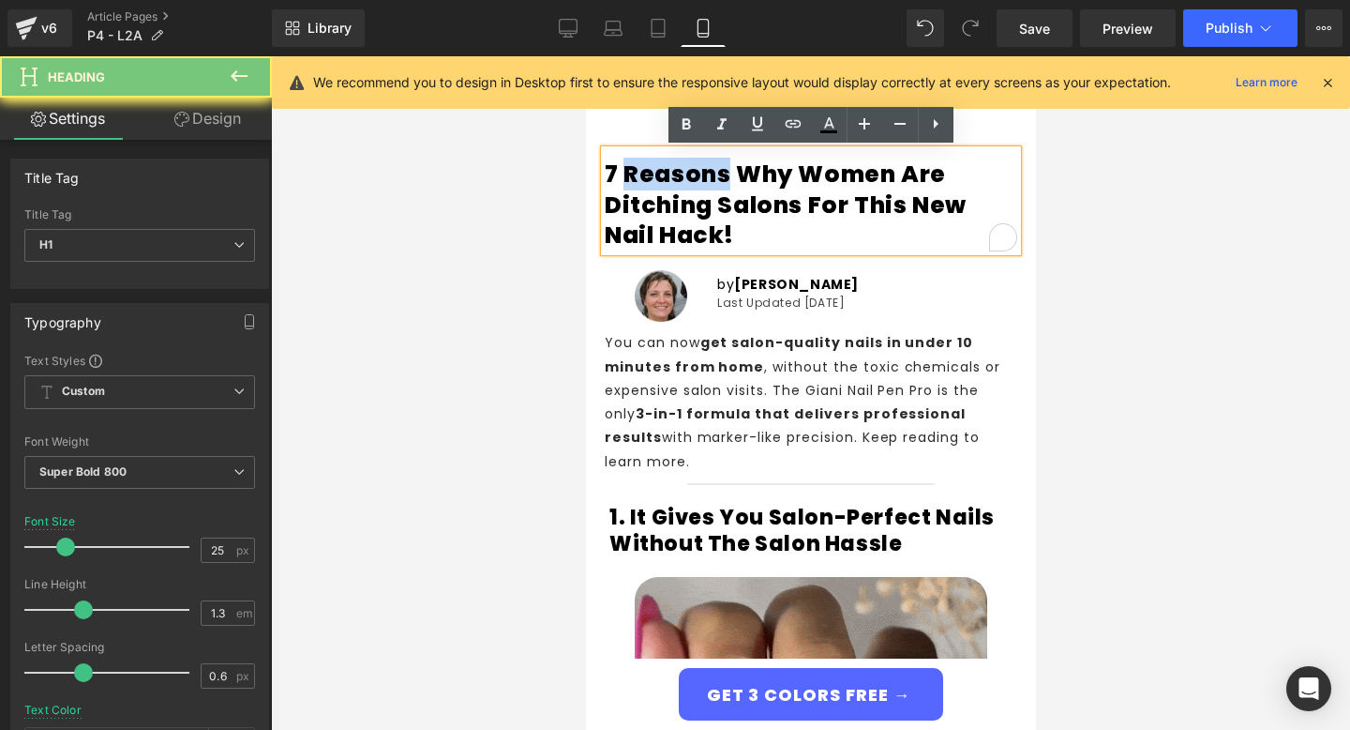
click at [714, 188] on h1 "7 Reasons Why Women Are Ditching Salons for This New Nail Hack!" at bounding box center [810, 205] width 413 height 92
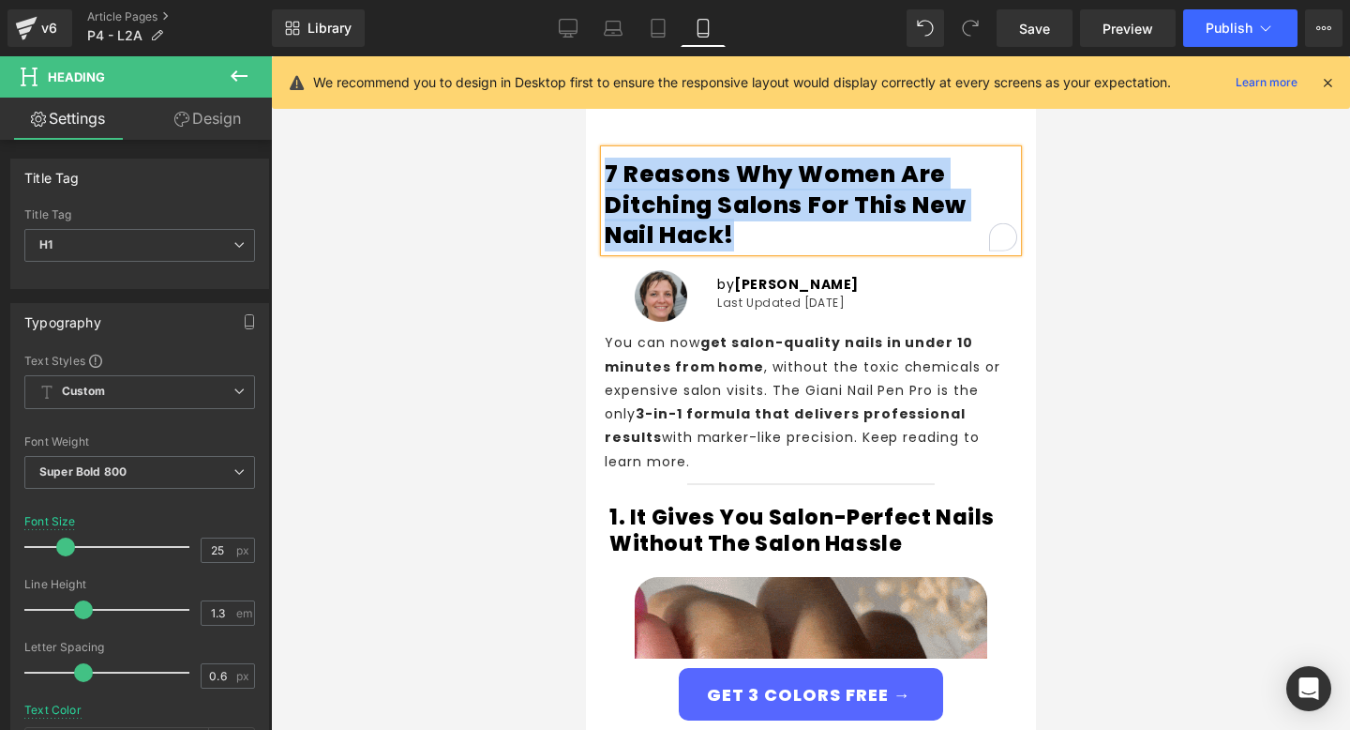
paste div "To enrich screen reader interactions, please activate Accessibility in Grammarl…"
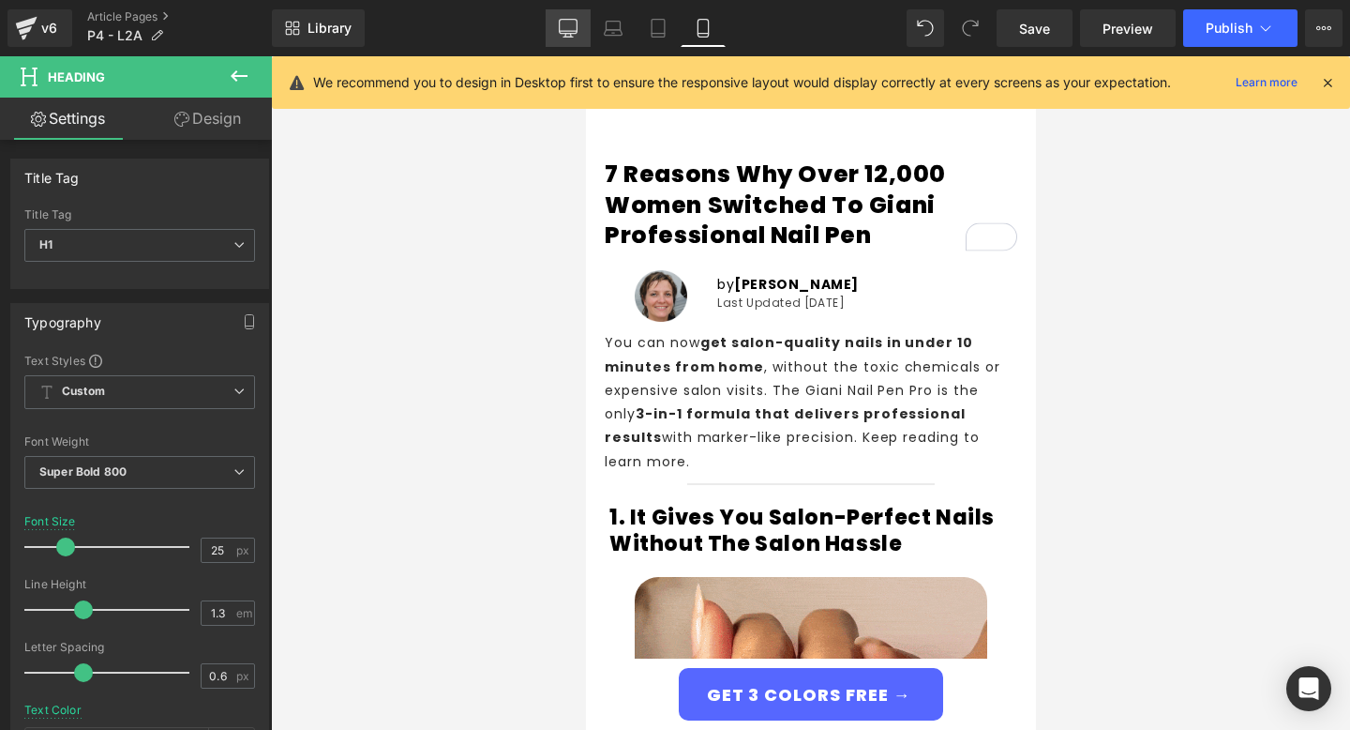
click at [562, 34] on icon at bounding box center [568, 28] width 19 height 19
type input "35"
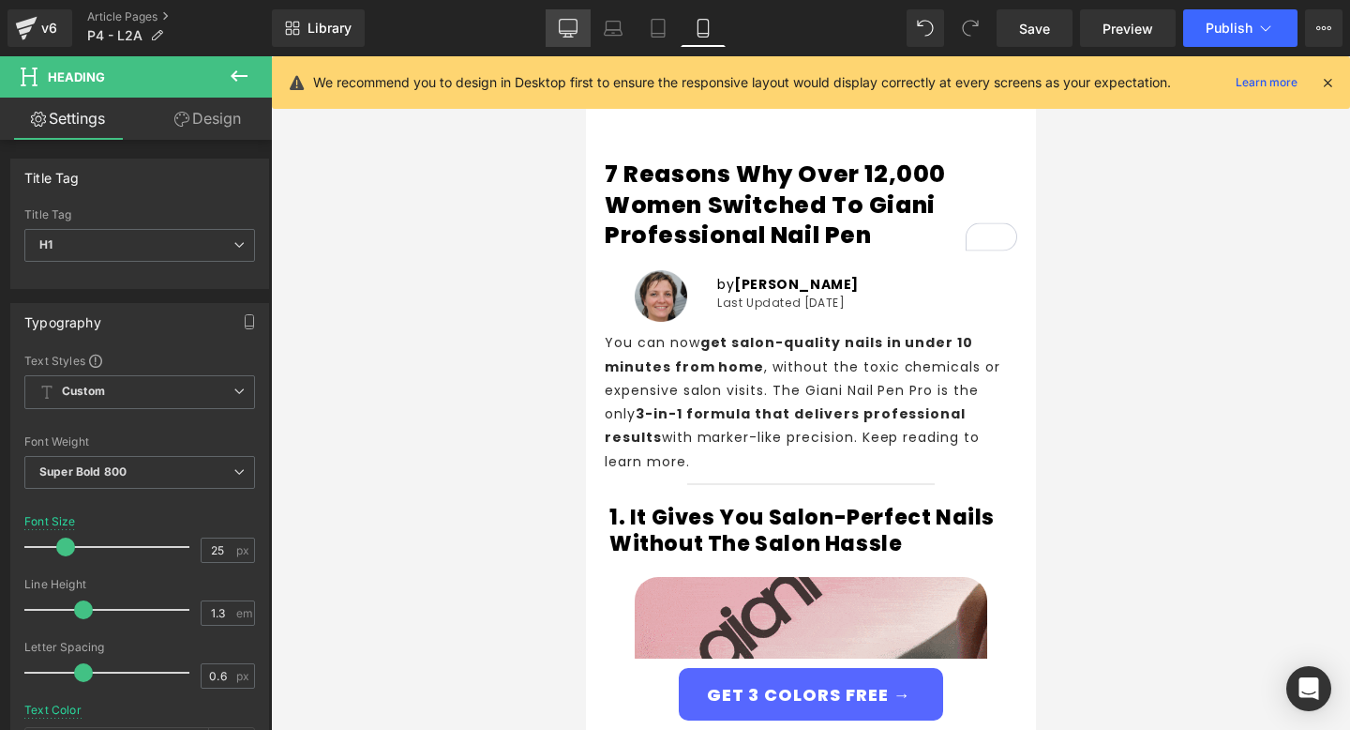
type input "100"
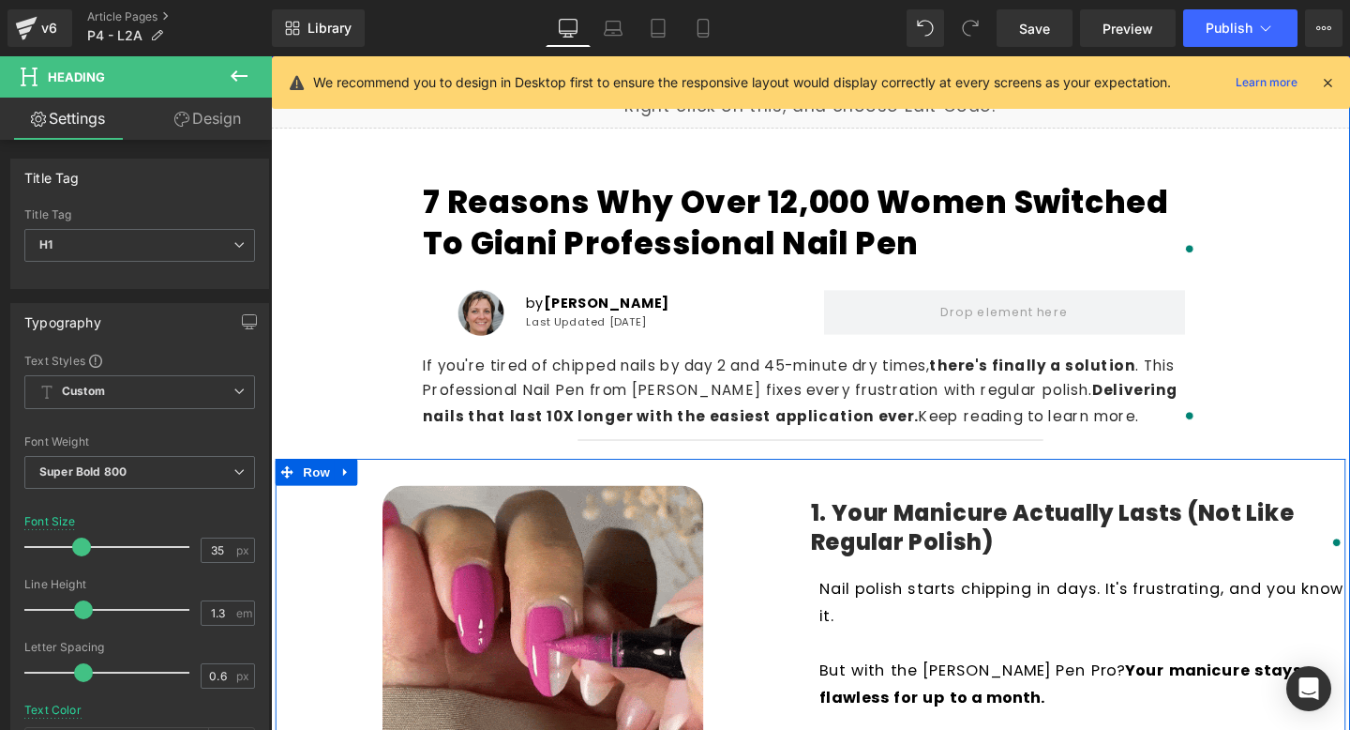
click at [960, 542] on h4 "1. Your Manicure Actually Lasts (Not Like Regular Polish)" at bounding box center [1119, 551] width 563 height 61
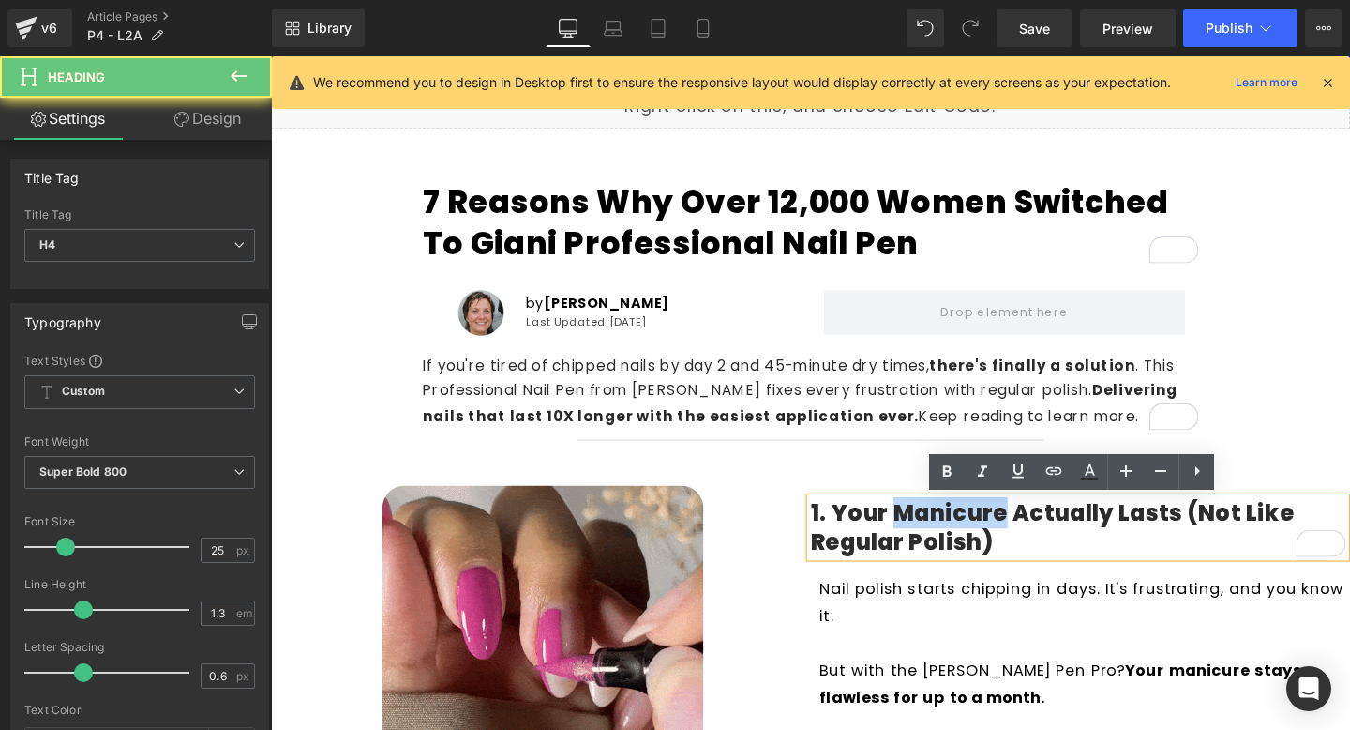
click at [960, 542] on h4 "1. Your Manicure Actually Lasts (Not Like Regular Polish)" at bounding box center [1119, 551] width 563 height 61
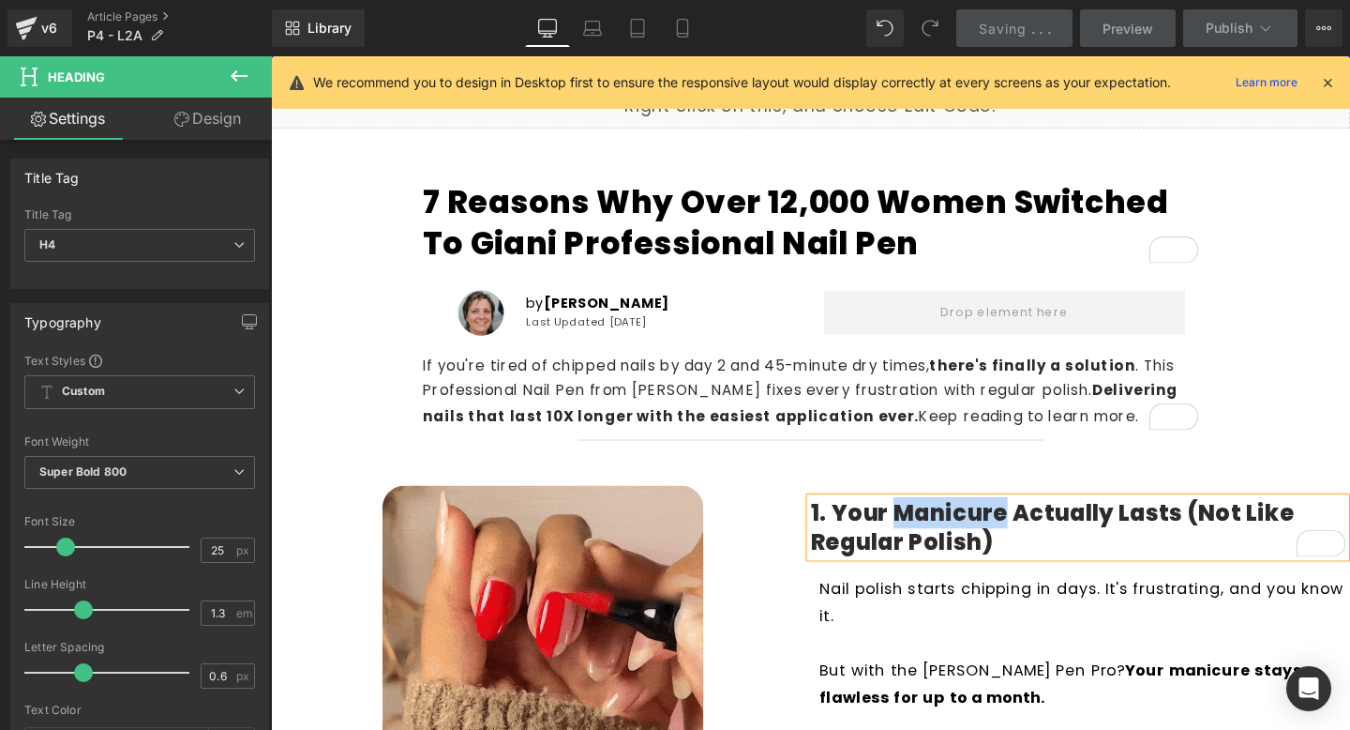
click at [745, 404] on p "If you're tired of chipped nails by day 2 and 45-minute dry times, there's fina…" at bounding box center [838, 409] width 816 height 81
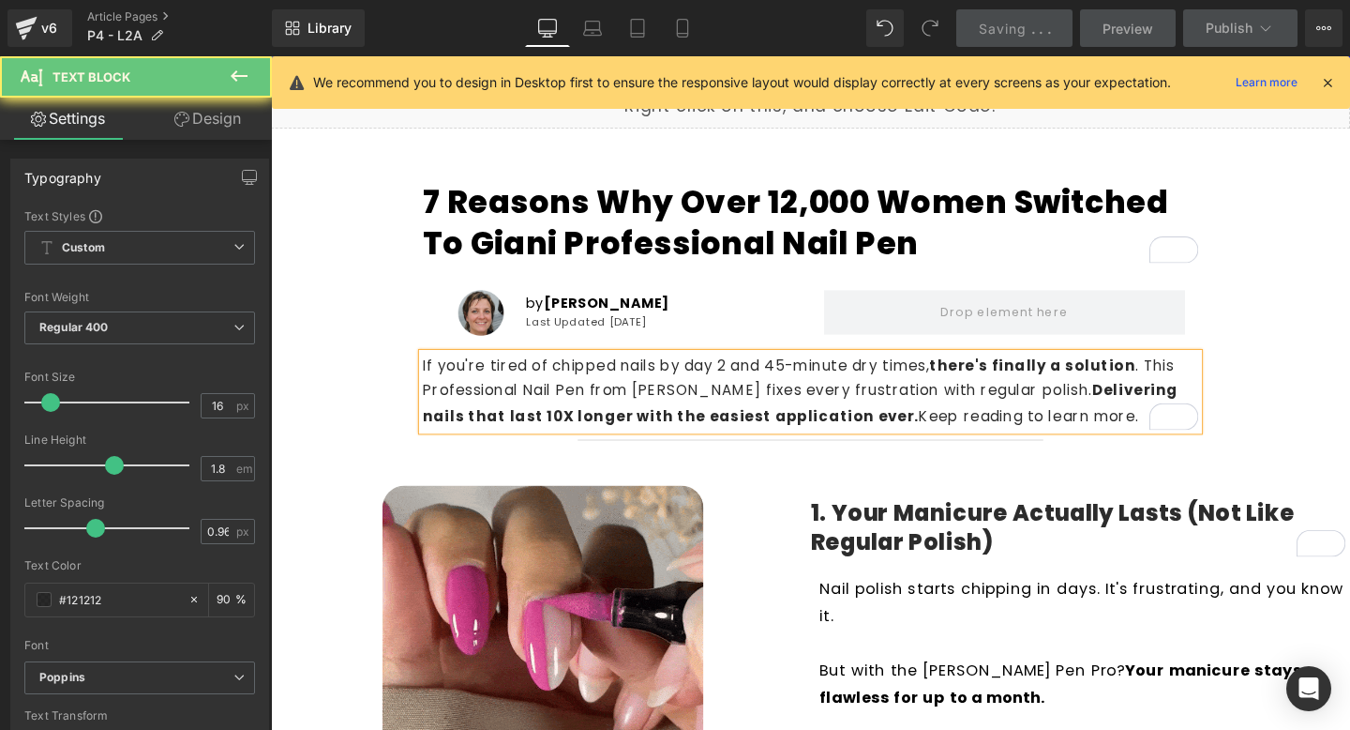
copy p "If you're tired of chipped nails by day 2 and 45-minute dry times, there's fina…"
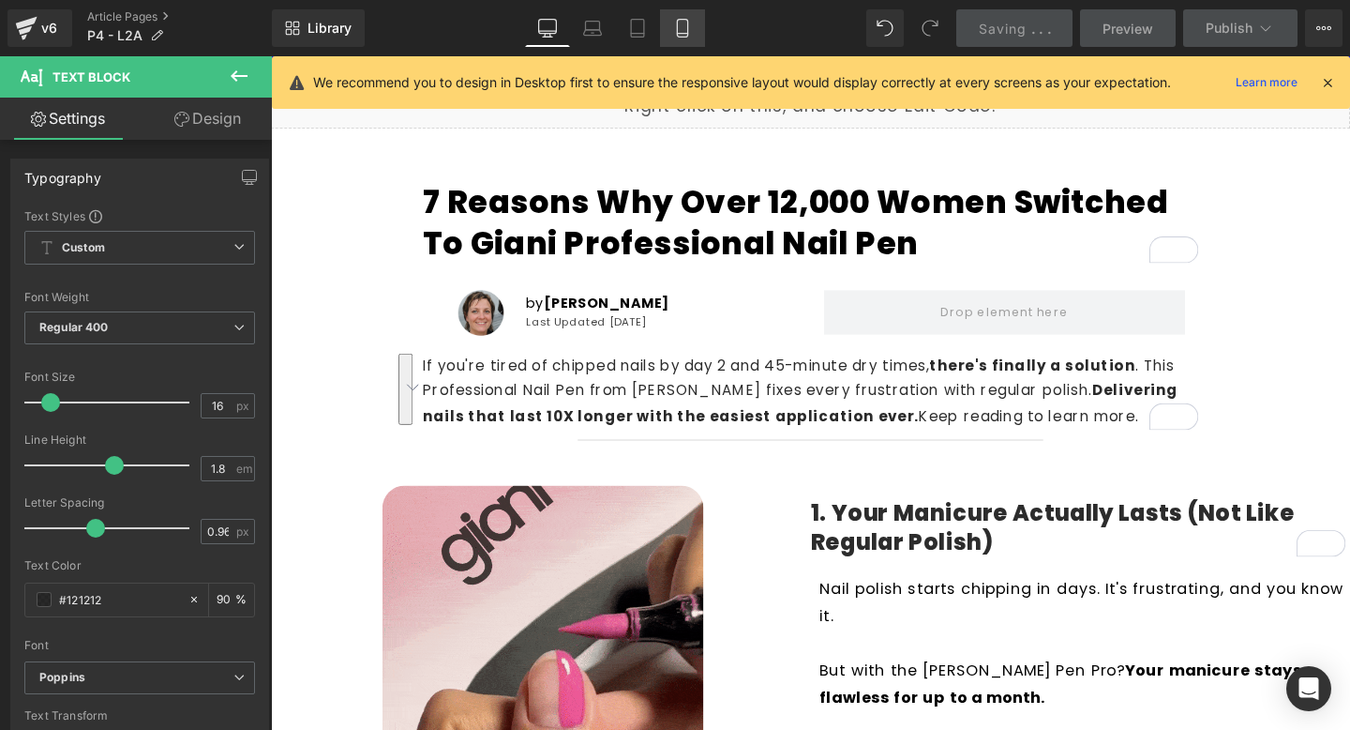
click at [681, 35] on icon at bounding box center [682, 28] width 19 height 19
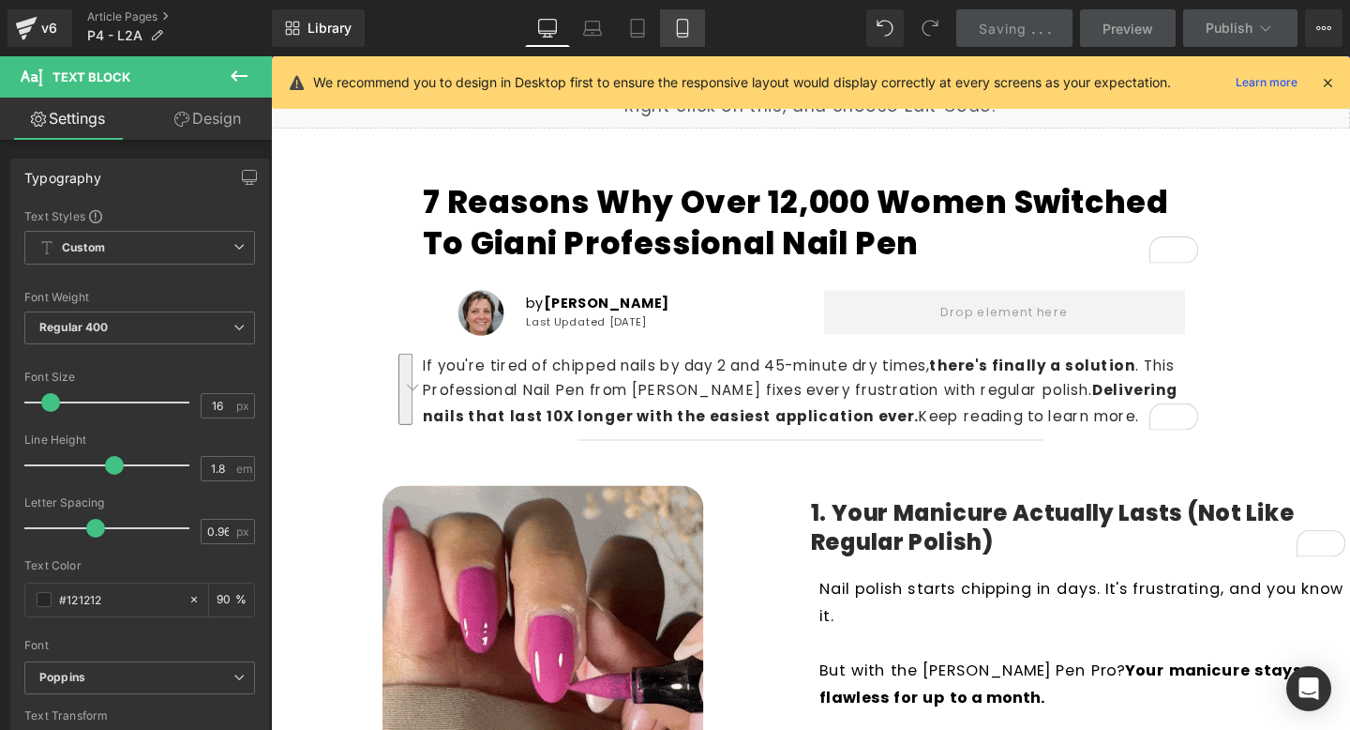
type input "90"
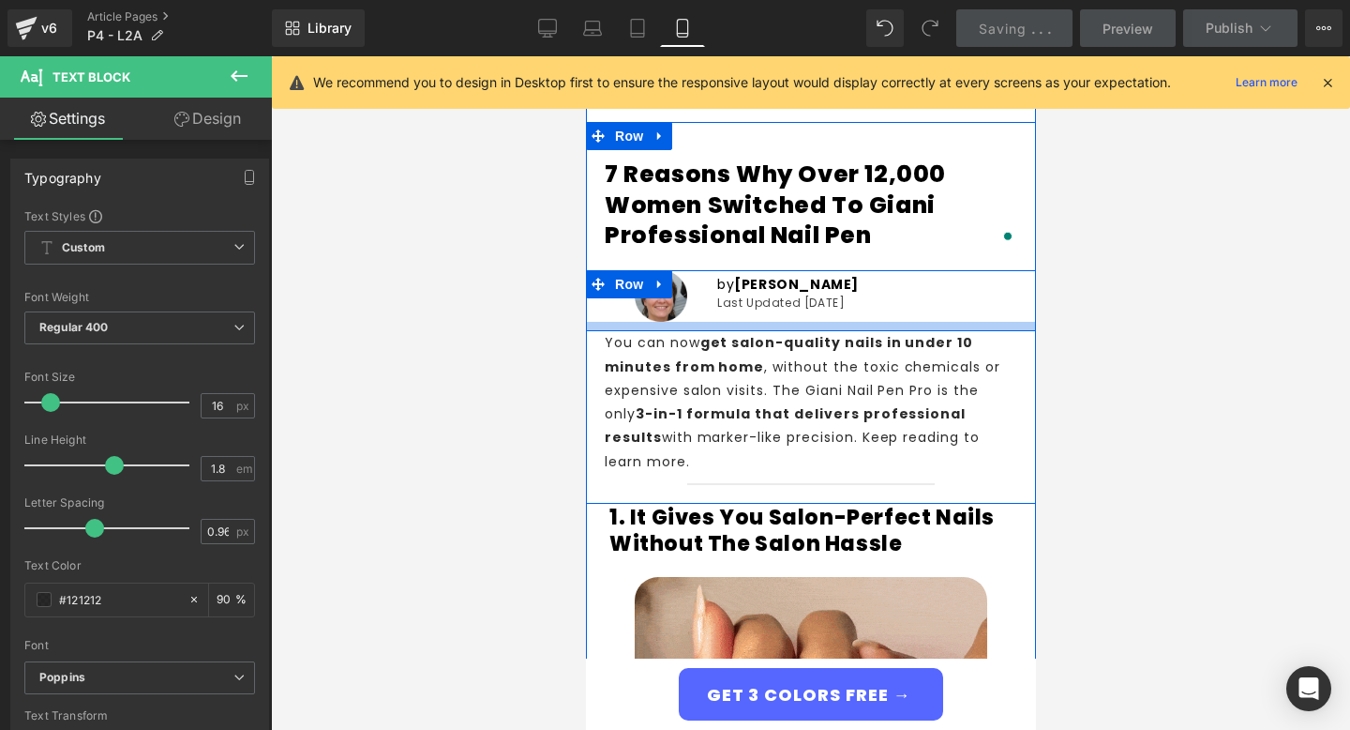
click at [755, 354] on p "You can now get salon-quality nails in under 10 minutes from home , without the…" at bounding box center [810, 402] width 413 height 142
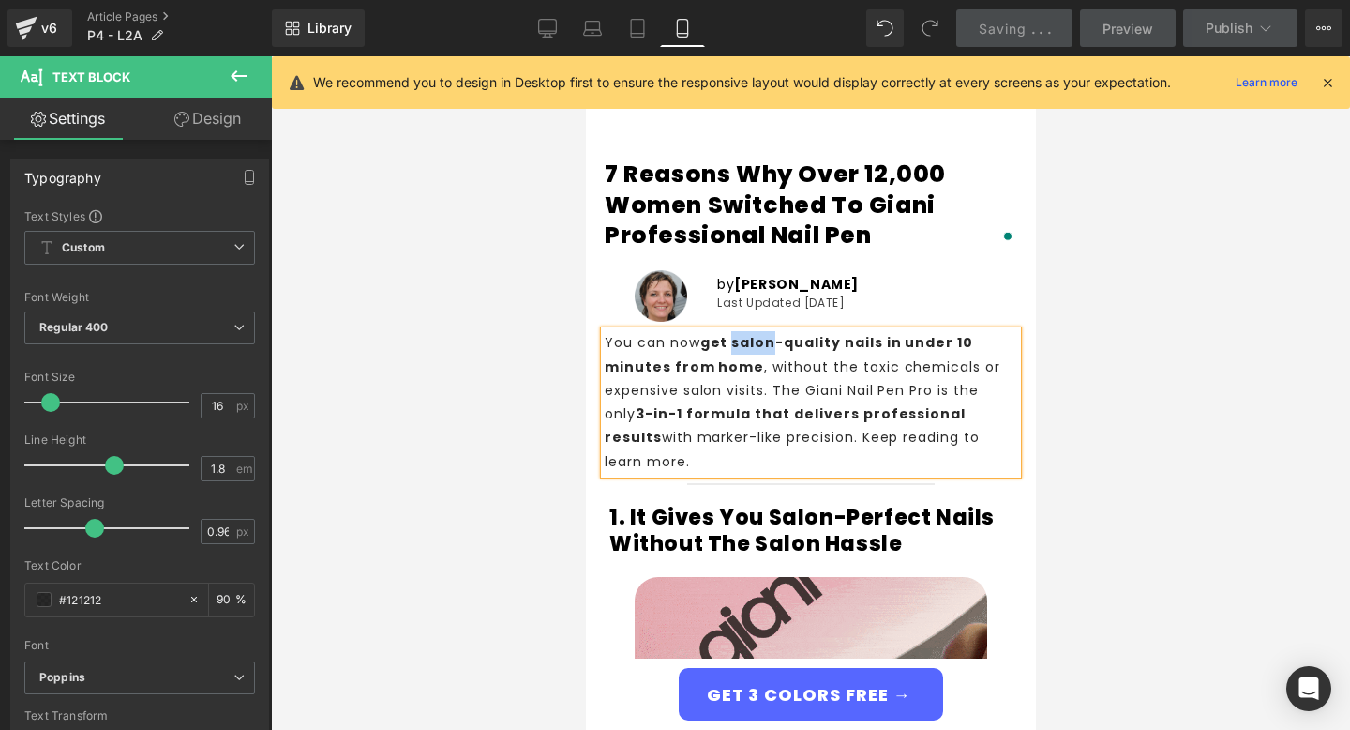
click at [755, 354] on p "You can now get salon-quality nails in under 10 minutes from home , without the…" at bounding box center [810, 402] width 413 height 142
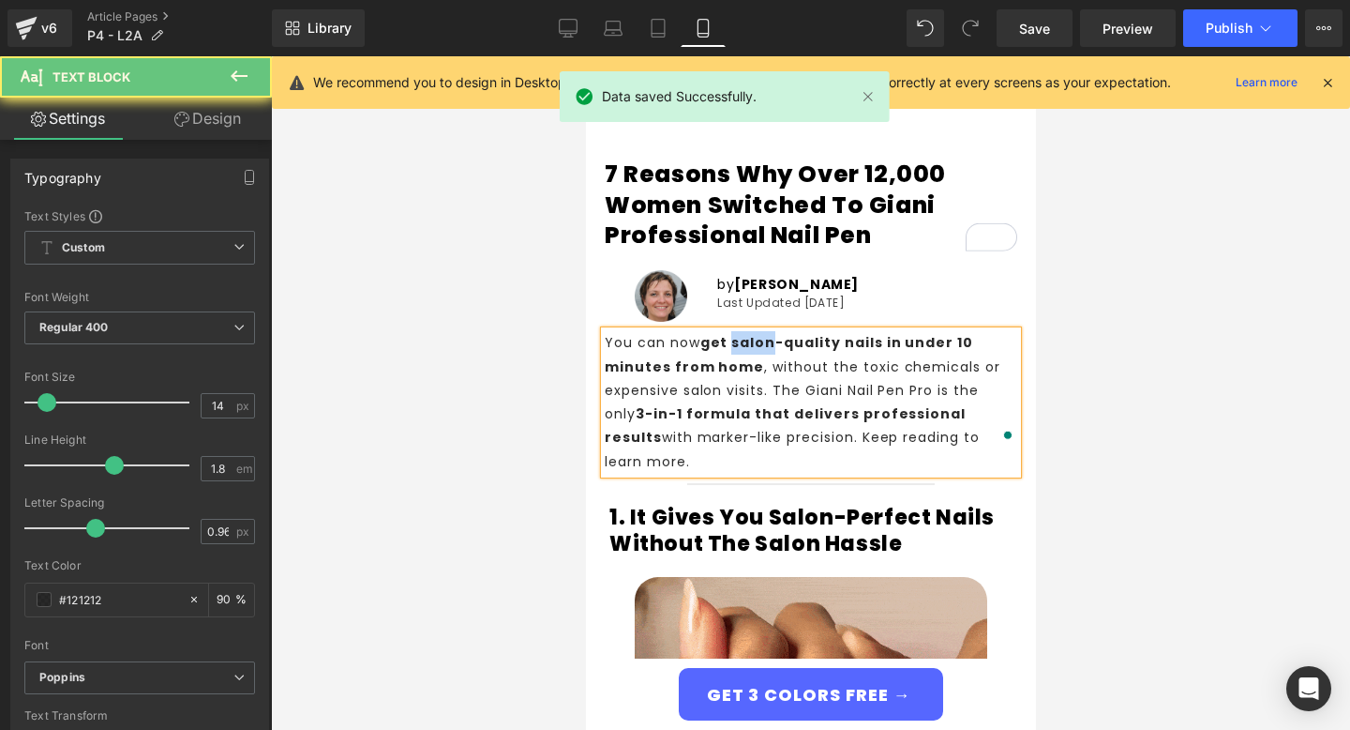
paste div "To enrich screen reader interactions, please activate Accessibility in Grammarl…"
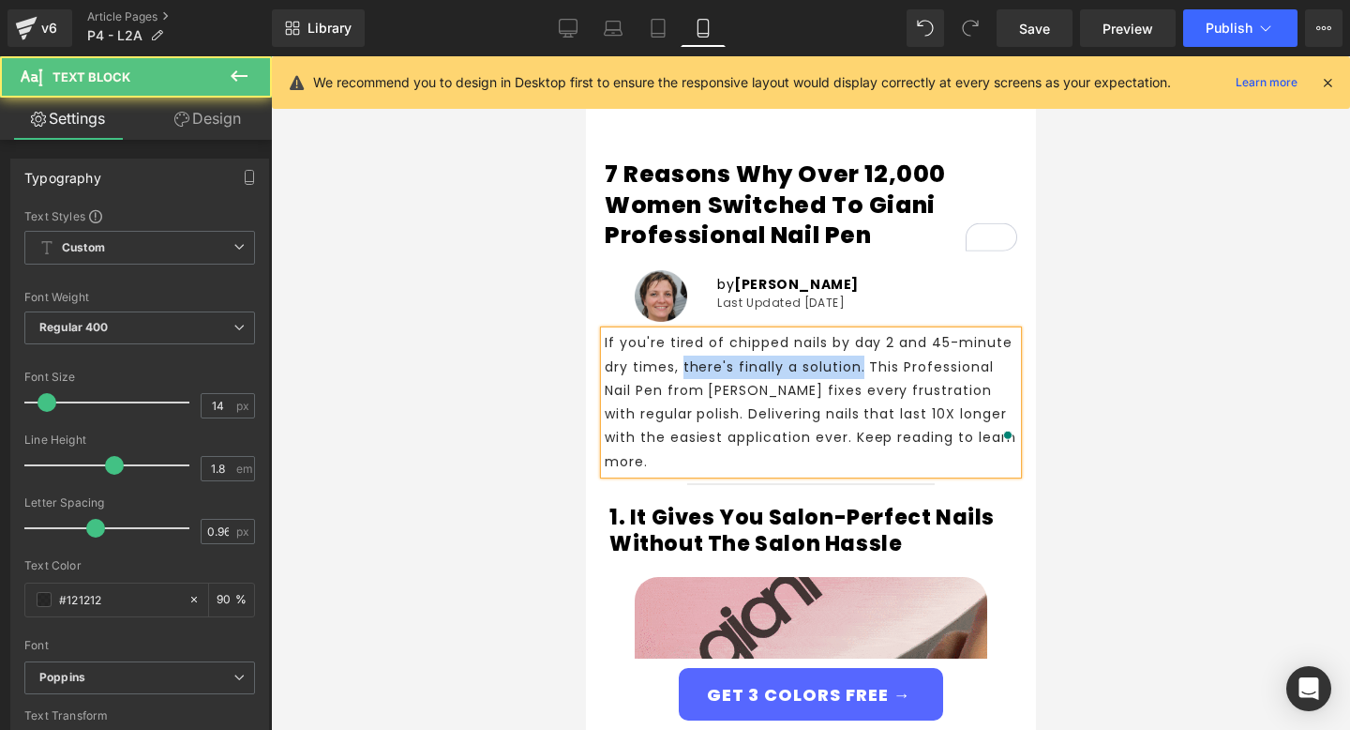
drag, startPoint x: 861, startPoint y: 367, endPoint x: 682, endPoint y: 366, distance: 179.1
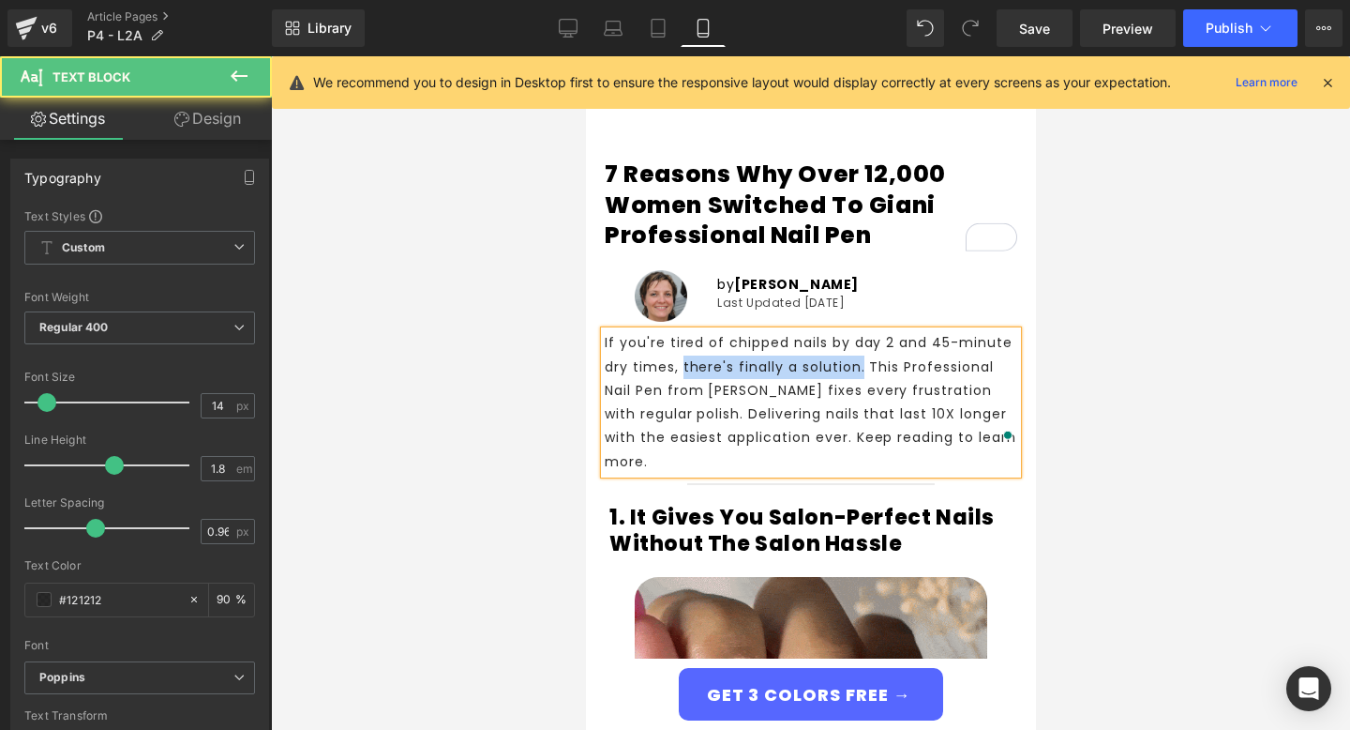
click at [682, 366] on p "If you're tired of chipped nails by day 2 and 45-minute dry times, there's fina…" at bounding box center [810, 402] width 413 height 142
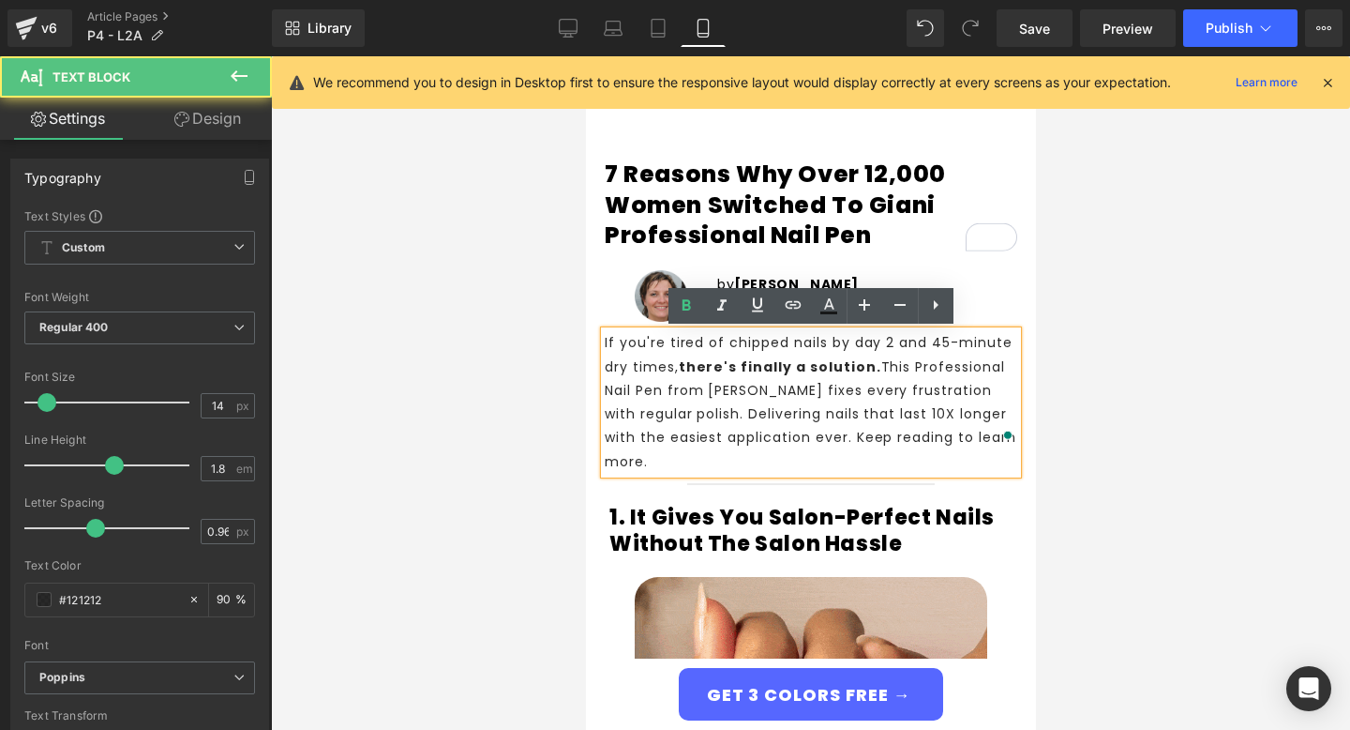
drag, startPoint x: 661, startPoint y: 414, endPoint x: 750, endPoint y: 420, distance: 89.3
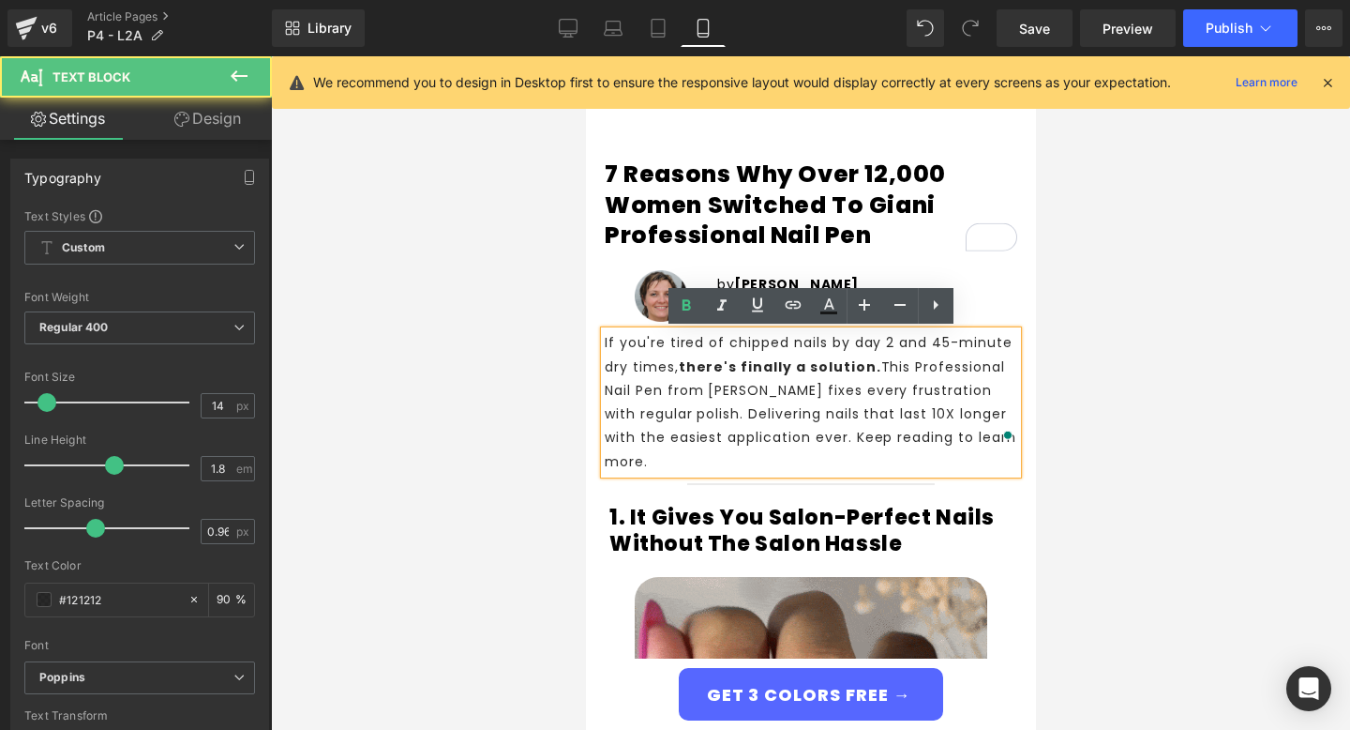
click at [750, 420] on p "If you're tired of chipped nails by day 2 and 45-minute dry times, there's fina…" at bounding box center [810, 402] width 413 height 142
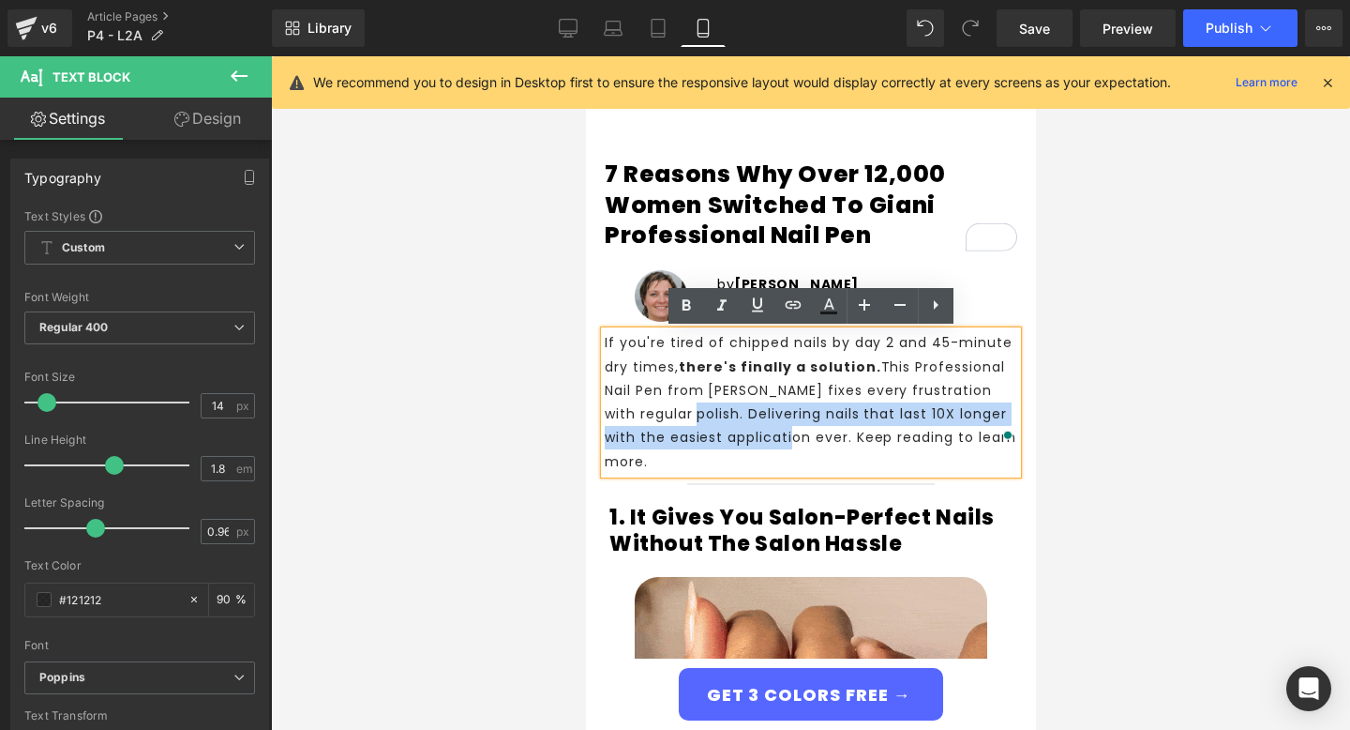
drag, startPoint x: 653, startPoint y: 411, endPoint x: 784, endPoint y: 436, distance: 133.7
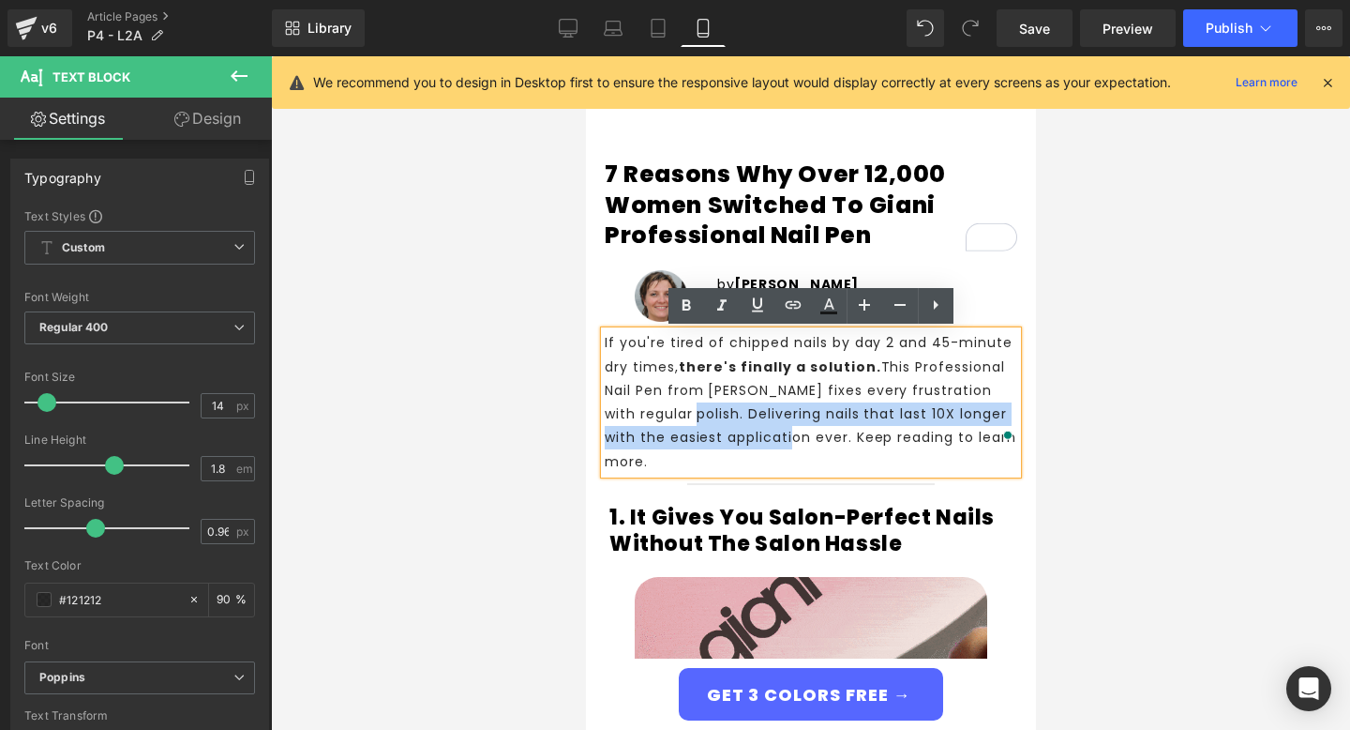
click at [784, 436] on p "If you're tired of chipped nails by day 2 and 45-minute dry times, there's fina…" at bounding box center [810, 402] width 413 height 142
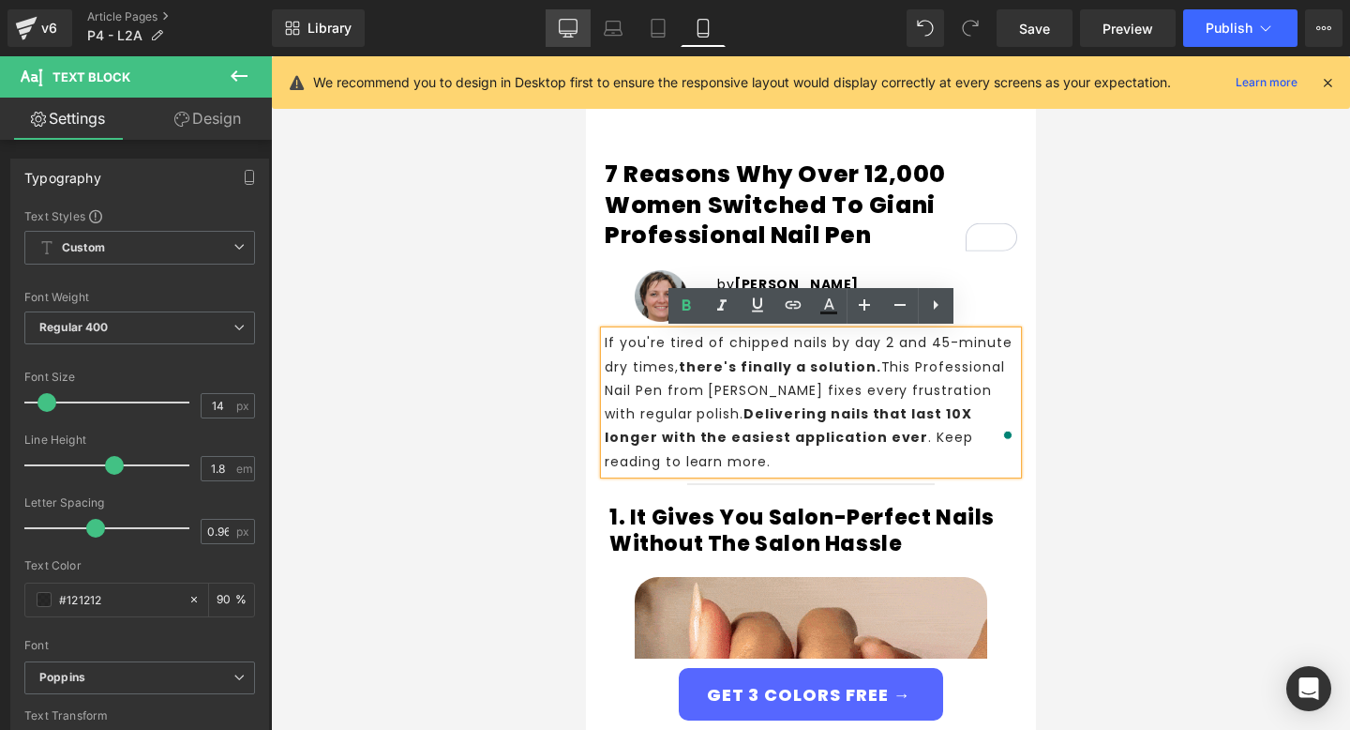
click at [576, 24] on icon at bounding box center [568, 28] width 19 height 19
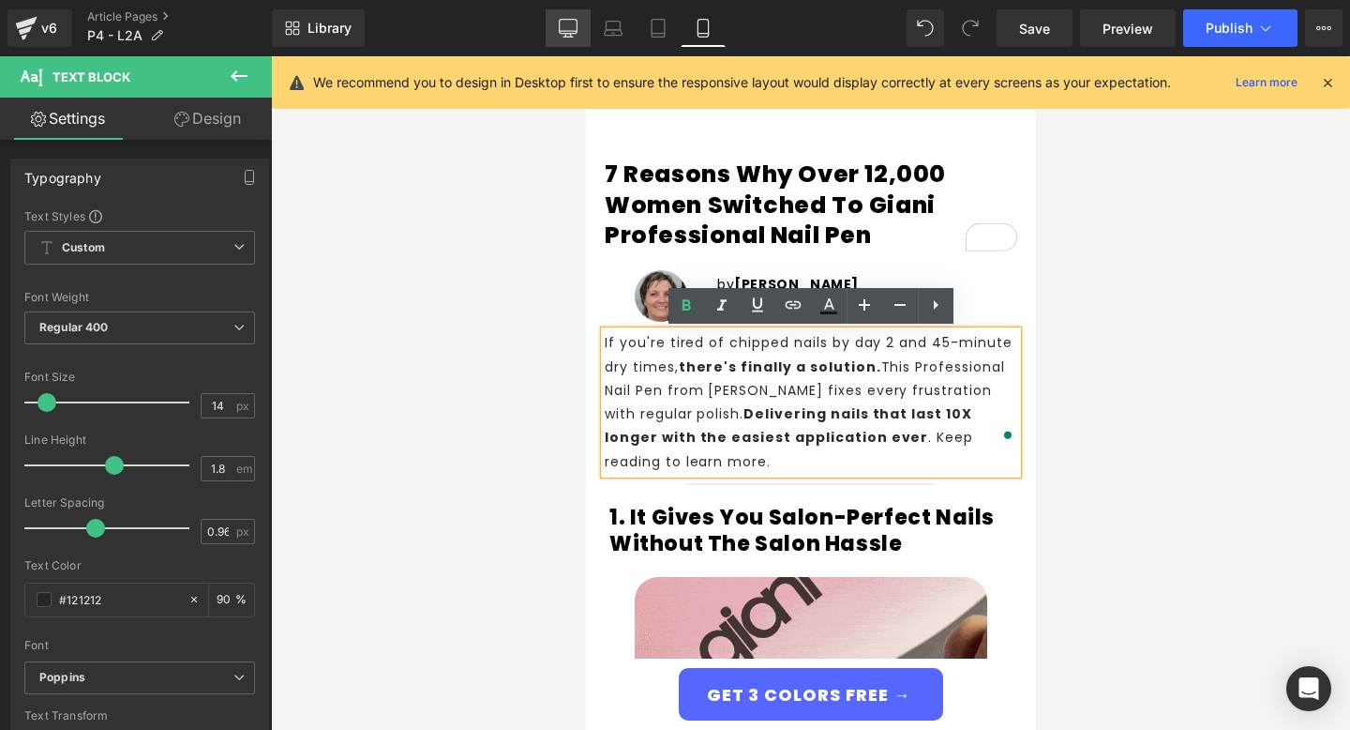
type input "90"
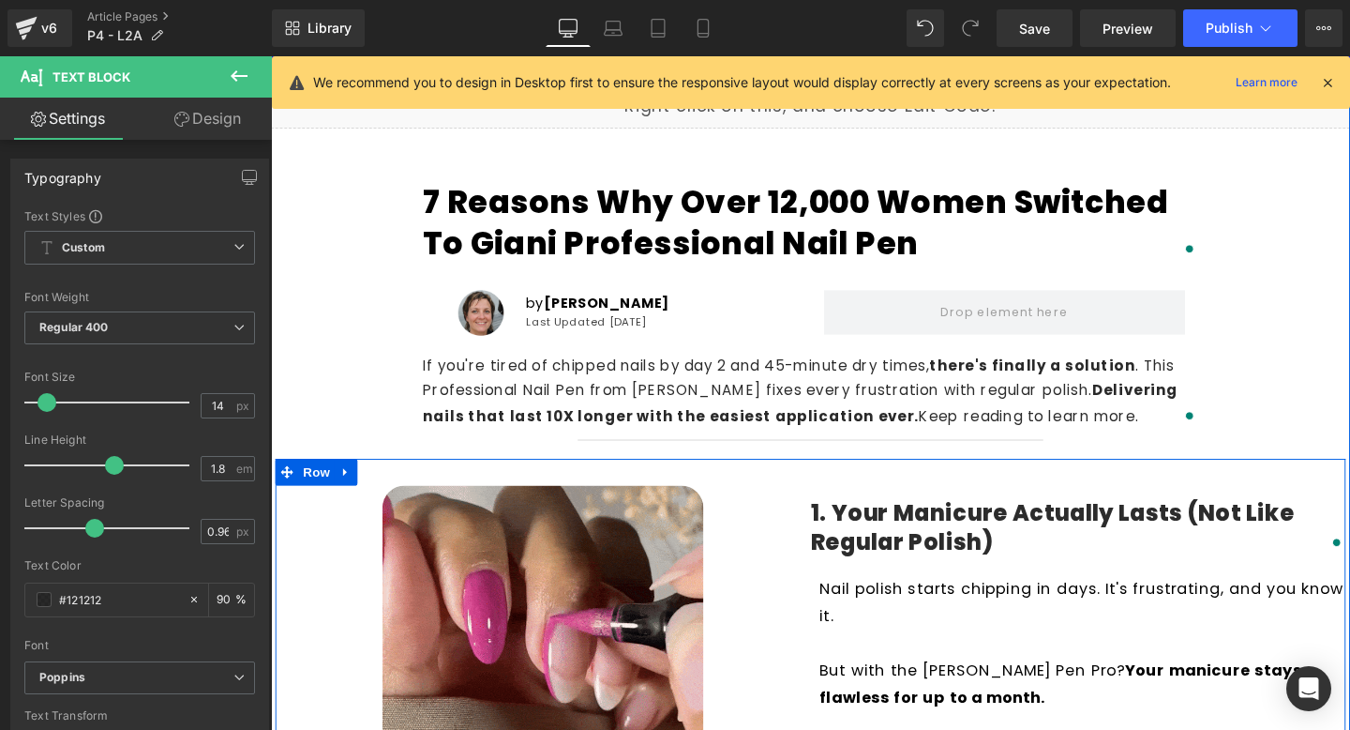
click at [920, 527] on h4 "1. Your Manicure Actually Lasts (Not Like Regular Polish)" at bounding box center [1119, 551] width 563 height 61
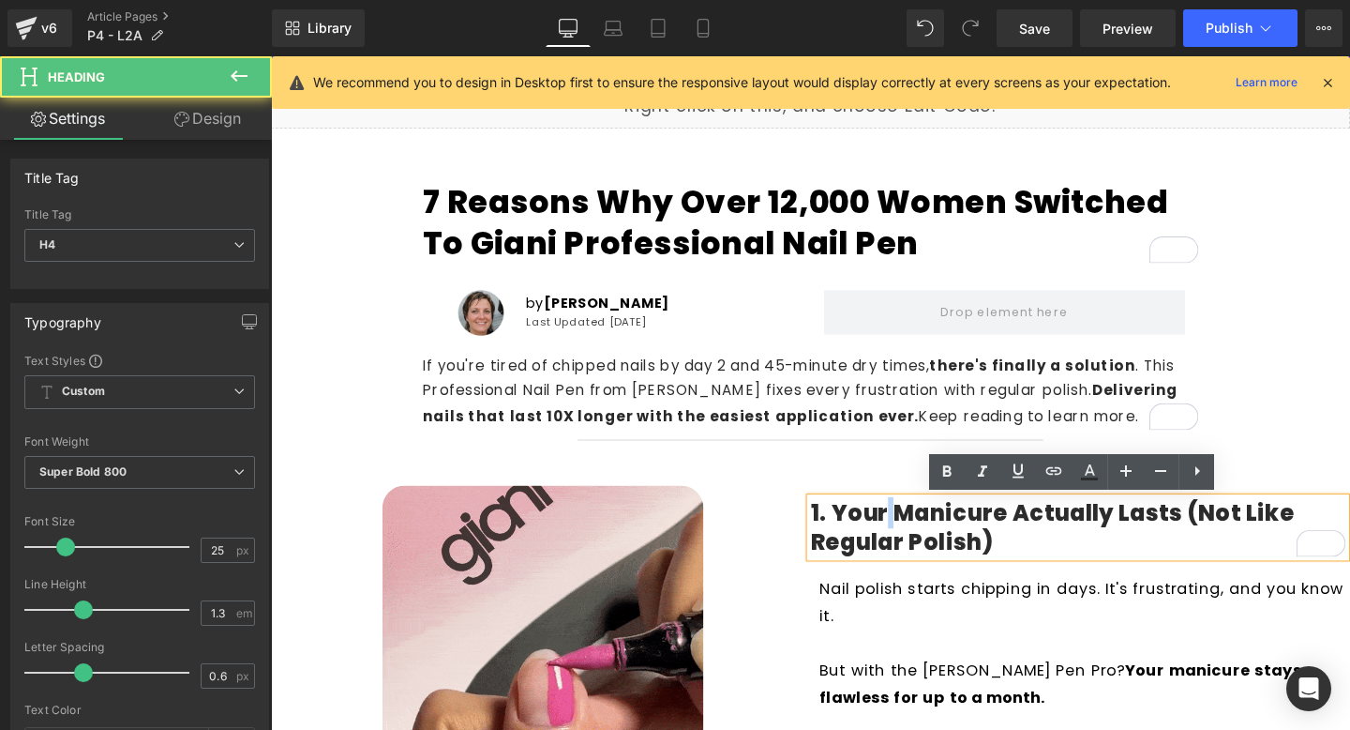
click at [920, 527] on h4 "1. Your Manicure Actually Lasts (Not Like Regular Polish)" at bounding box center [1119, 551] width 563 height 61
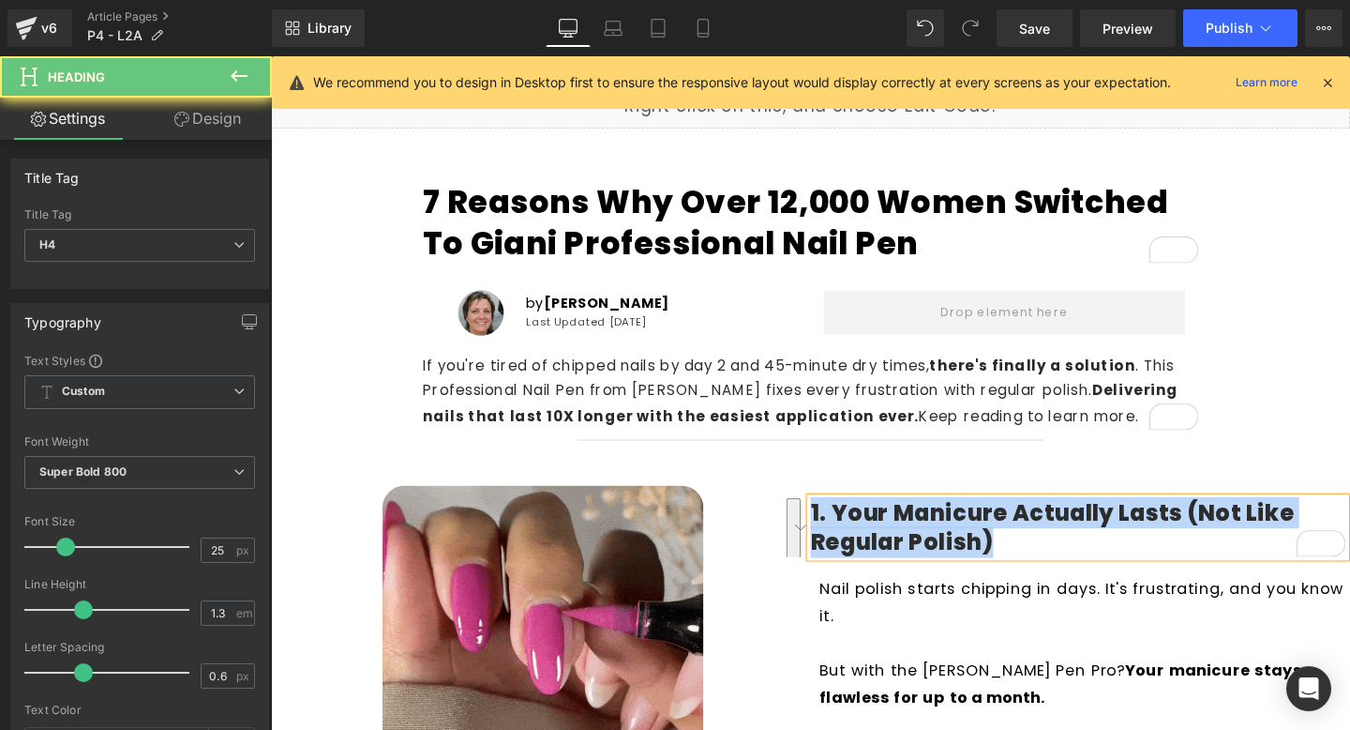
copy h4 "1. Your Manicure Actually Lasts (Not Like Regular Polish)"
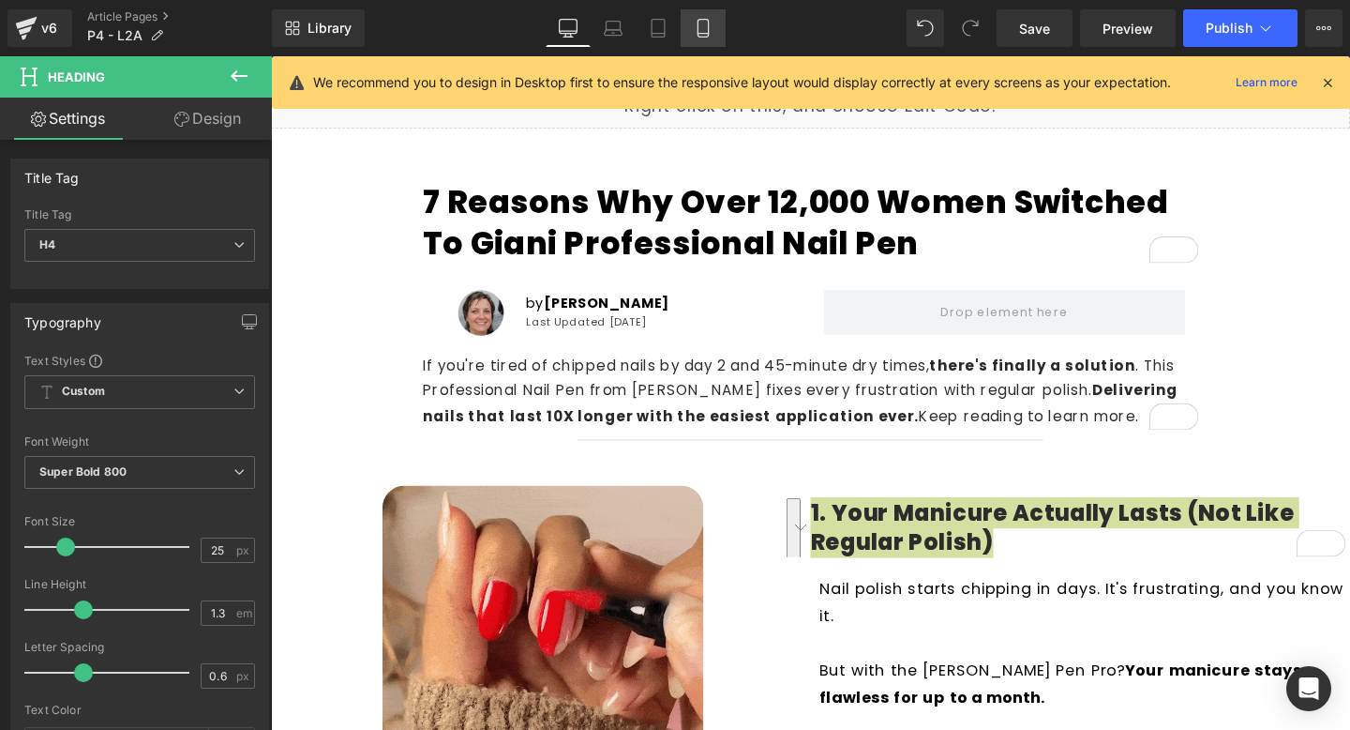
click at [705, 26] on icon at bounding box center [703, 28] width 19 height 19
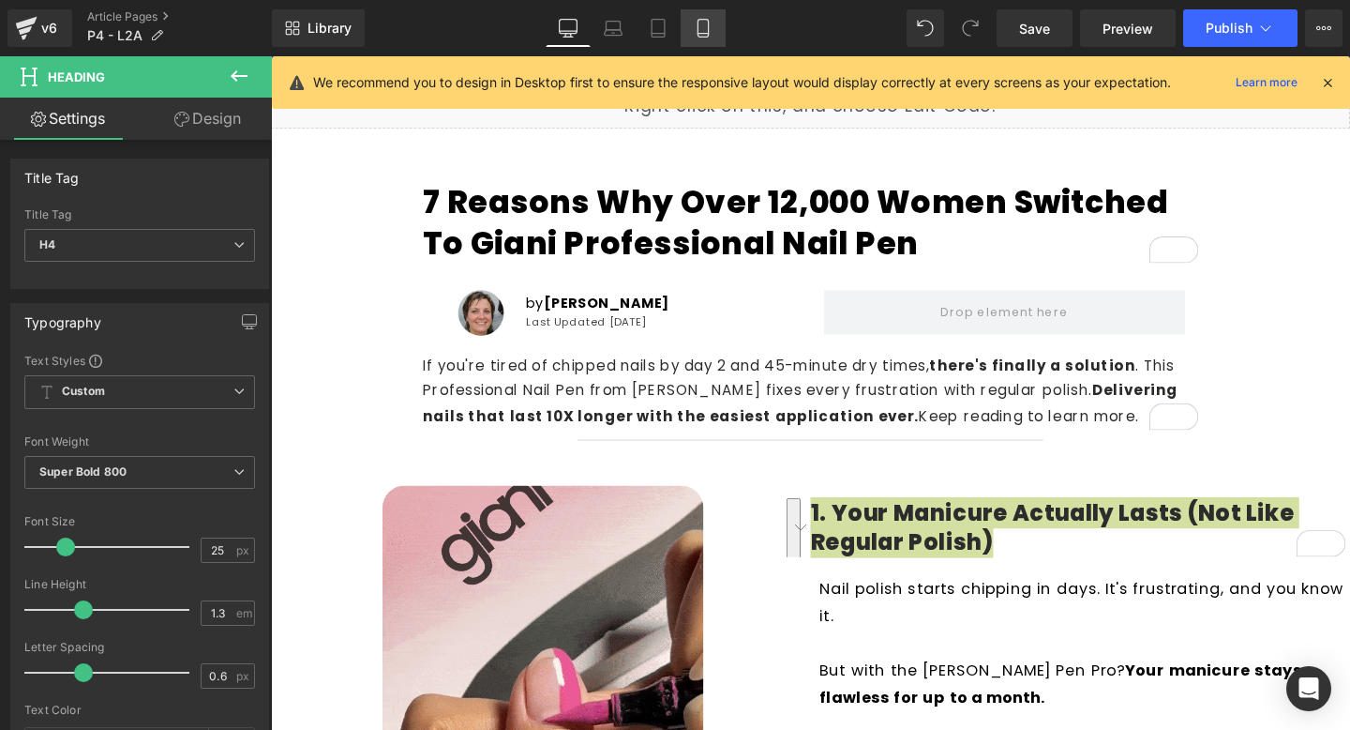
type input "100"
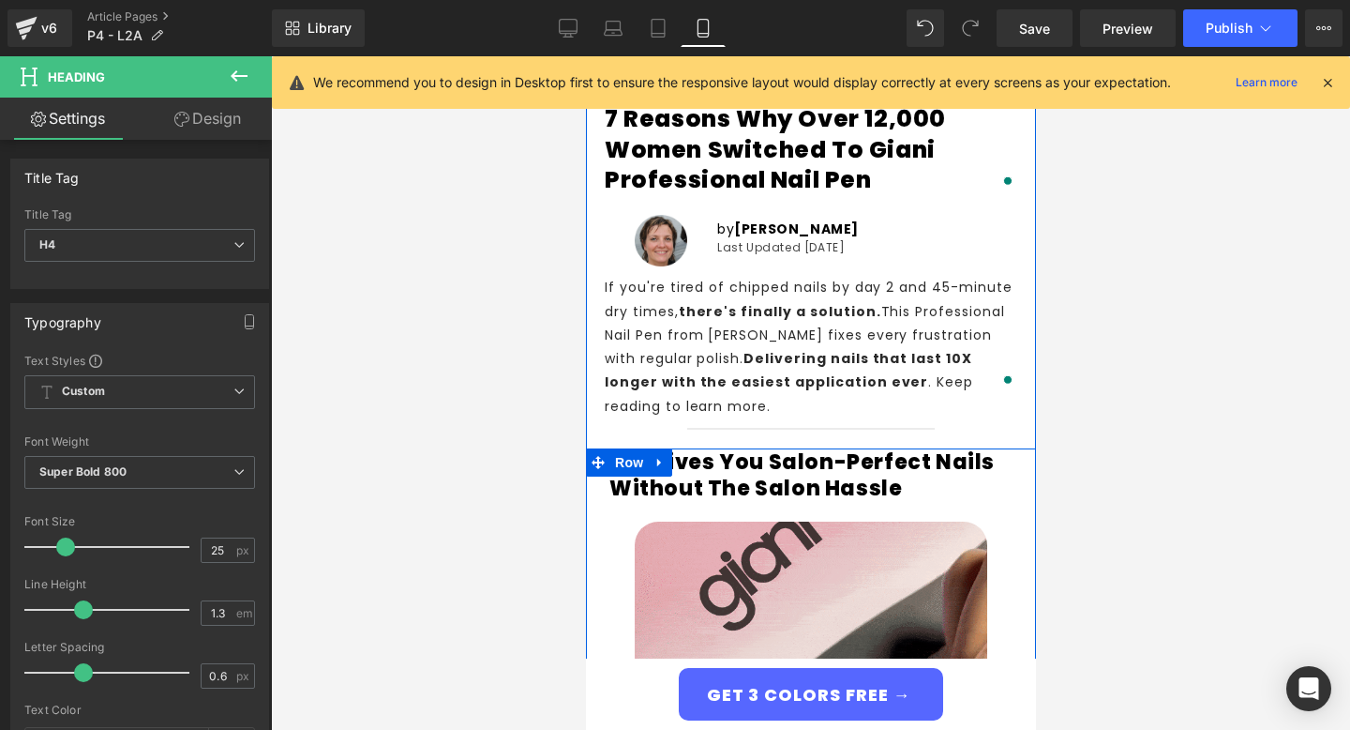
scroll to position [88, 0]
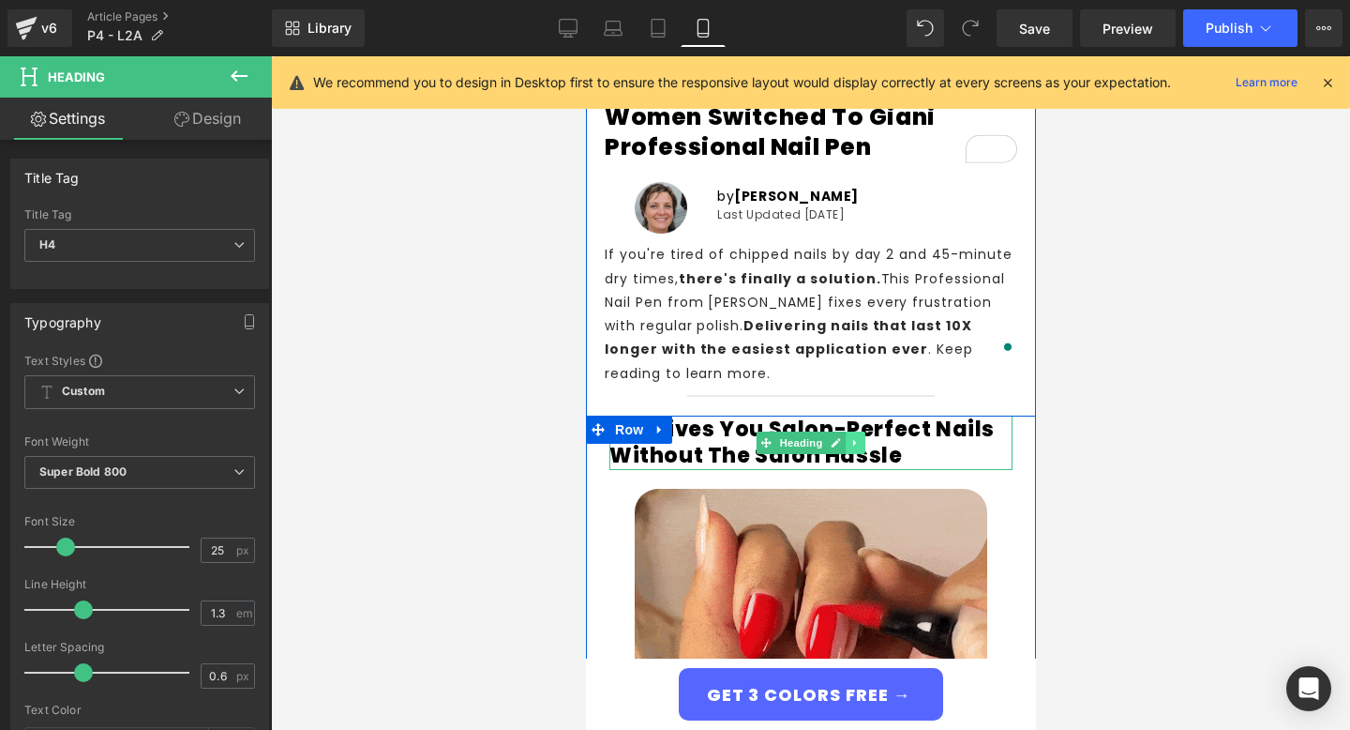
click at [859, 437] on icon at bounding box center [855, 442] width 10 height 11
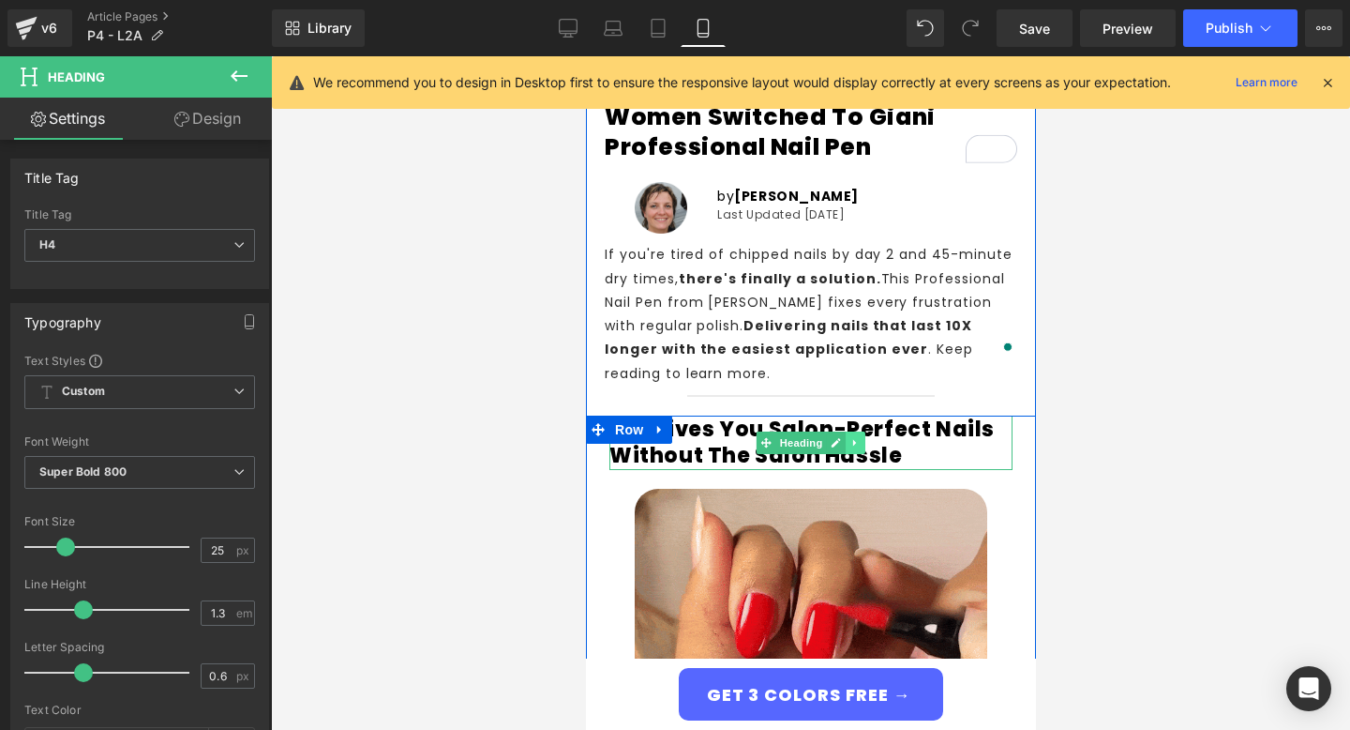
click at [585, 56] on link at bounding box center [585, 56] width 0 height 0
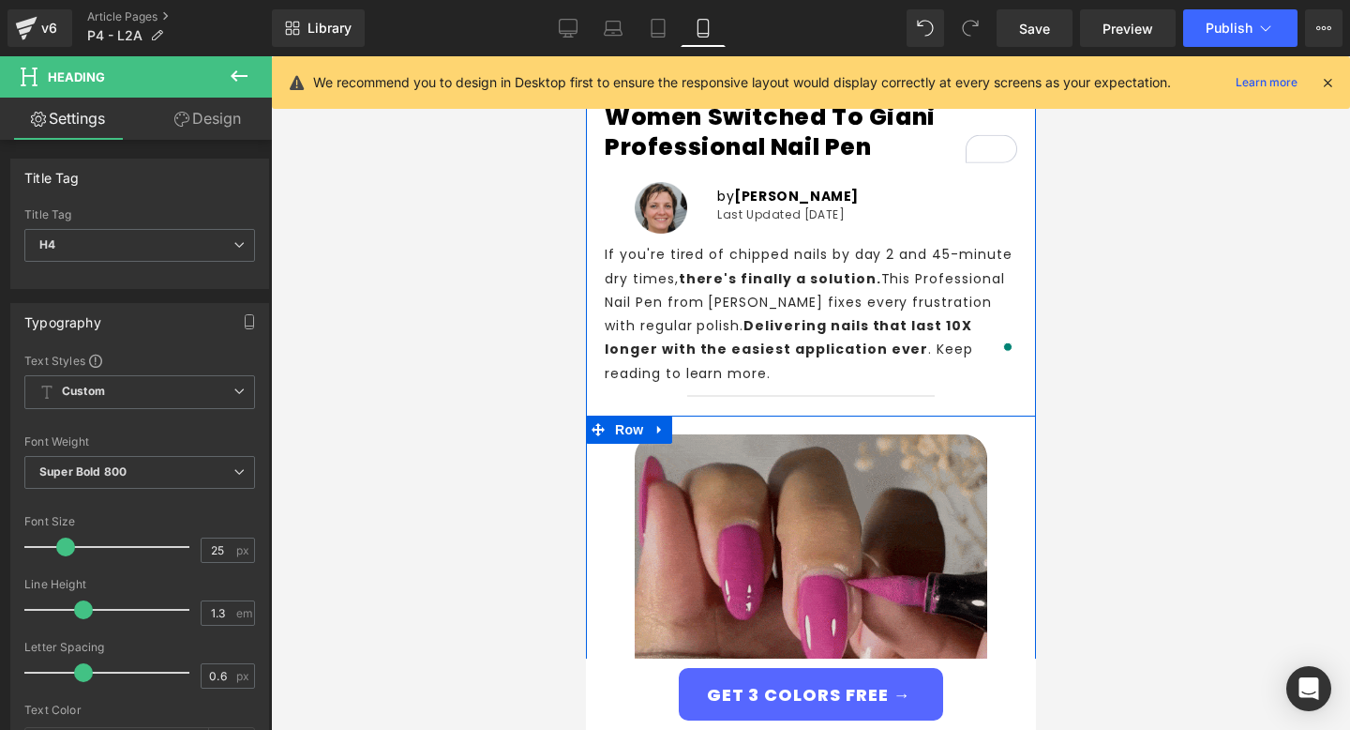
click at [914, 434] on img at bounding box center [810, 610] width 353 height 353
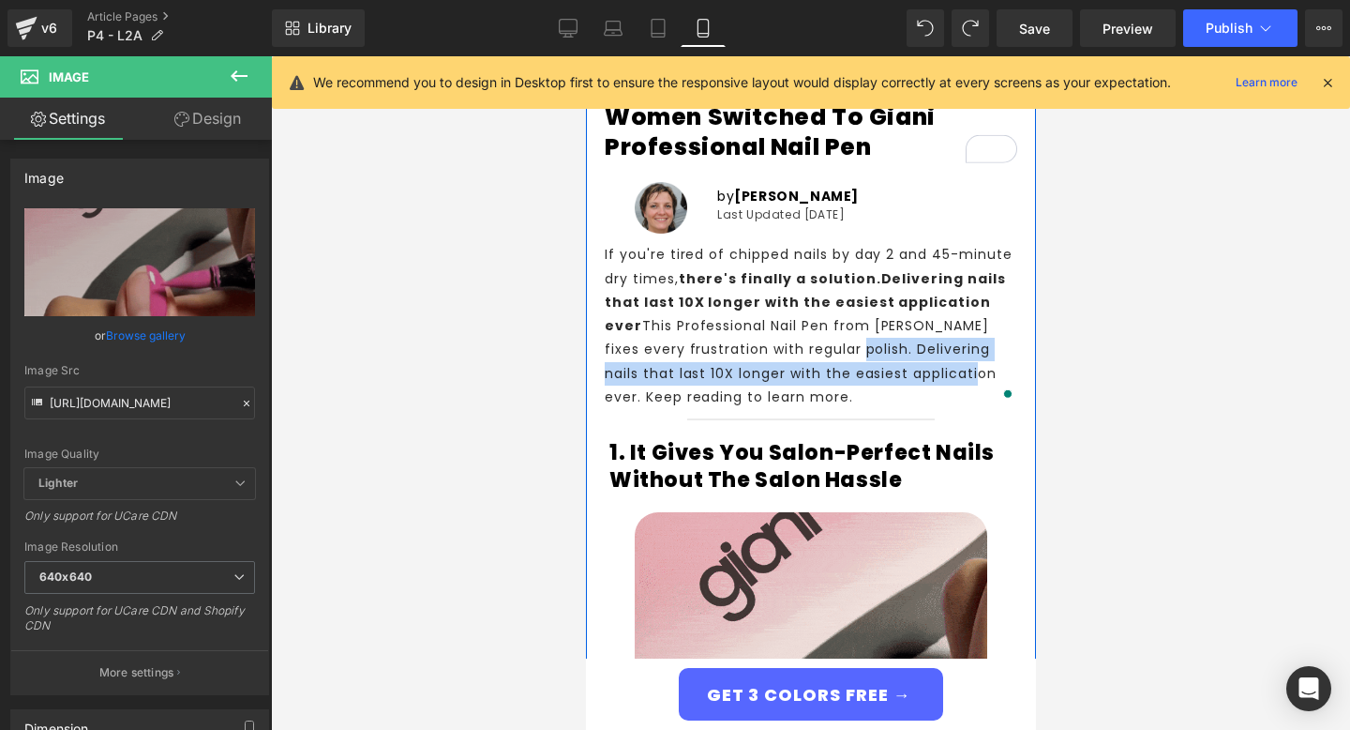
click at [935, 464] on h4 "1. It Gives You Salon-Perfect Nails Without the Salon Hassle" at bounding box center [810, 466] width 403 height 53
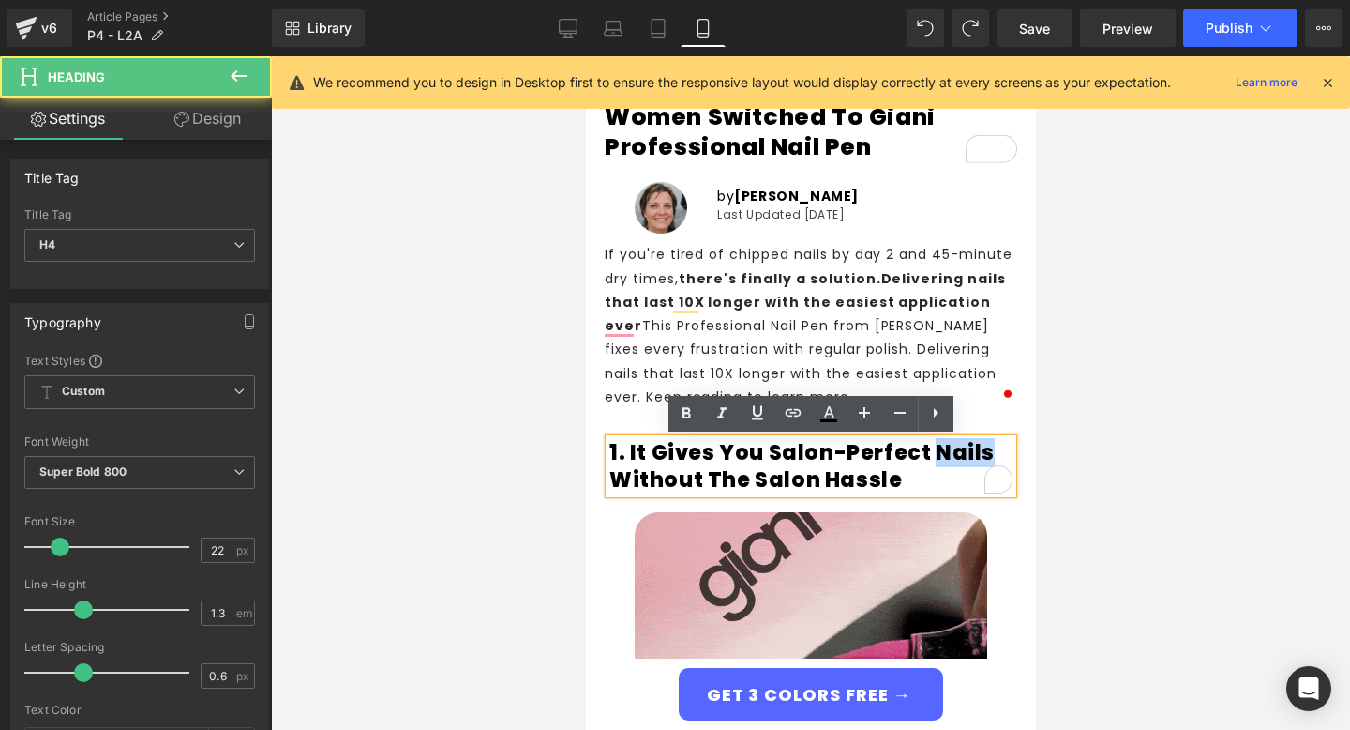
click at [935, 464] on h4 "1. It Gives You Salon-Perfect Nails Without the Salon Hassle" at bounding box center [810, 466] width 403 height 53
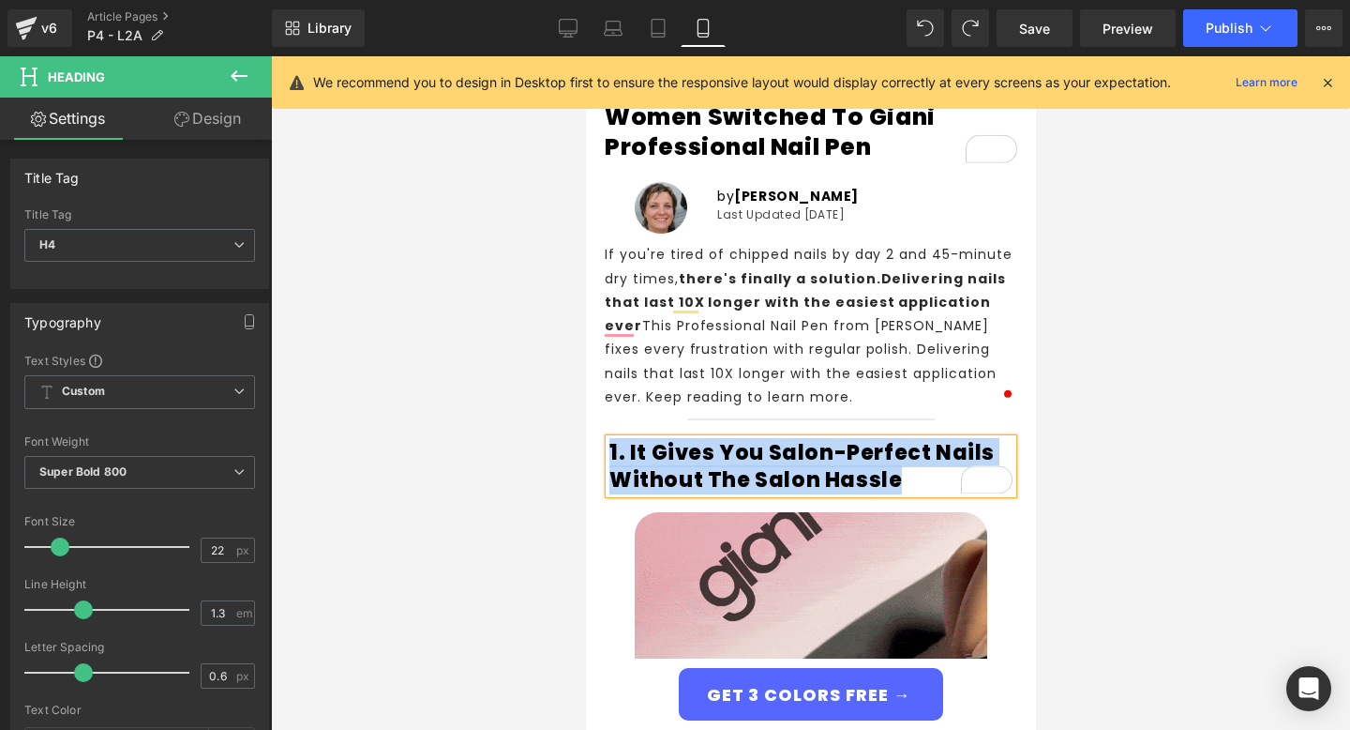
paste div "To enrich screen reader interactions, please activate Accessibility in Grammarl…"
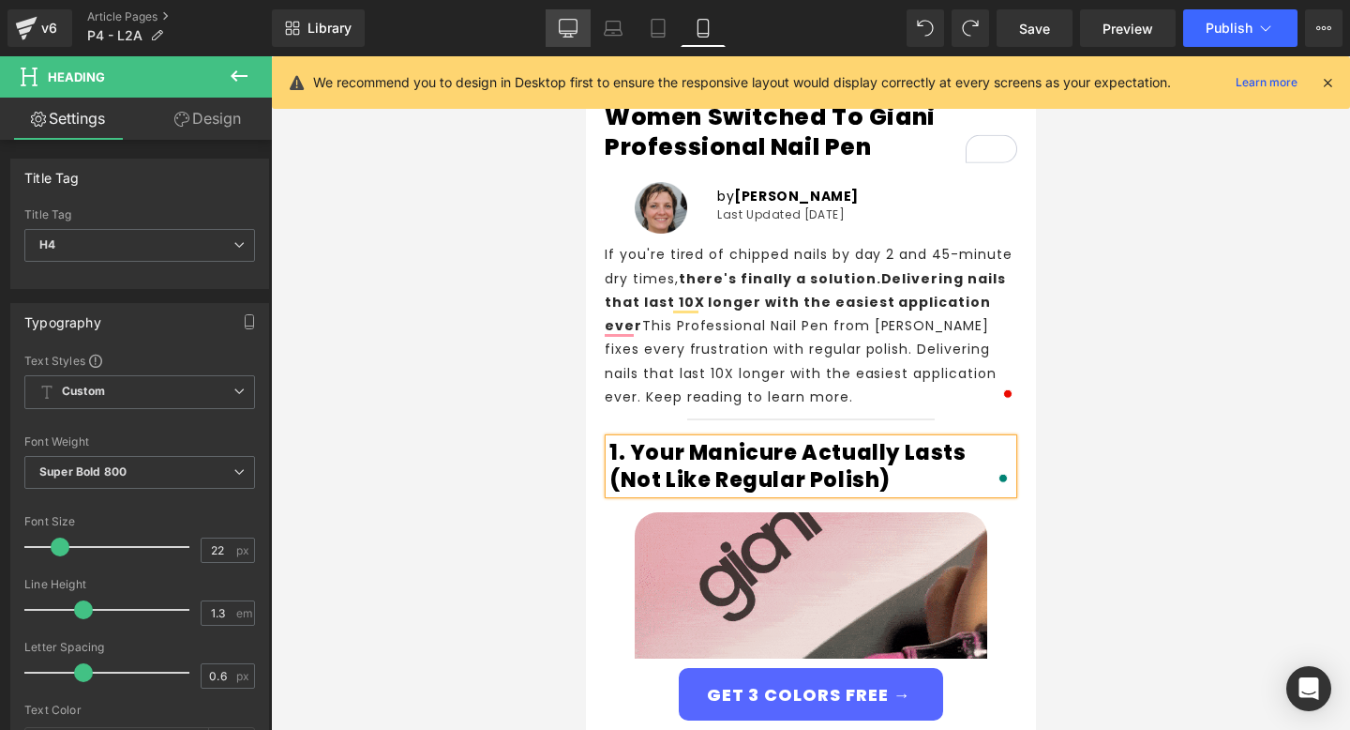
click at [558, 38] on link "Desktop" at bounding box center [568, 28] width 45 height 38
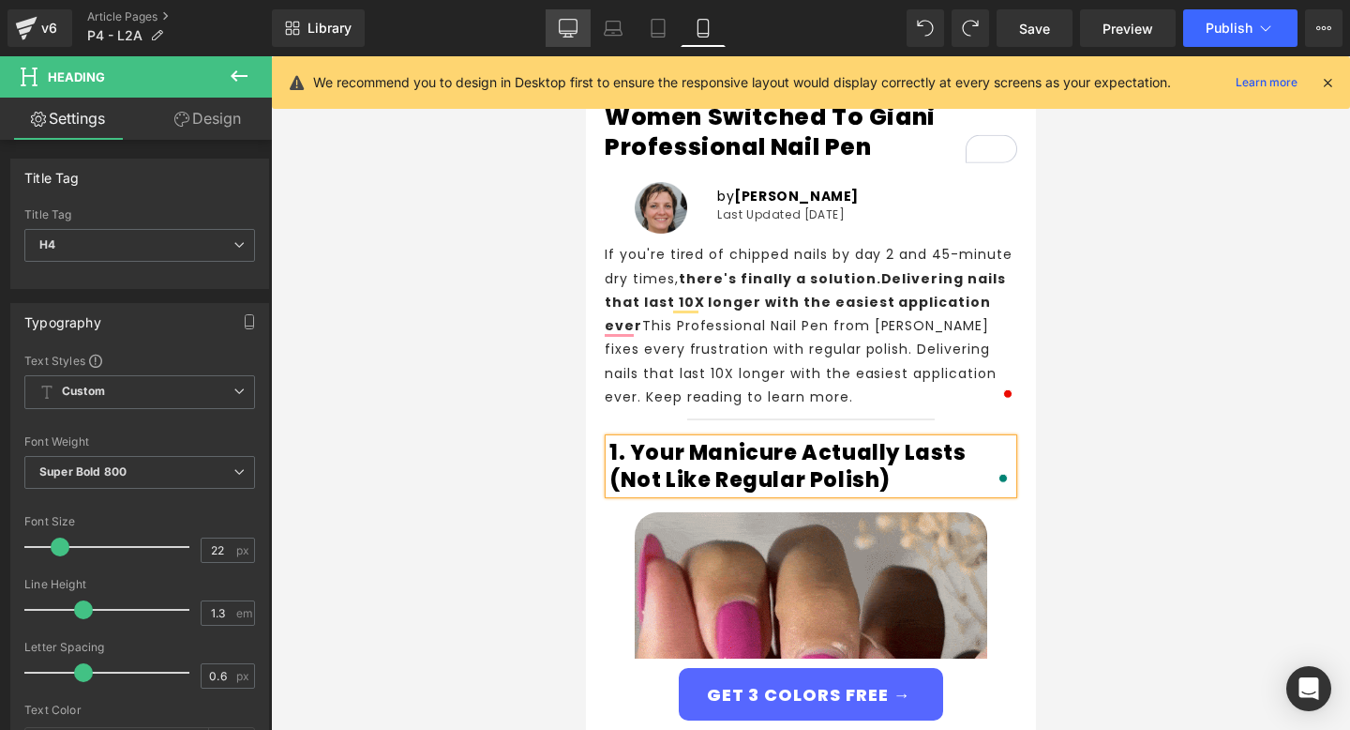
type input "100"
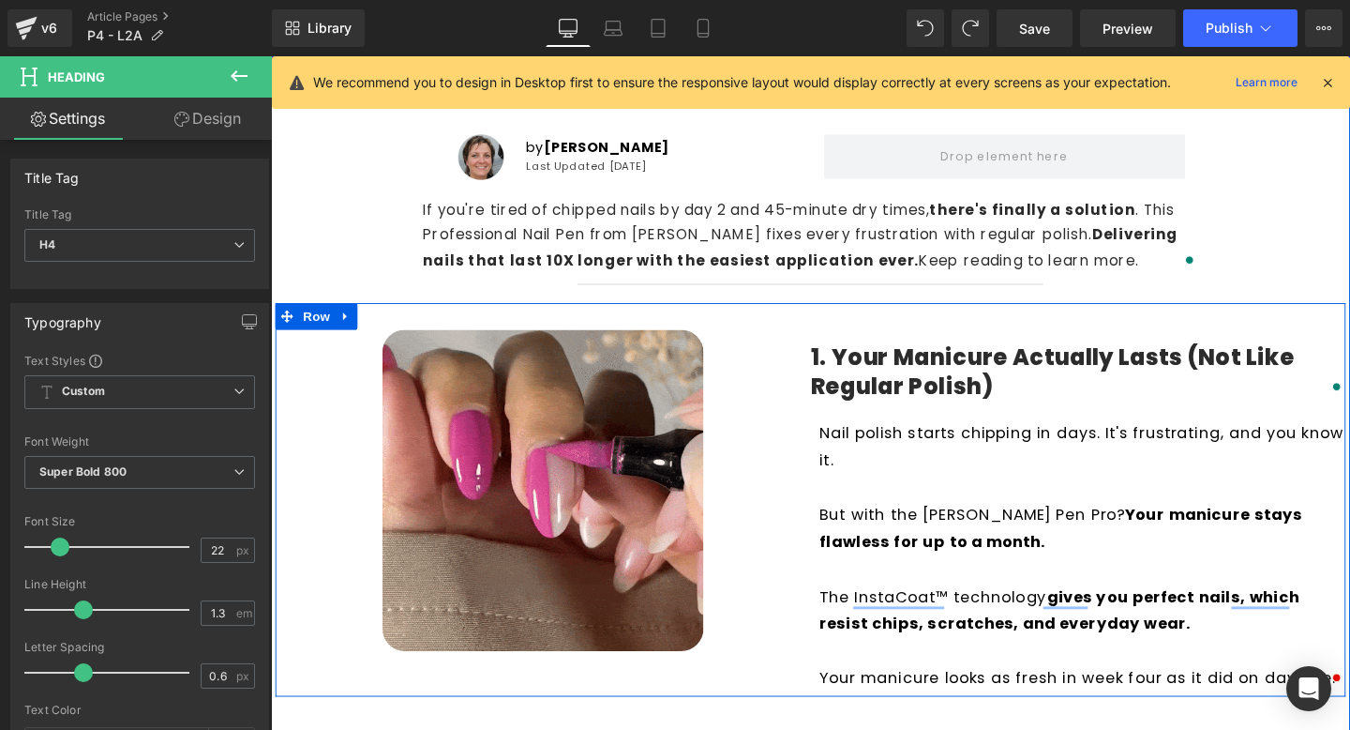
scroll to position [453, 0]
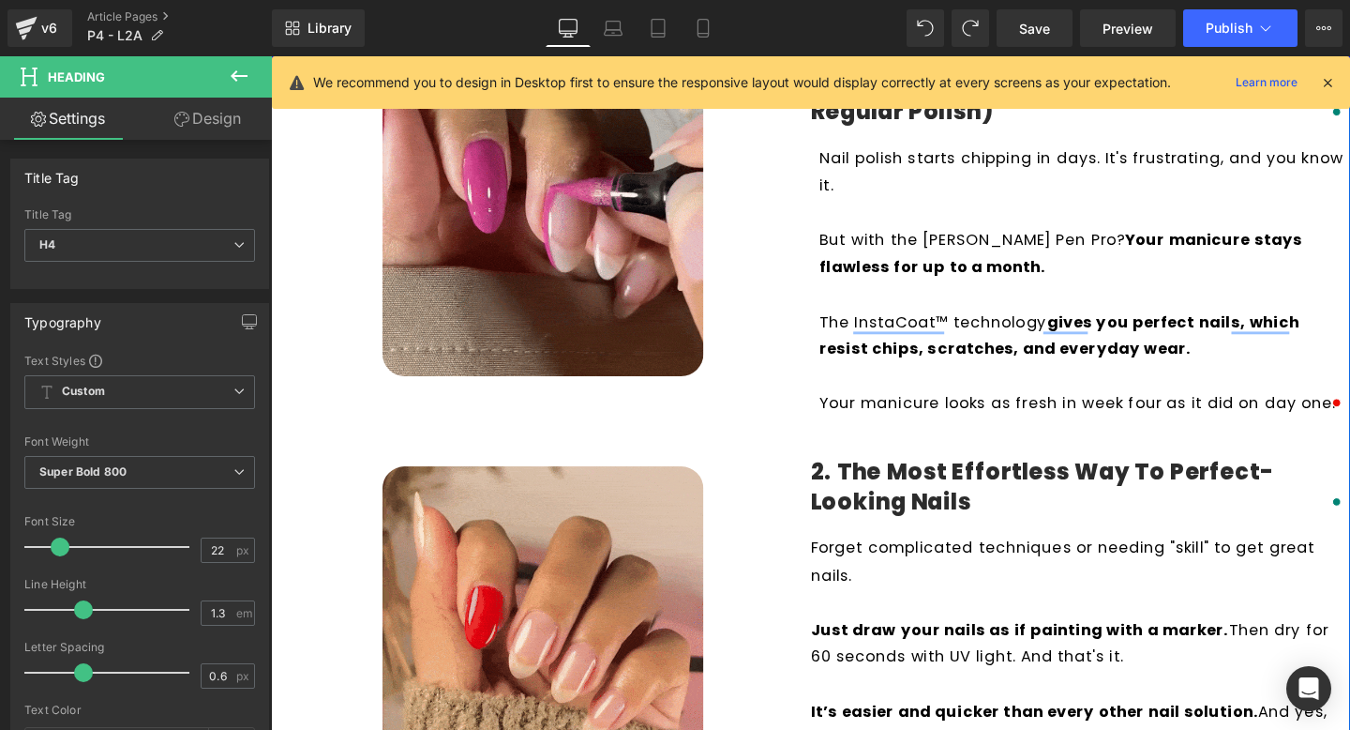
click at [968, 319] on p "To enrich screen reader interactions, please activate Accessibility in Grammarl…" at bounding box center [1124, 306] width 553 height 29
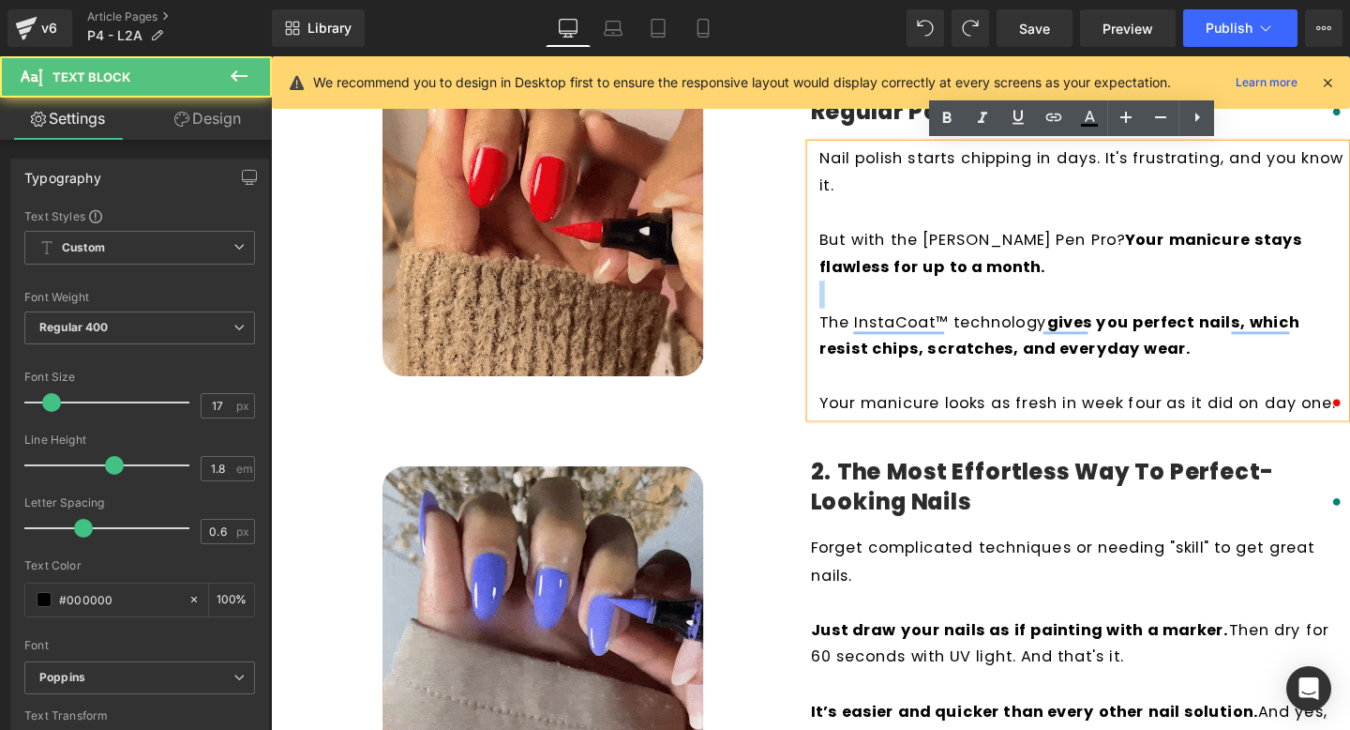
click at [968, 319] on p "To enrich screen reader interactions, please activate Accessibility in Grammarl…" at bounding box center [1124, 306] width 553 height 29
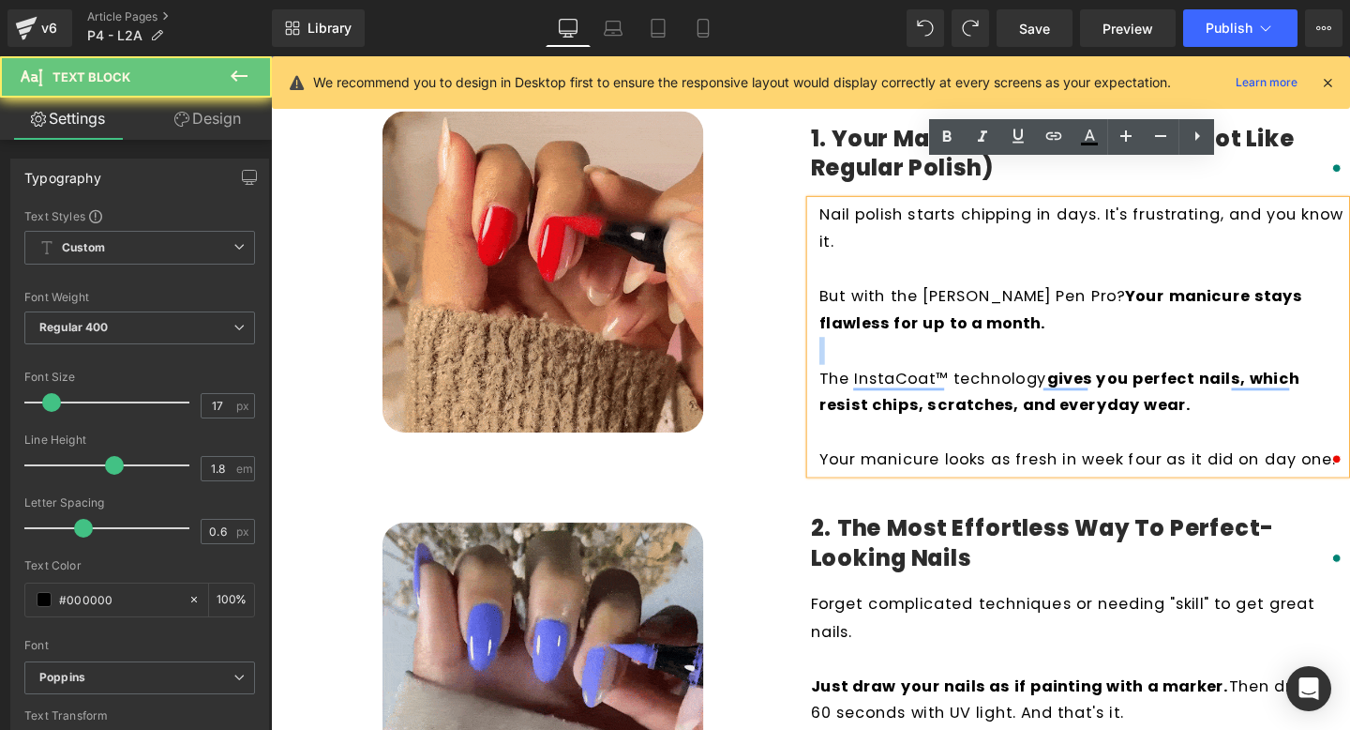
scroll to position [384, 0]
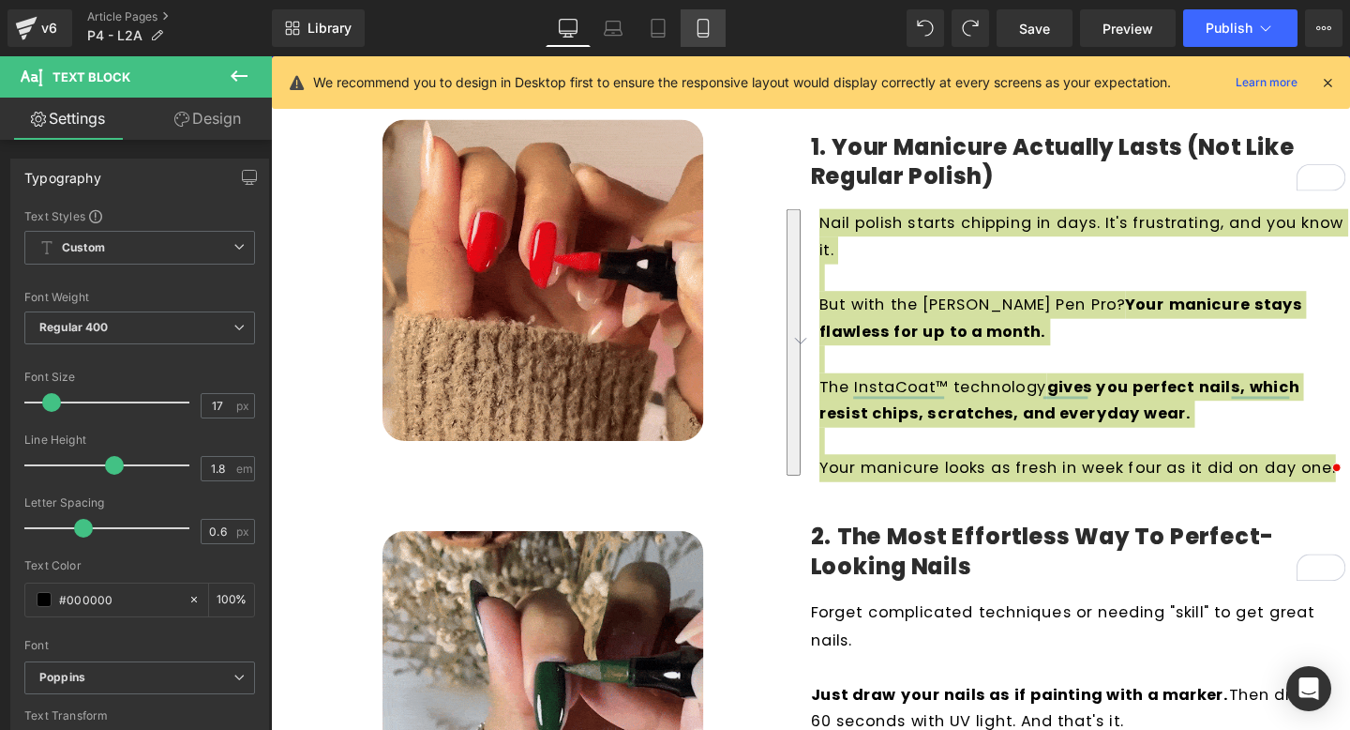
click at [713, 25] on icon at bounding box center [703, 28] width 19 height 19
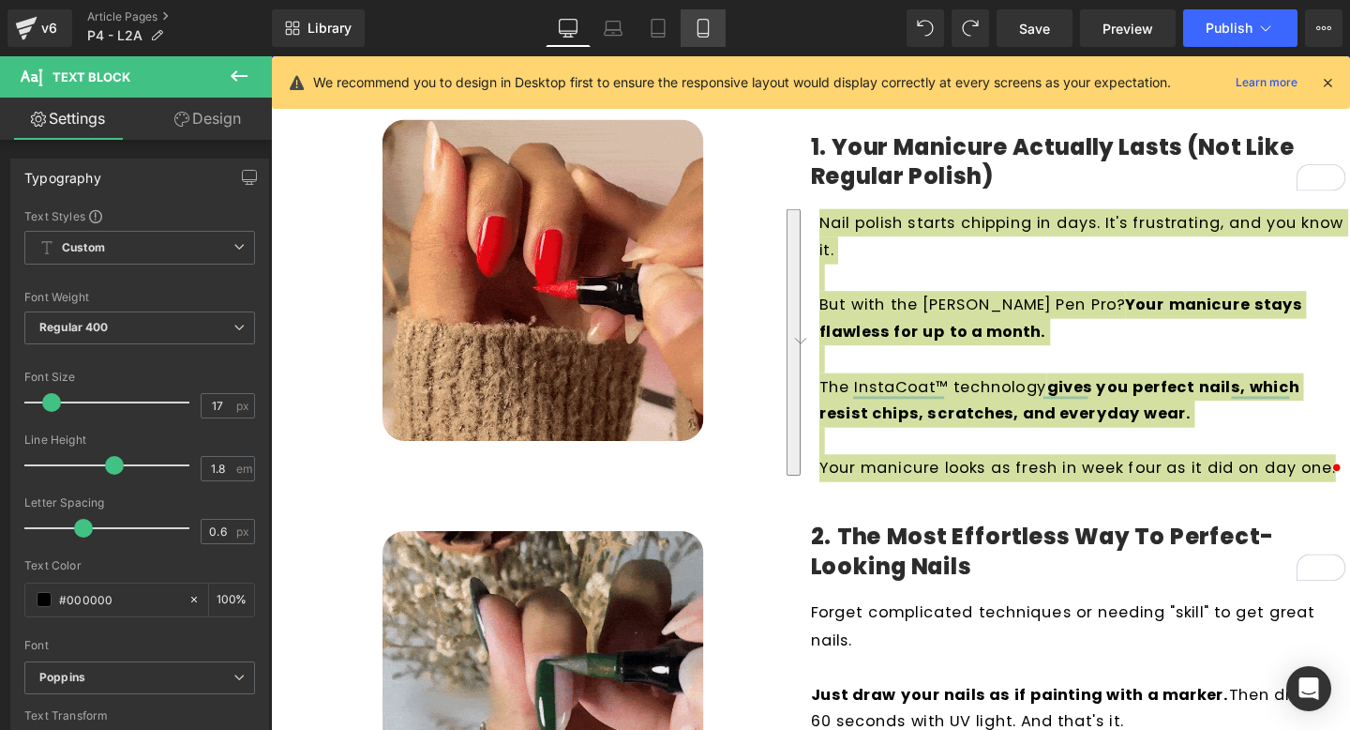
type input "100"
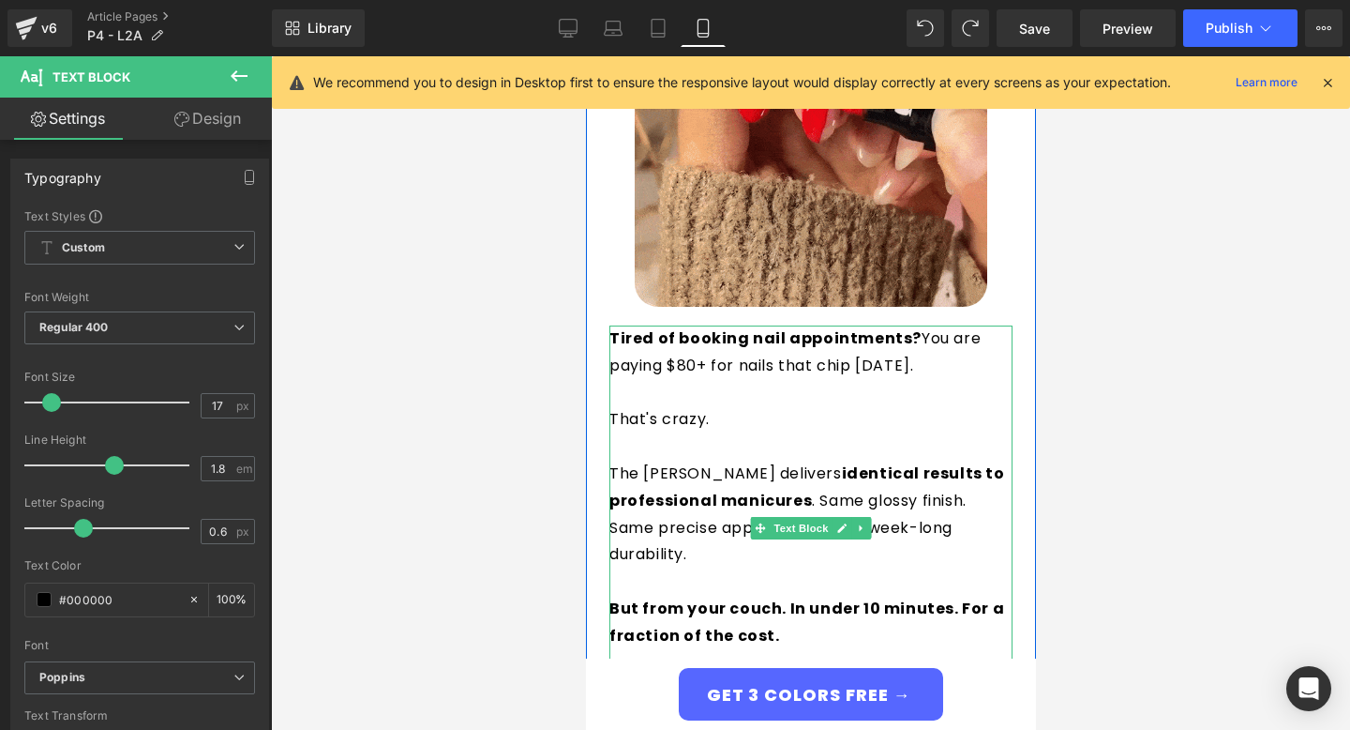
scroll to position [648, 0]
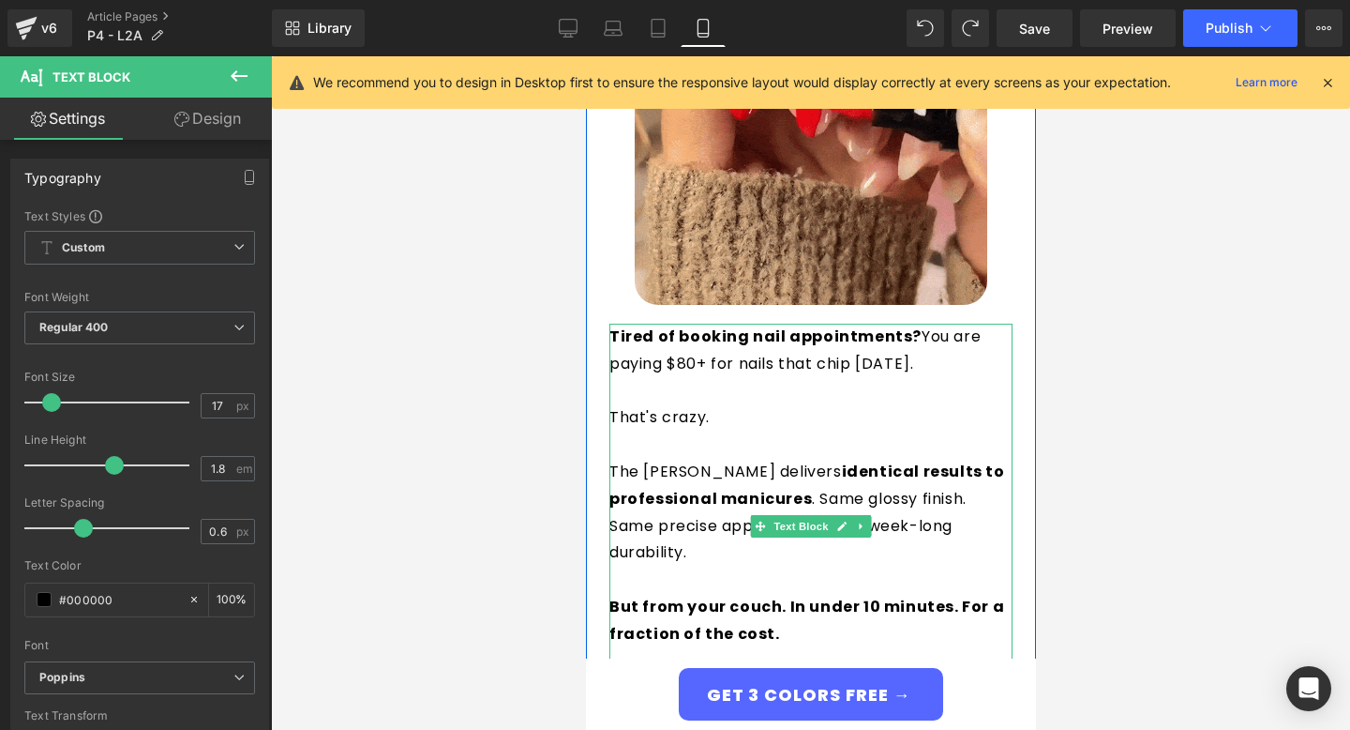
click at [753, 484] on p "The [PERSON_NAME] delivers identical results to professional manicures . Same g…" at bounding box center [810, 513] width 403 height 108
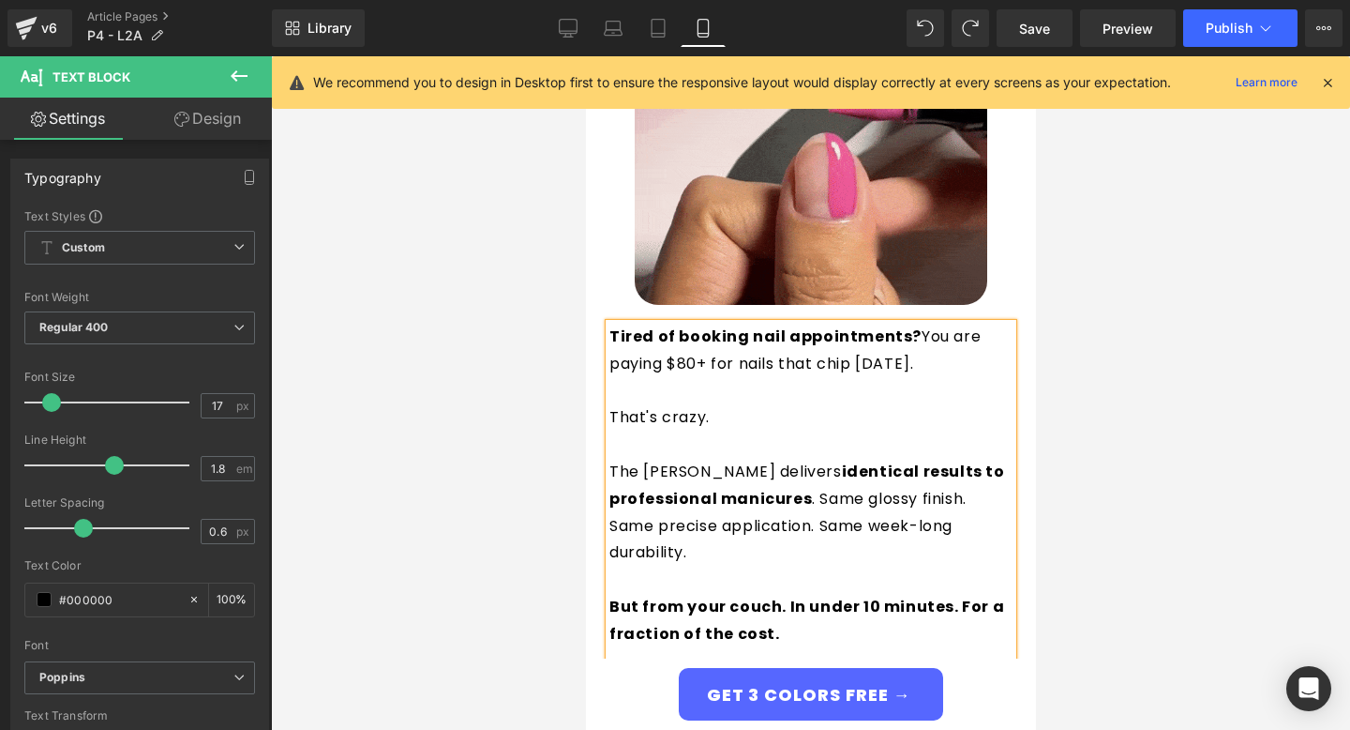
click at [753, 484] on p "The [PERSON_NAME] delivers identical results to professional manicures . Same g…" at bounding box center [810, 513] width 403 height 108
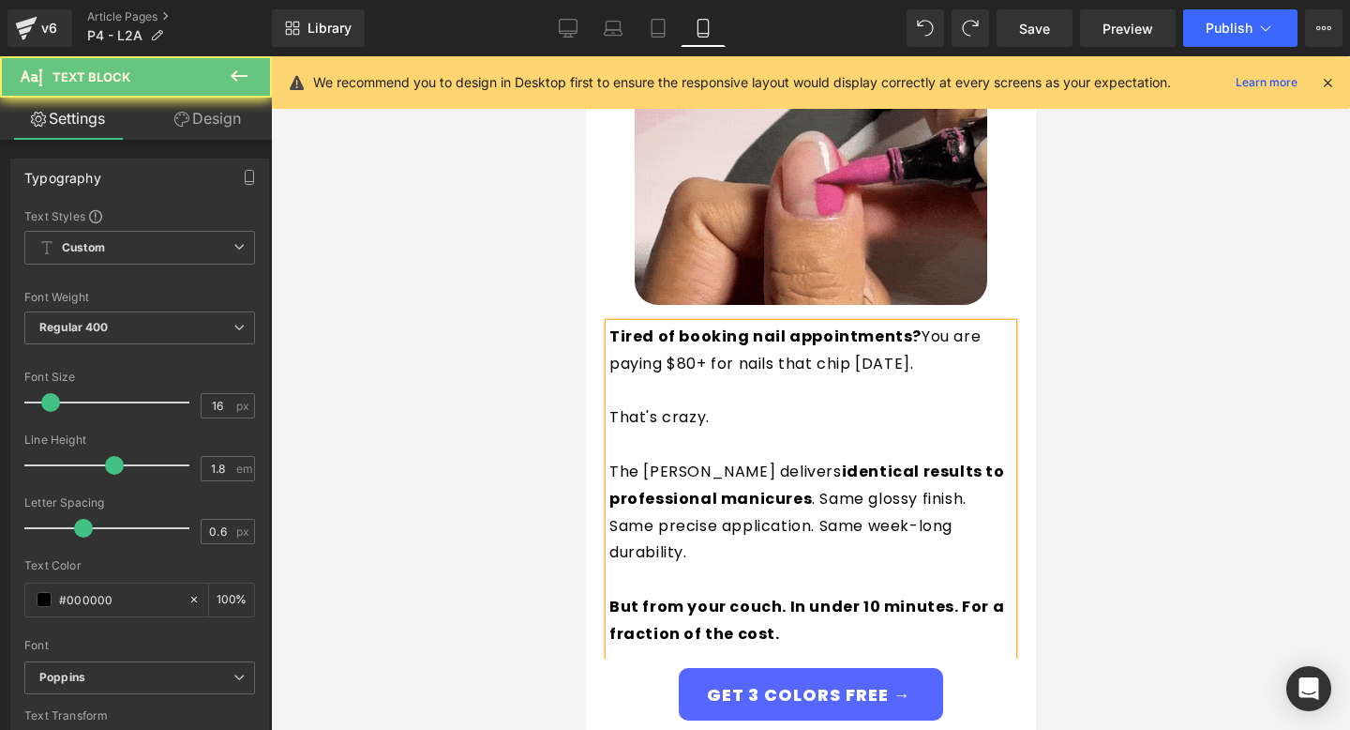
paste div "To enrich screen reader interactions, please activate Accessibility in Grammarl…"
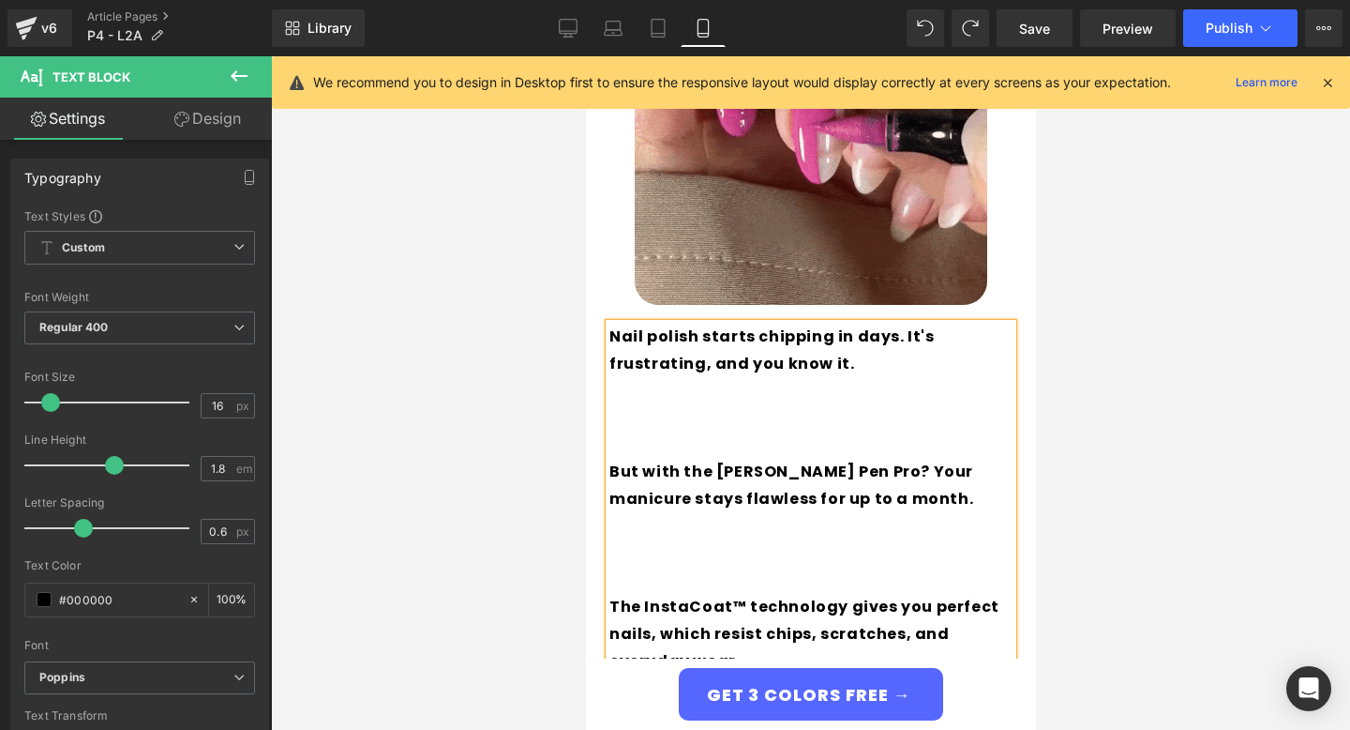
scroll to position [685, 0]
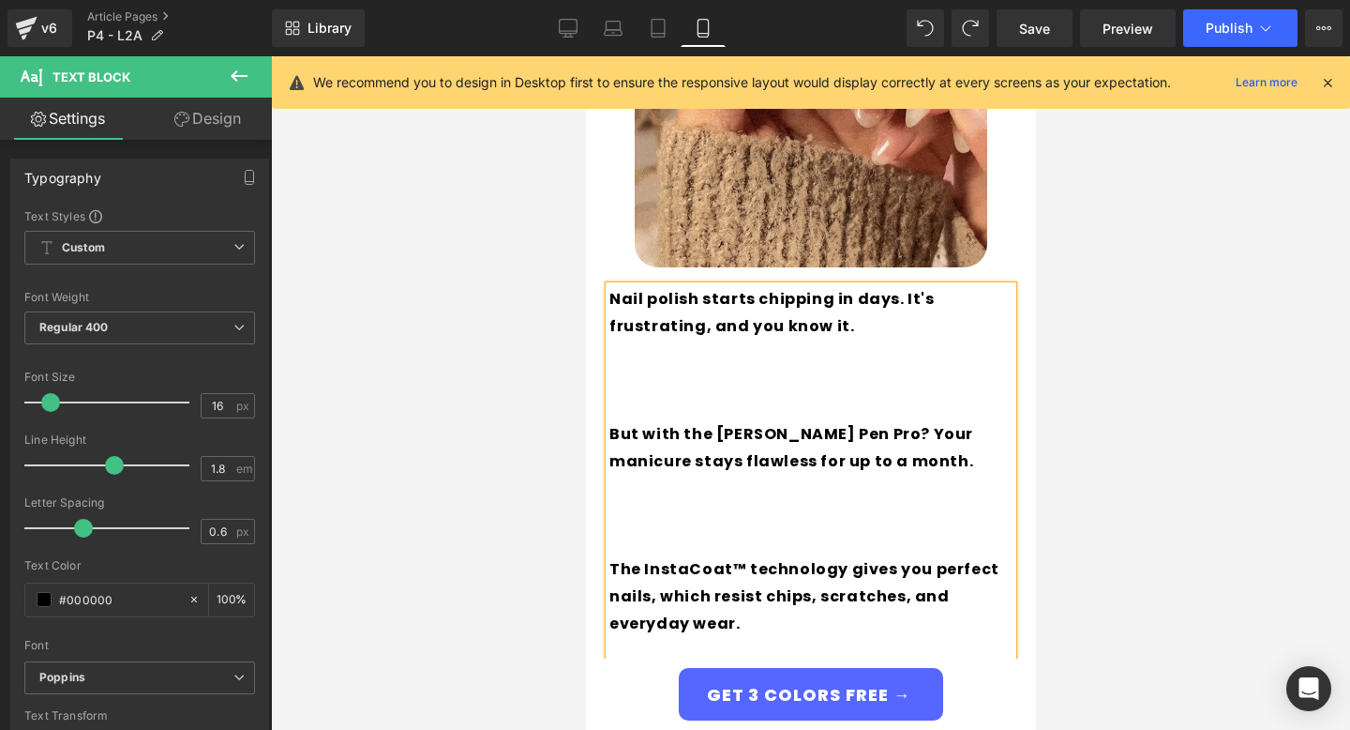
click at [703, 407] on p "To enrich screen reader interactions, please activate Accessibility in Grammarl…" at bounding box center [810, 407] width 403 height 27
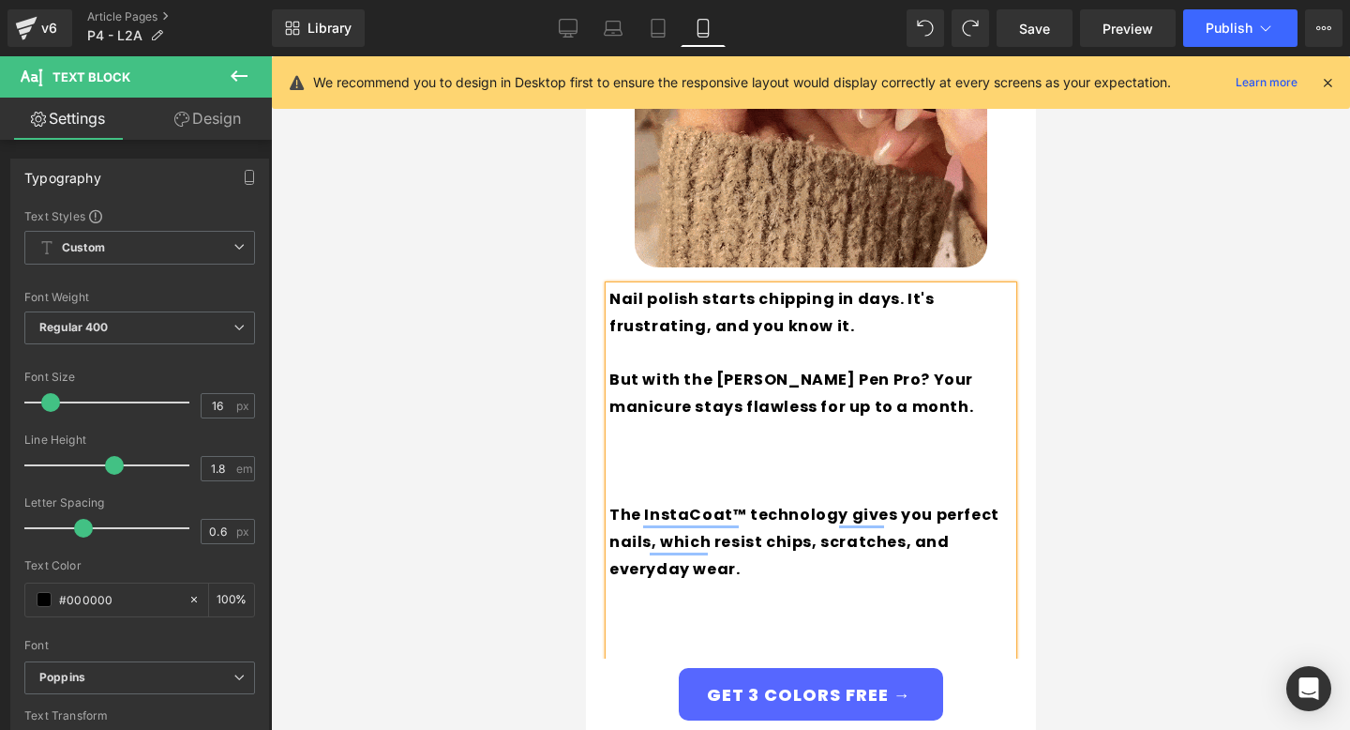
click at [649, 486] on p "To enrich screen reader interactions, please activate Accessibility in Grammarl…" at bounding box center [810, 488] width 403 height 27
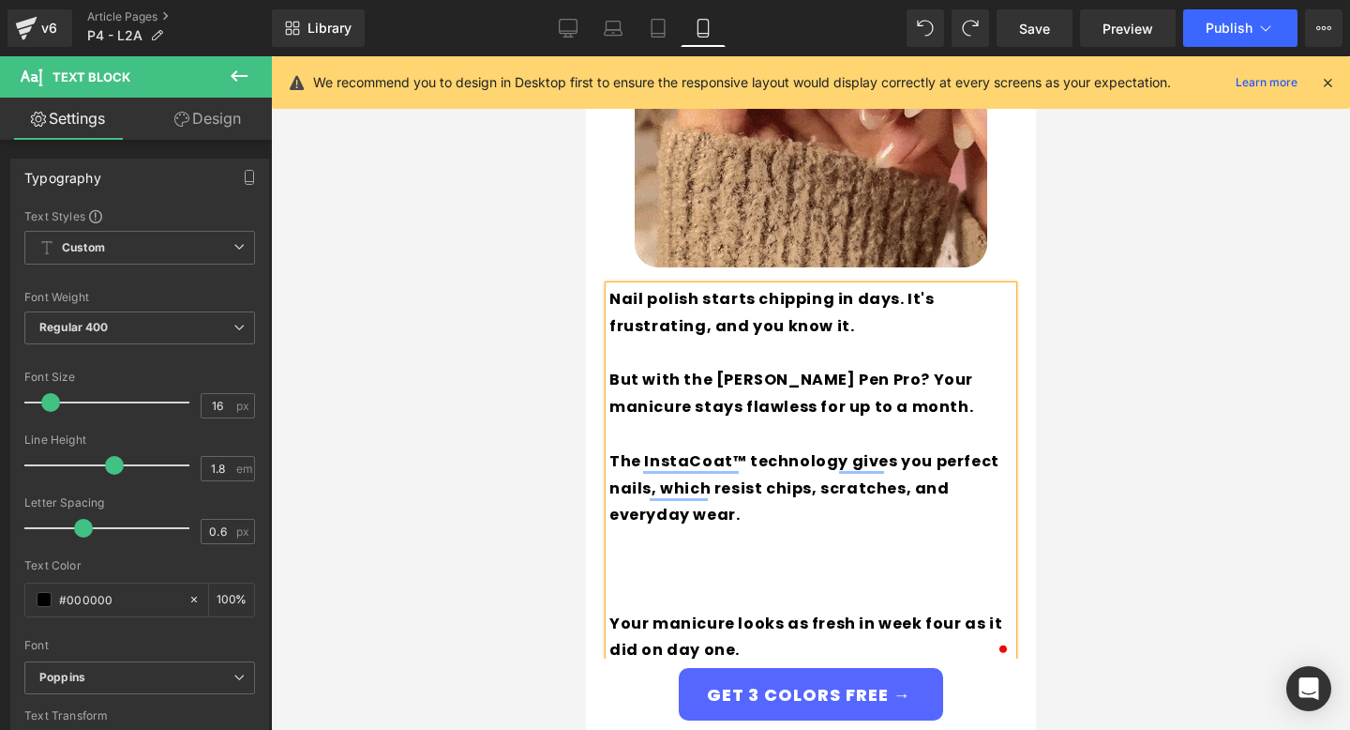
click at [655, 573] on p "To enrich screen reader interactions, please activate Accessibility in Grammarl…" at bounding box center [810, 569] width 403 height 27
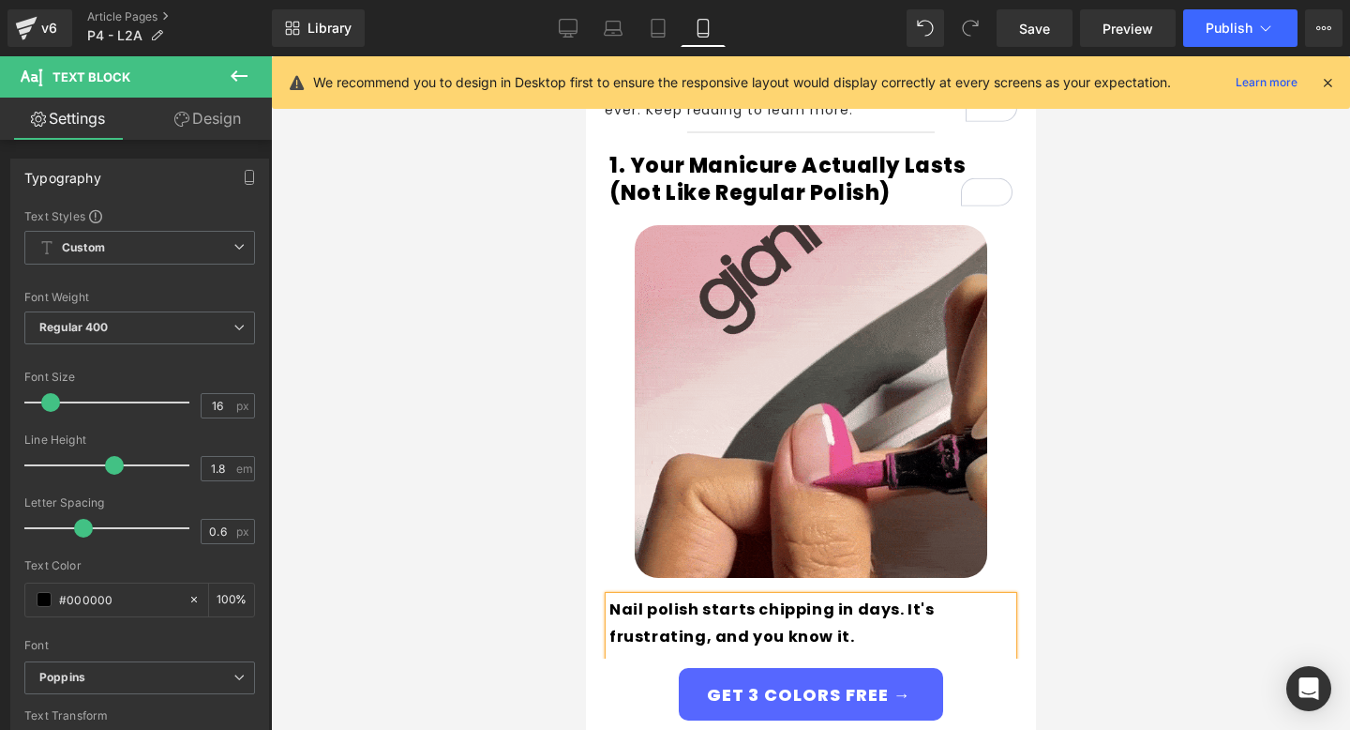
scroll to position [670, 0]
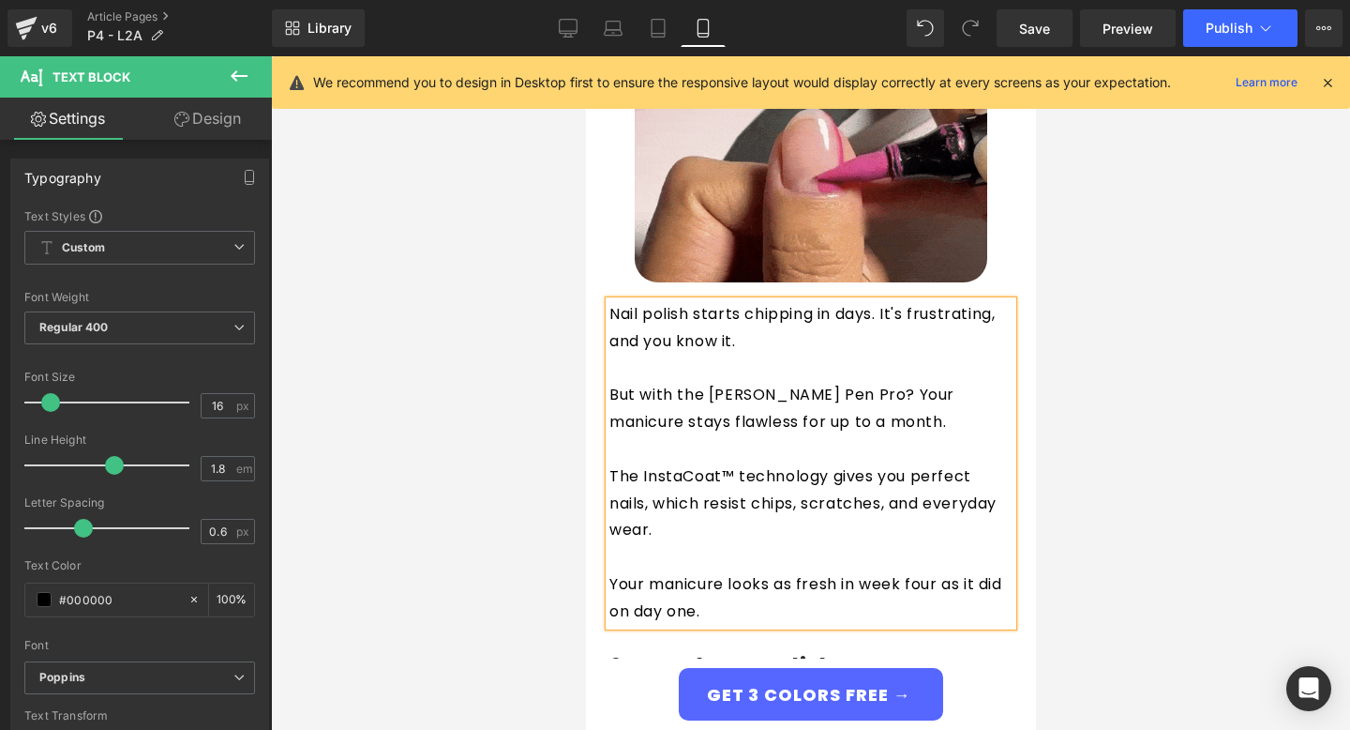
click at [791, 315] on p "Nail polish starts chipping in days. It's frustrating, and you know it." at bounding box center [810, 328] width 403 height 54
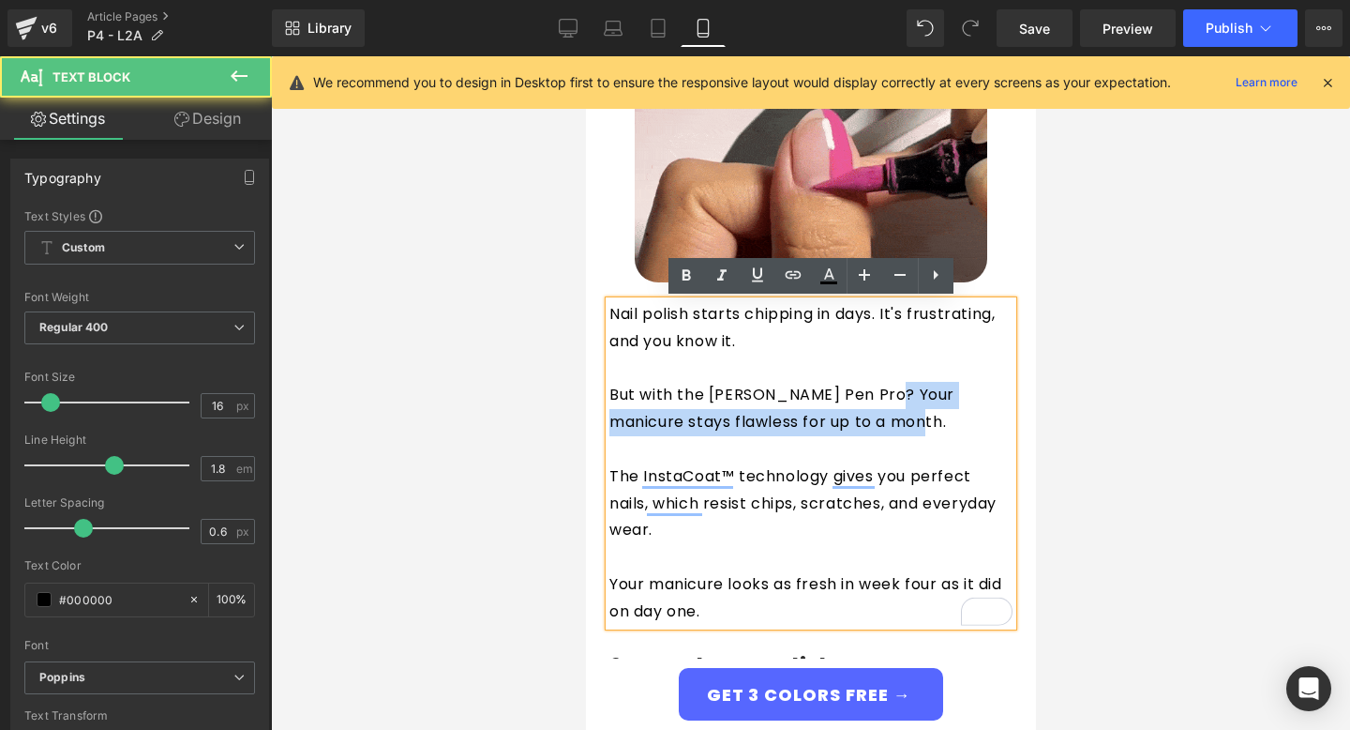
drag, startPoint x: 866, startPoint y: 401, endPoint x: 893, endPoint y: 425, distance: 35.2
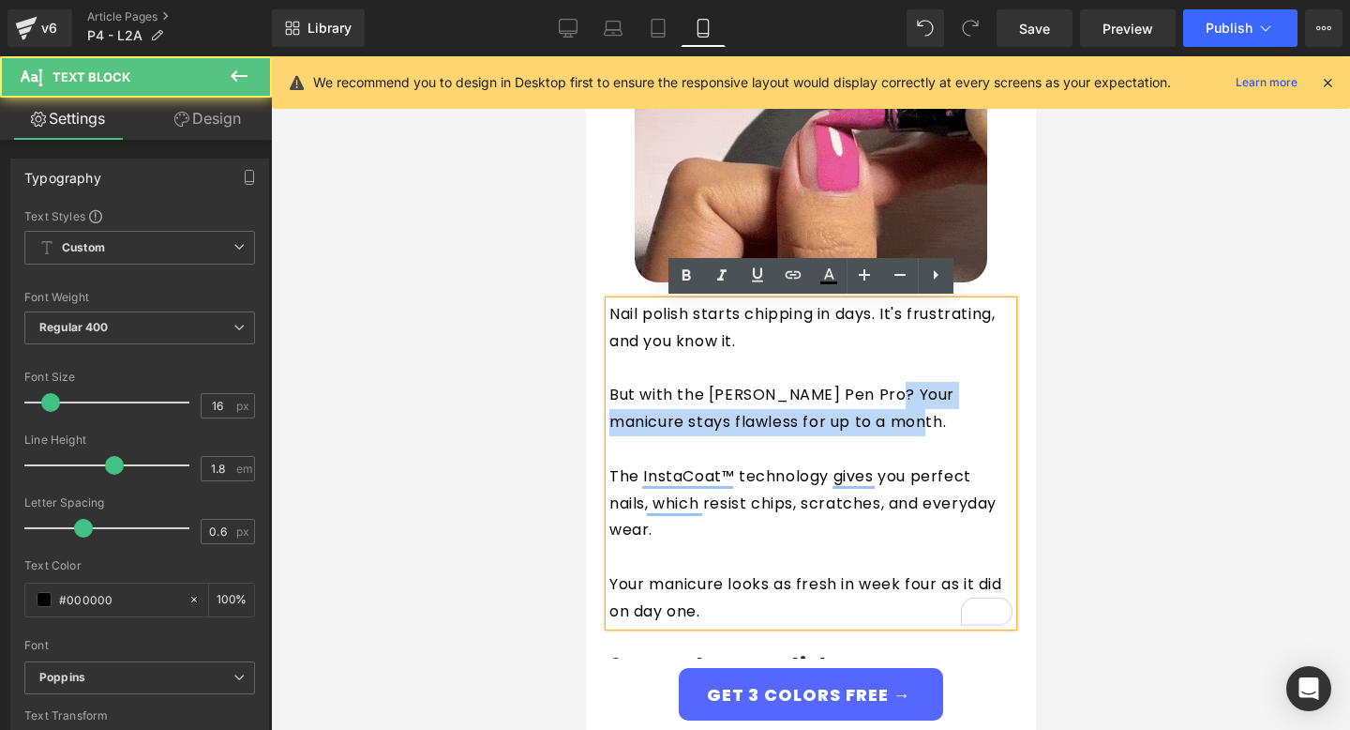
click at [893, 425] on p "But with the Giani Nail Pen Pro? Your manicure stays flawless for up to a month." at bounding box center [810, 409] width 403 height 54
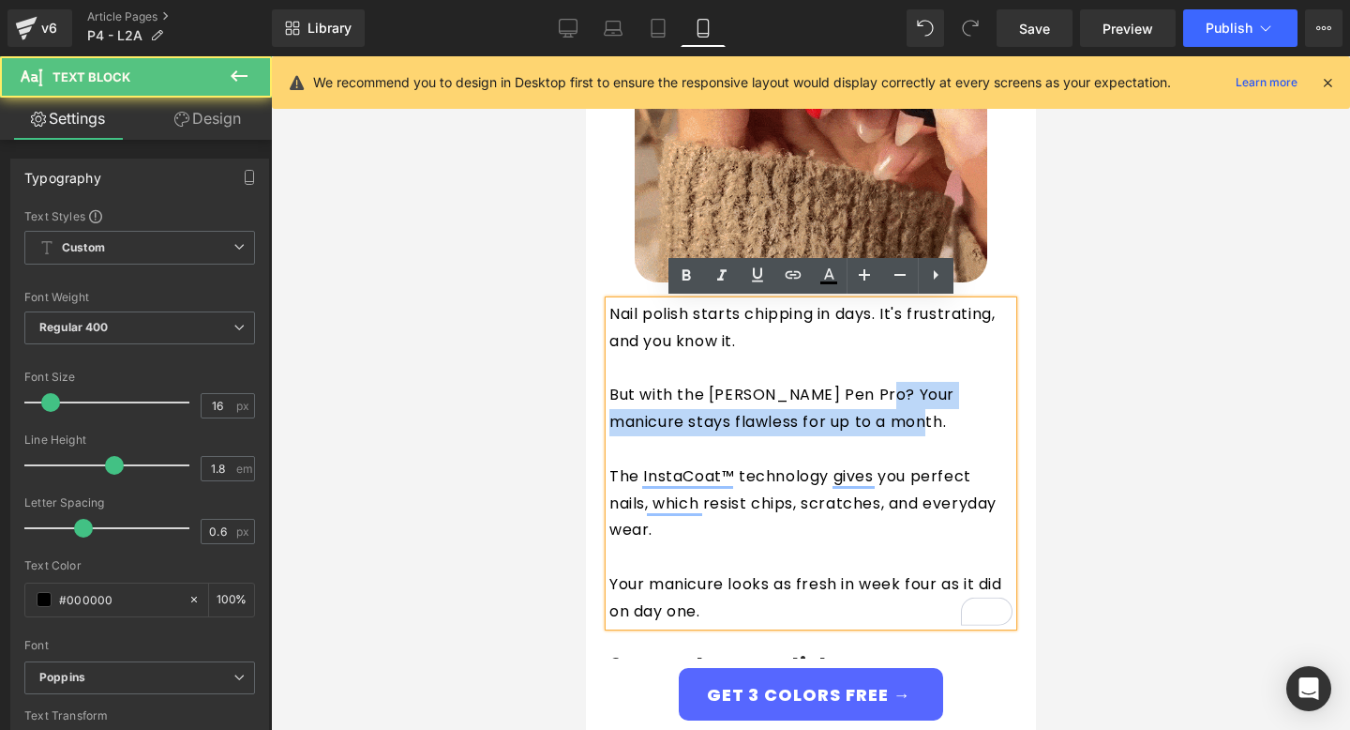
drag, startPoint x: 864, startPoint y: 393, endPoint x: 877, endPoint y: 415, distance: 26.1
click at [877, 415] on p "But with the Giani Nail Pen Pro? Your manicure stays flawless for up to a month." at bounding box center [810, 409] width 403 height 54
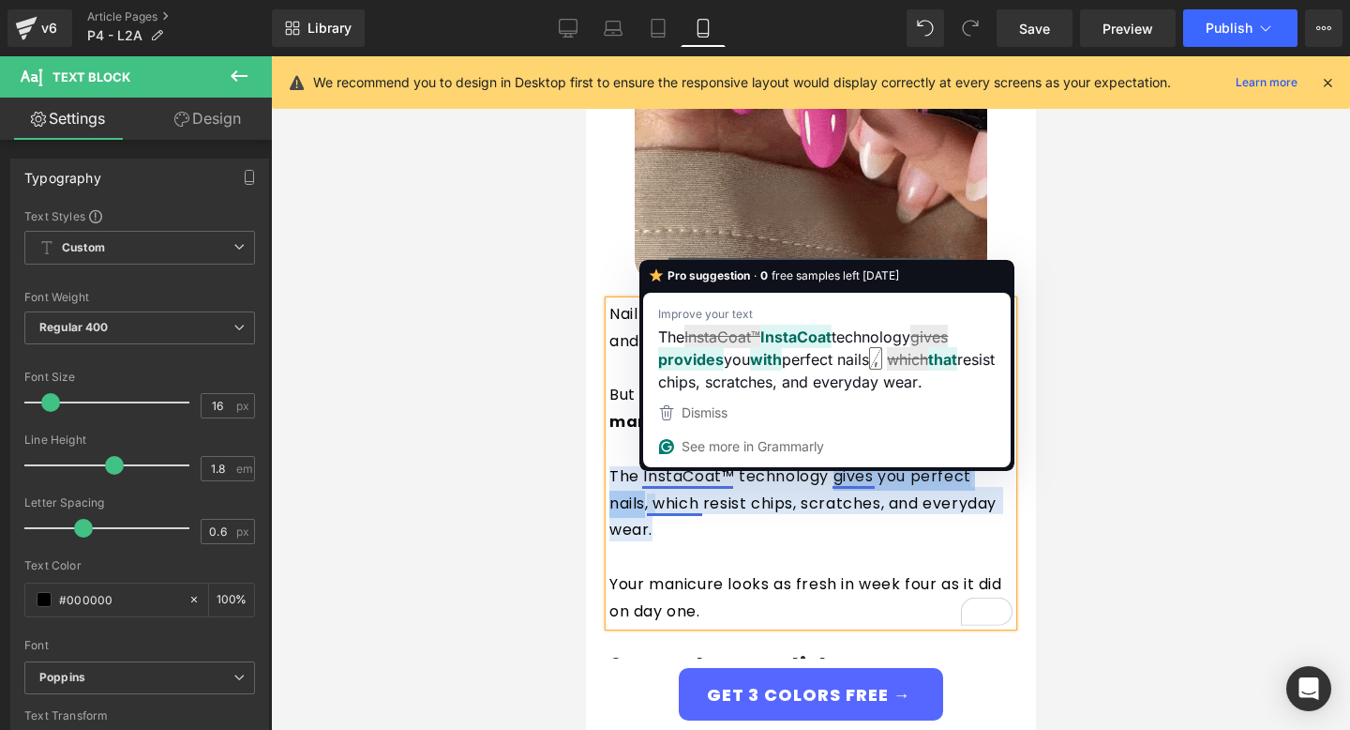
drag, startPoint x: 832, startPoint y: 474, endPoint x: 643, endPoint y: 497, distance: 189.8
click at [643, 497] on p "The InstaCoat™ technology gives you perfect nails, which resist chips, scratche…" at bounding box center [810, 503] width 403 height 81
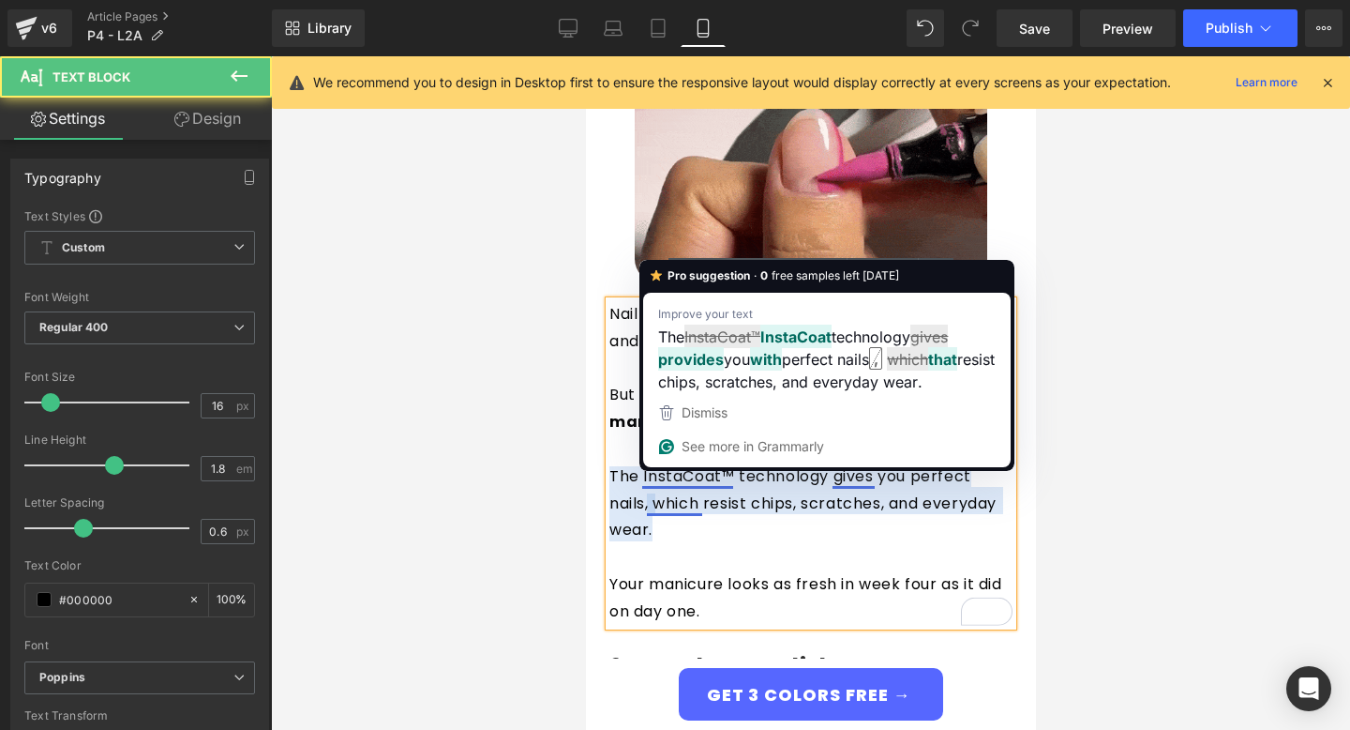
click at [670, 531] on p "The InstaCoat™ technology gives you perfect nails, which resist chips, scratche…" at bounding box center [810, 503] width 403 height 81
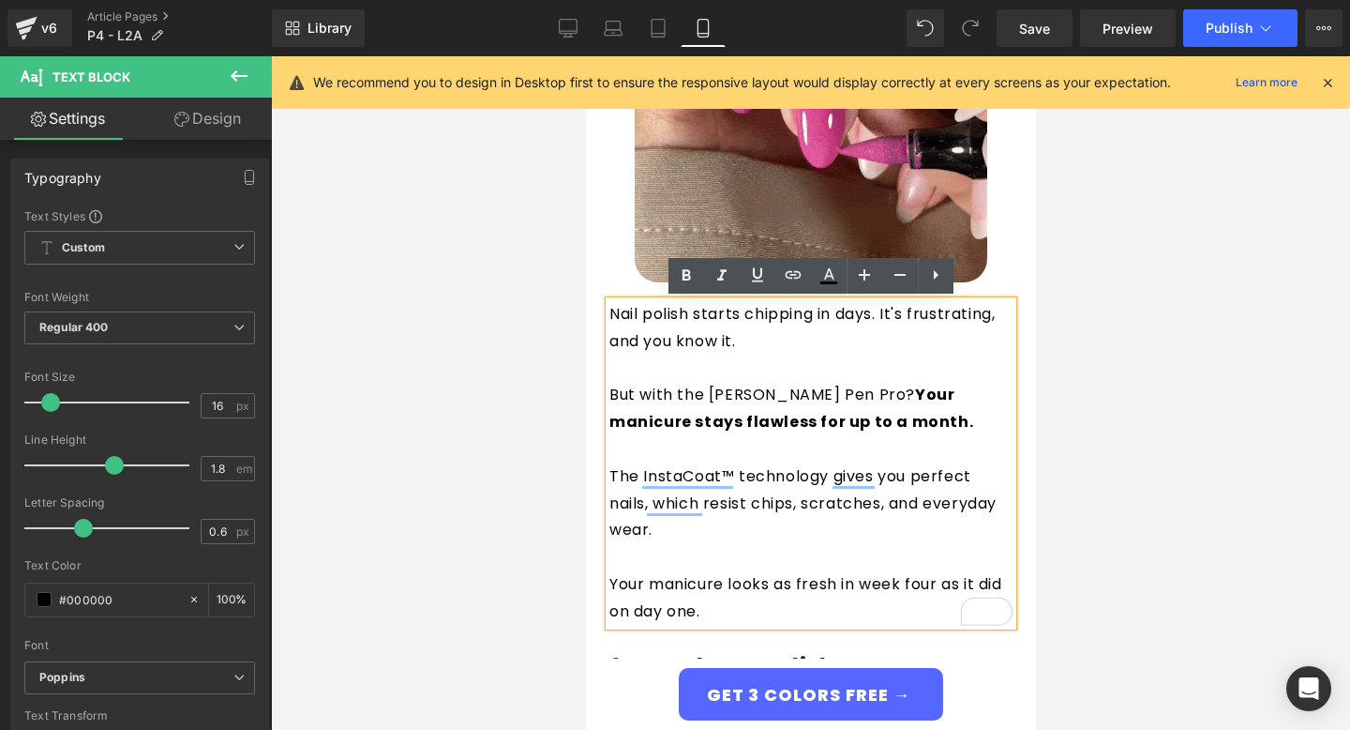
drag, startPoint x: 605, startPoint y: 583, endPoint x: 722, endPoint y: 607, distance: 119.5
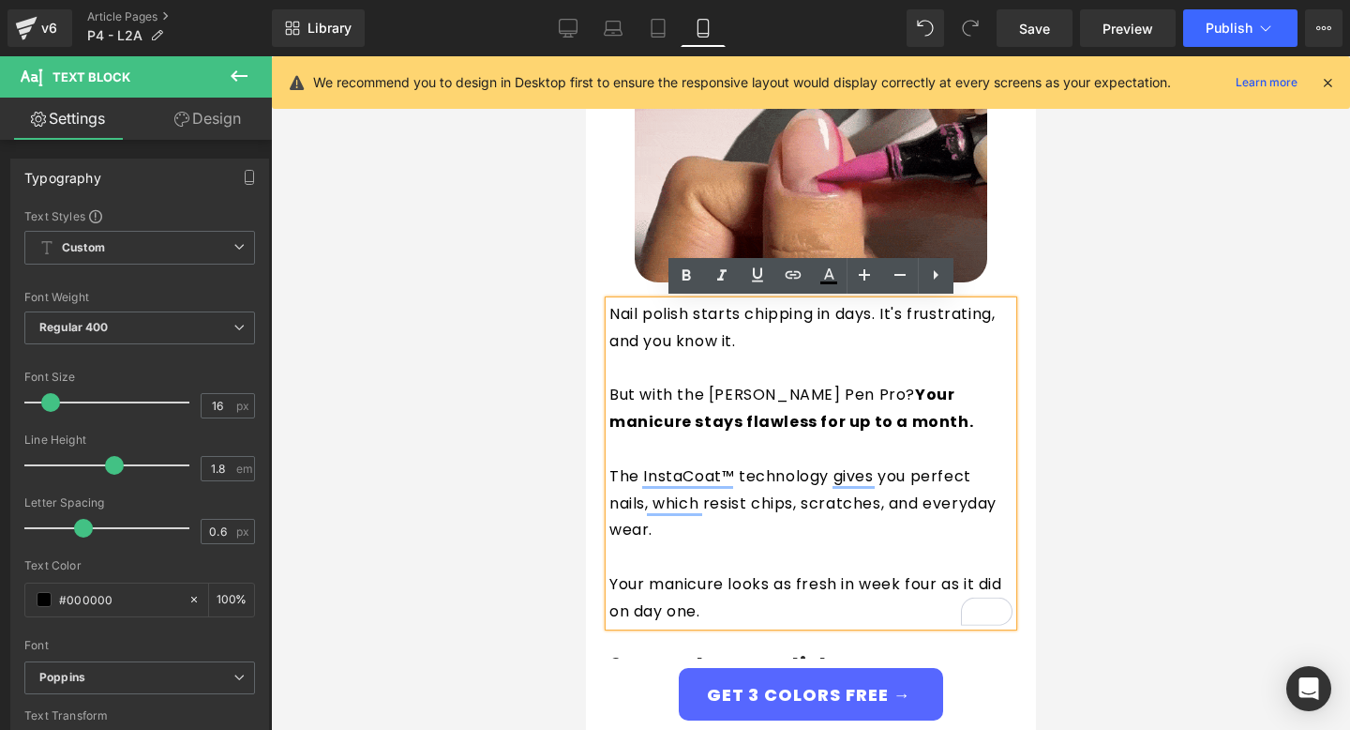
click at [722, 607] on div "Nail polish starts chipping in days. It's frustrating, and you know it. But wit…" at bounding box center [810, 463] width 403 height 324
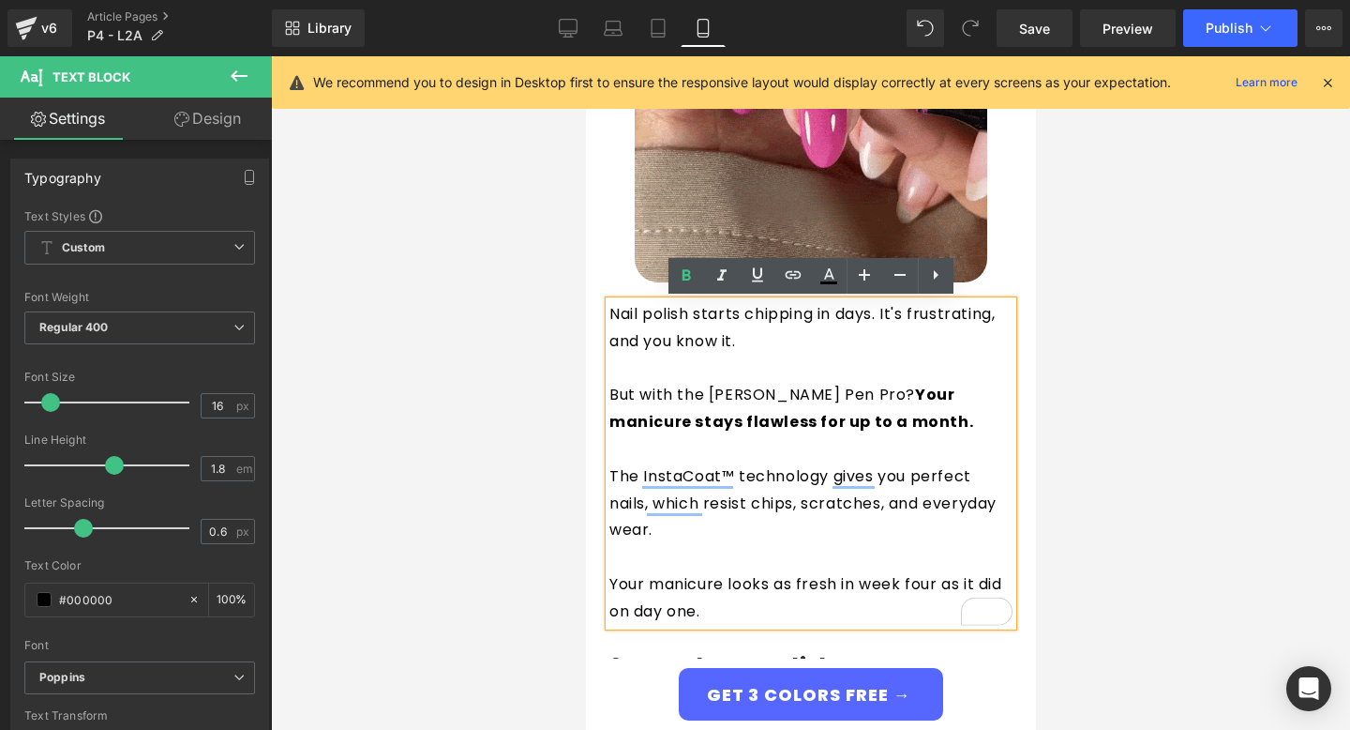
drag, startPoint x: 722, startPoint y: 607, endPoint x: 604, endPoint y: 569, distance: 124.0
click at [609, 569] on div "Nail polish starts chipping in days. It's frustrating, and you know it. But wit…" at bounding box center [810, 463] width 403 height 324
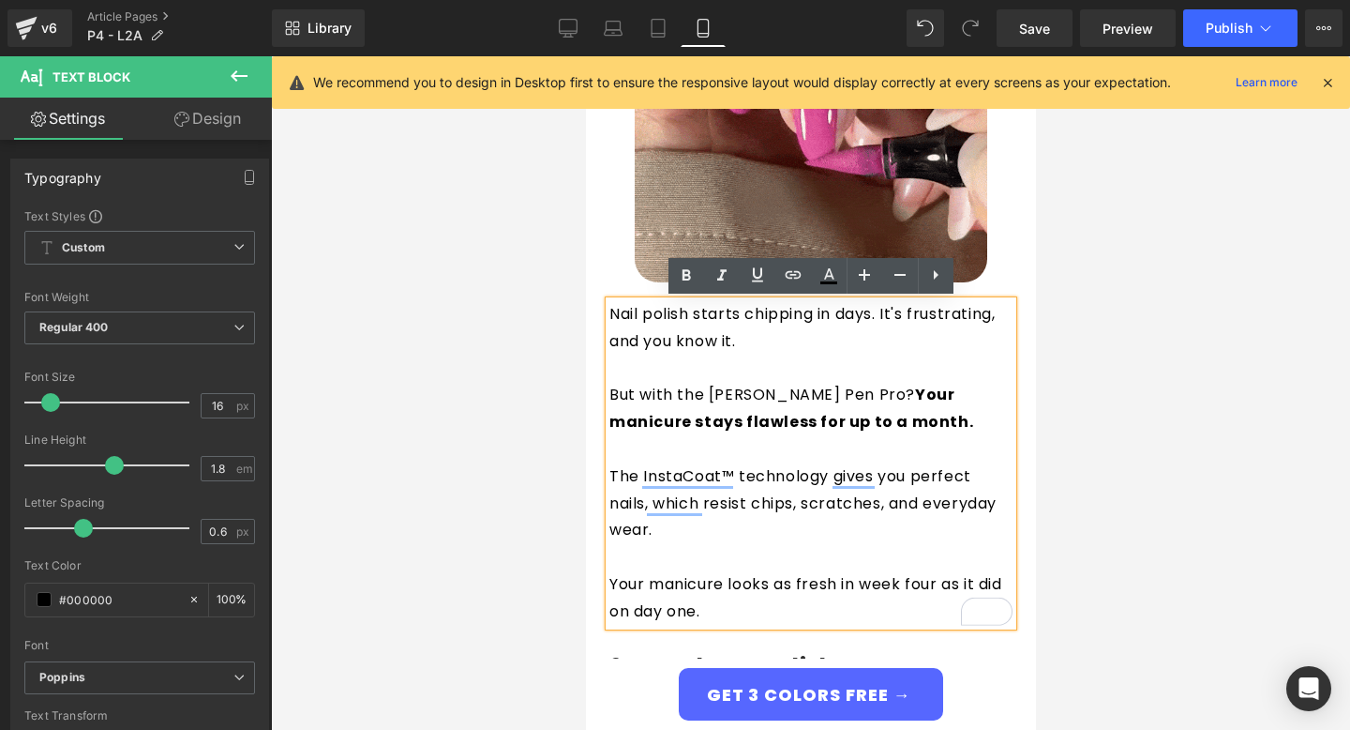
click at [609, 576] on div "Nail polish starts chipping in days. It's frustrating, and you know it. But wit…" at bounding box center [810, 463] width 403 height 324
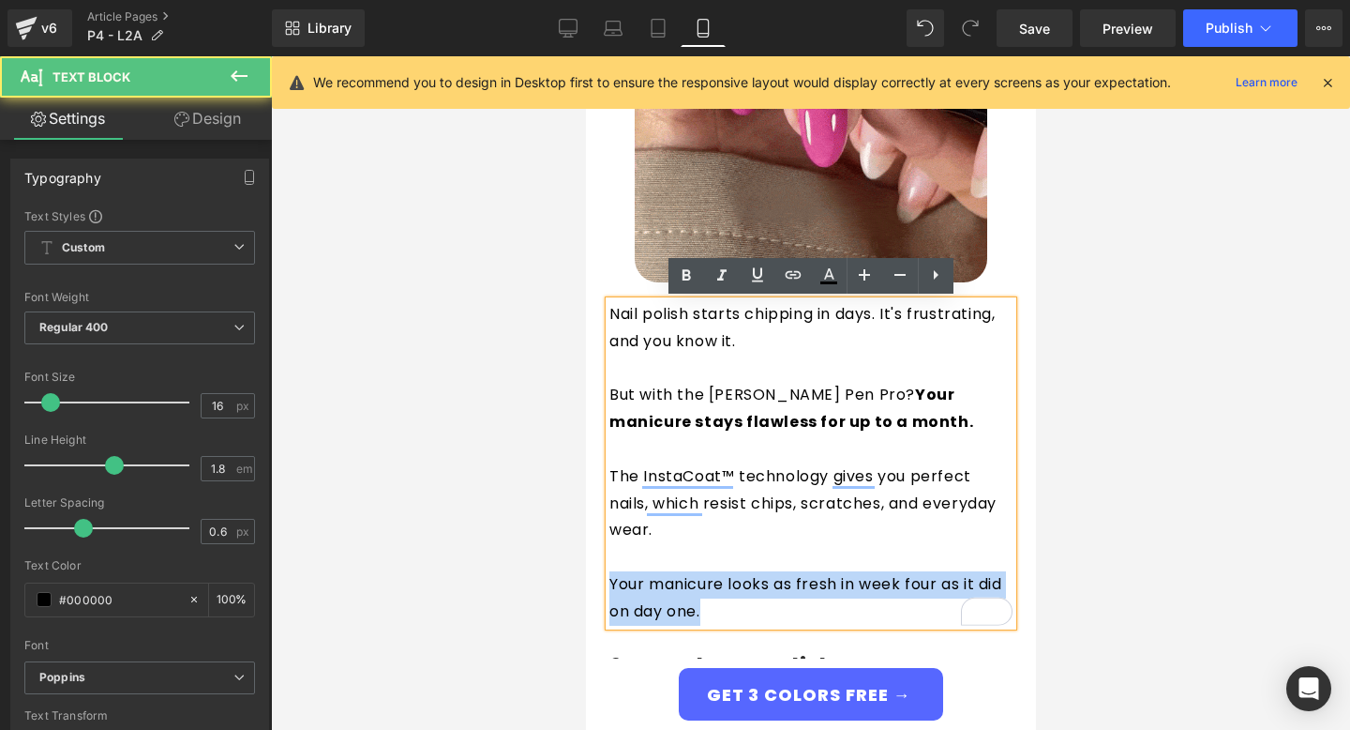
drag, startPoint x: 610, startPoint y: 579, endPoint x: 724, endPoint y: 604, distance: 117.2
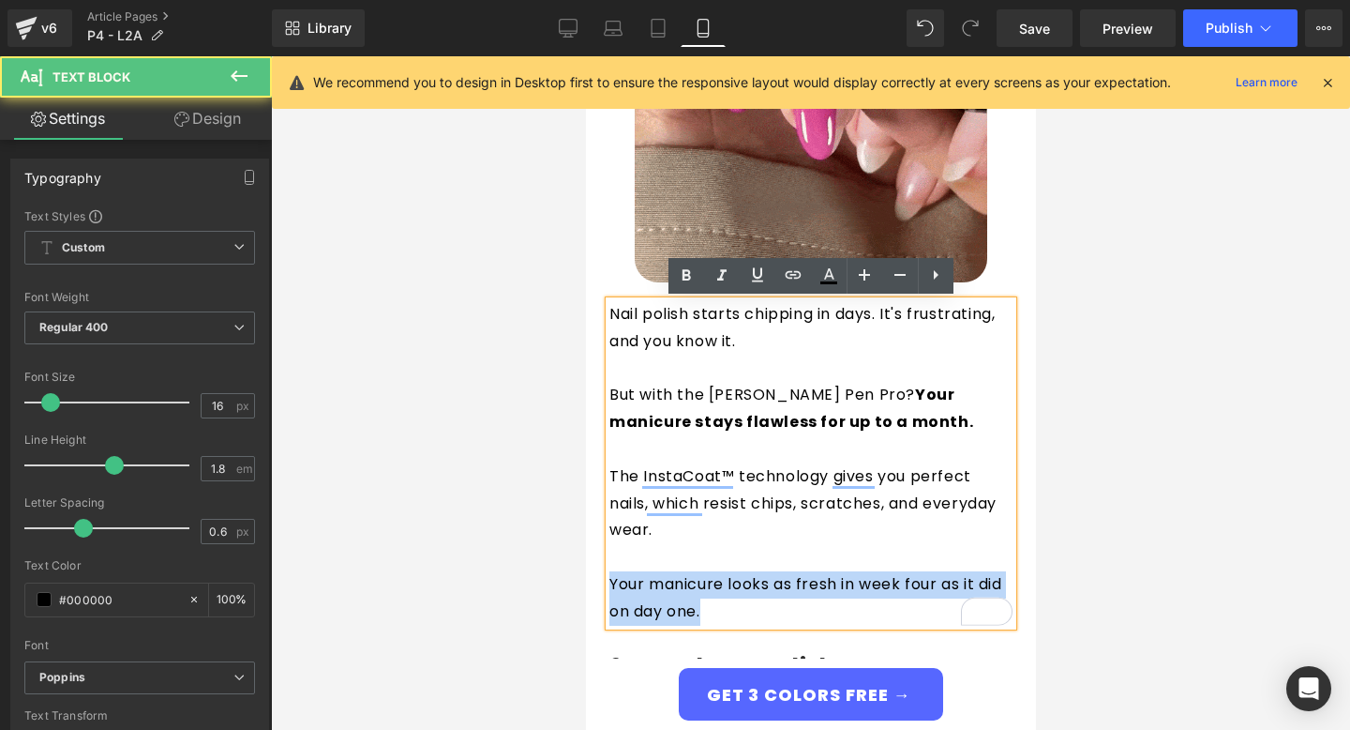
click at [724, 604] on p "Your manicure looks as fresh in week four as it did on day one." at bounding box center [810, 598] width 403 height 54
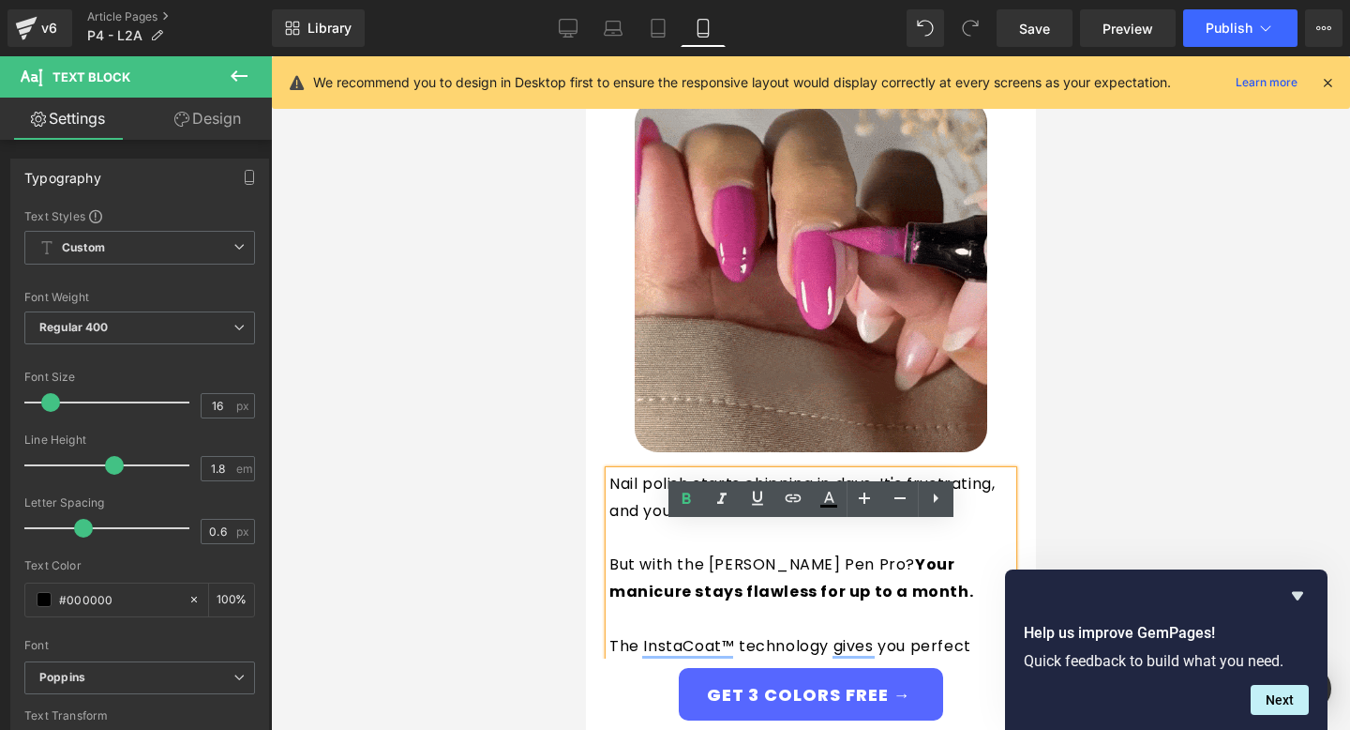
scroll to position [384, 0]
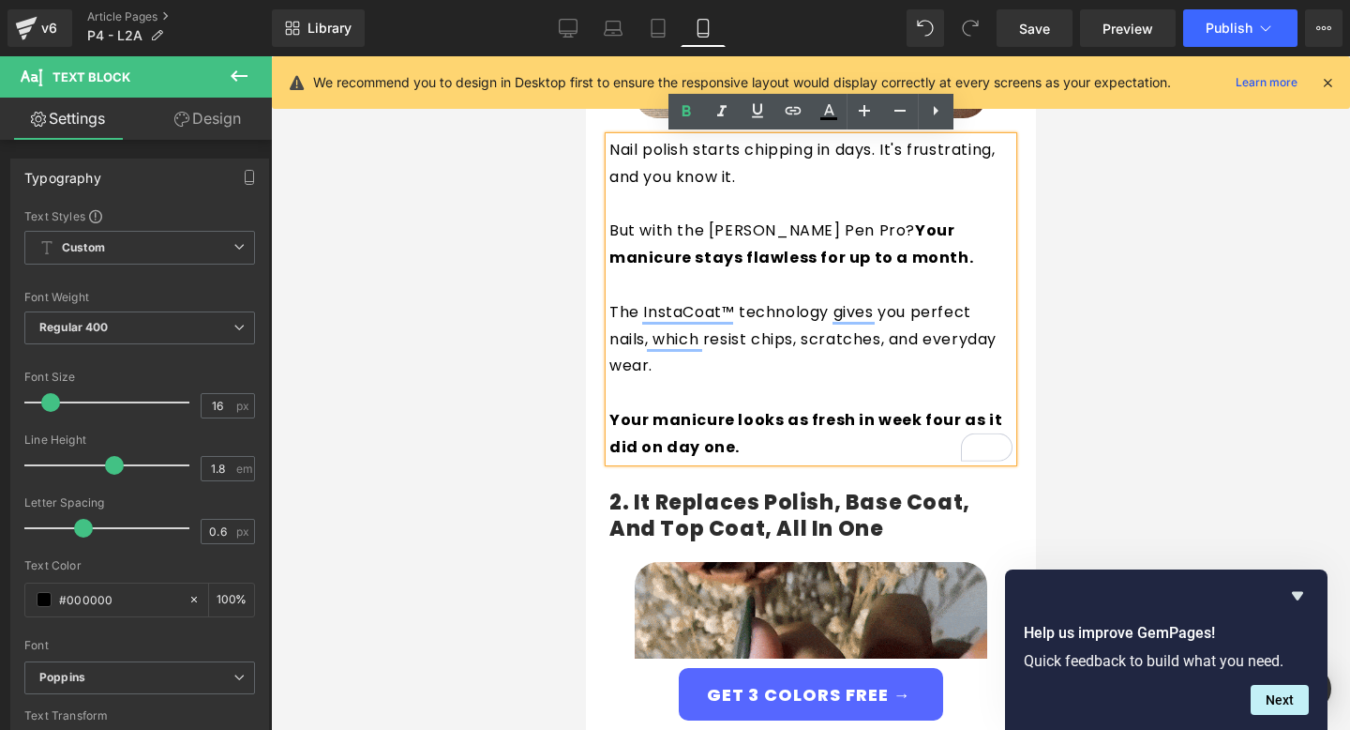
scroll to position [841, 0]
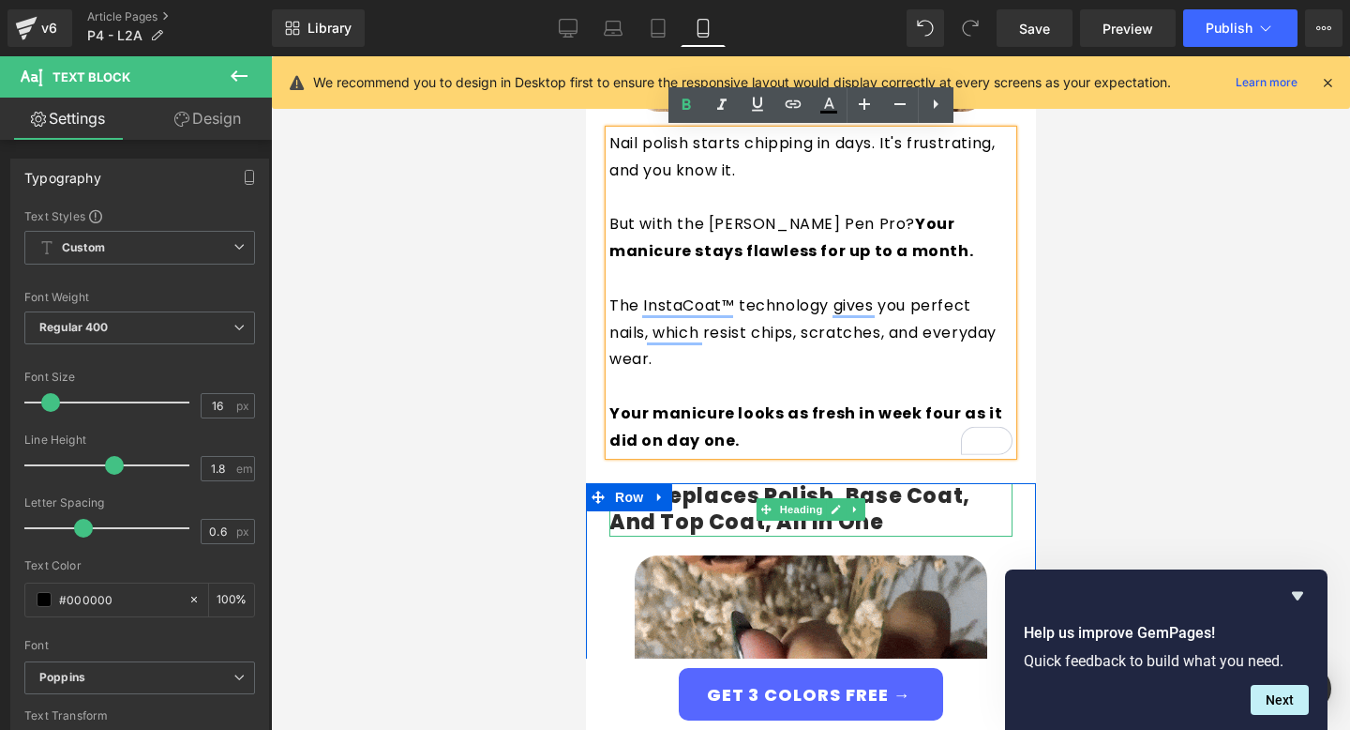
click at [753, 513] on h4 "2. It Replaces Polish, Base Coat, and Top Coat, All In One" at bounding box center [810, 509] width 403 height 53
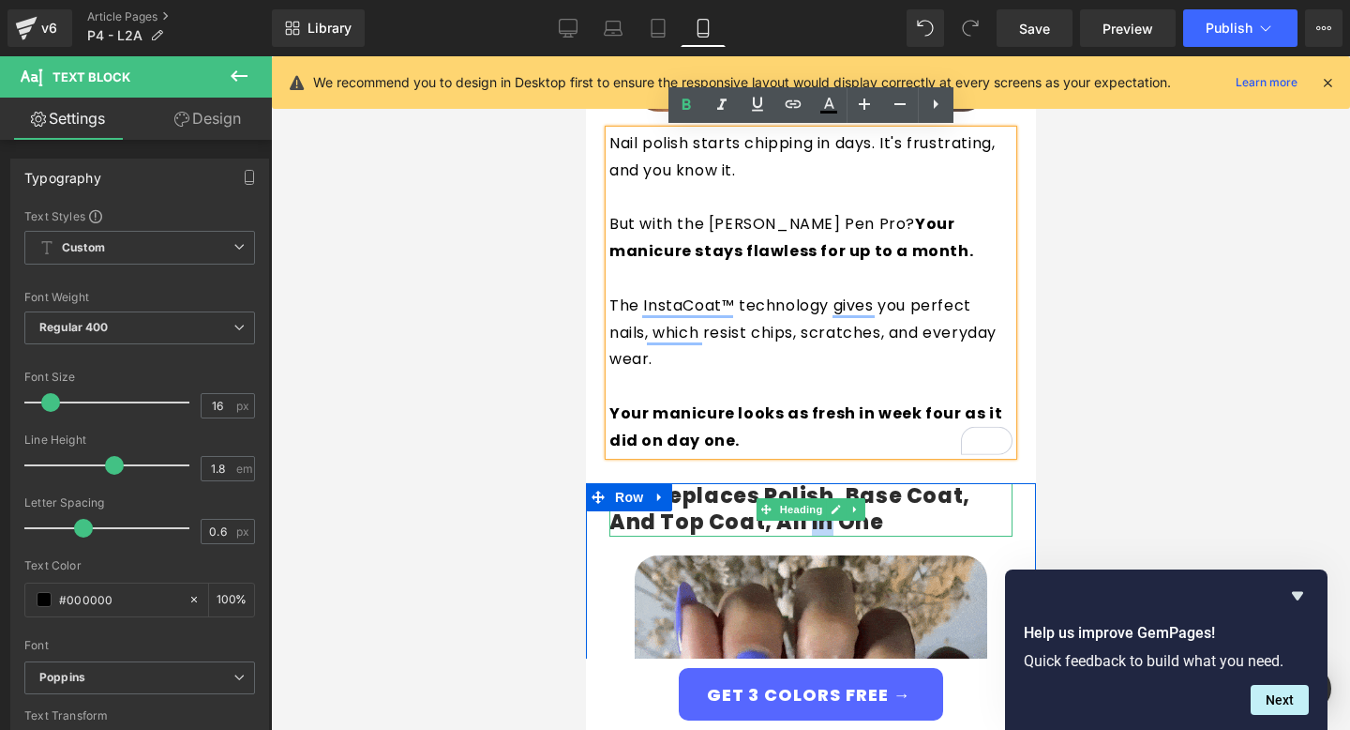
click at [753, 513] on h4 "2. It Replaces Polish, Base Coat, and Top Coat, All In One" at bounding box center [810, 509] width 403 height 53
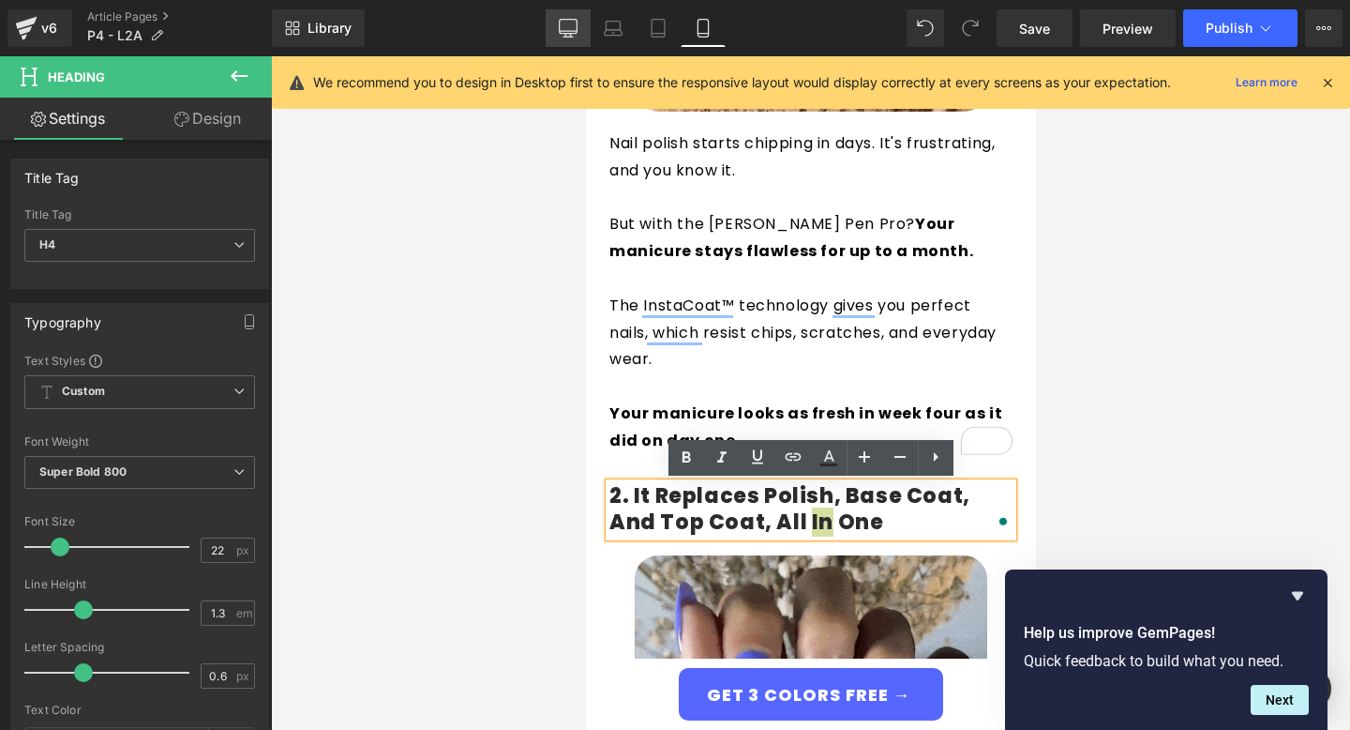
click at [579, 26] on link "Desktop" at bounding box center [568, 28] width 45 height 38
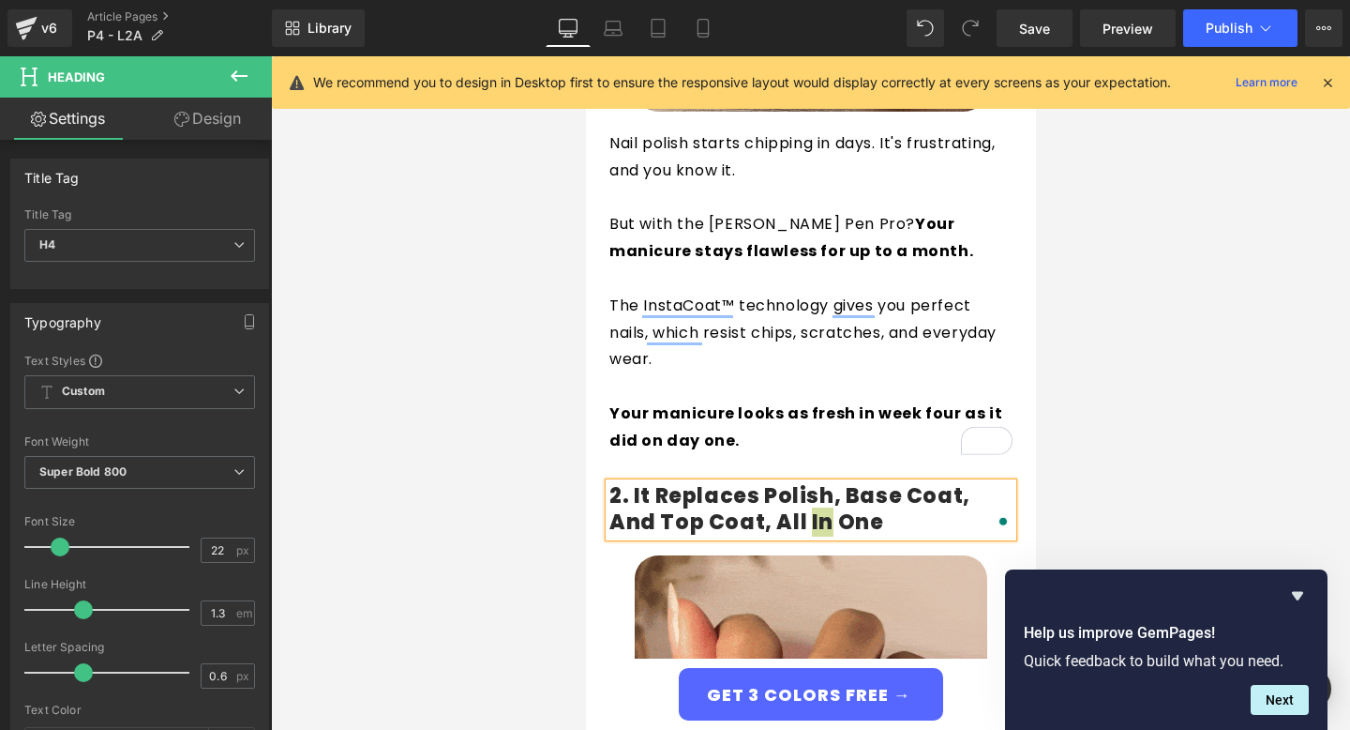
type input "100"
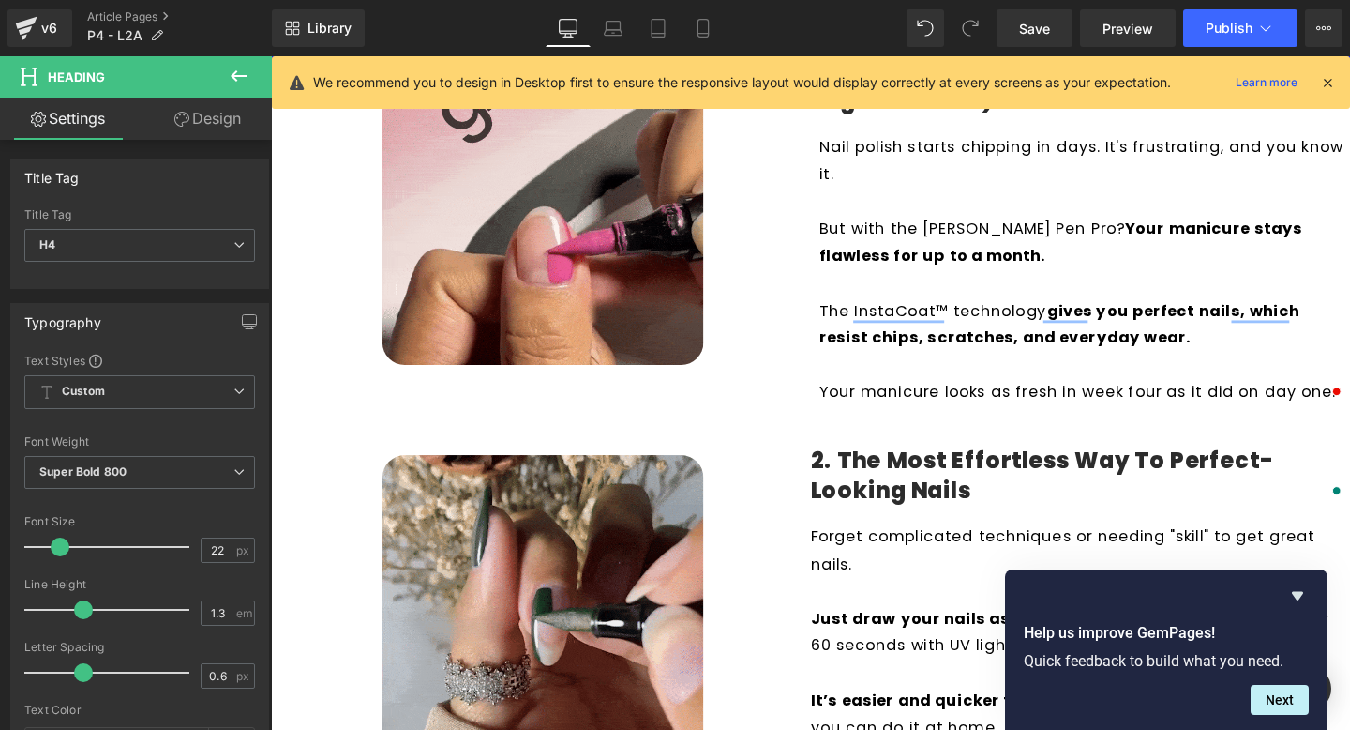
scroll to position [476, 0]
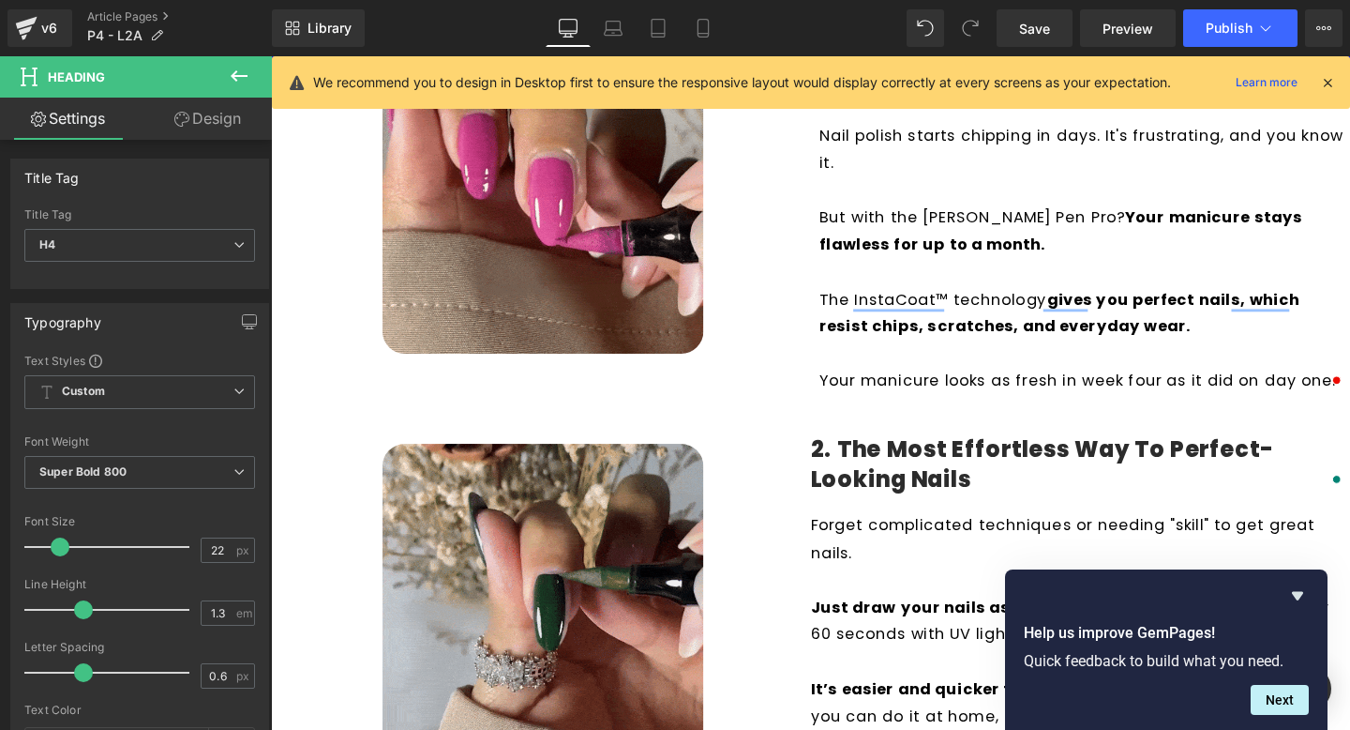
click at [915, 487] on h4 "2. The Most Effortless Way to Perfect-Looking Nails" at bounding box center [1119, 485] width 563 height 61
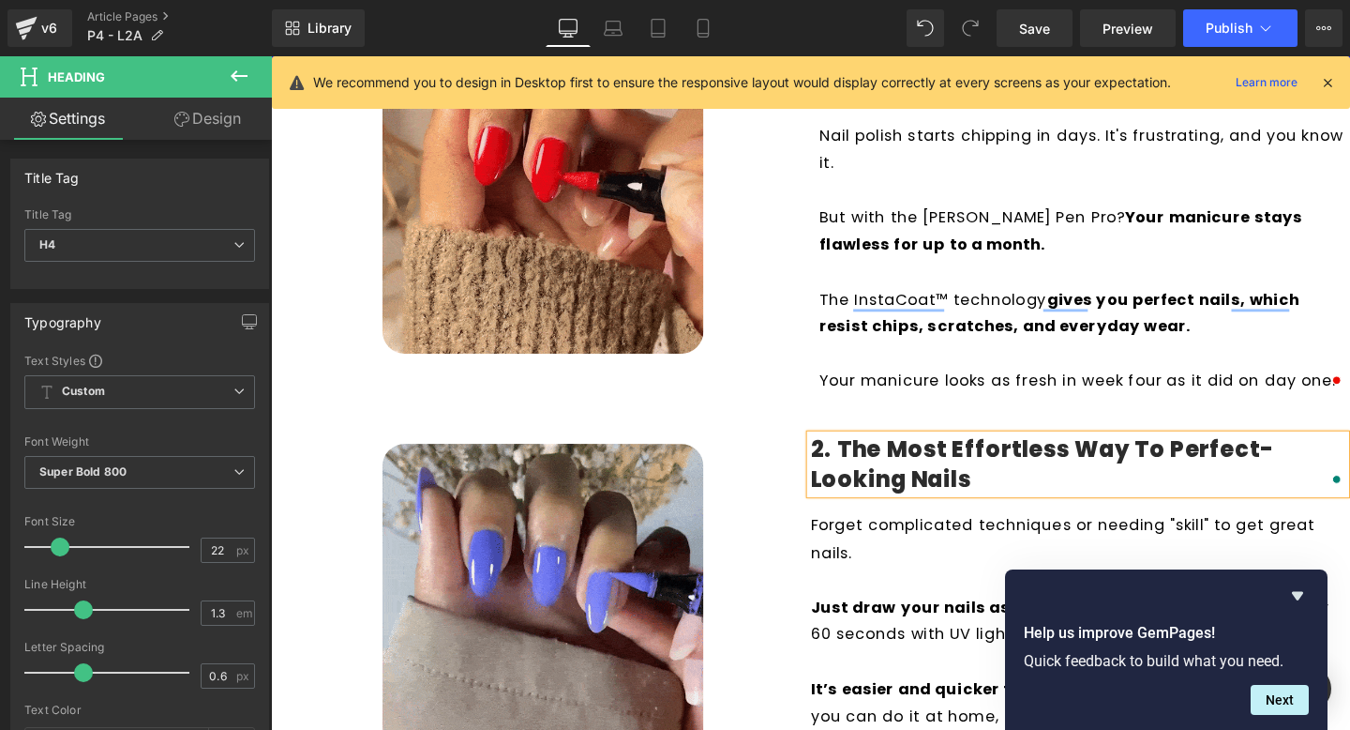
click at [915, 487] on h4 "2. The Most Effortless Way to Perfect-Looking Nails" at bounding box center [1119, 485] width 563 height 61
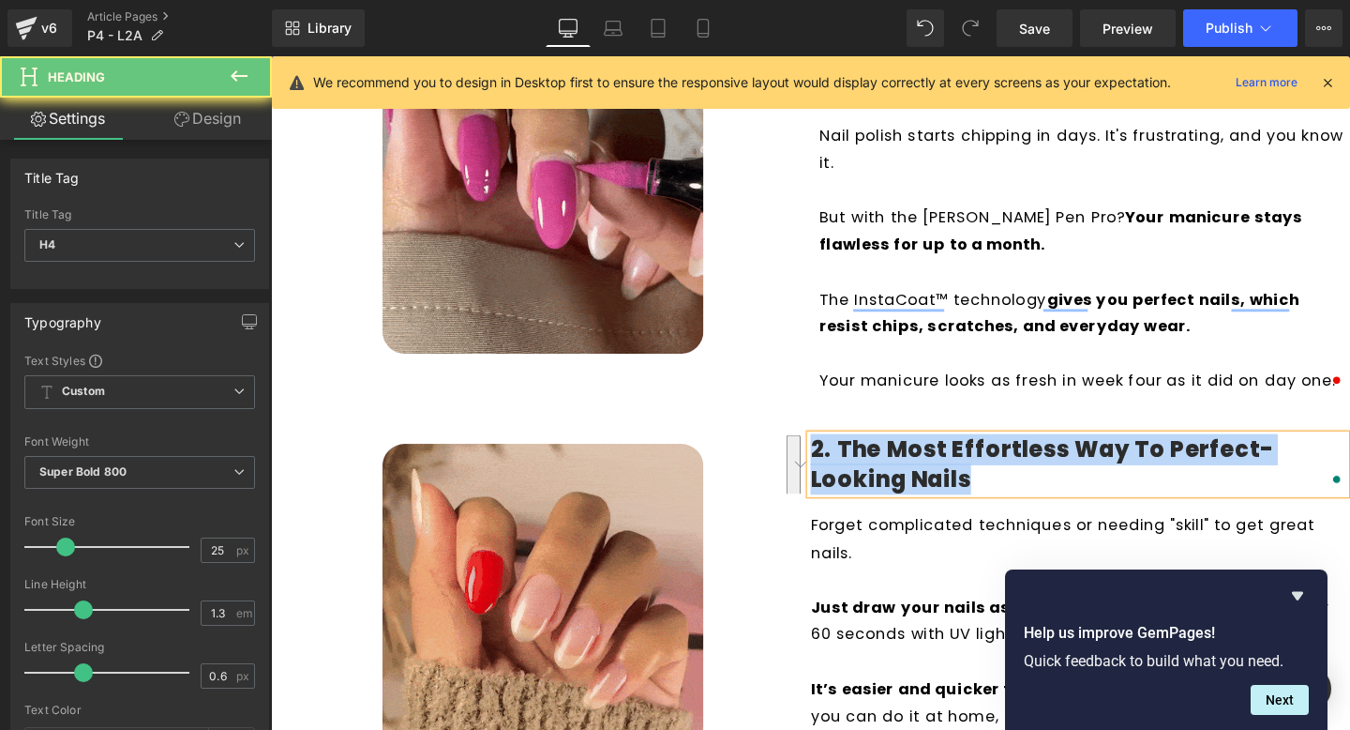
copy h4 "2. The Most Effortless Way to Perfect-Looking Nails"
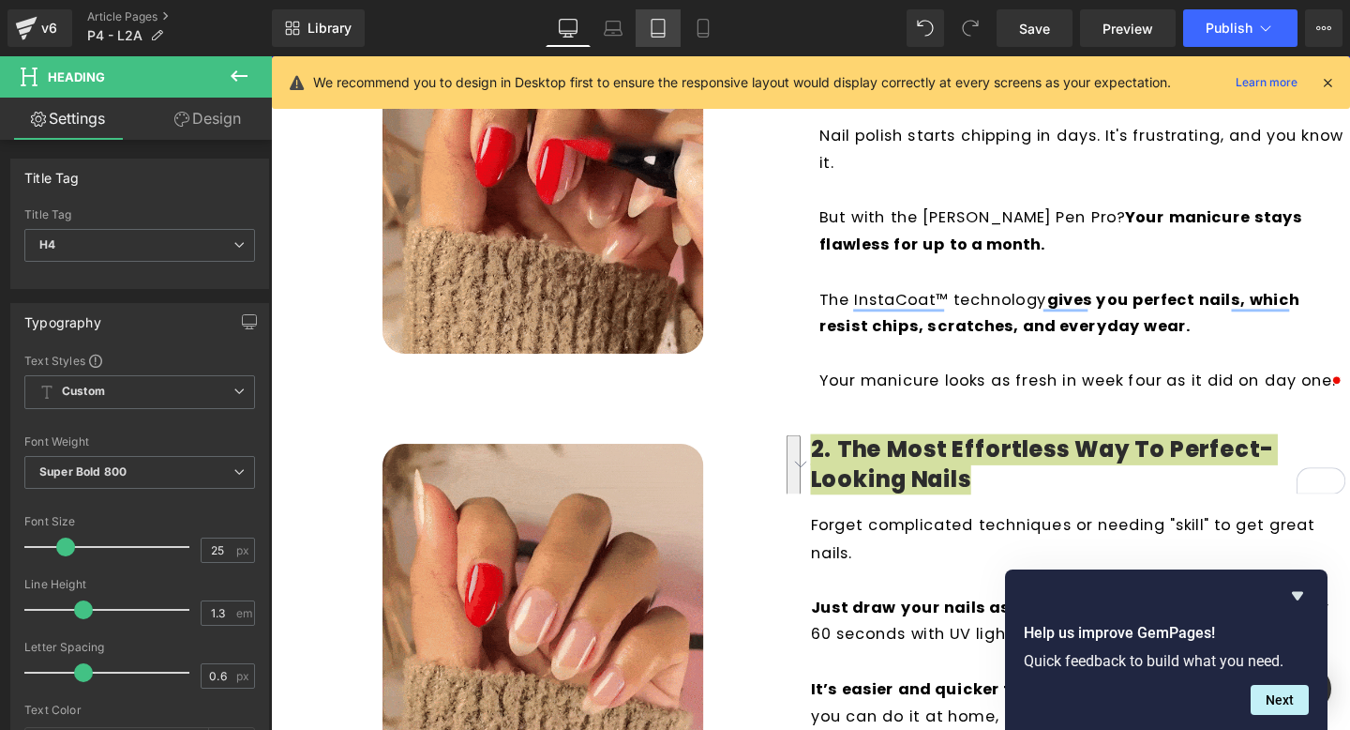
click at [674, 28] on link "Tablet" at bounding box center [658, 28] width 45 height 38
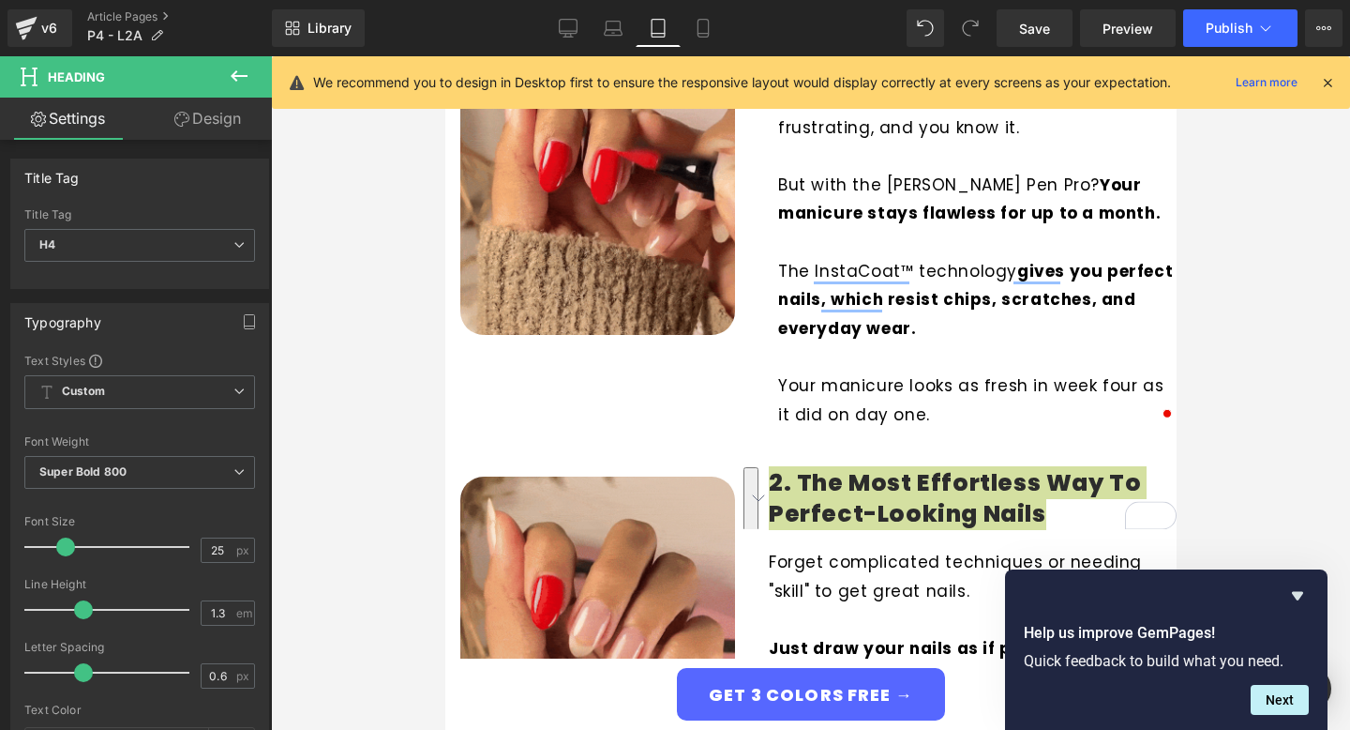
scroll to position [846, 0]
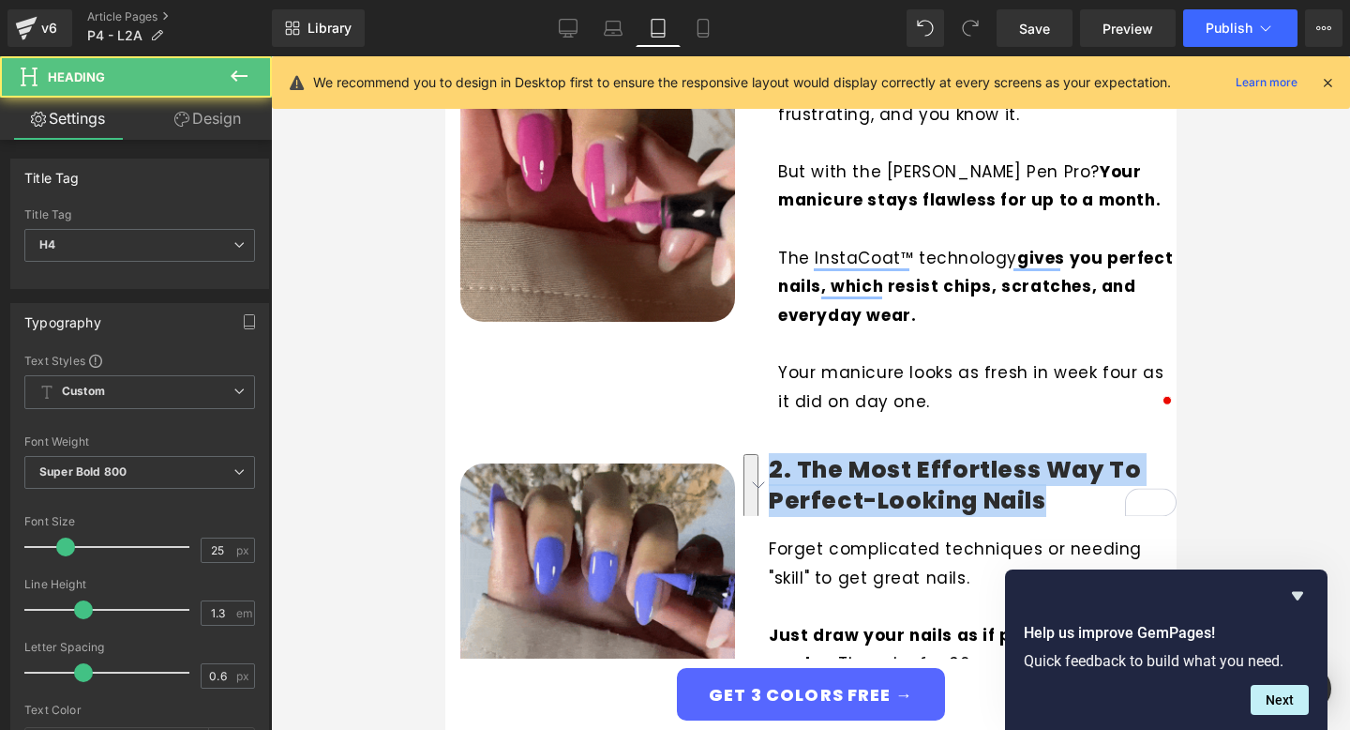
click at [871, 482] on h4 "2. The Most Effortless Way to Perfect-Looking Nails" at bounding box center [972, 485] width 408 height 61
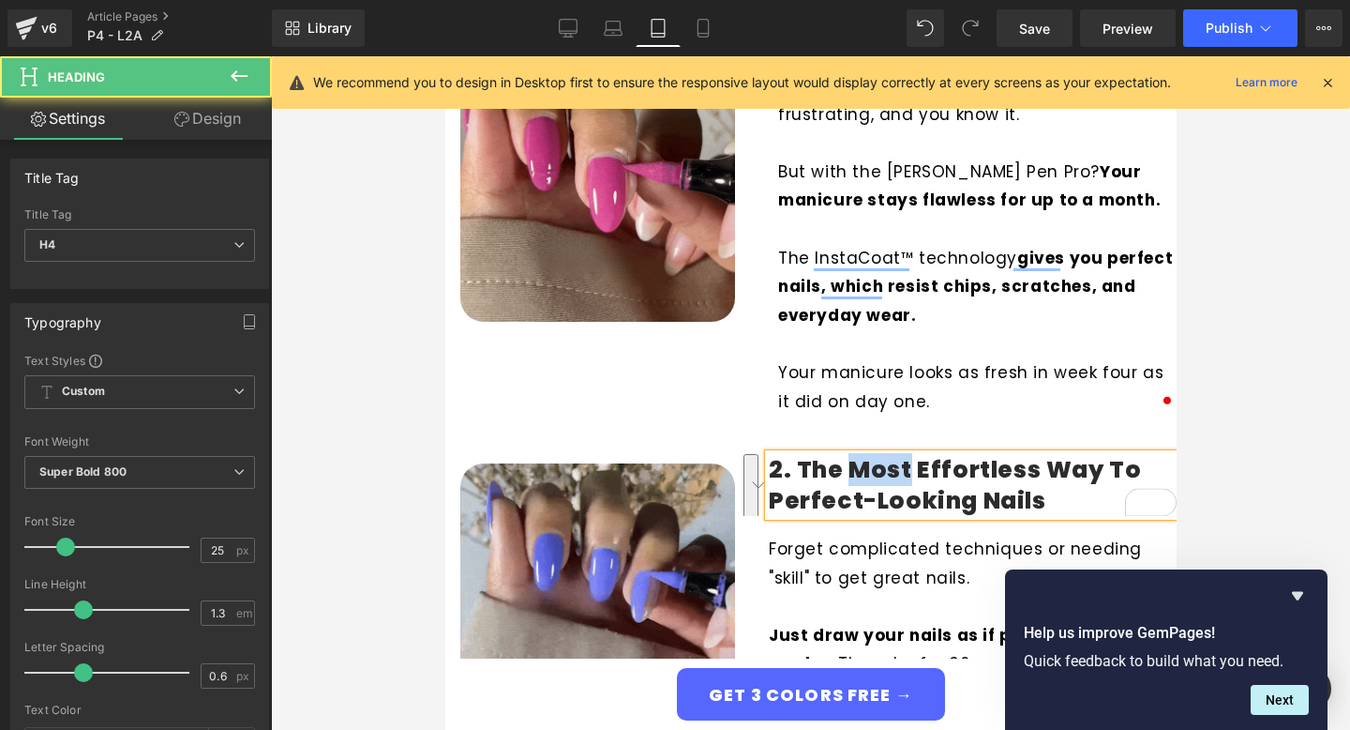
click at [871, 482] on h4 "2. The Most Effortless Way to Perfect-Looking Nails" at bounding box center [972, 485] width 408 height 61
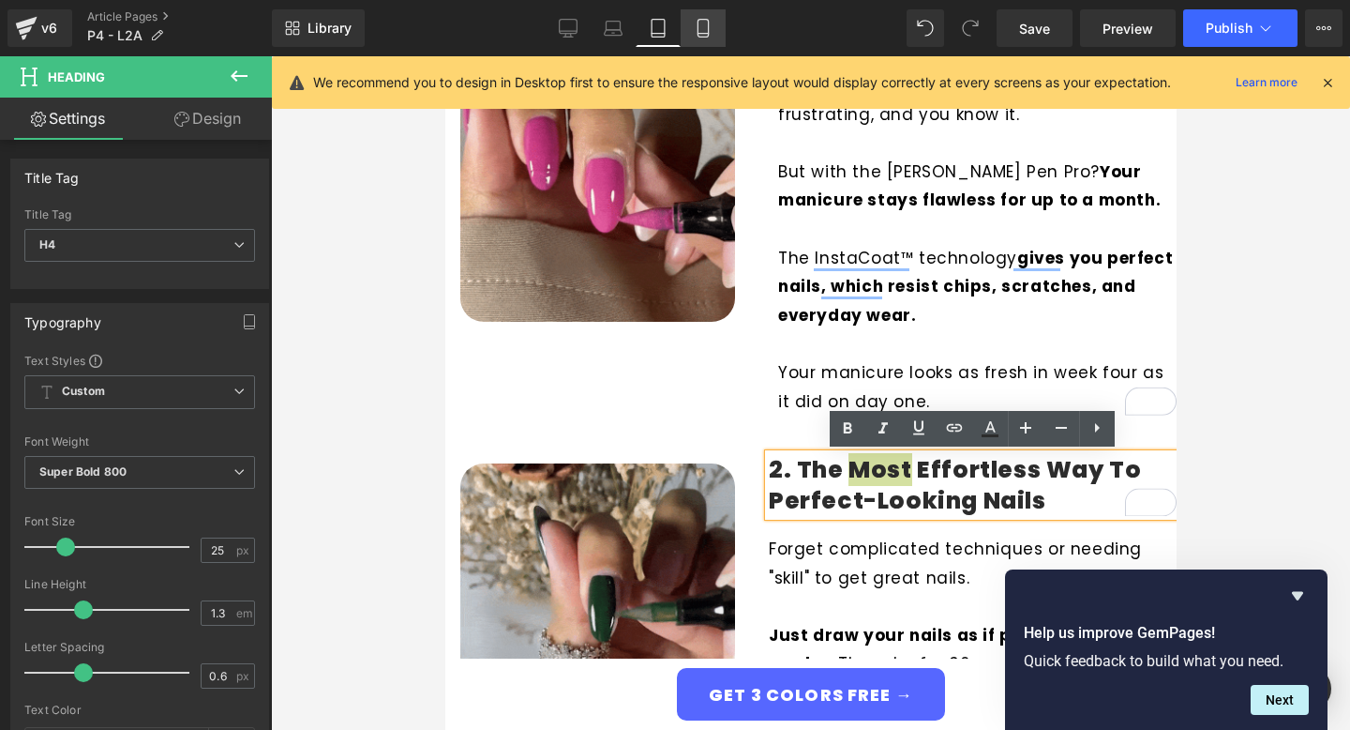
click at [694, 29] on link "Mobile" at bounding box center [703, 28] width 45 height 38
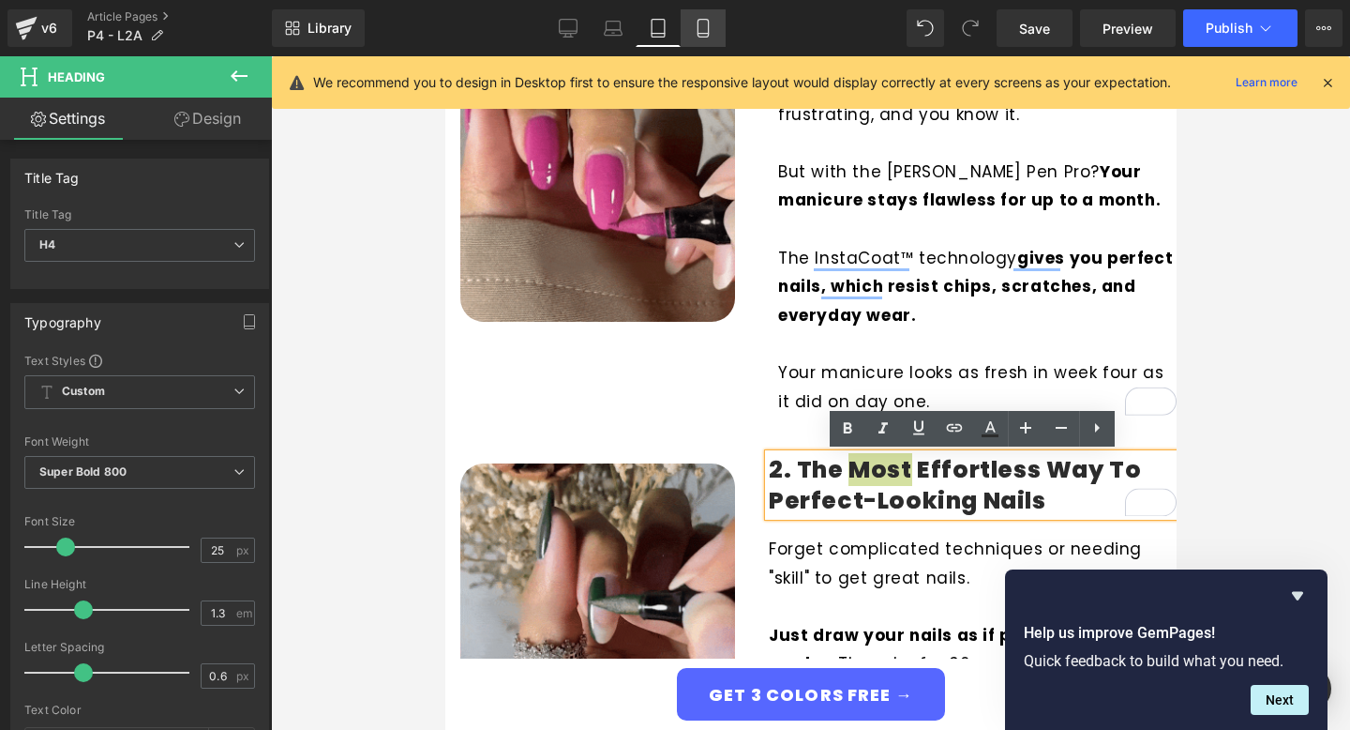
type input "100"
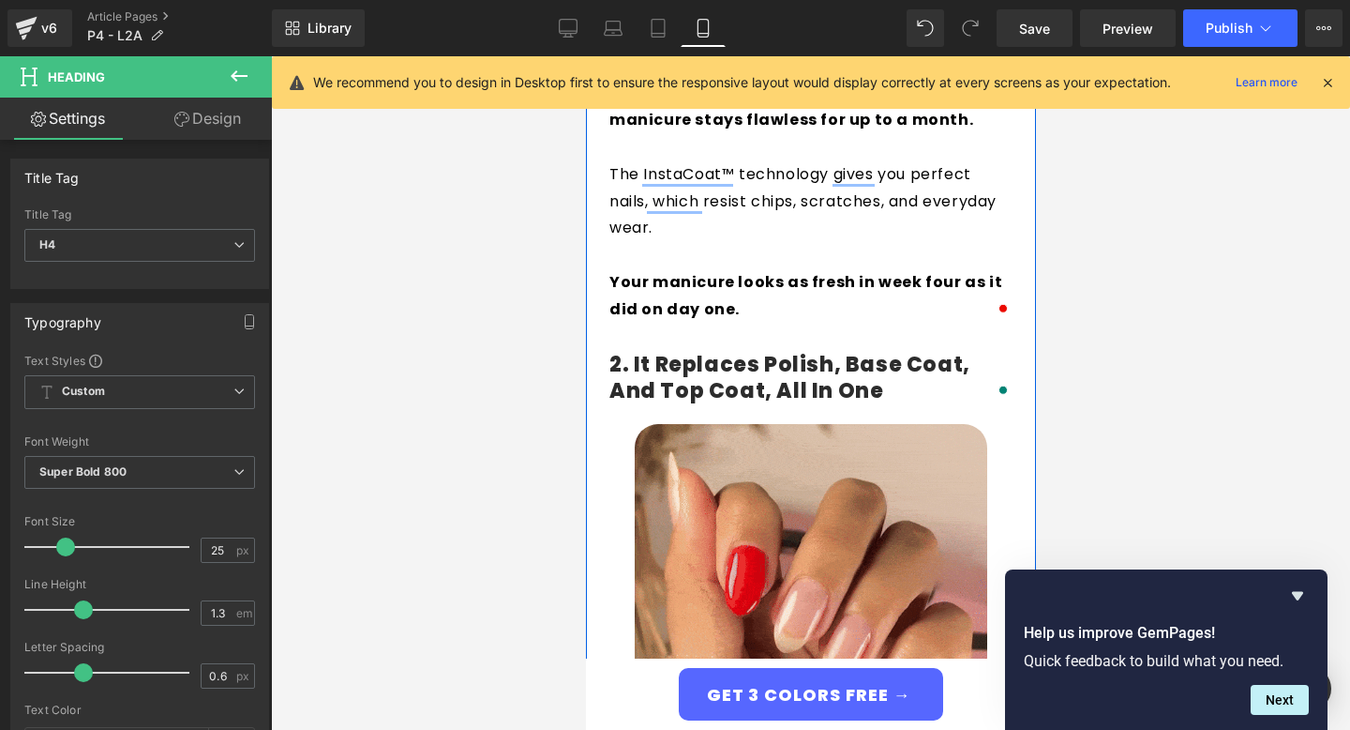
scroll to position [998, 0]
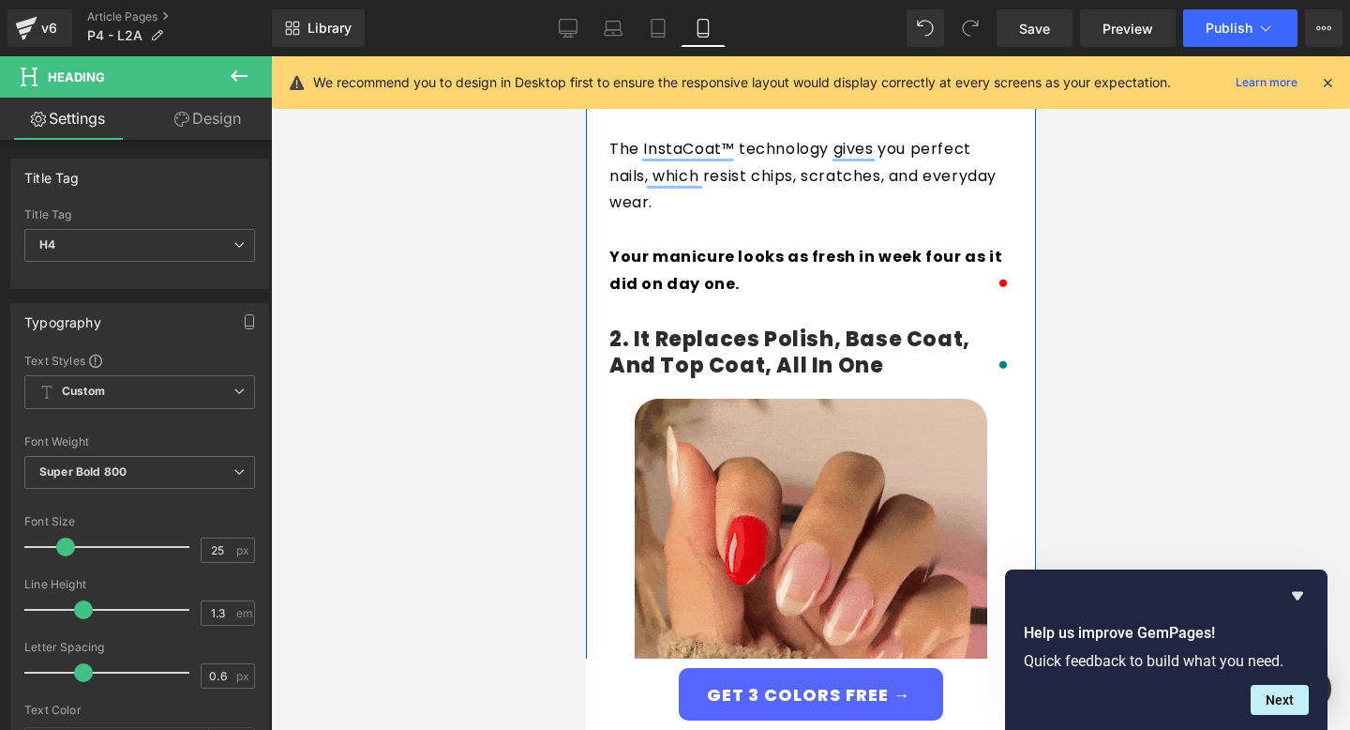
click at [781, 353] on div "2. It Replaces Polish, Base Coat, and Top Coat, All In One Heading" at bounding box center [810, 352] width 403 height 53
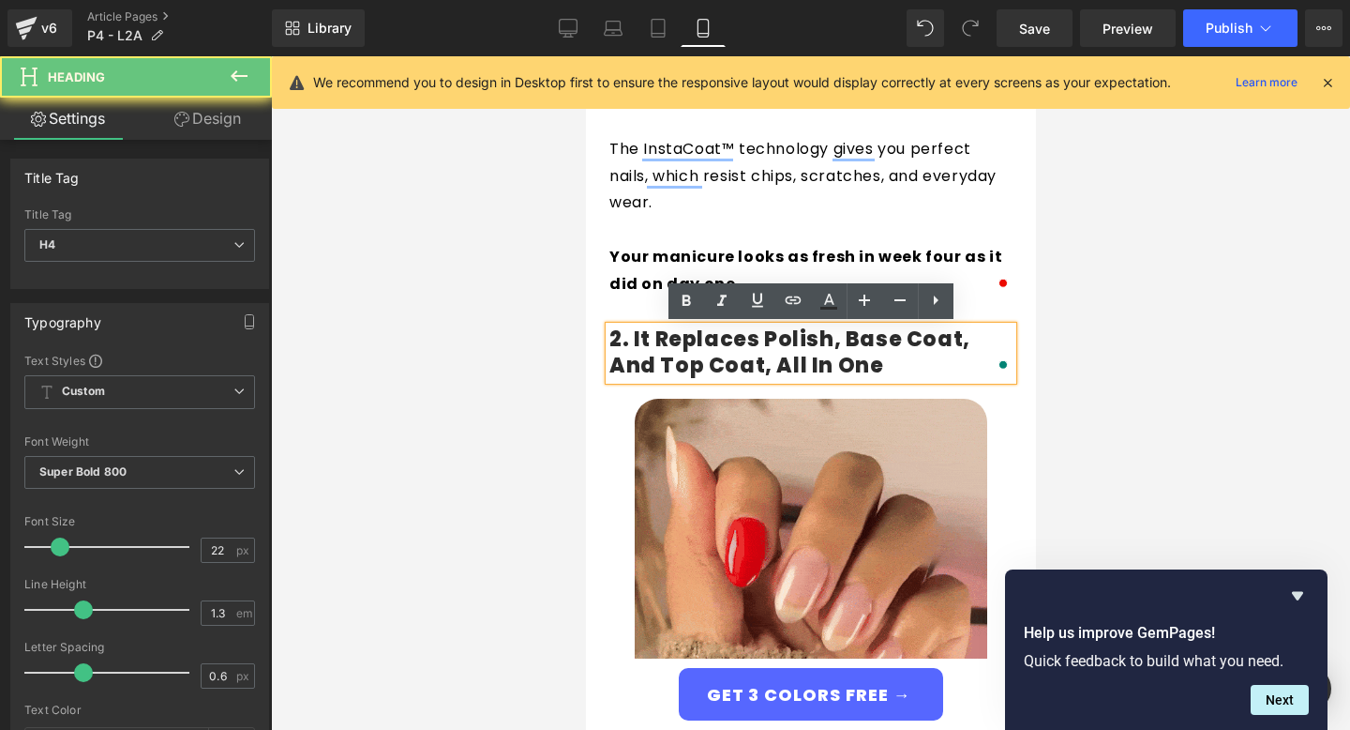
click at [781, 353] on h4 "2. It Replaces Polish, Base Coat, and Top Coat, All In One" at bounding box center [810, 352] width 403 height 53
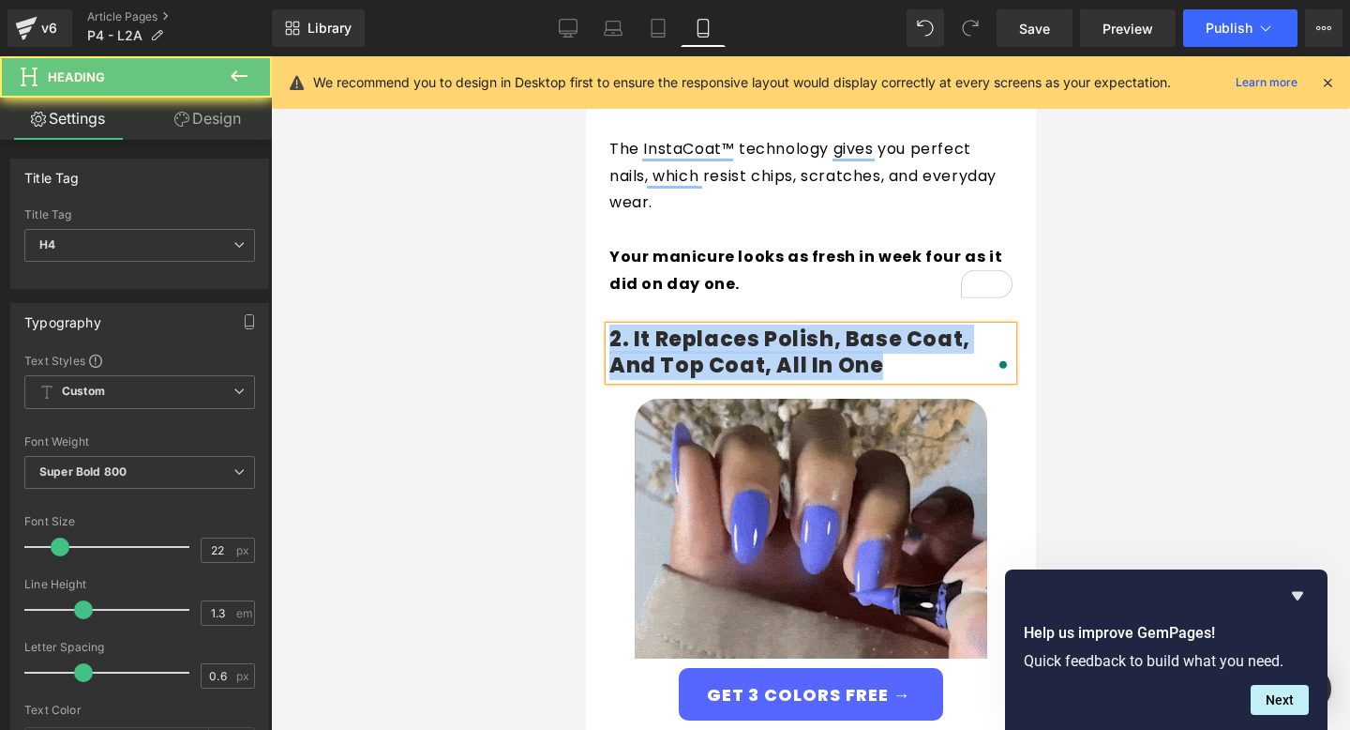
paste div "To enrich screen reader interactions, please activate Accessibility in Grammarl…"
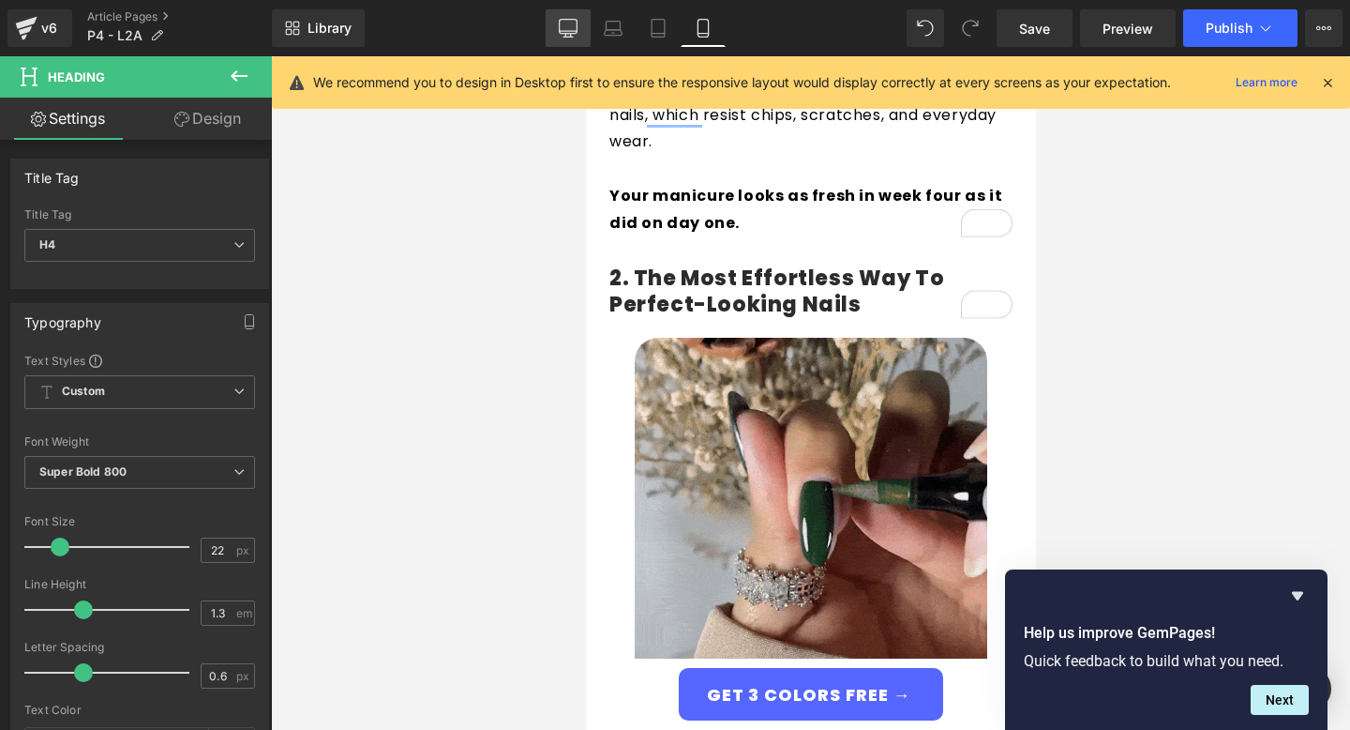
click at [566, 15] on link "Desktop" at bounding box center [568, 28] width 45 height 38
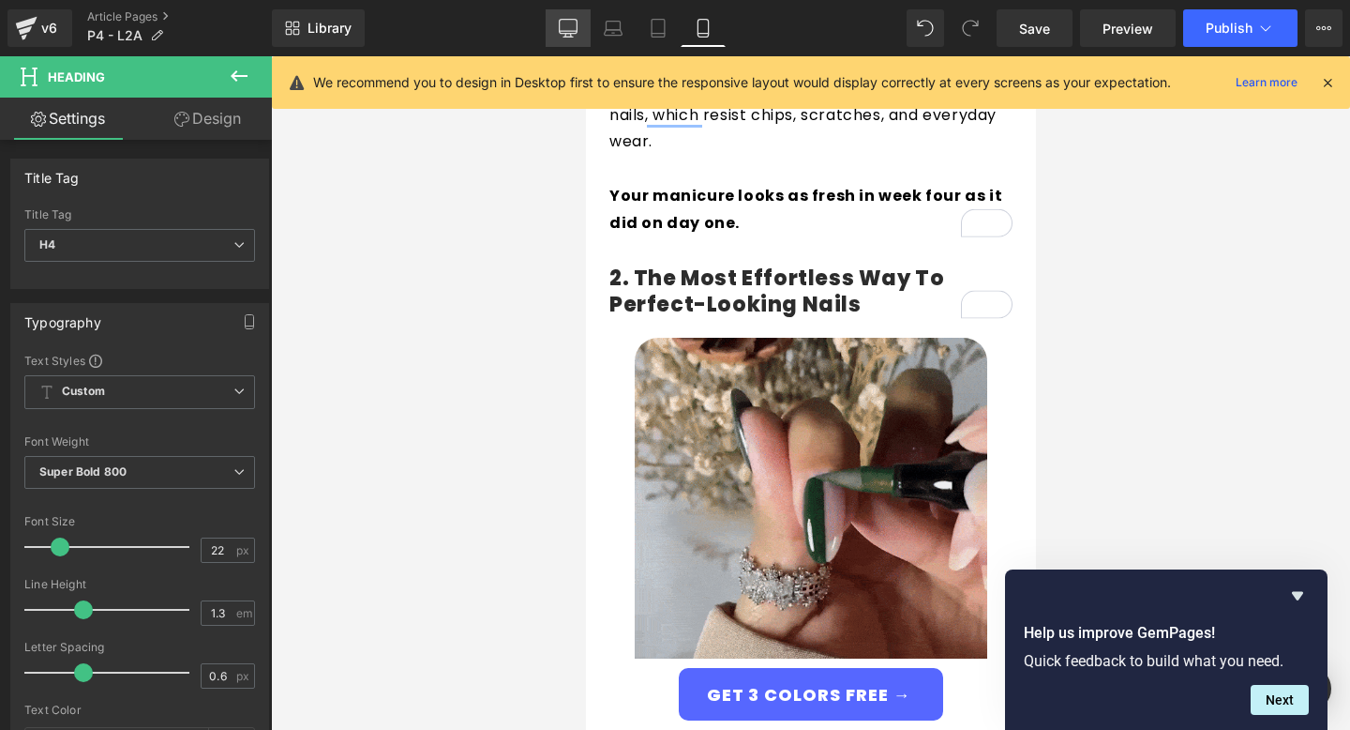
type input "100"
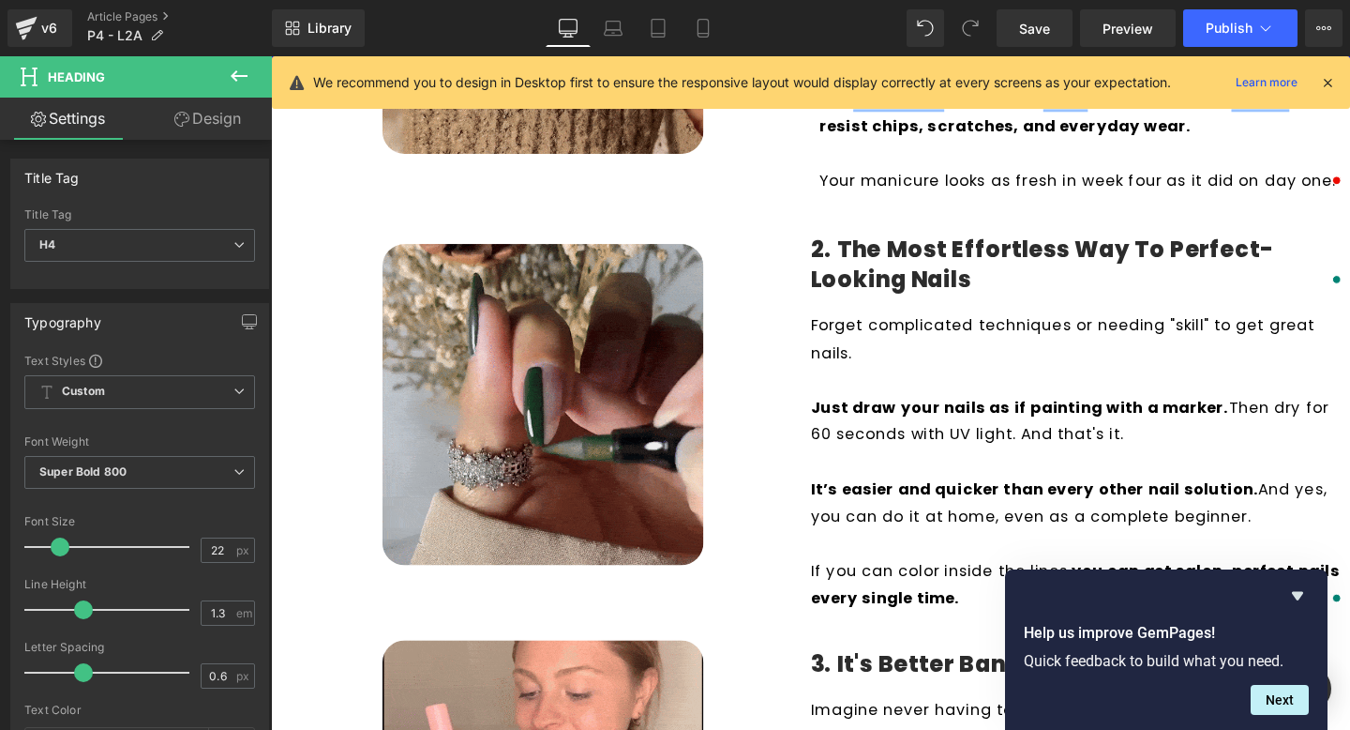
scroll to position [808, 0]
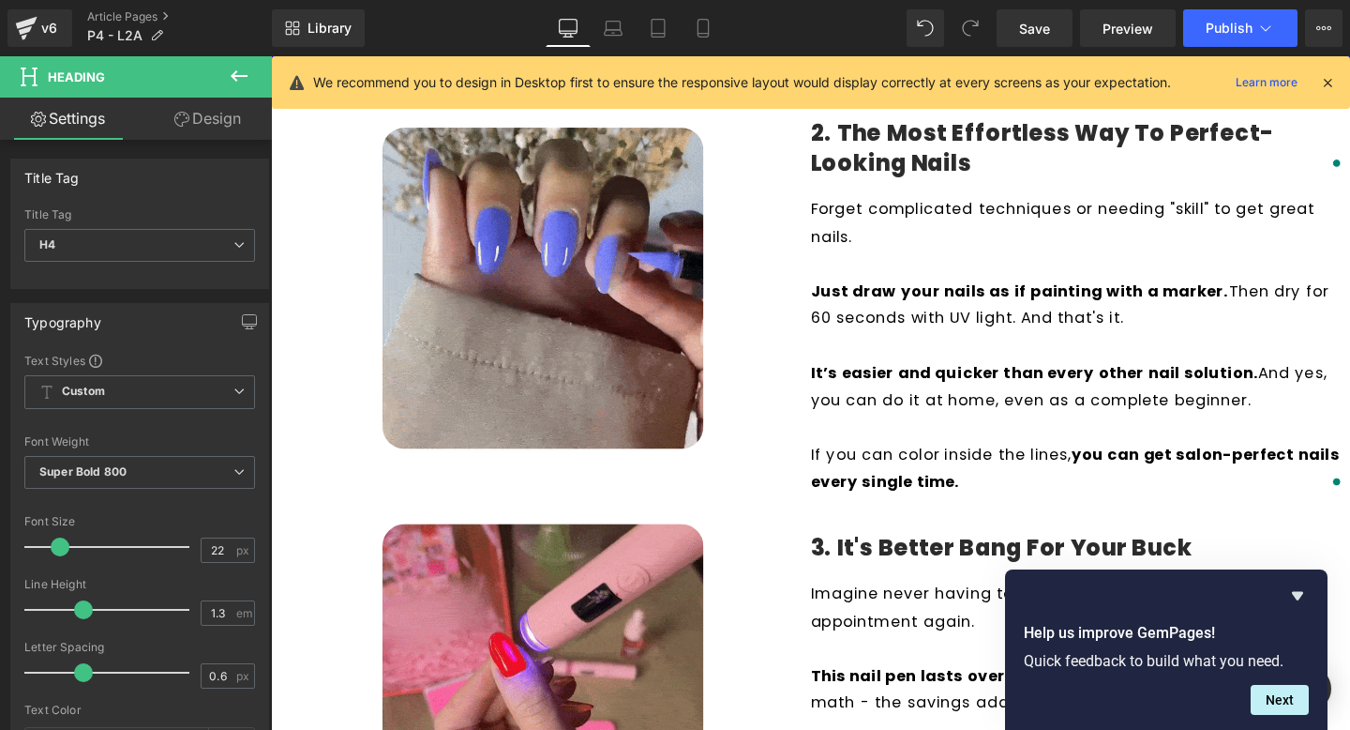
click at [912, 357] on p "To enrich screen reader interactions, please activate Accessibility in Grammarl…" at bounding box center [1119, 360] width 563 height 29
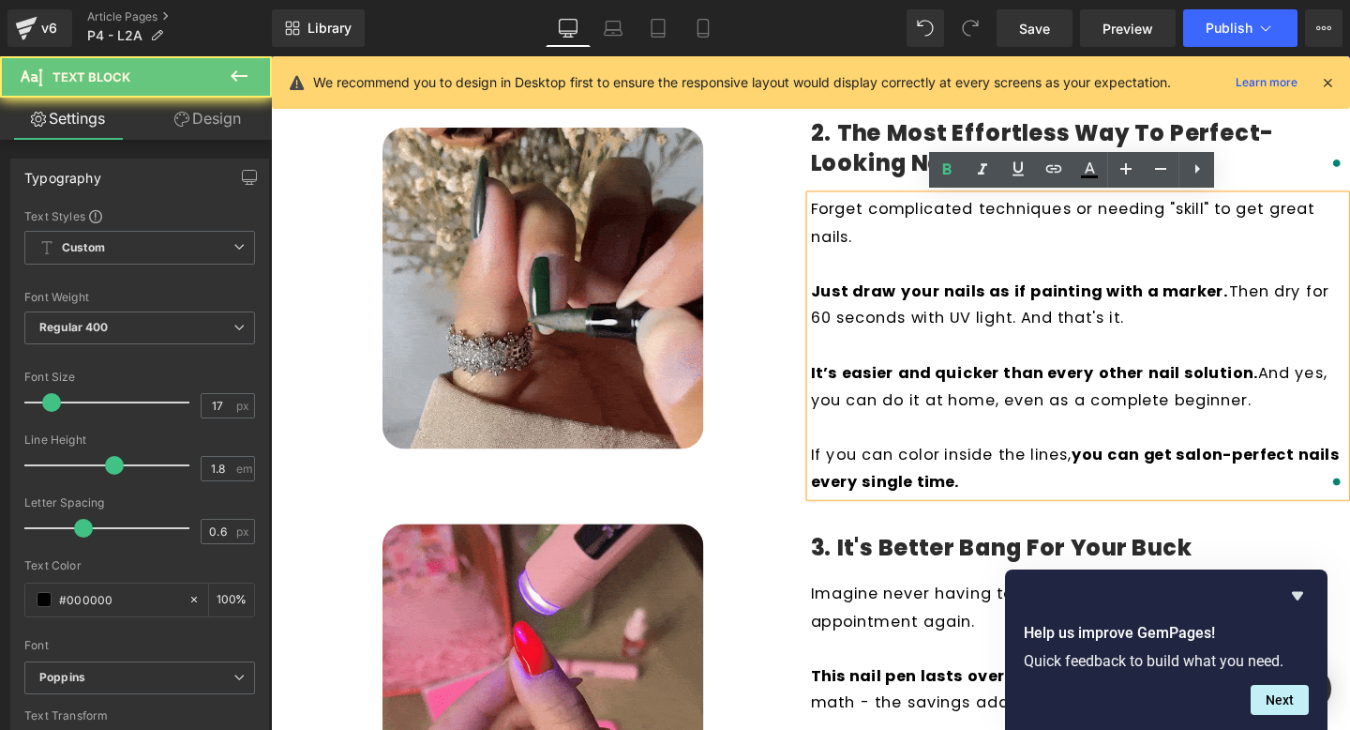
click at [912, 357] on p "To enrich screen reader interactions, please activate Accessibility in Grammarl…" at bounding box center [1119, 360] width 563 height 29
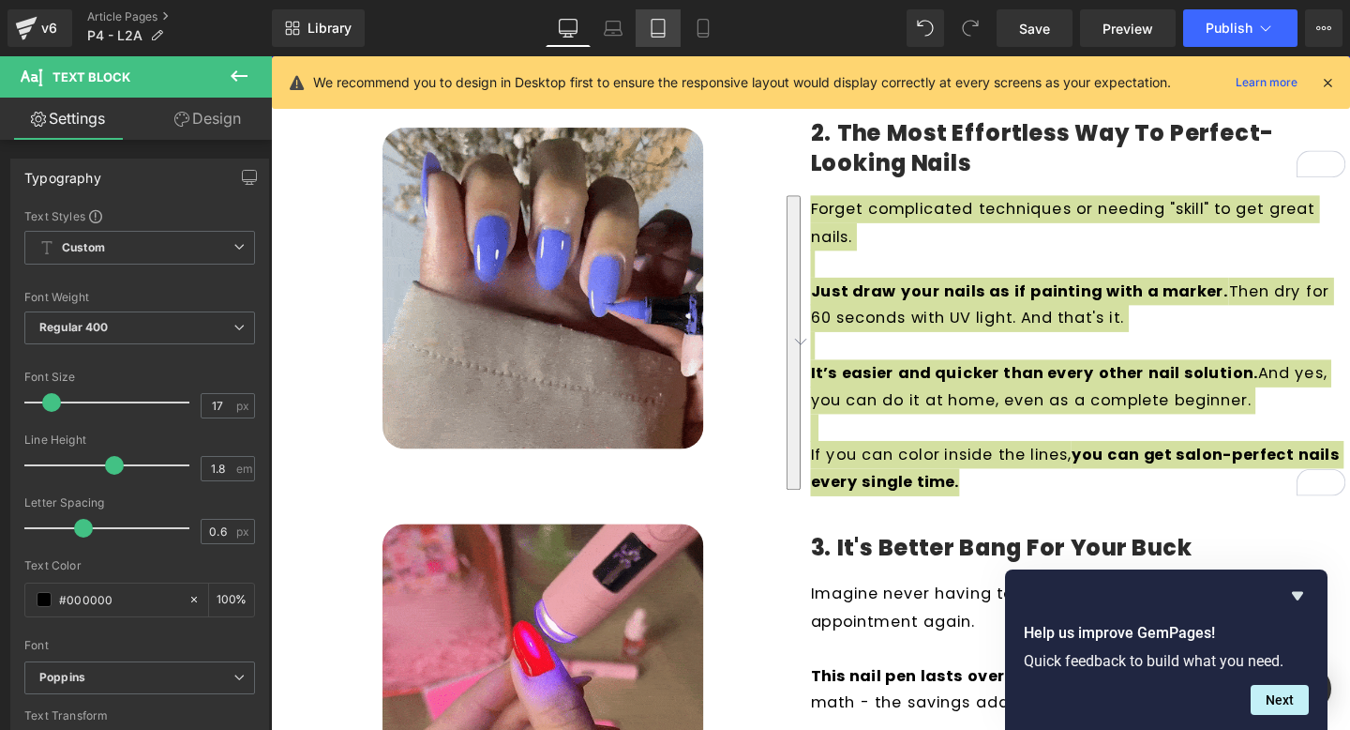
click at [670, 27] on link "Tablet" at bounding box center [658, 28] width 45 height 38
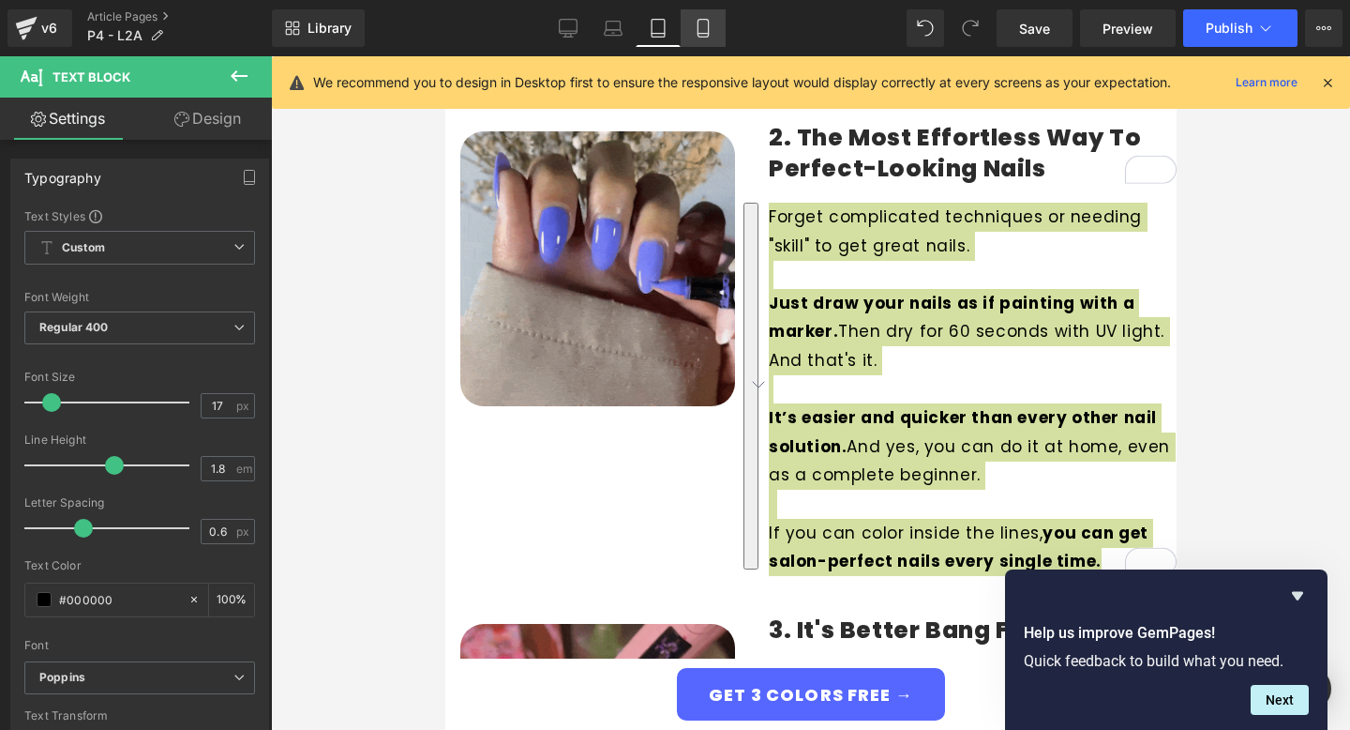
click at [698, 34] on icon at bounding box center [703, 34] width 10 height 0
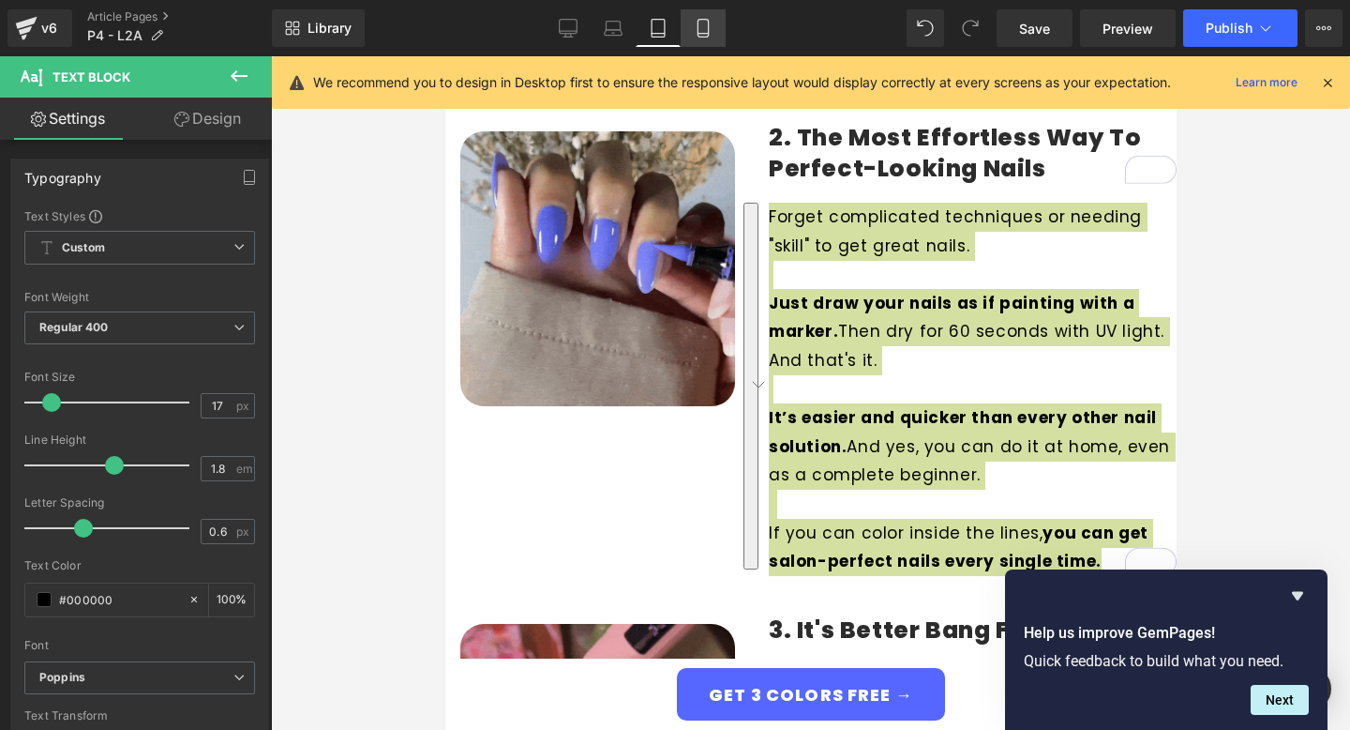
type input "100"
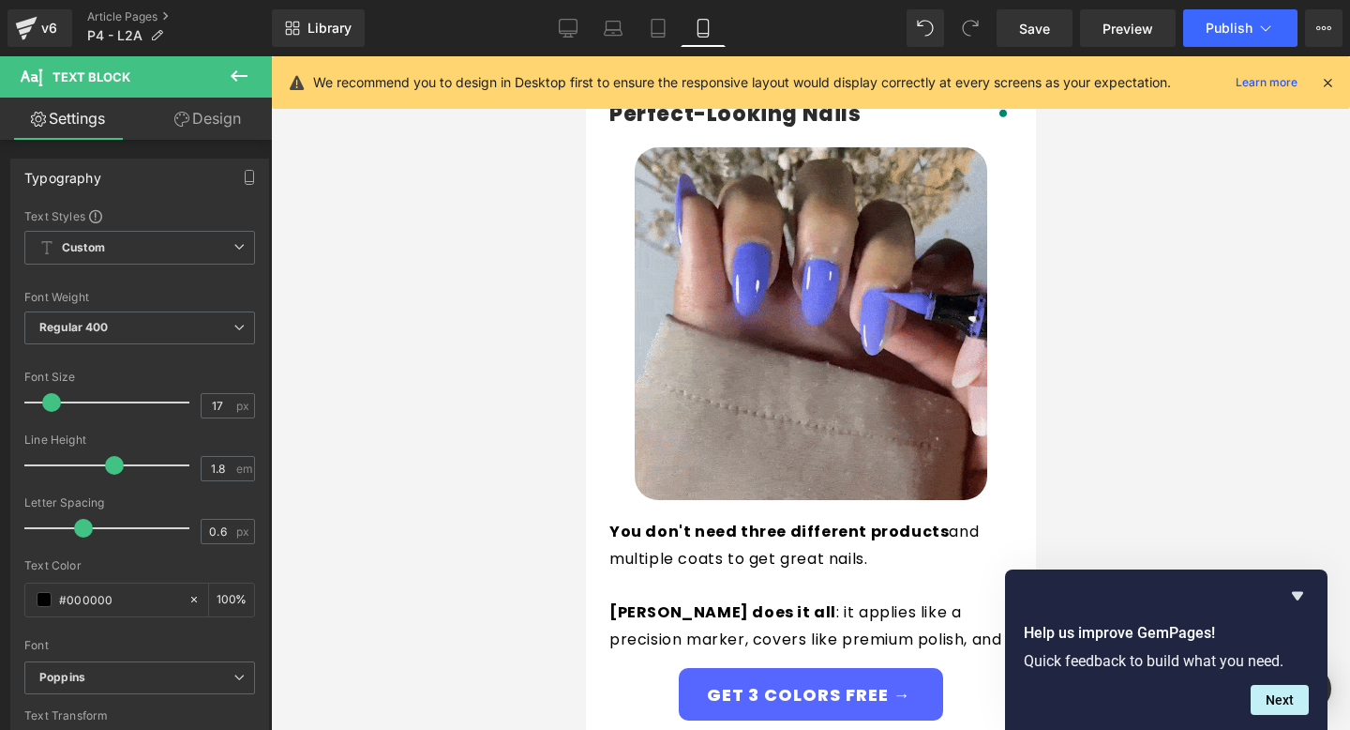
scroll to position [1446, 0]
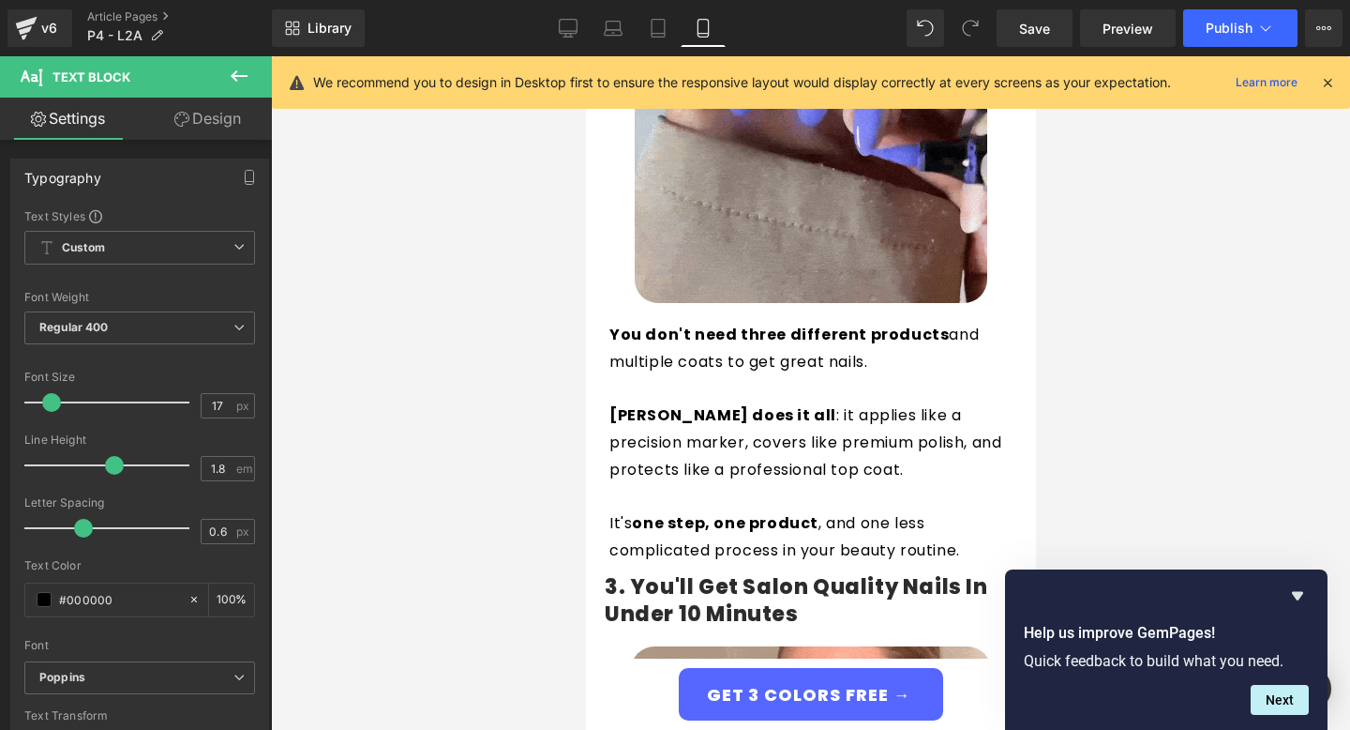
click at [797, 444] on div "You don't need three different products and multiple coats to get great nails. …" at bounding box center [810, 443] width 403 height 243
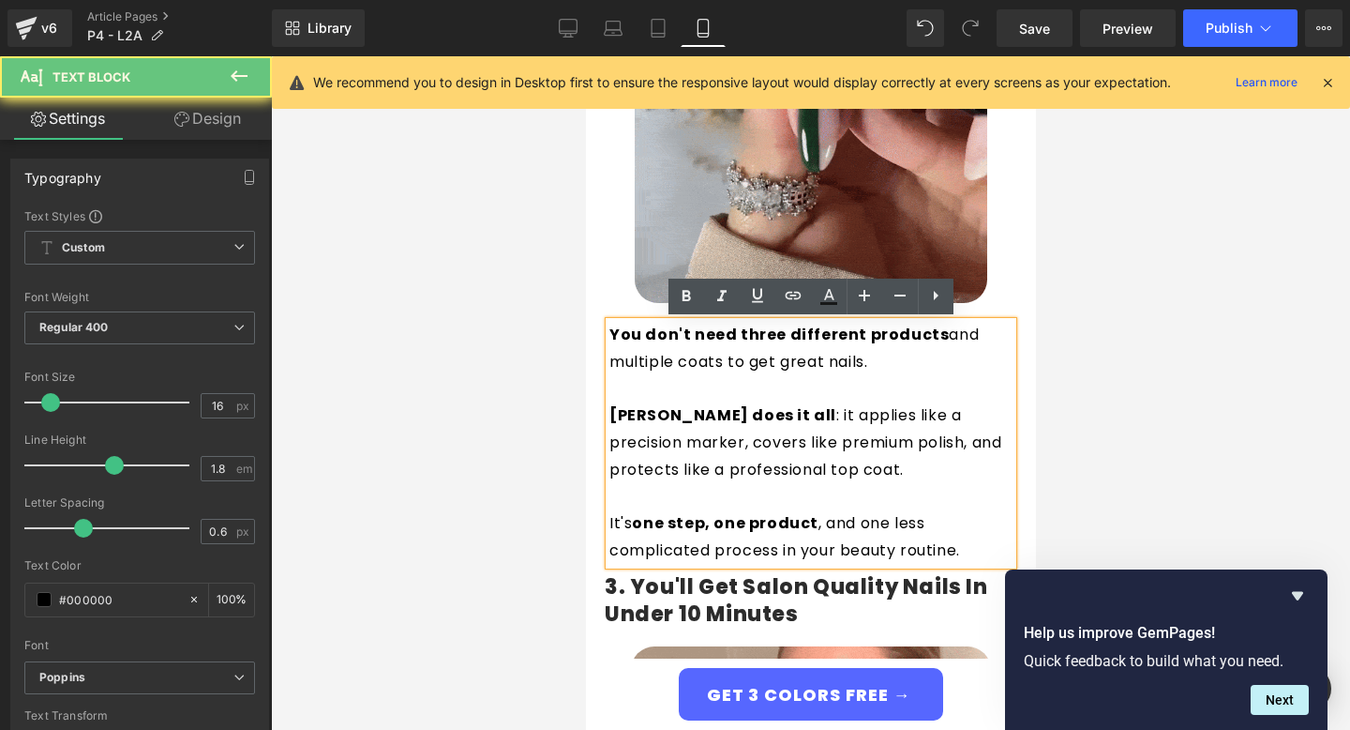
click at [797, 444] on p "Giani does it all : it applies like a precision marker, covers like premium pol…" at bounding box center [810, 442] width 403 height 81
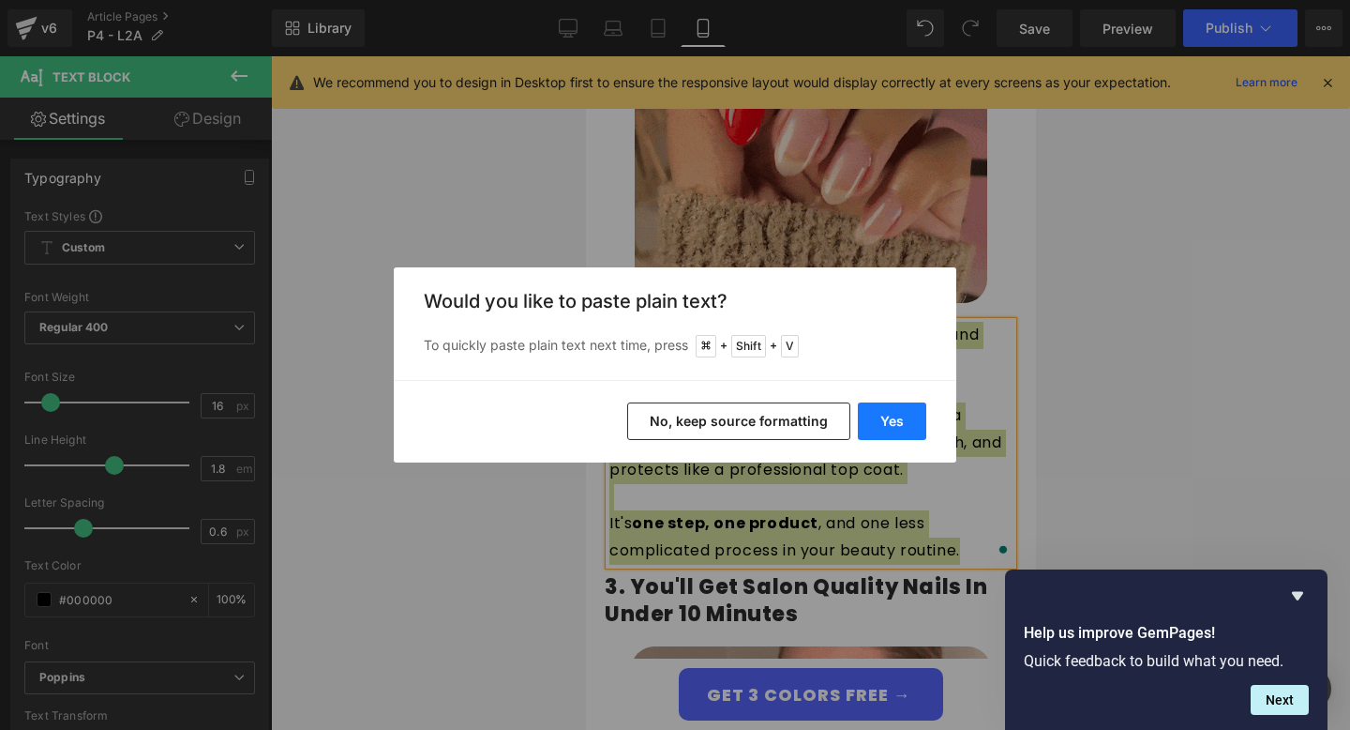
click at [877, 427] on button "Yes" at bounding box center [892, 421] width 68 height 38
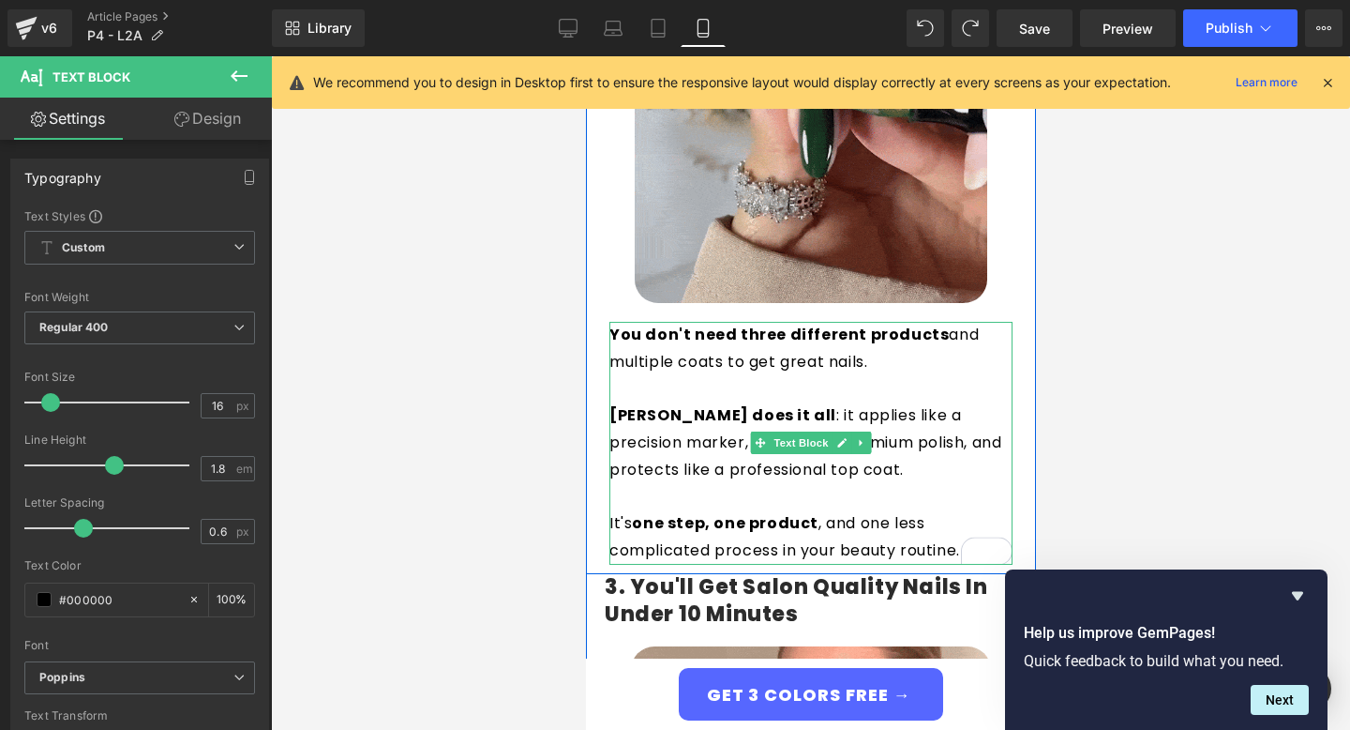
click at [860, 400] on p "To enrich screen reader interactions, please activate Accessibility in Grammarl…" at bounding box center [810, 388] width 403 height 27
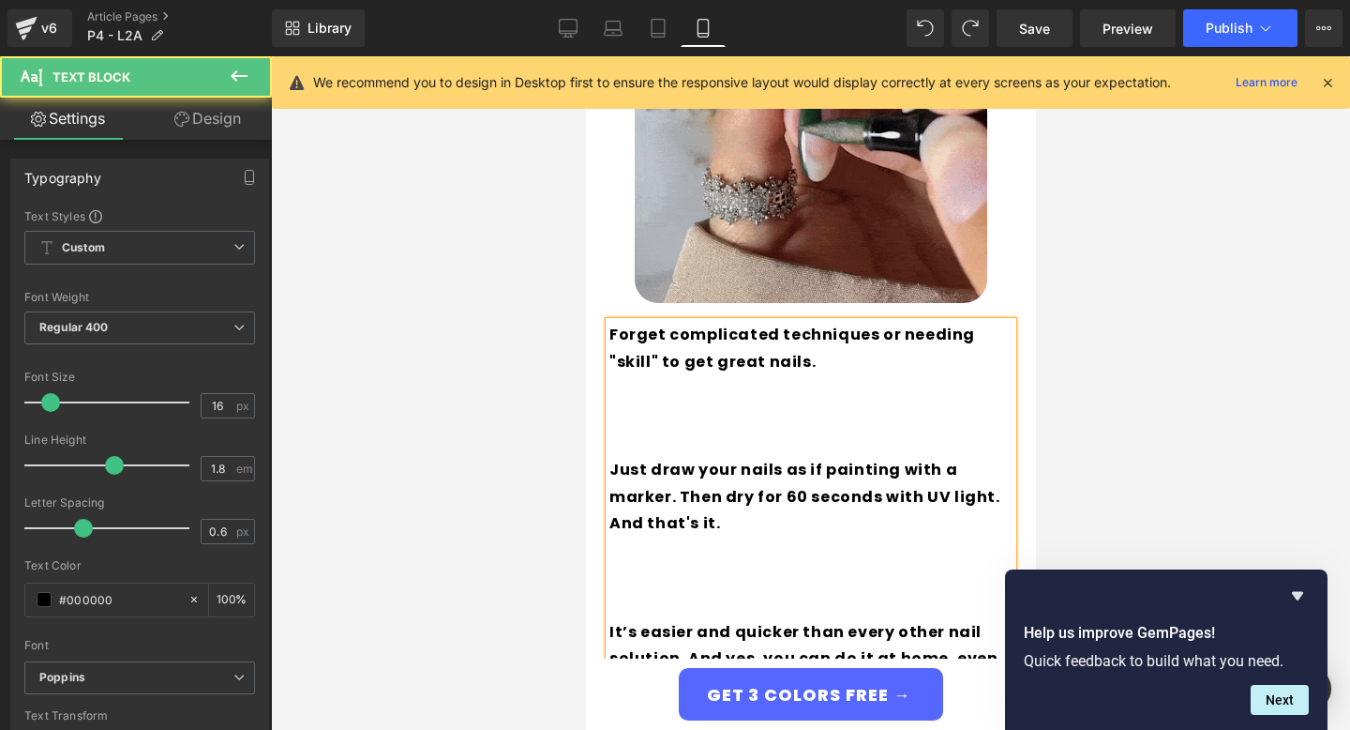
click at [782, 435] on p "To enrich screen reader interactions, please activate Accessibility in Grammarl…" at bounding box center [810, 442] width 403 height 27
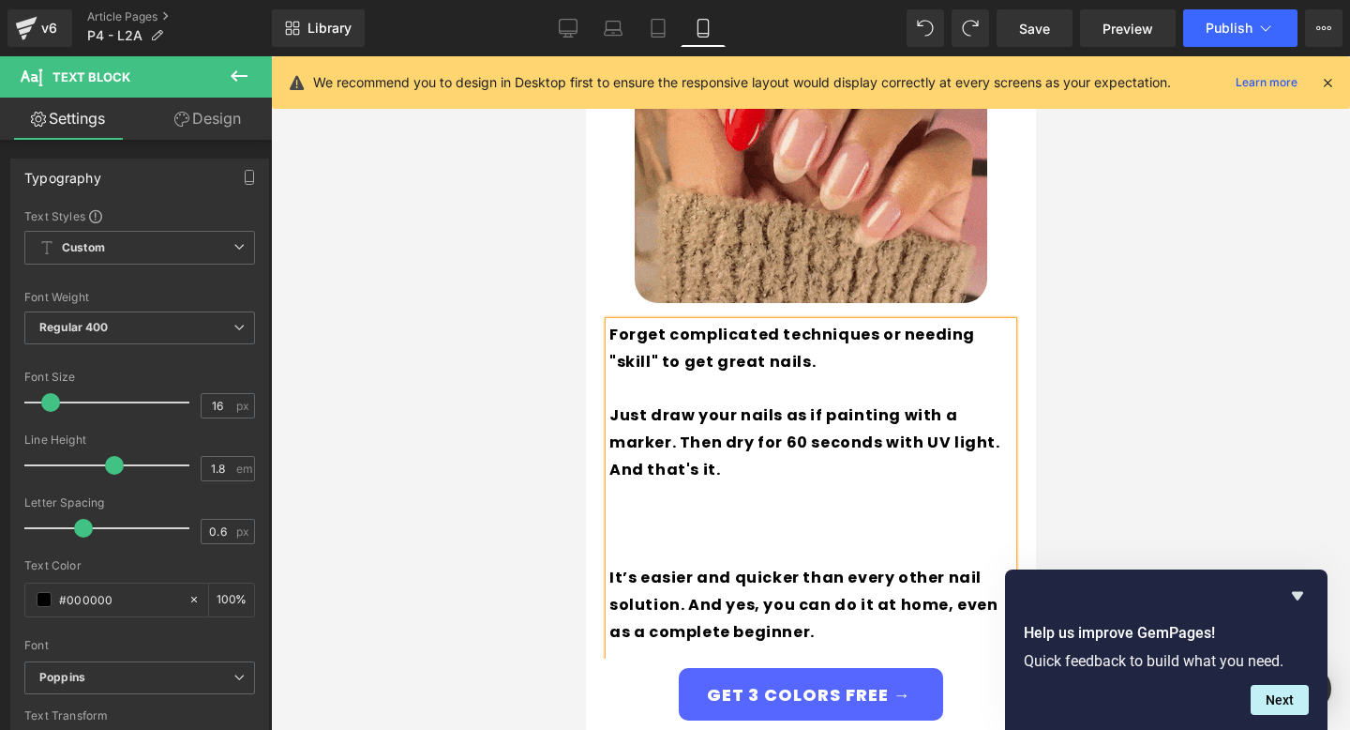
click at [681, 560] on p "To enrich screen reader interactions, please activate Accessibility in Grammarl…" at bounding box center [810, 550] width 403 height 27
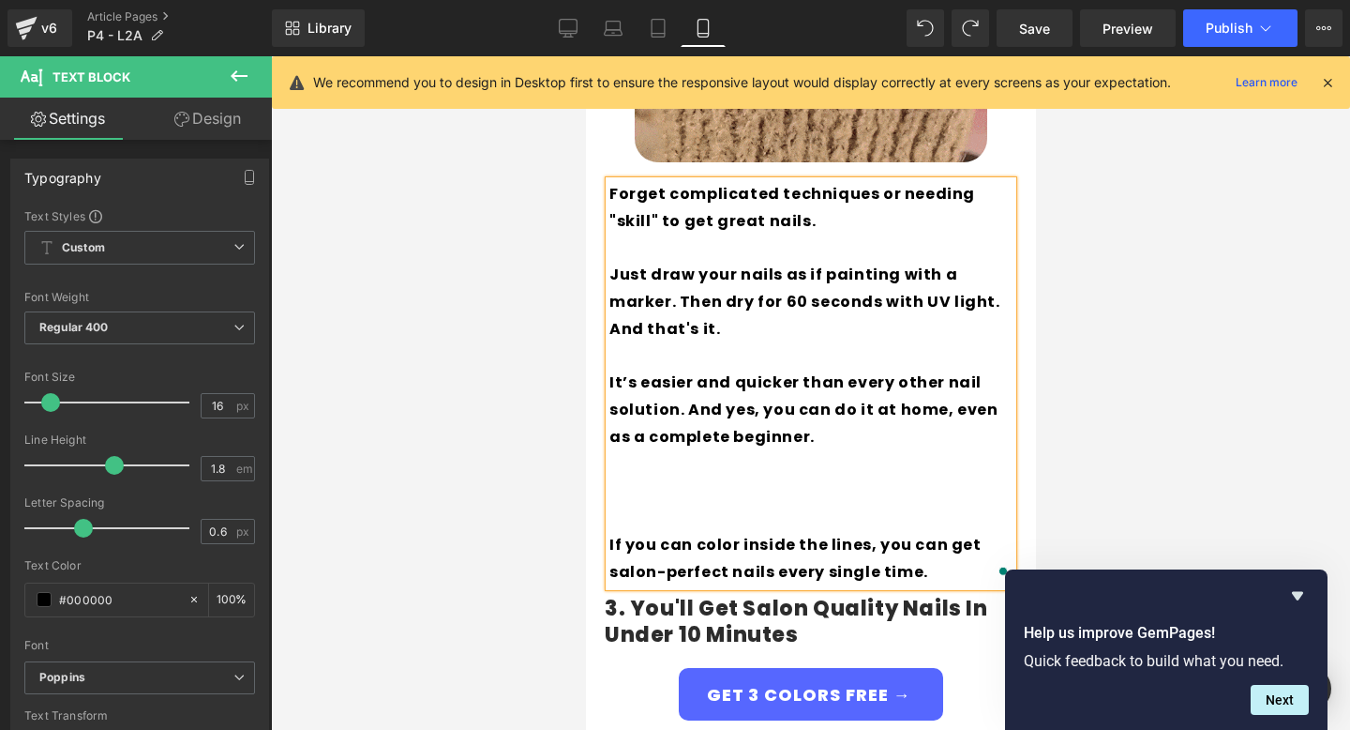
scroll to position [1623, 0]
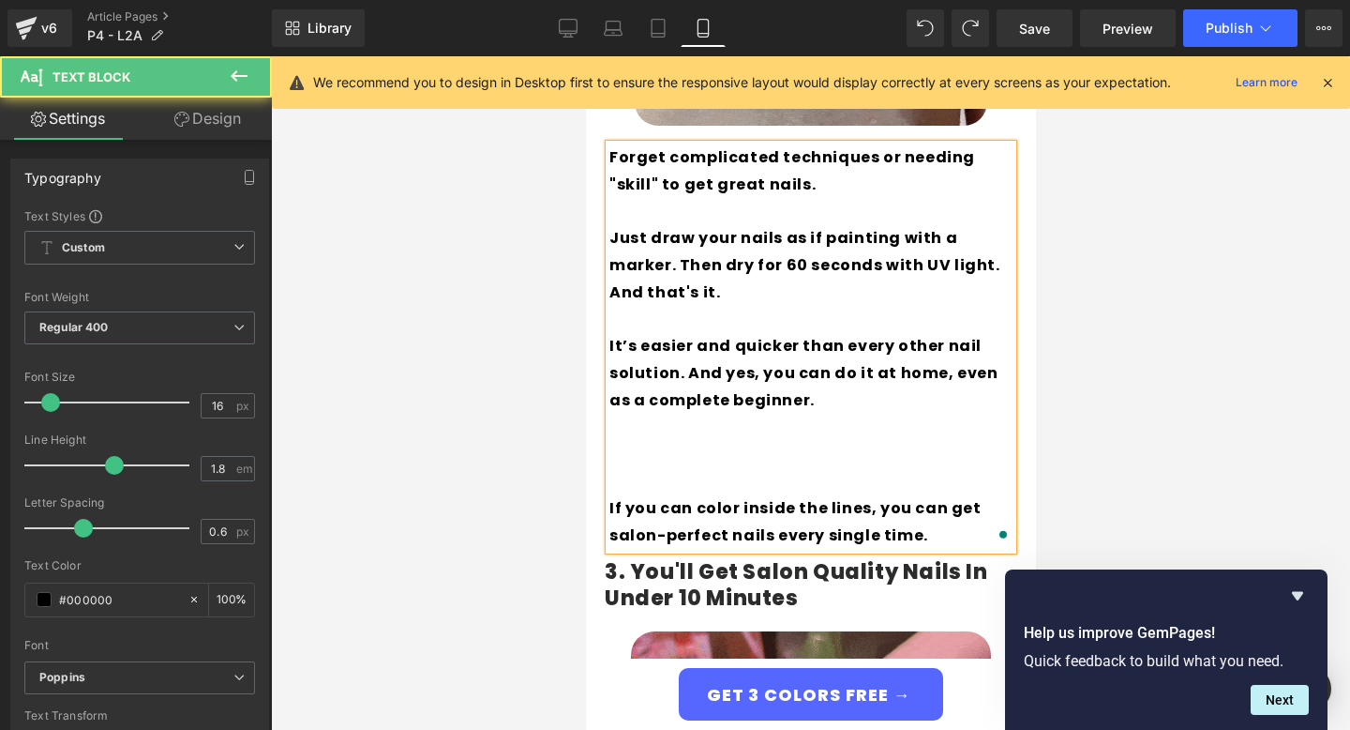
click at [657, 482] on p "To enrich screen reader interactions, please activate Accessibility in Grammarl…" at bounding box center [810, 481] width 403 height 27
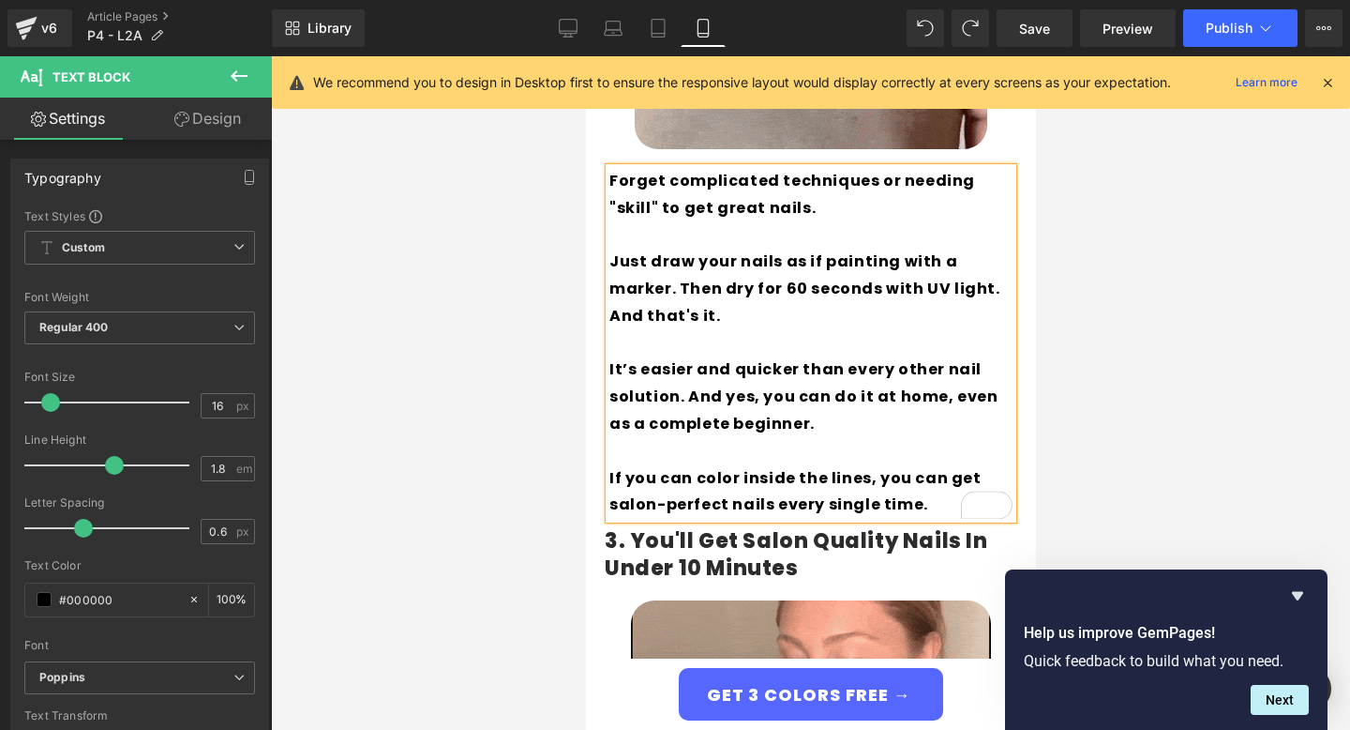
scroll to position [1589, 0]
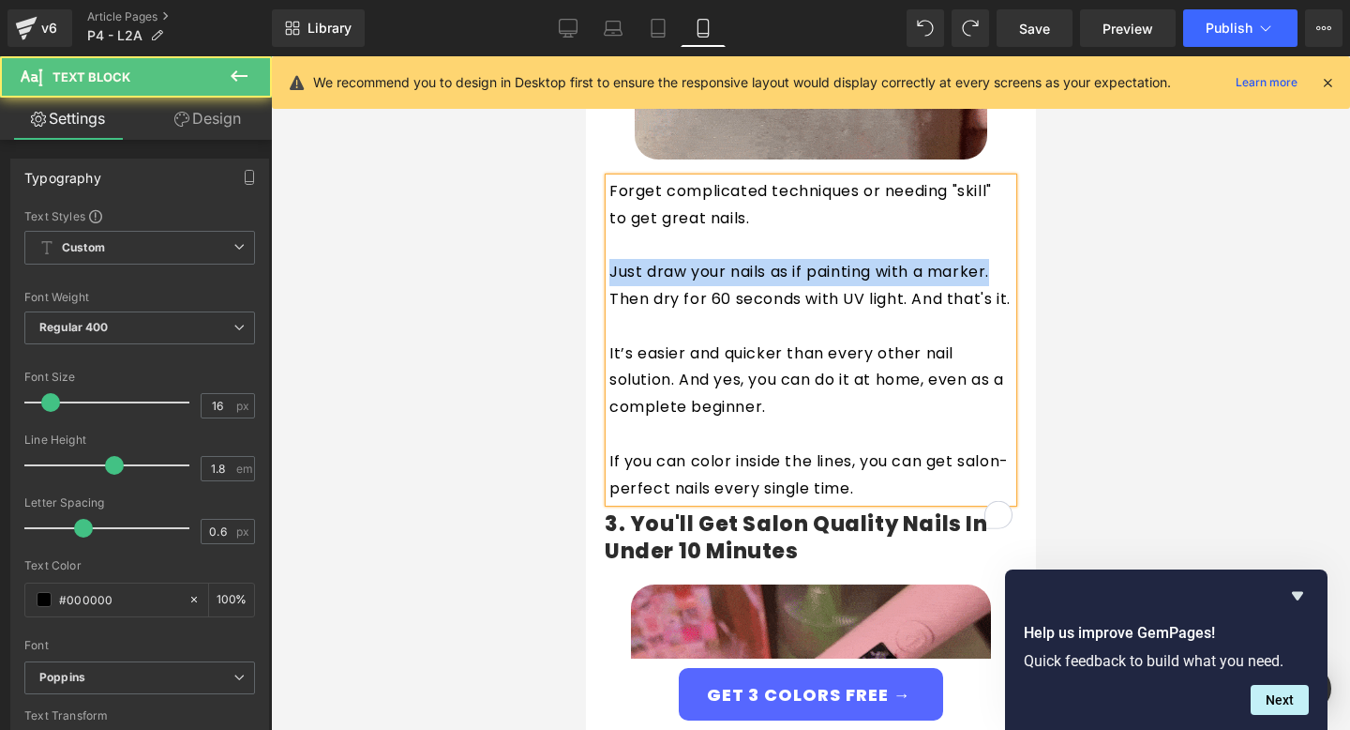
drag, startPoint x: 1000, startPoint y: 273, endPoint x: 580, endPoint y: 277, distance: 420.1
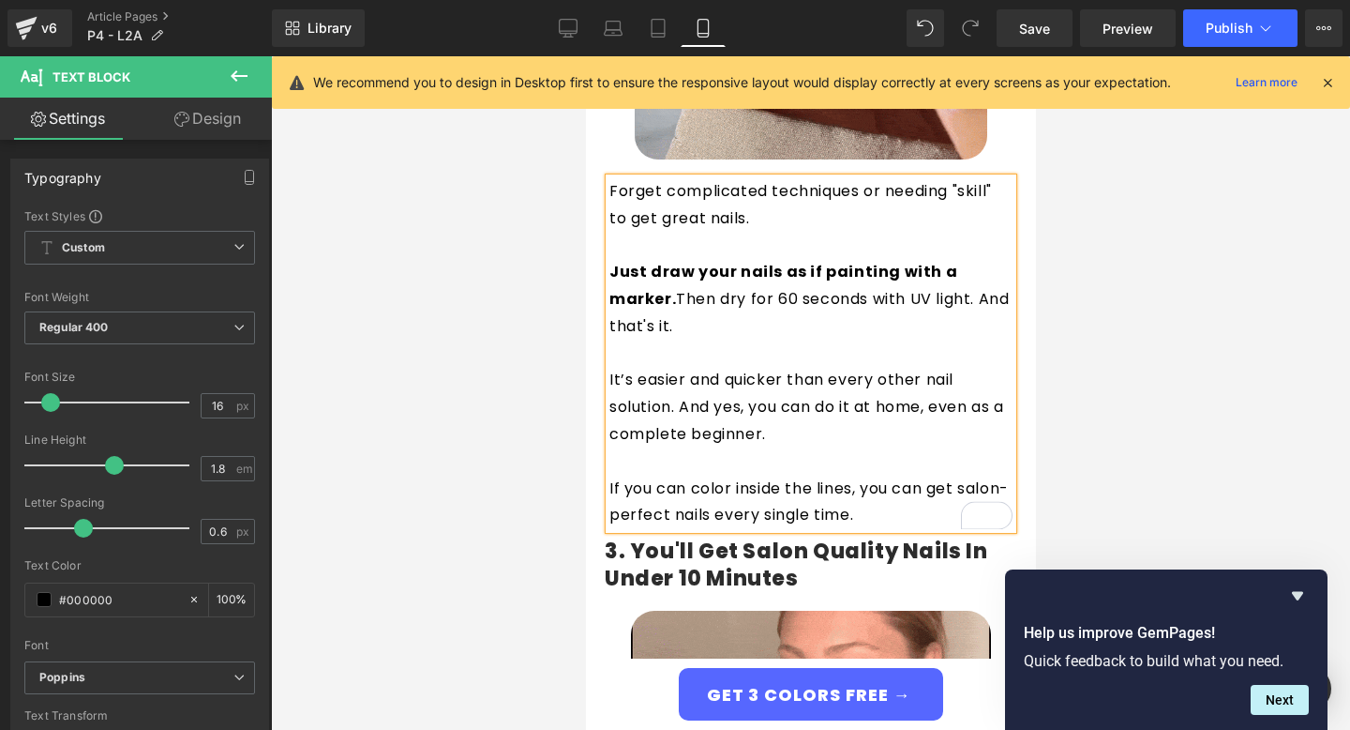
click at [780, 395] on p "It’s easier and quicker than every other nail solution. And yes, you can do it …" at bounding box center [810, 407] width 403 height 81
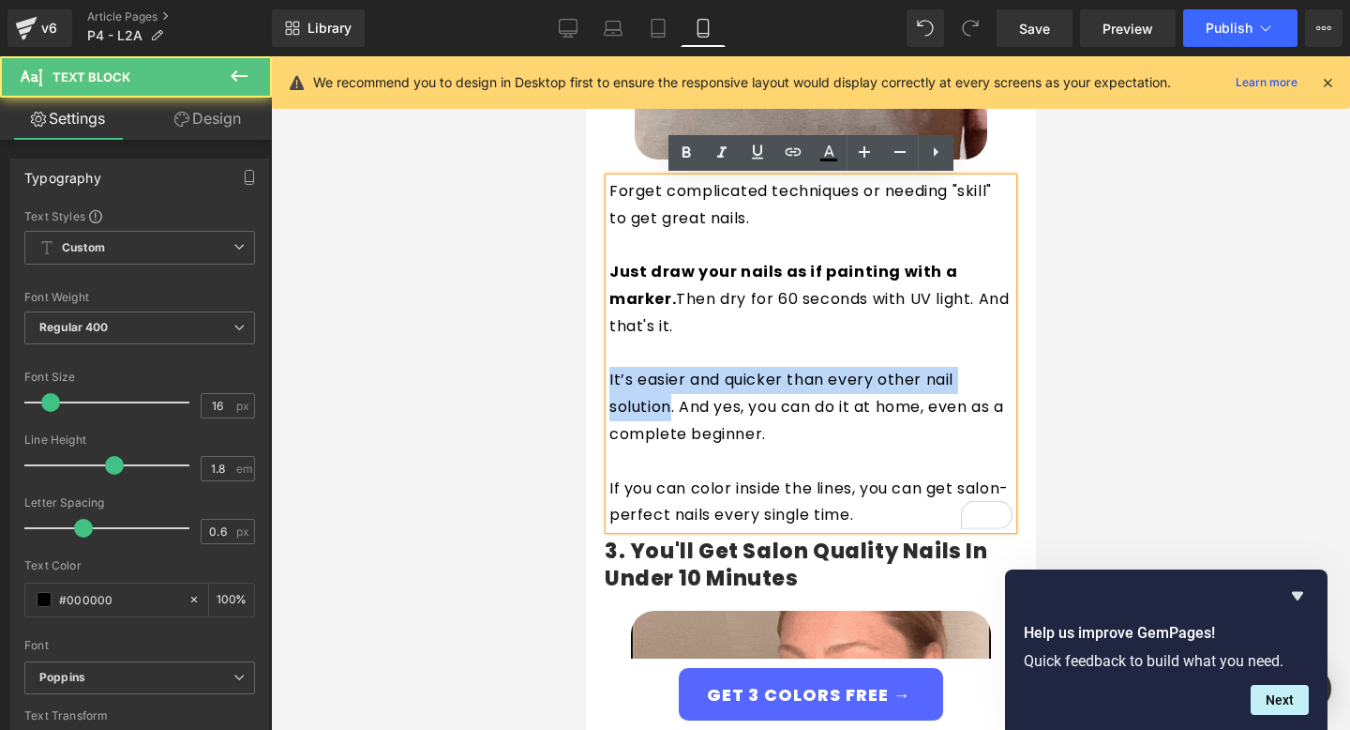
drag, startPoint x: 671, startPoint y: 409, endPoint x: 583, endPoint y: 387, distance: 90.7
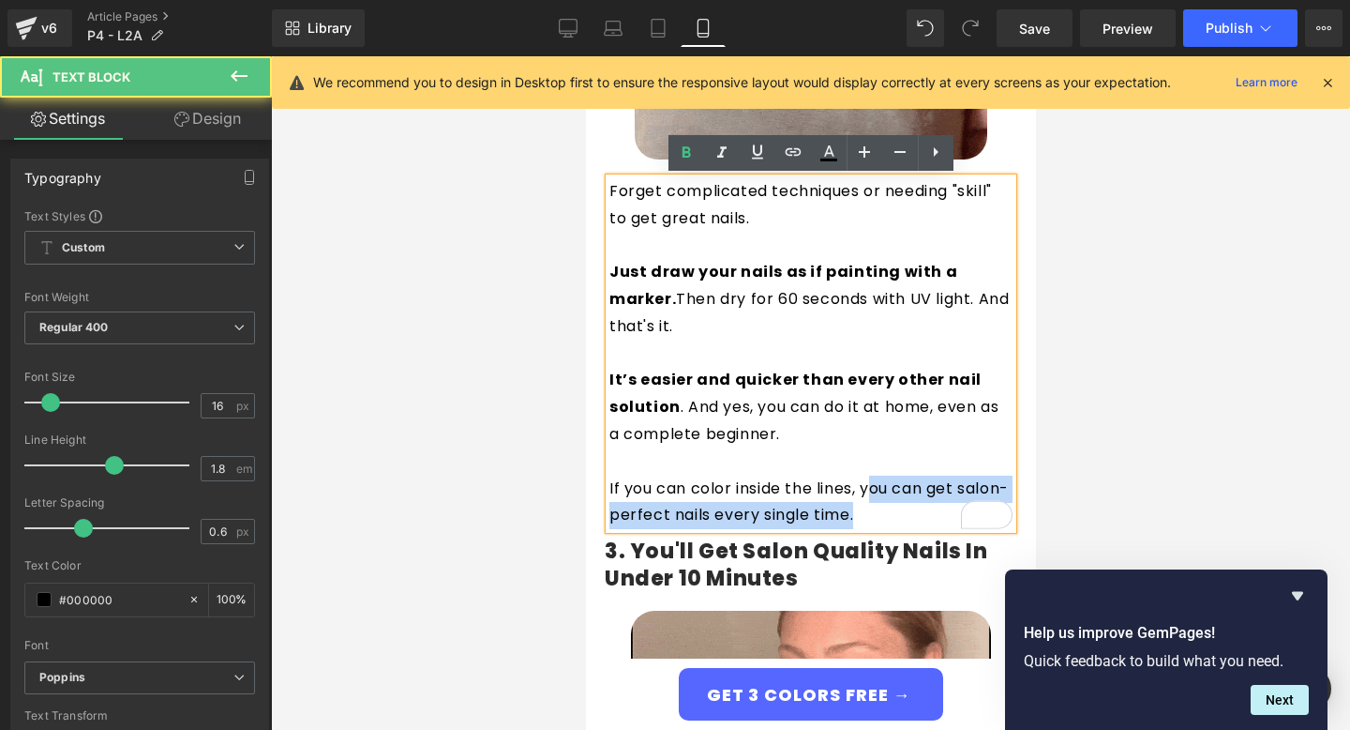
drag, startPoint x: 870, startPoint y: 489, endPoint x: 918, endPoint y: 531, distance: 63.2
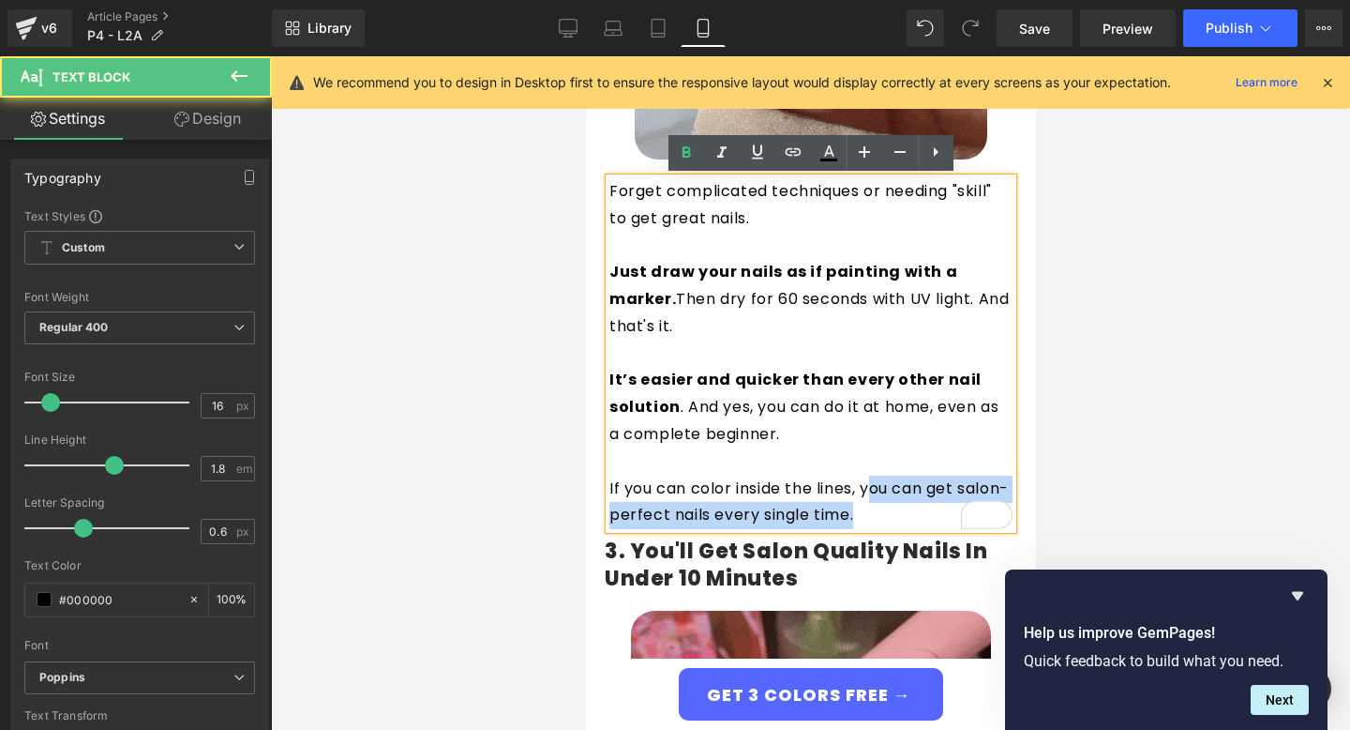
click at [918, 529] on div "Forget complicated techniques or needing "skill" to get great nails. Just draw …" at bounding box center [810, 353] width 403 height 351
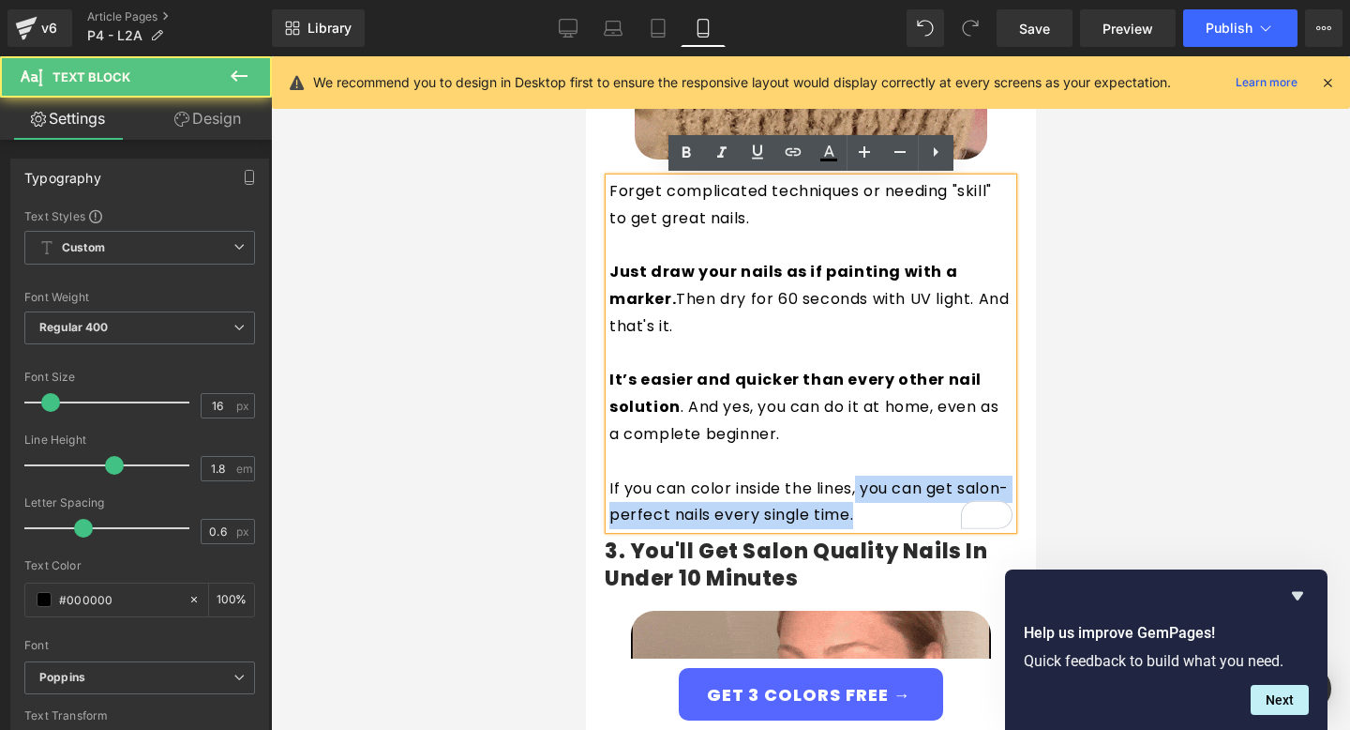
drag, startPoint x: 859, startPoint y: 479, endPoint x: 935, endPoint y: 526, distance: 89.3
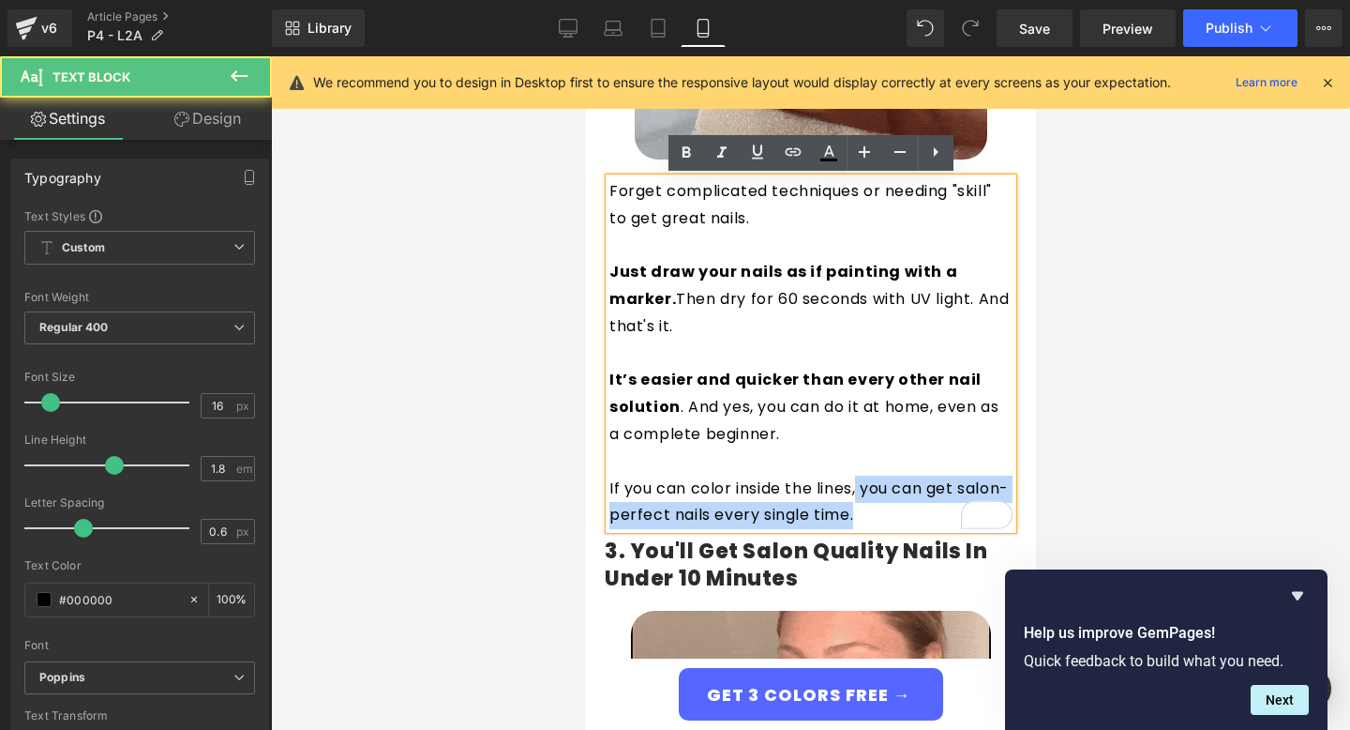
click at [935, 526] on p "If you can color inside the lines, you can get salon-perfect nails every single…" at bounding box center [810, 502] width 403 height 54
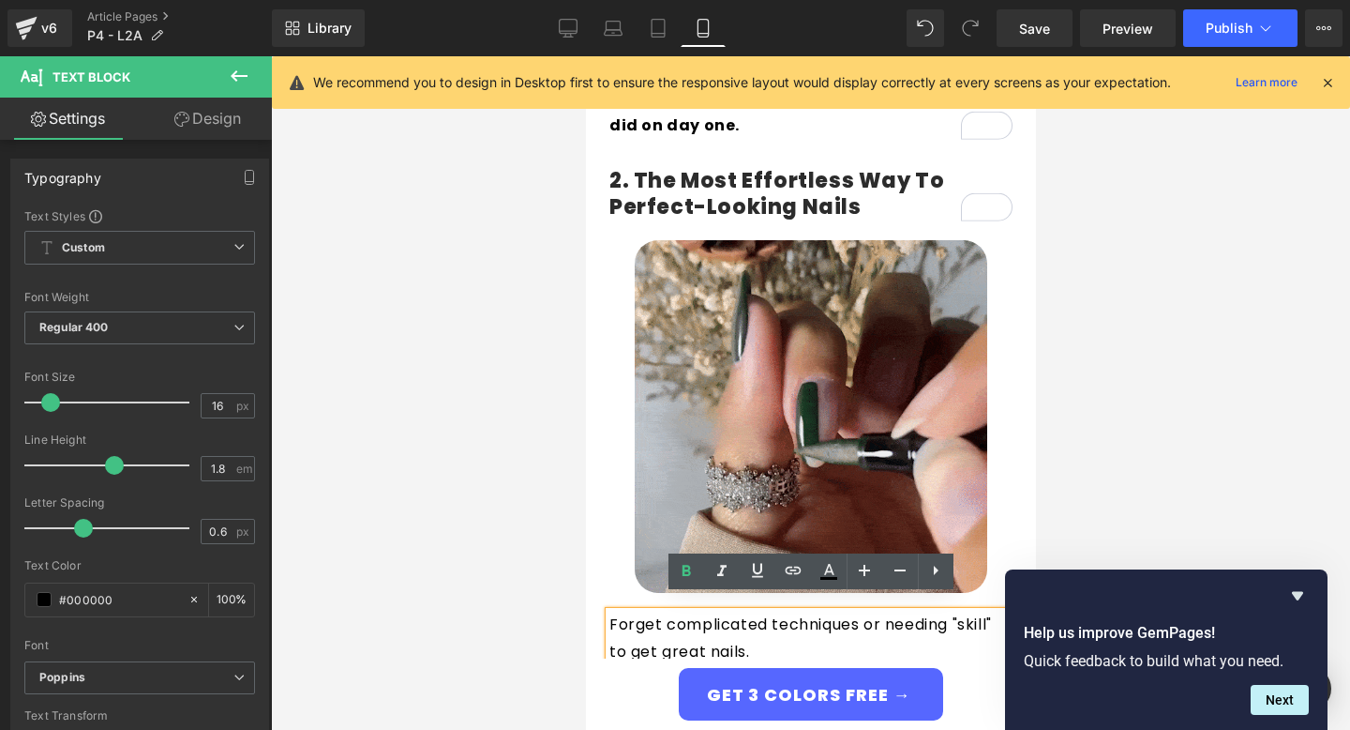
scroll to position [1150, 0]
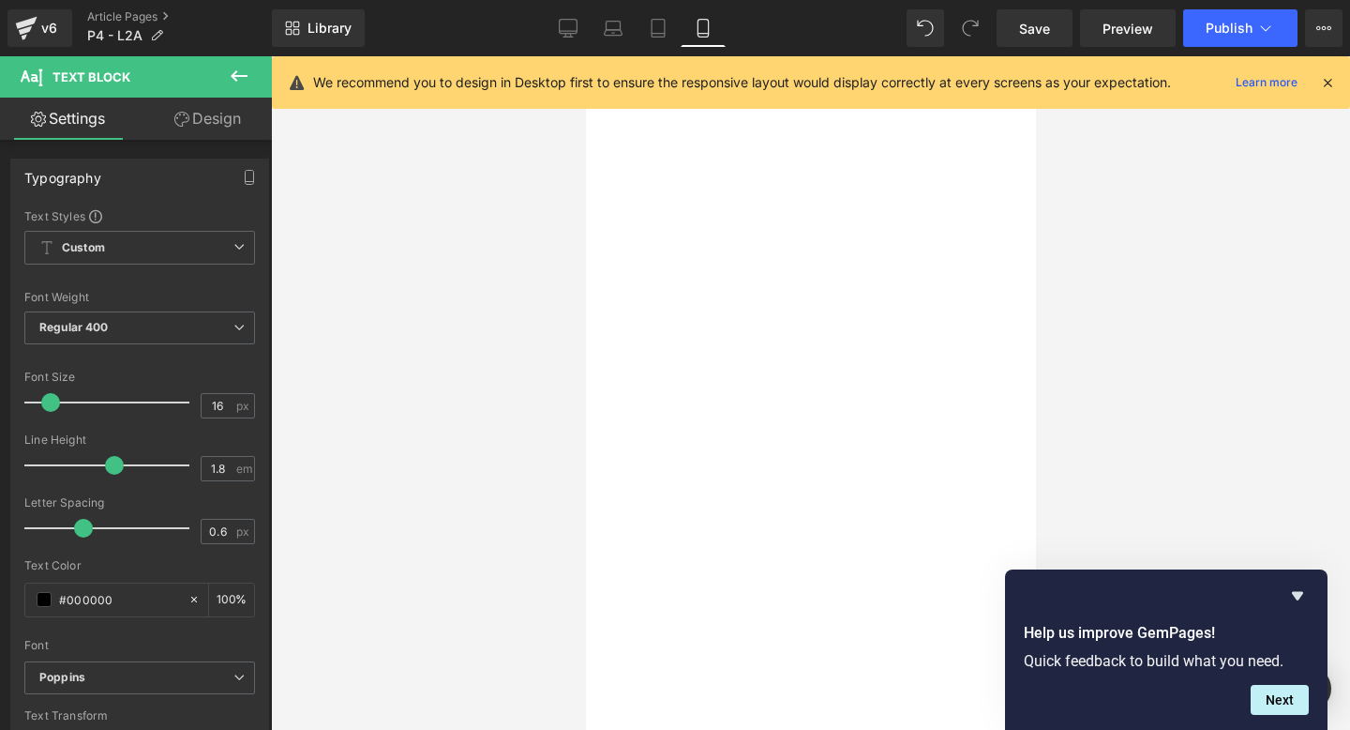
click at [574, 36] on icon at bounding box center [568, 28] width 19 height 19
type input "100"
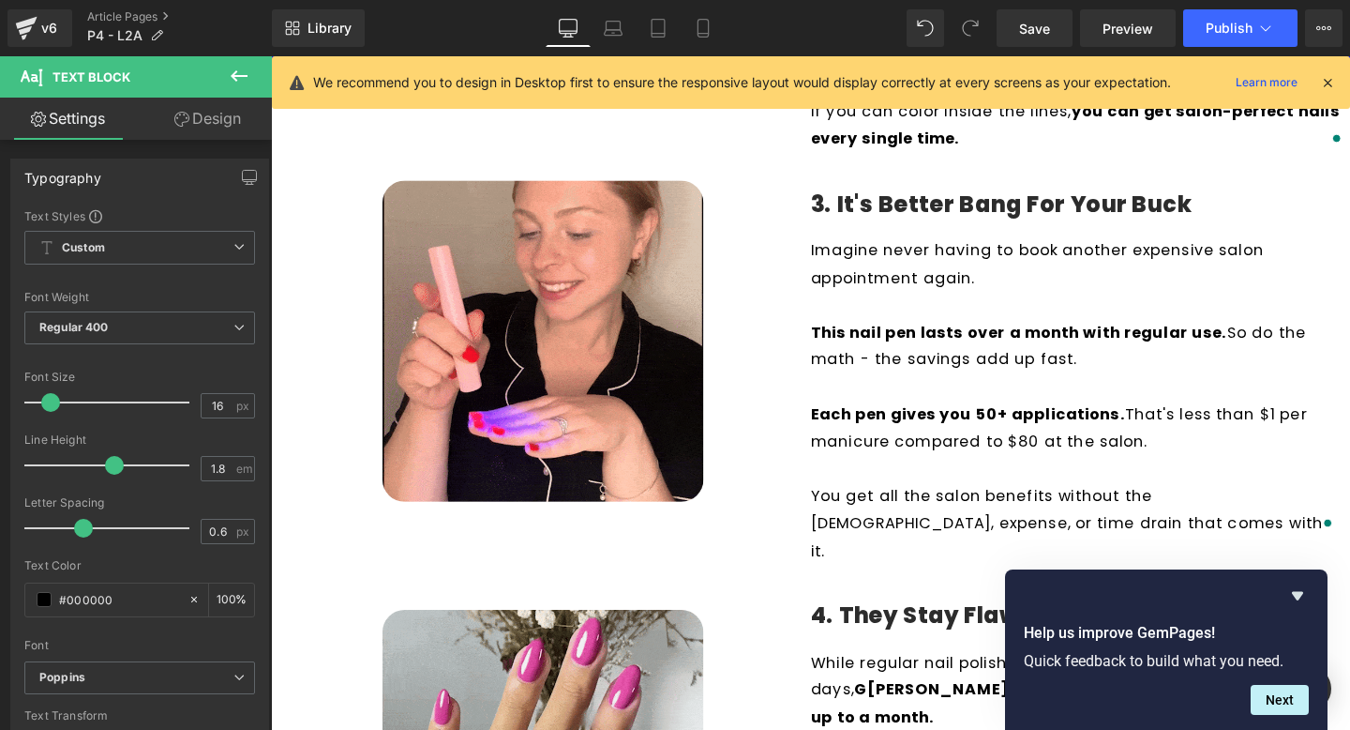
scroll to position [1180, 0]
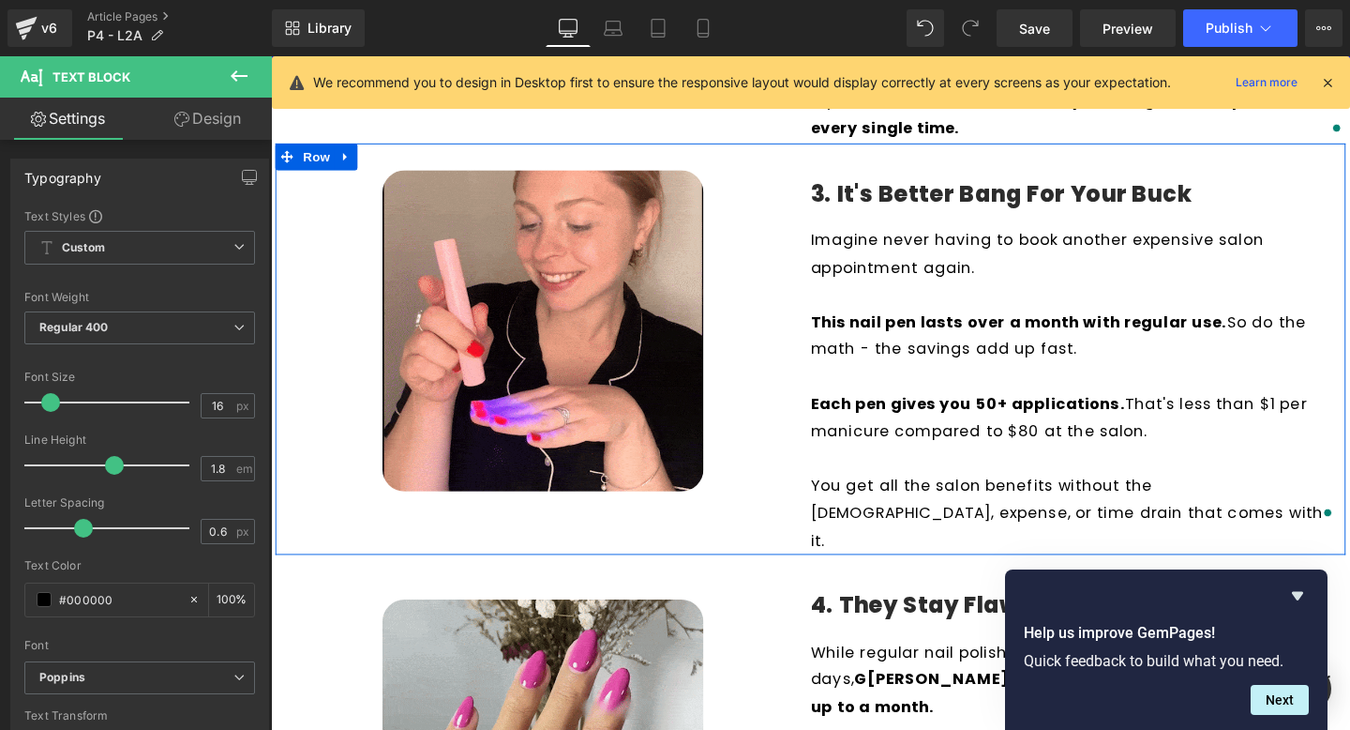
click at [945, 208] on h4 "3. It's Better Bang for Your Buck" at bounding box center [1119, 202] width 563 height 31
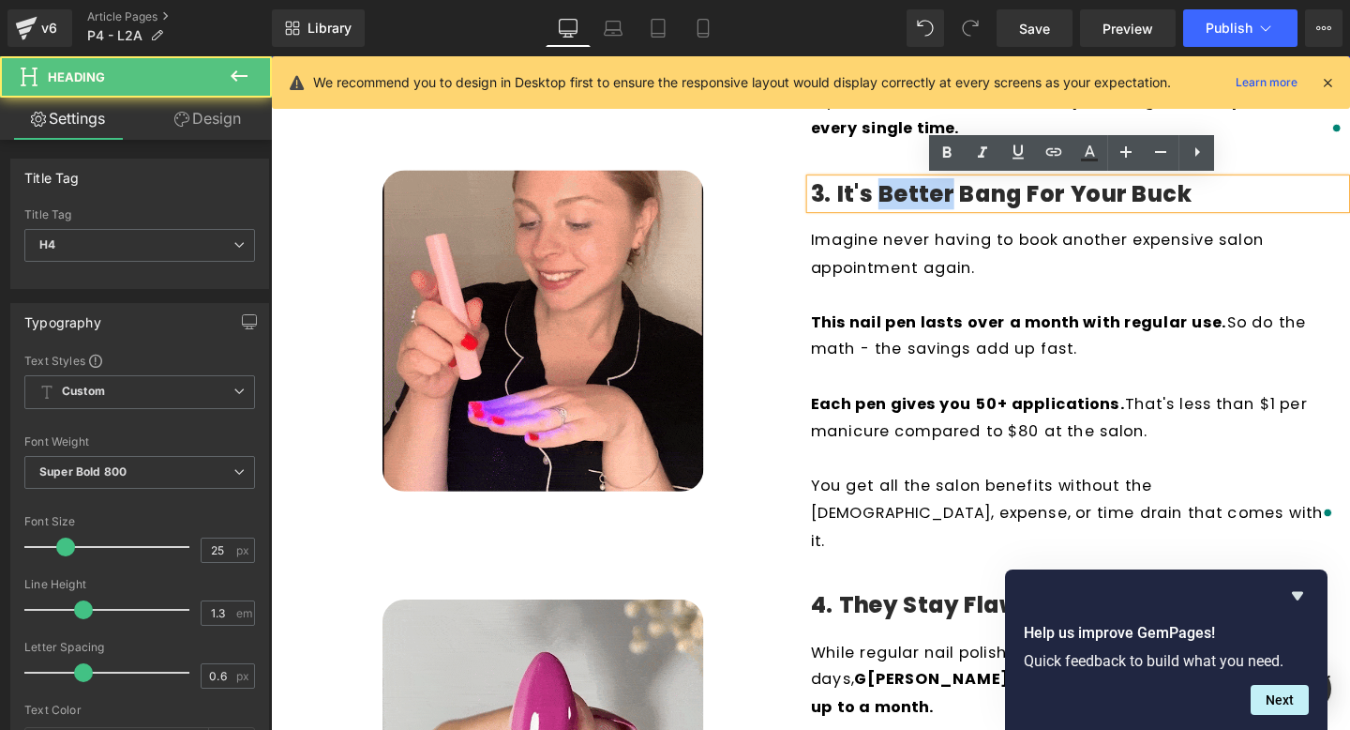
click at [945, 208] on h4 "3. It's Better Bang for Your Buck" at bounding box center [1119, 202] width 563 height 31
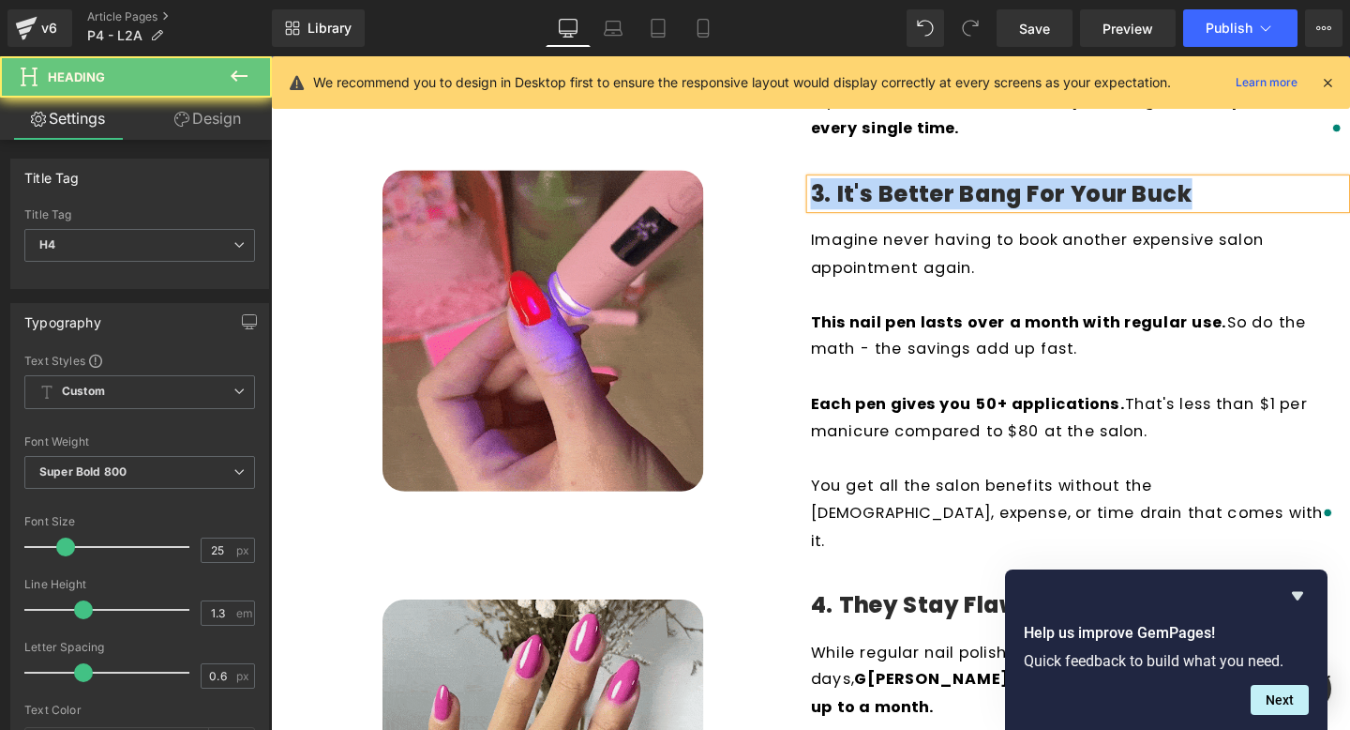
copy h4 "3. It's Better Bang for Your Buck"
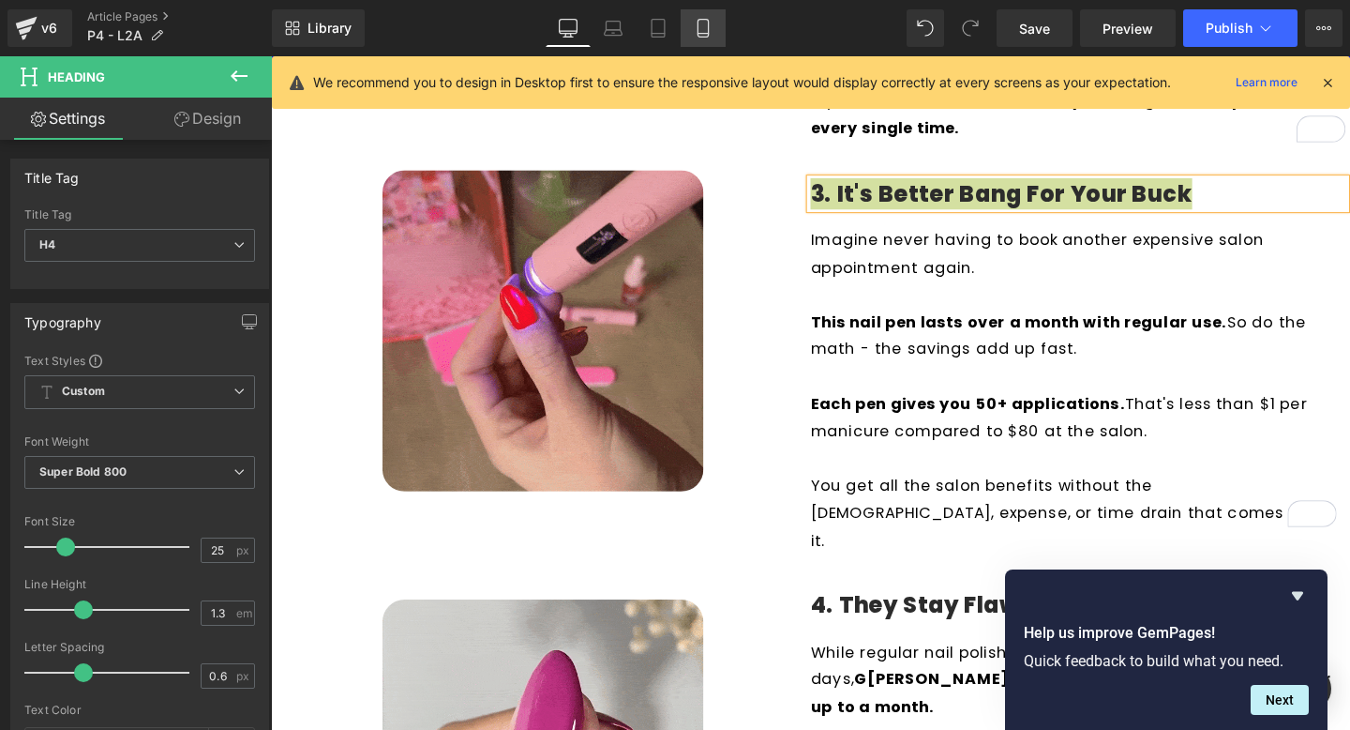
click at [699, 25] on icon at bounding box center [703, 29] width 10 height 18
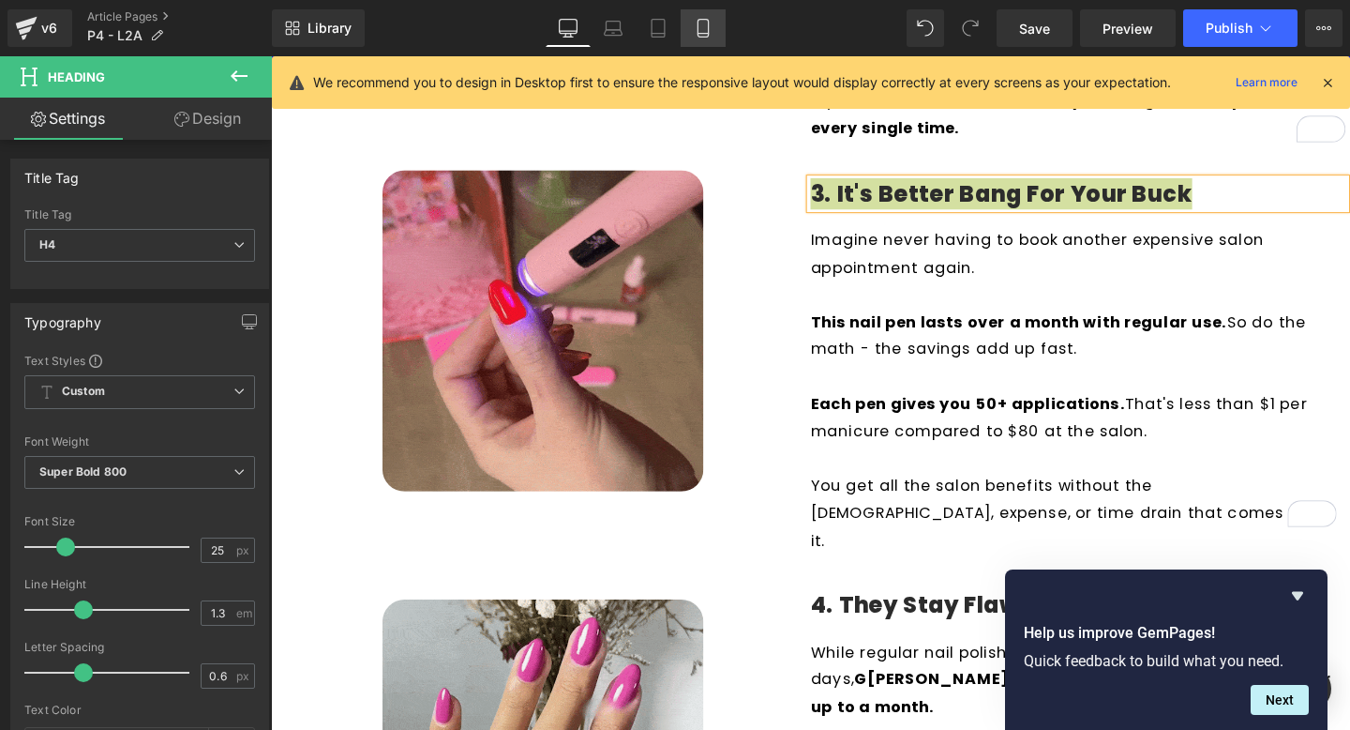
type input "100"
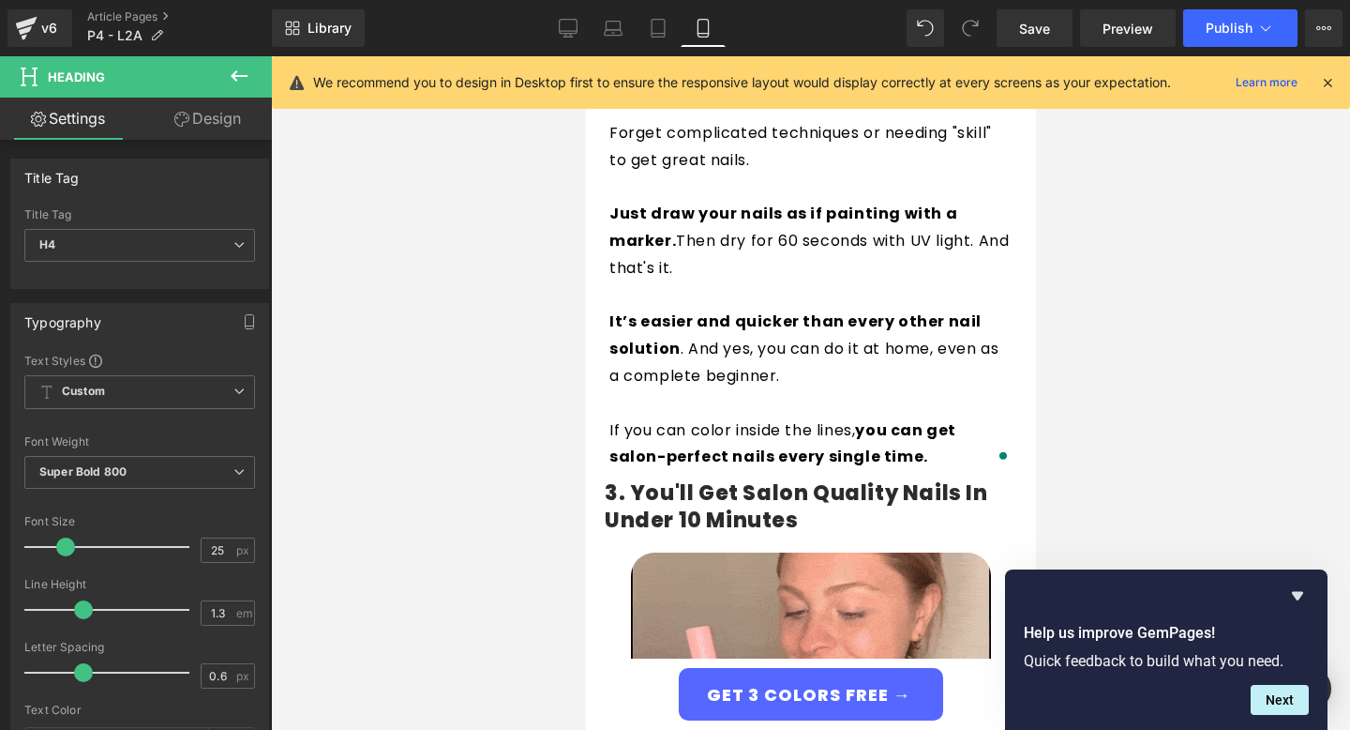
scroll to position [1681, 0]
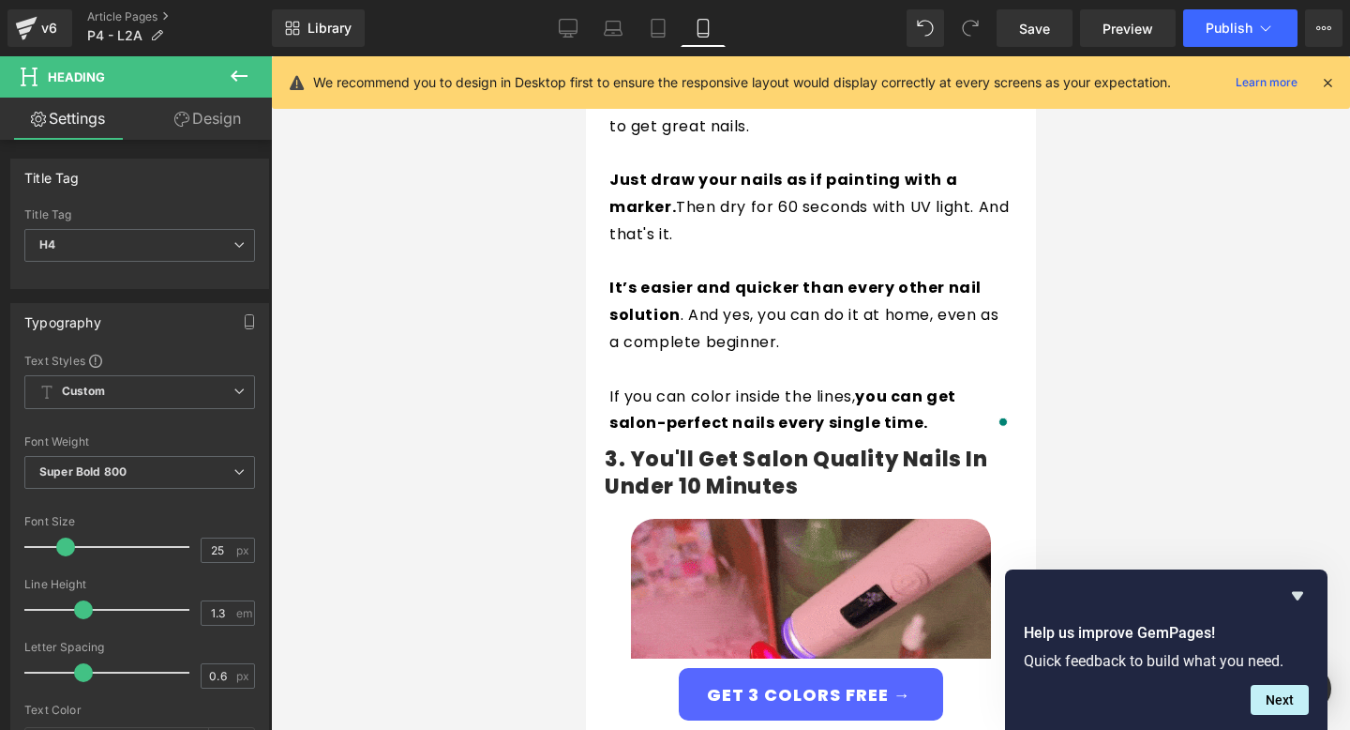
click at [782, 474] on div "3. You'll Get Salon Quality Nails in Under 10 Minutes Heading" at bounding box center [810, 472] width 413 height 53
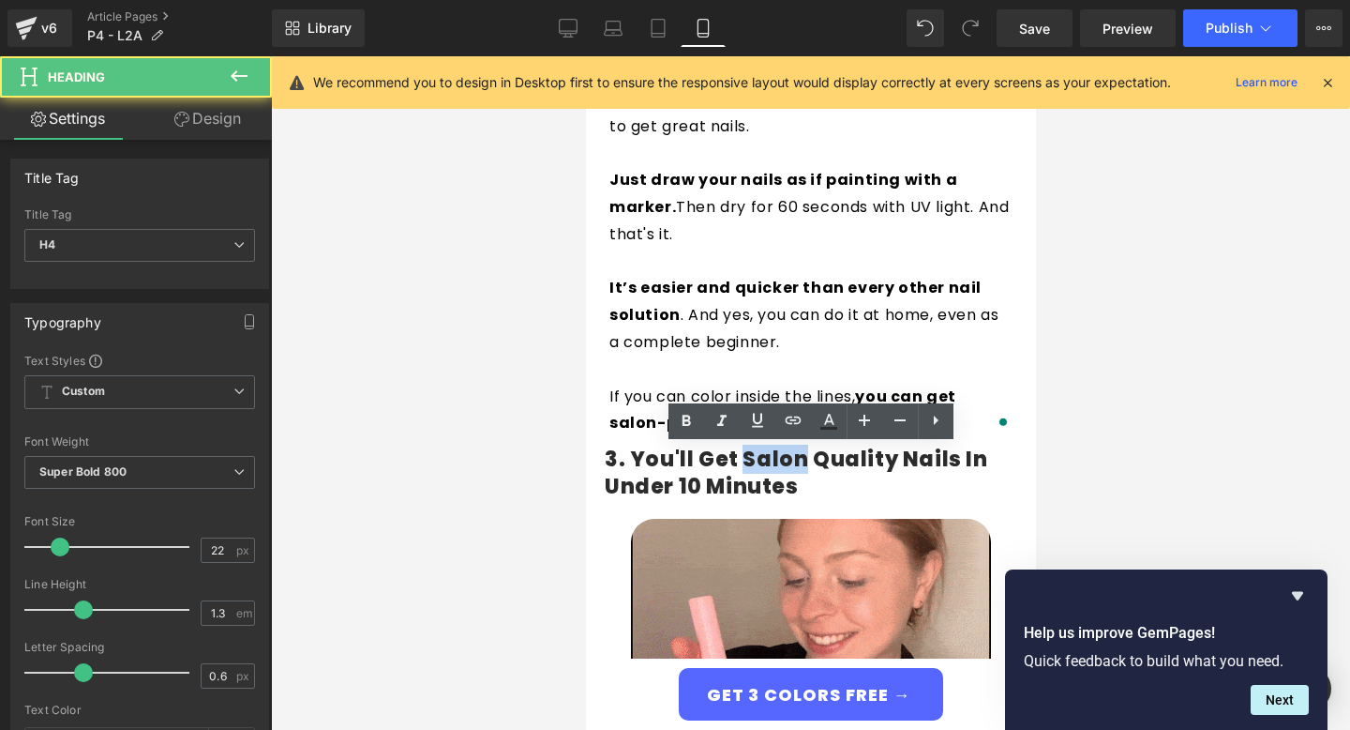
click at [782, 474] on h4 "3. You'll Get Salon Quality Nails in Under 10 Minutes" at bounding box center [810, 472] width 413 height 53
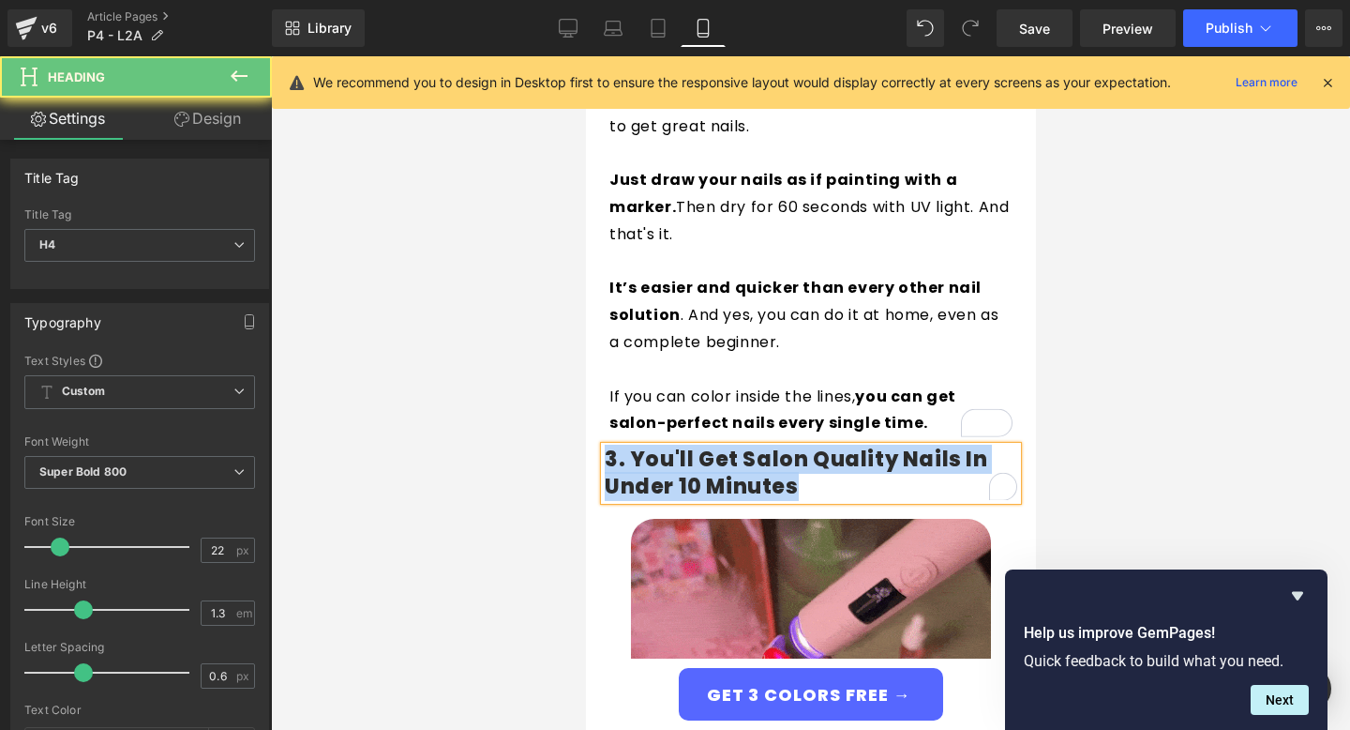
paste div "To enrich screen reader interactions, please activate Accessibility in Grammarl…"
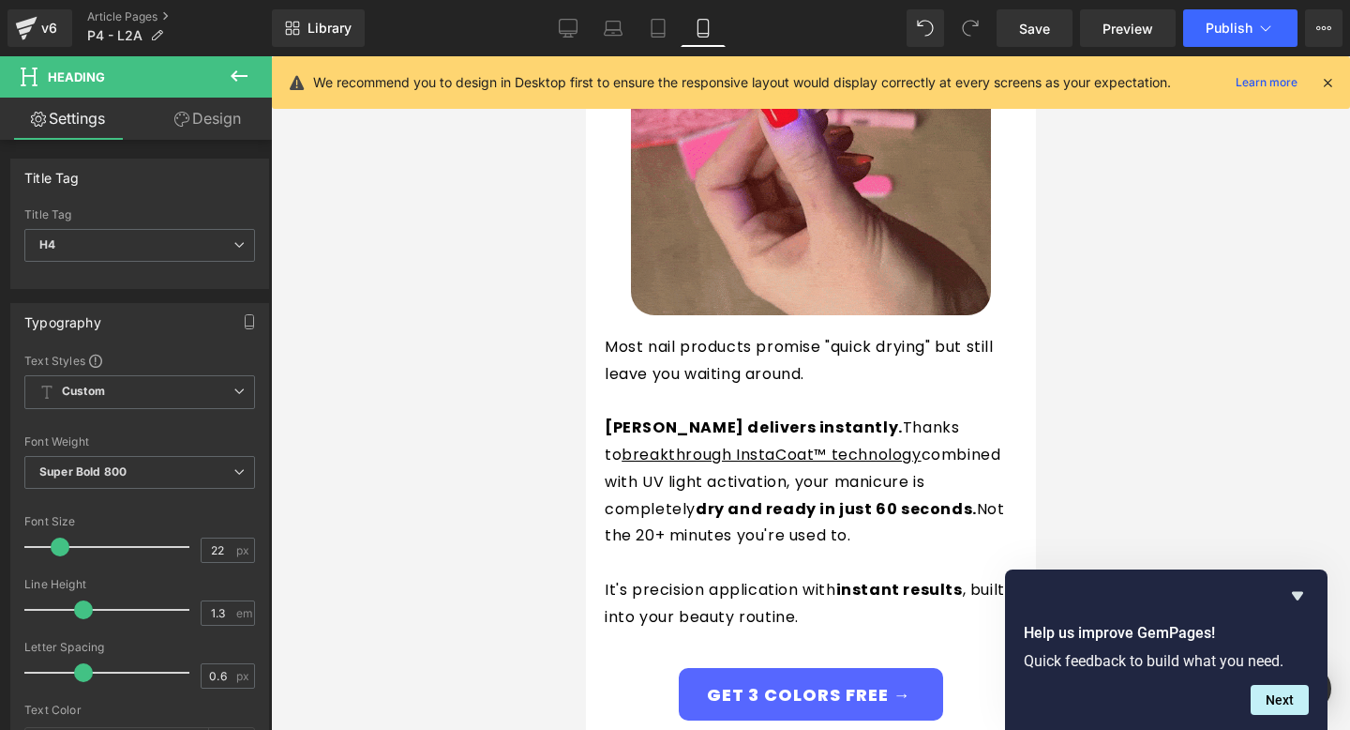
scroll to position [2237, 0]
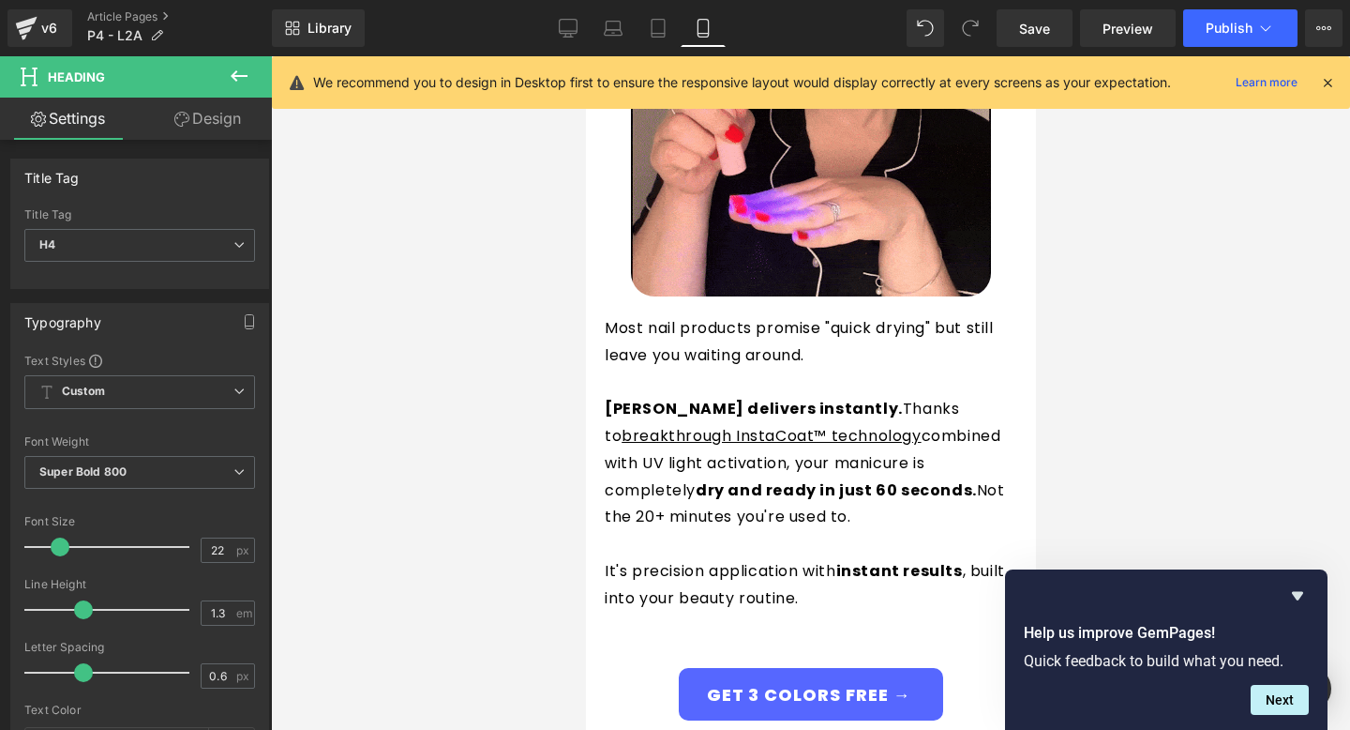
click at [782, 396] on p "Giani delivers instantly. Thanks to breakthrough InstaCoat™ technology combined…" at bounding box center [810, 463] width 413 height 135
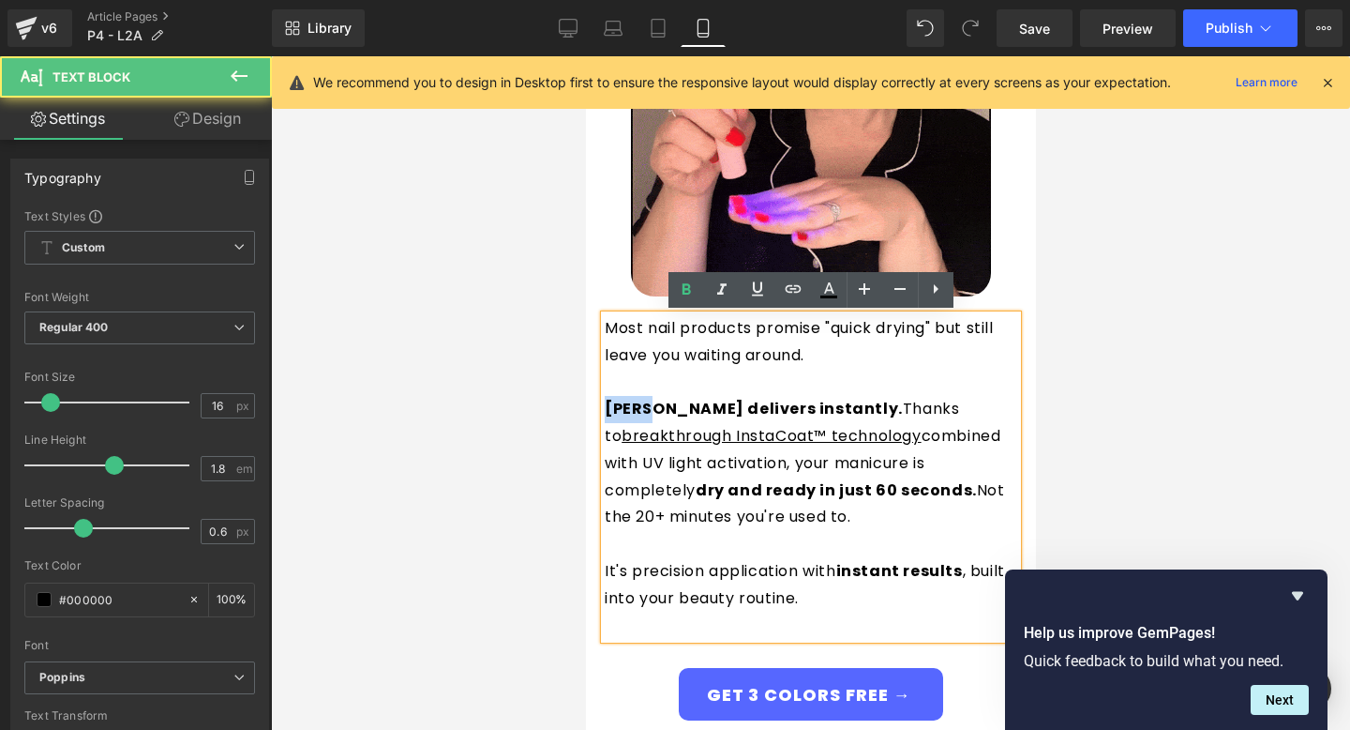
click at [782, 396] on p "Giani delivers instantly. Thanks to breakthrough InstaCoat™ technology combined…" at bounding box center [810, 463] width 413 height 135
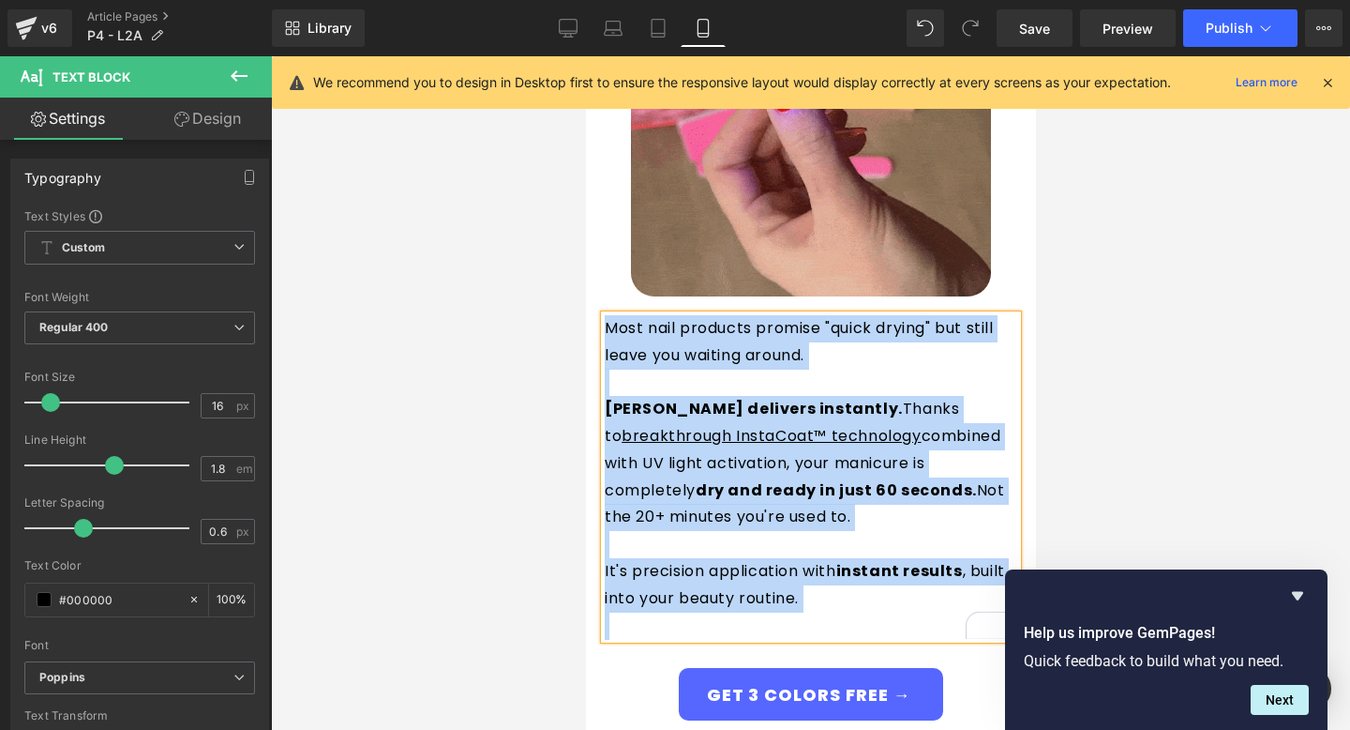
paste div "To enrich screen reader interactions, please activate Accessibility in Grammarl…"
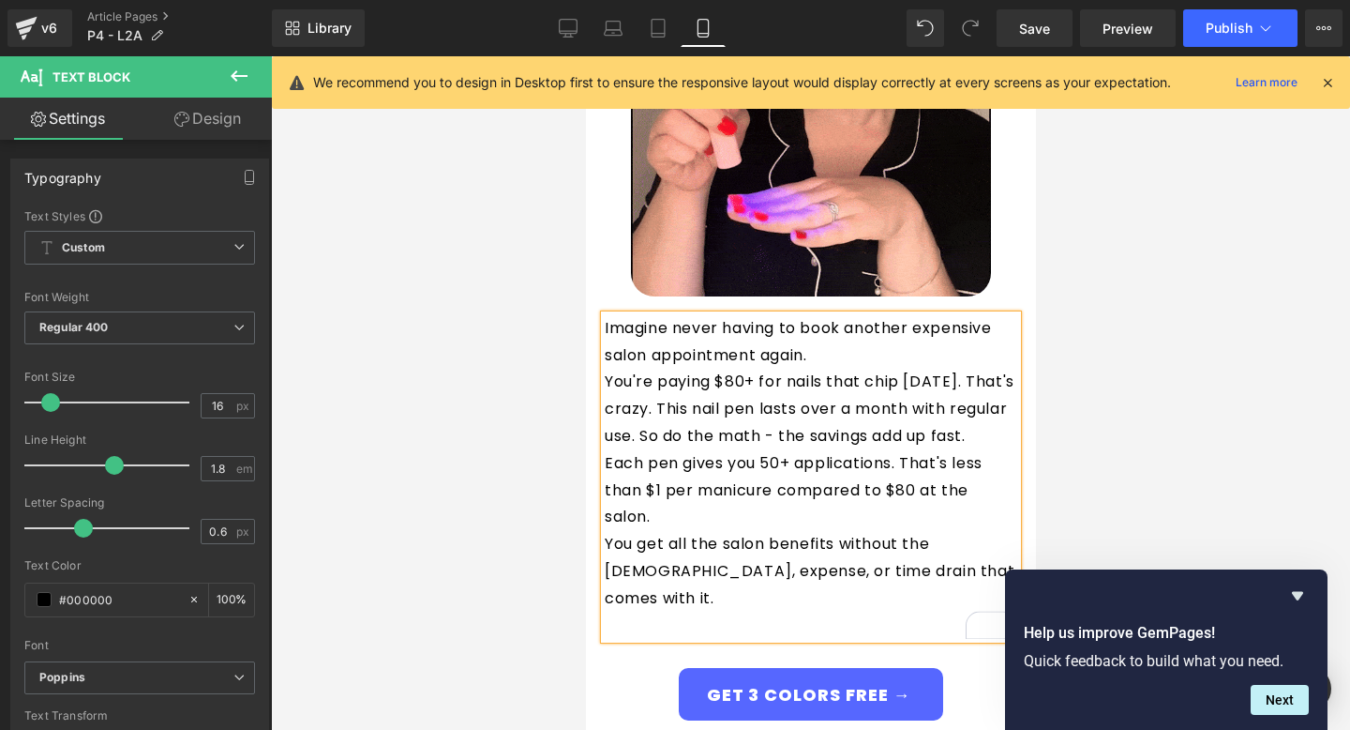
click at [844, 358] on p "Imagine never having to book another expensive salon appointment again." at bounding box center [810, 342] width 413 height 54
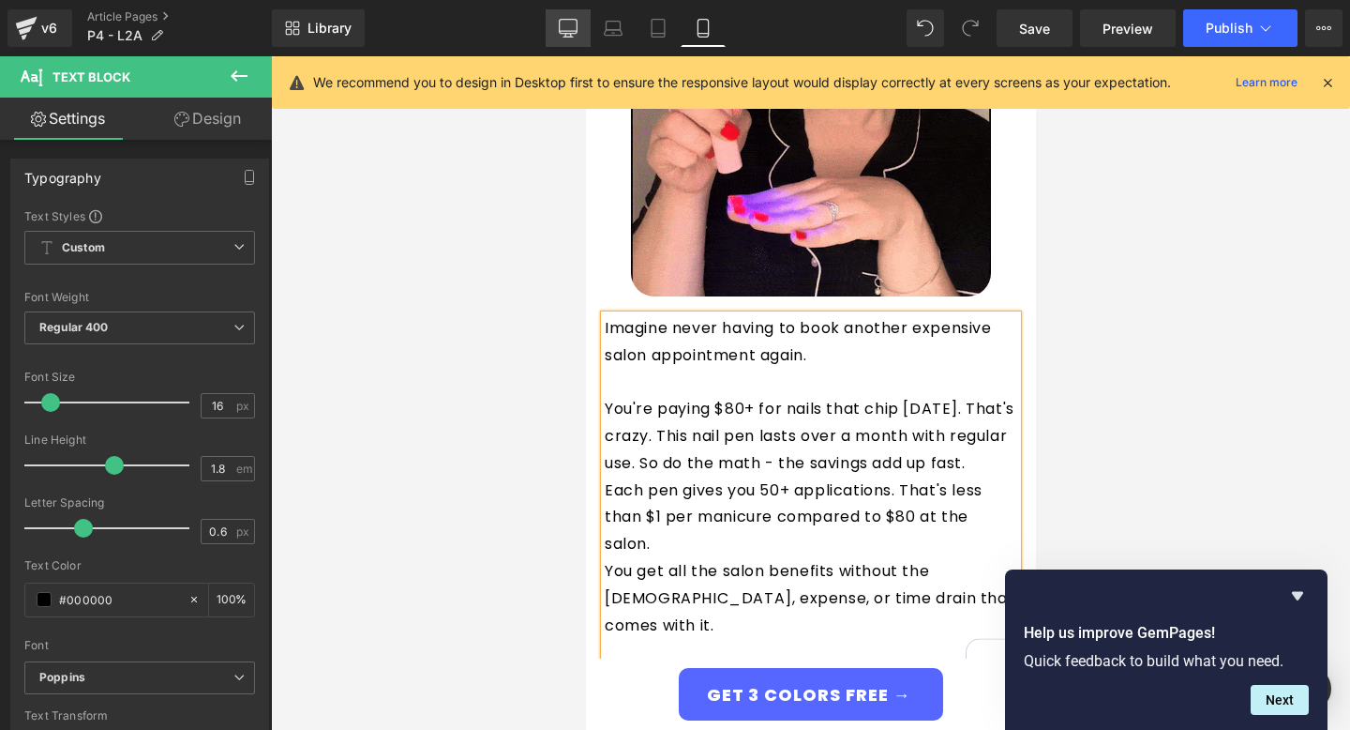
click at [553, 28] on link "Desktop" at bounding box center [568, 28] width 45 height 38
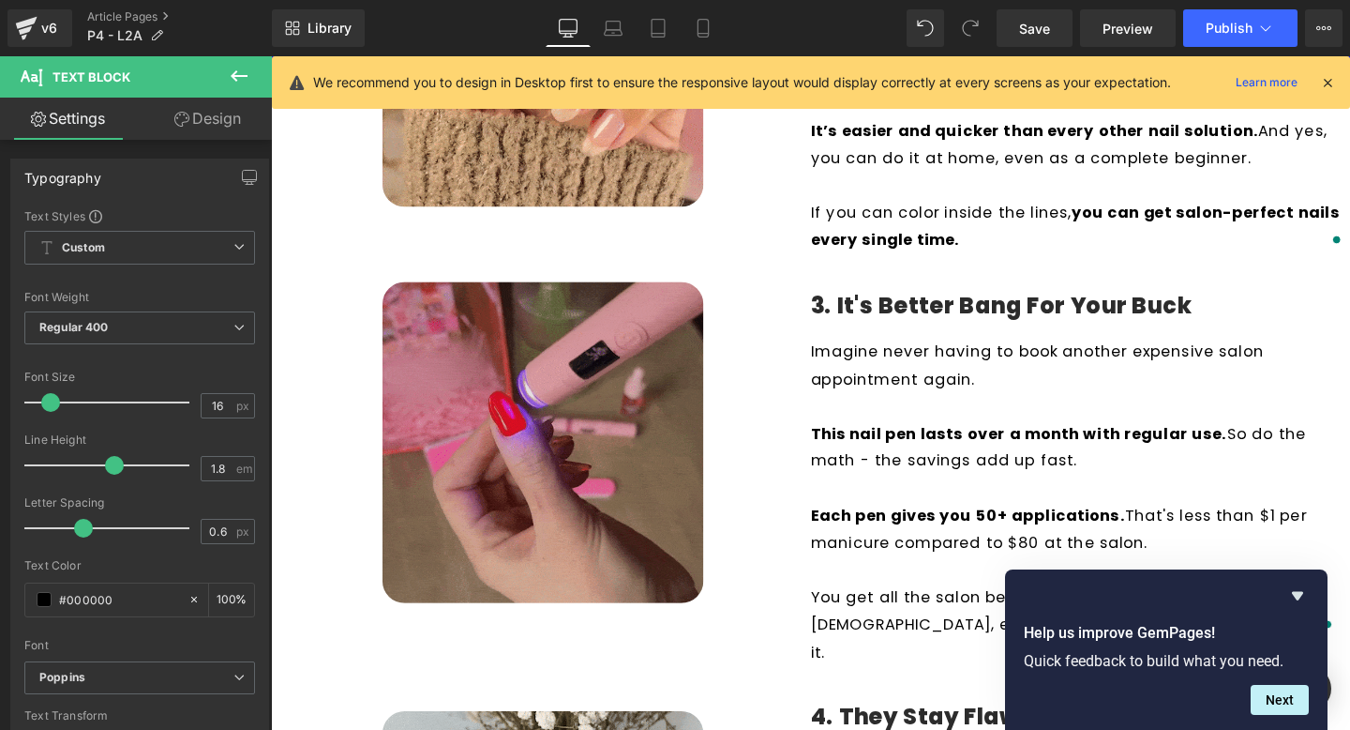
scroll to position [1054, 0]
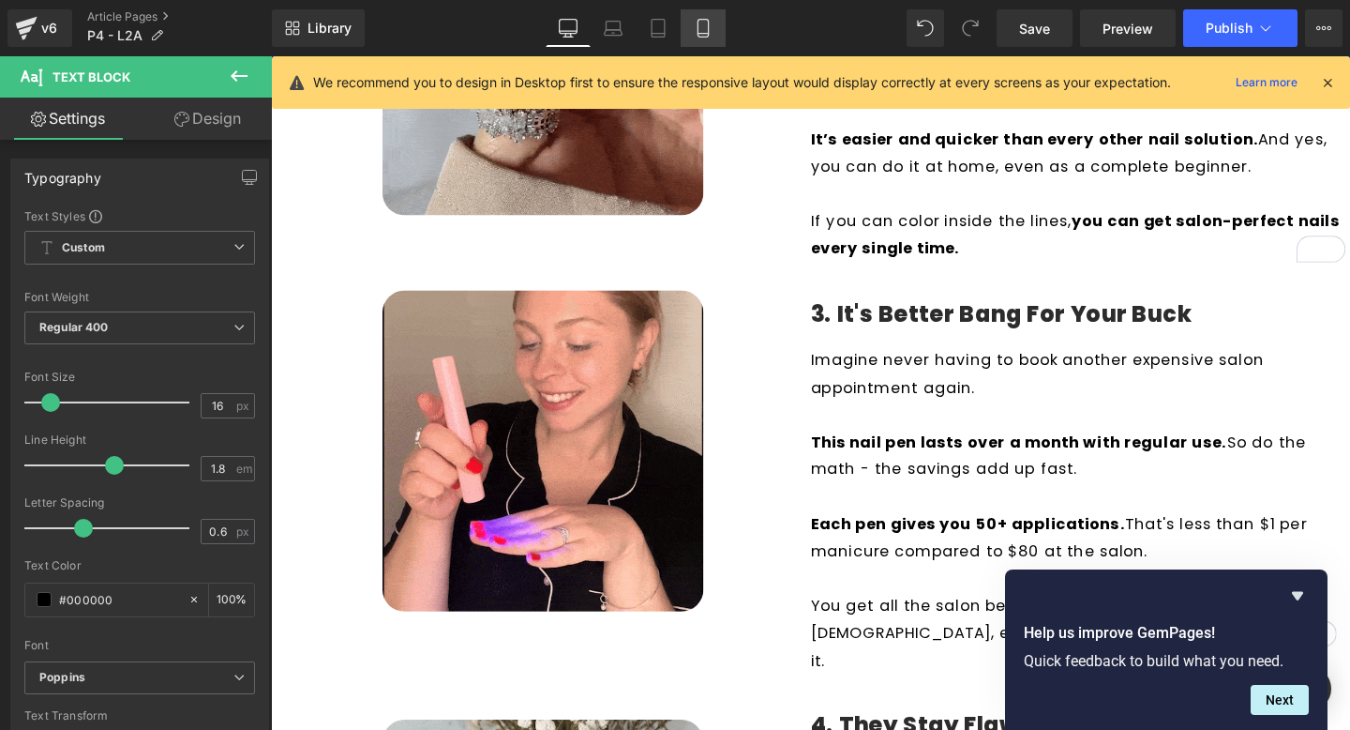
click at [694, 28] on link "Mobile" at bounding box center [703, 28] width 45 height 38
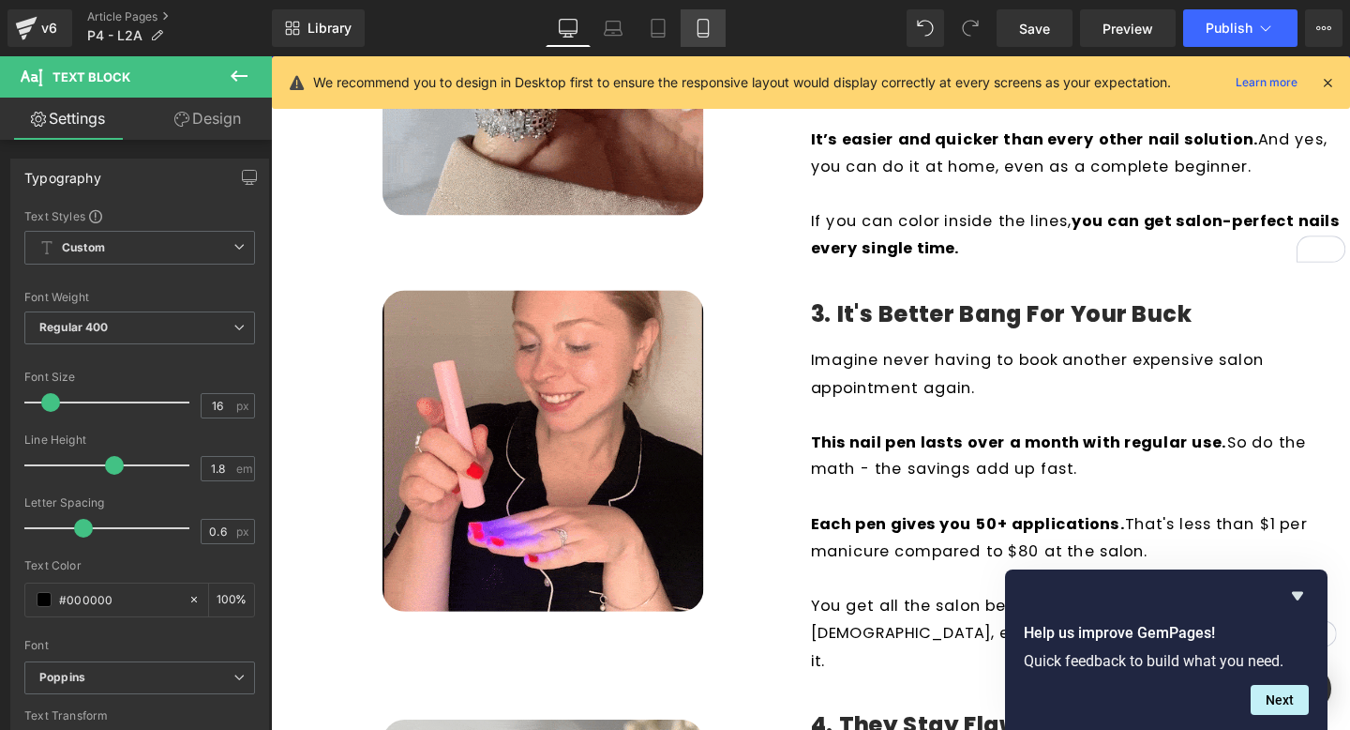
type input "100"
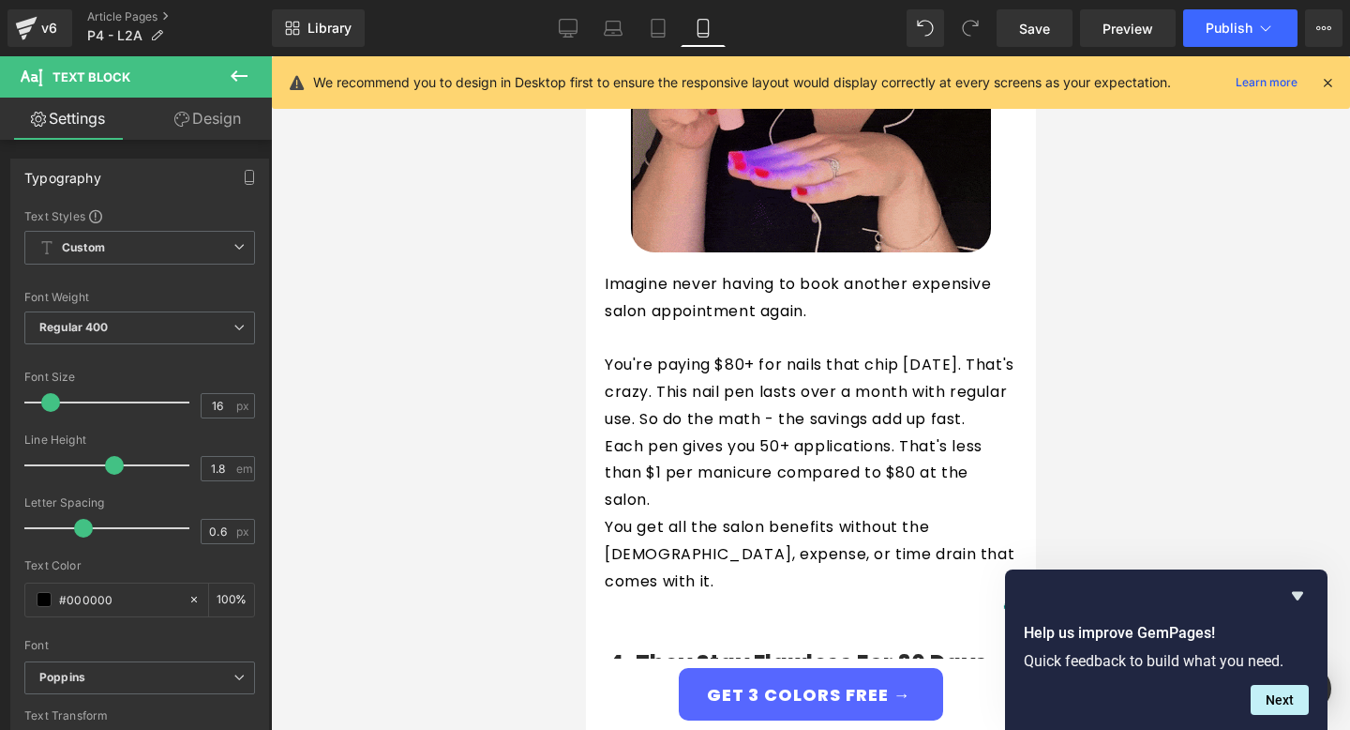
scroll to position [2303, 0]
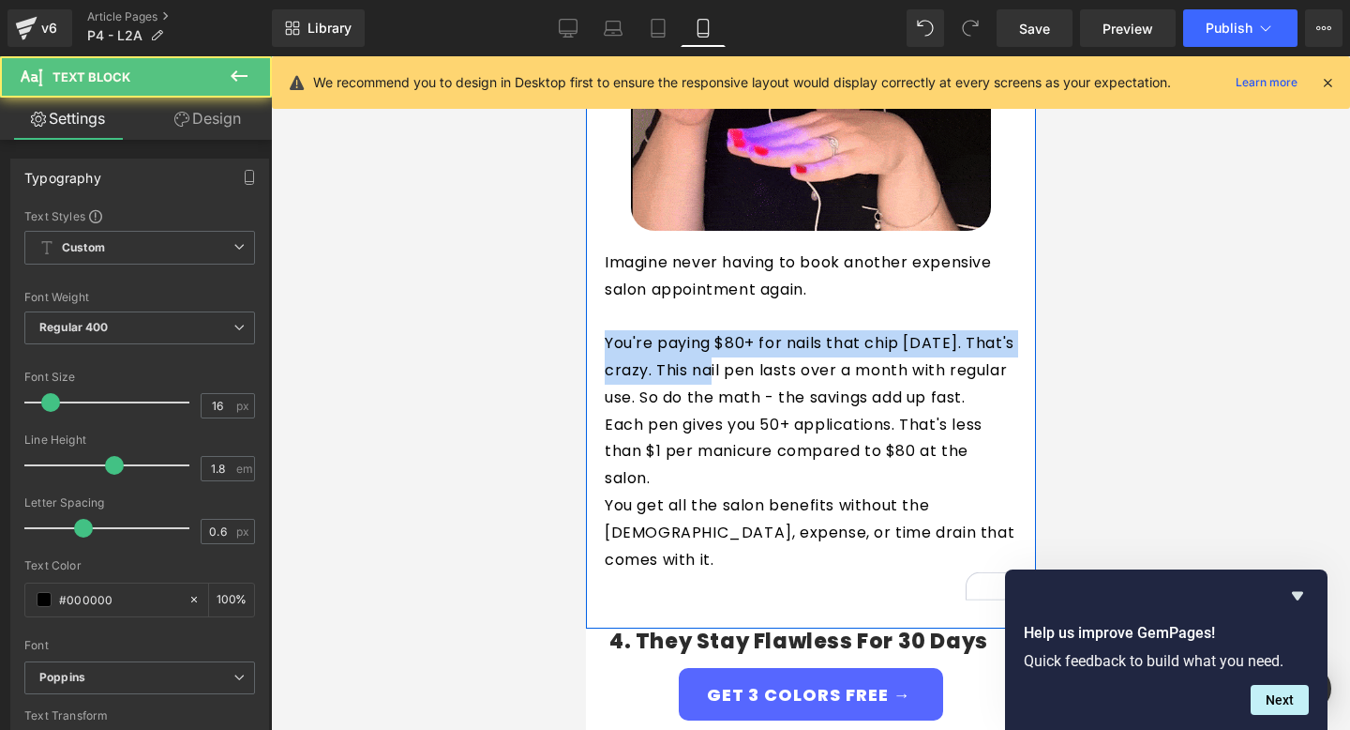
drag, startPoint x: 709, startPoint y: 372, endPoint x: 595, endPoint y: 345, distance: 117.6
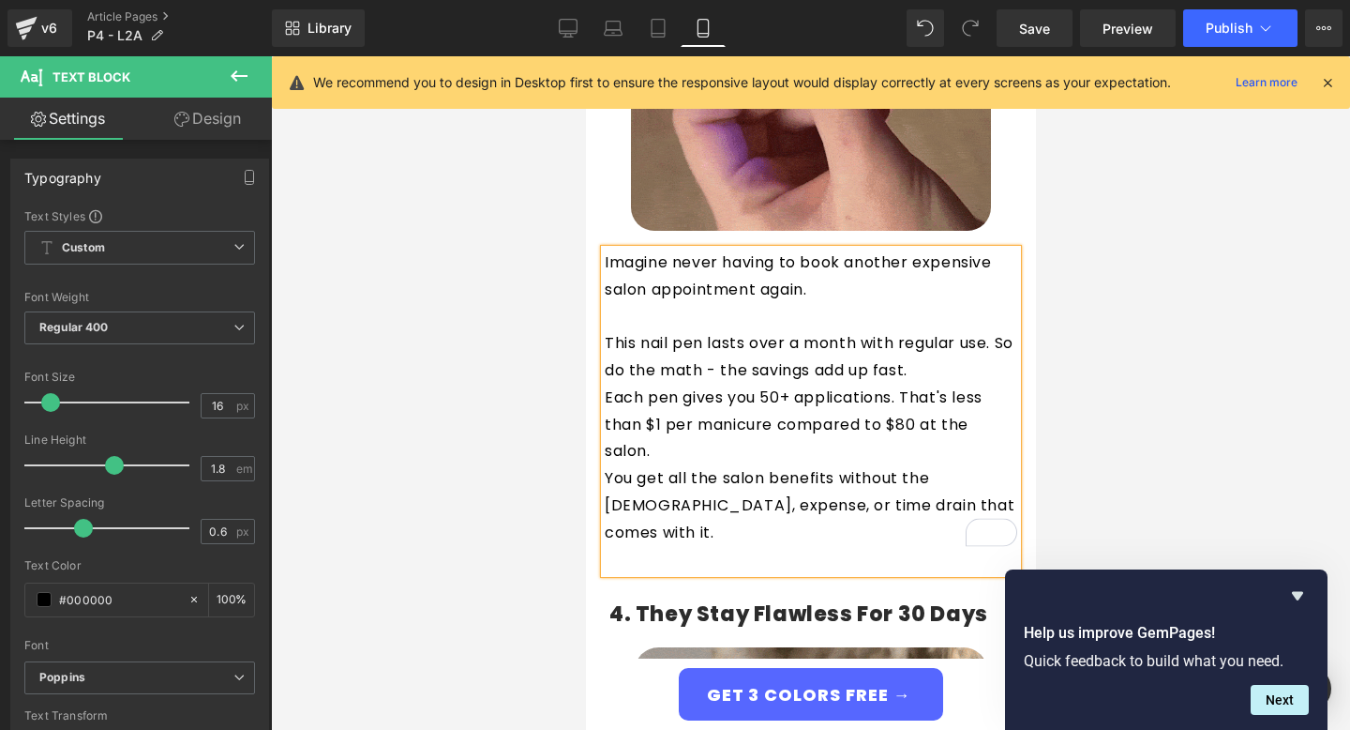
click at [984, 368] on p "This nail pen lasts over a month with regular use. So do the math - the savings…" at bounding box center [810, 357] width 413 height 54
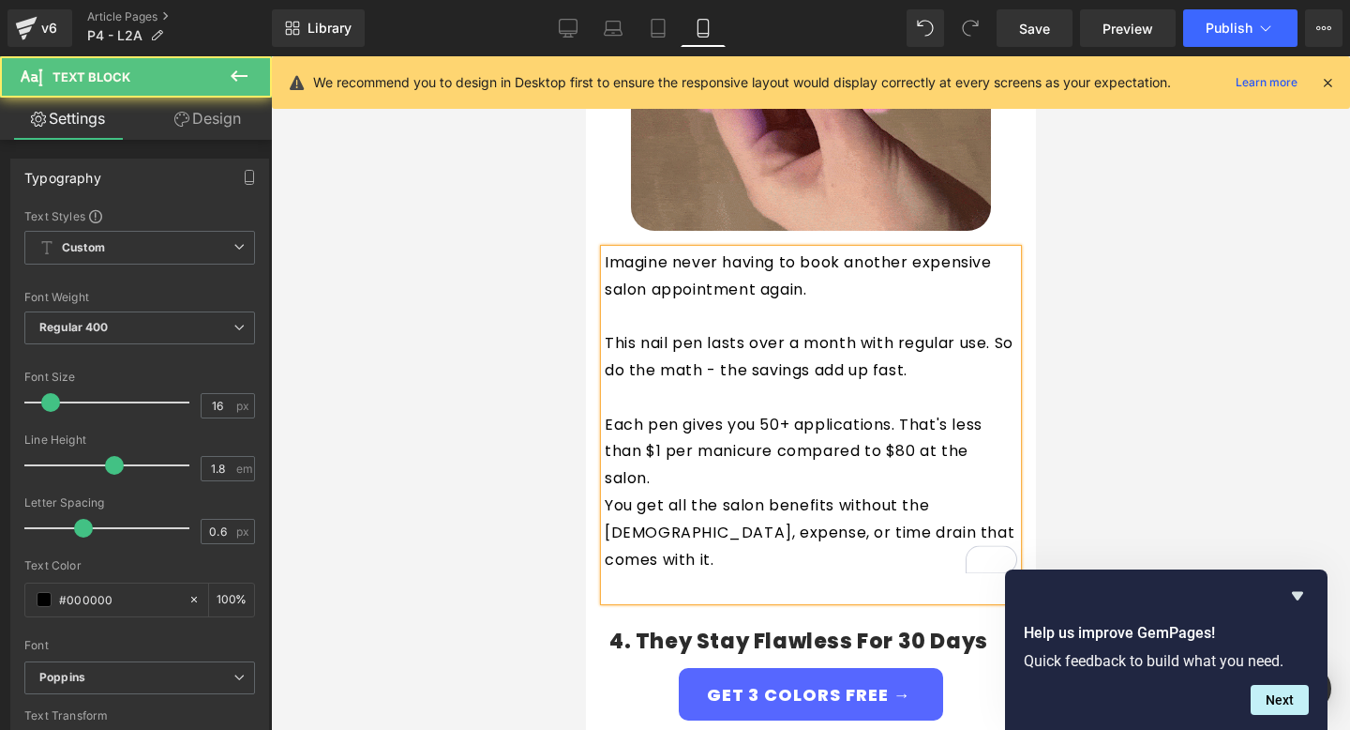
click at [771, 478] on p "Each pen gives you 50+ applications. That's less than $1 per manicure compared …" at bounding box center [810, 452] width 413 height 81
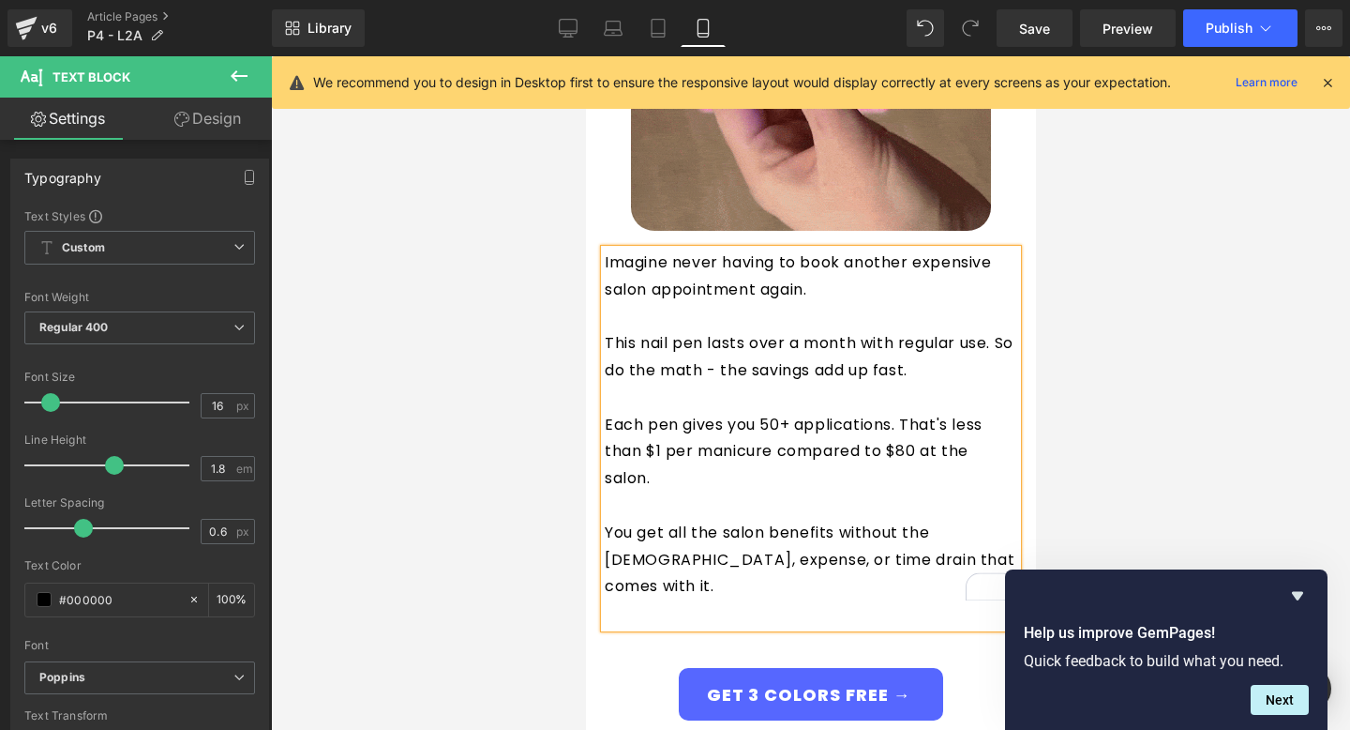
click at [701, 600] on p "To enrich screen reader interactions, please activate Accessibility in Grammarl…" at bounding box center [810, 613] width 413 height 27
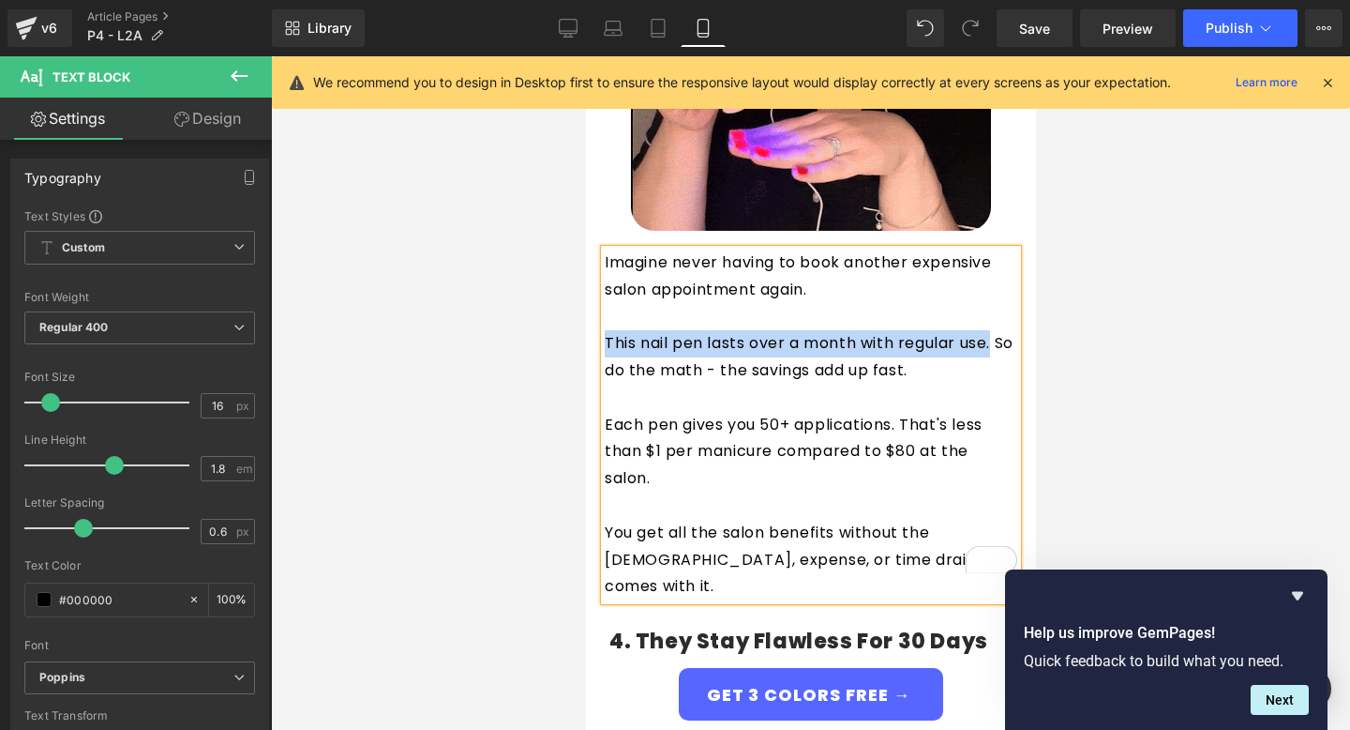
drag, startPoint x: 977, startPoint y: 346, endPoint x: 606, endPoint y: 342, distance: 371.4
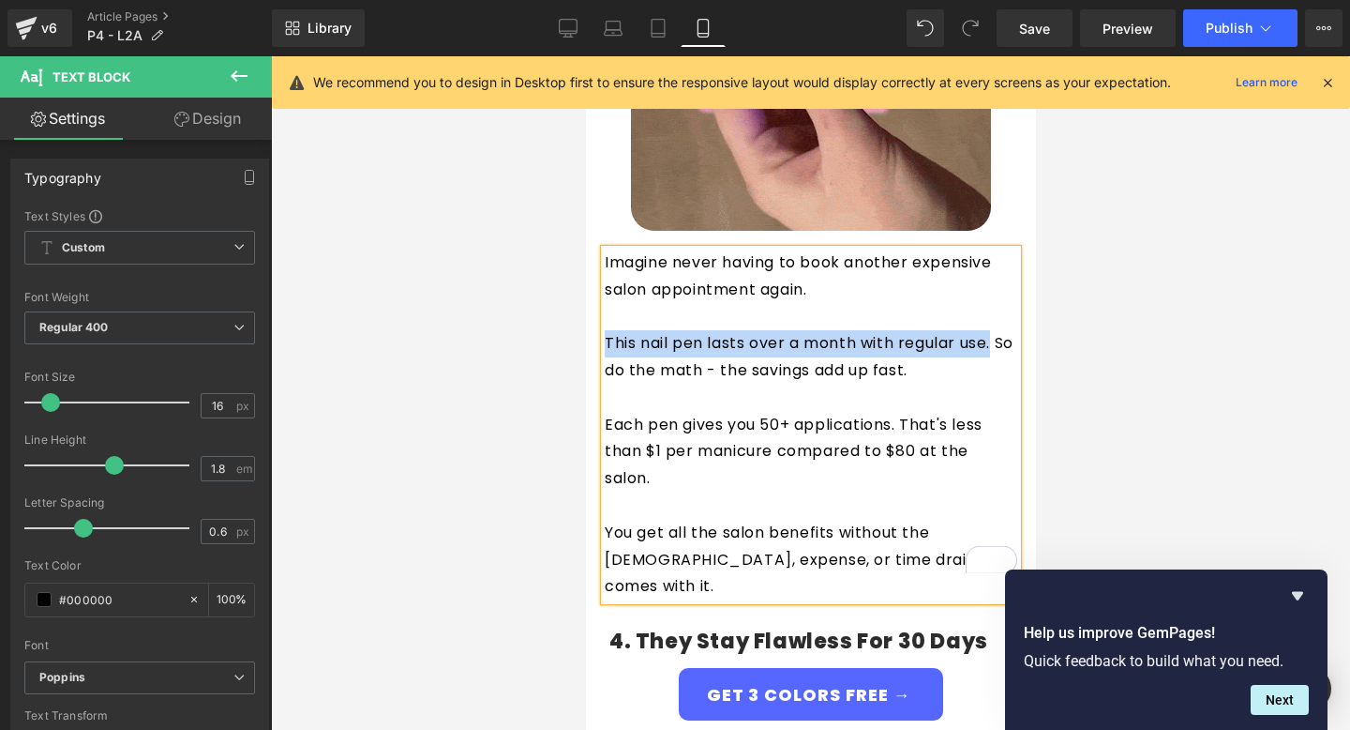
click at [606, 342] on p "This nail pen lasts over a month with regular use. So do the math - the savings…" at bounding box center [810, 357] width 413 height 54
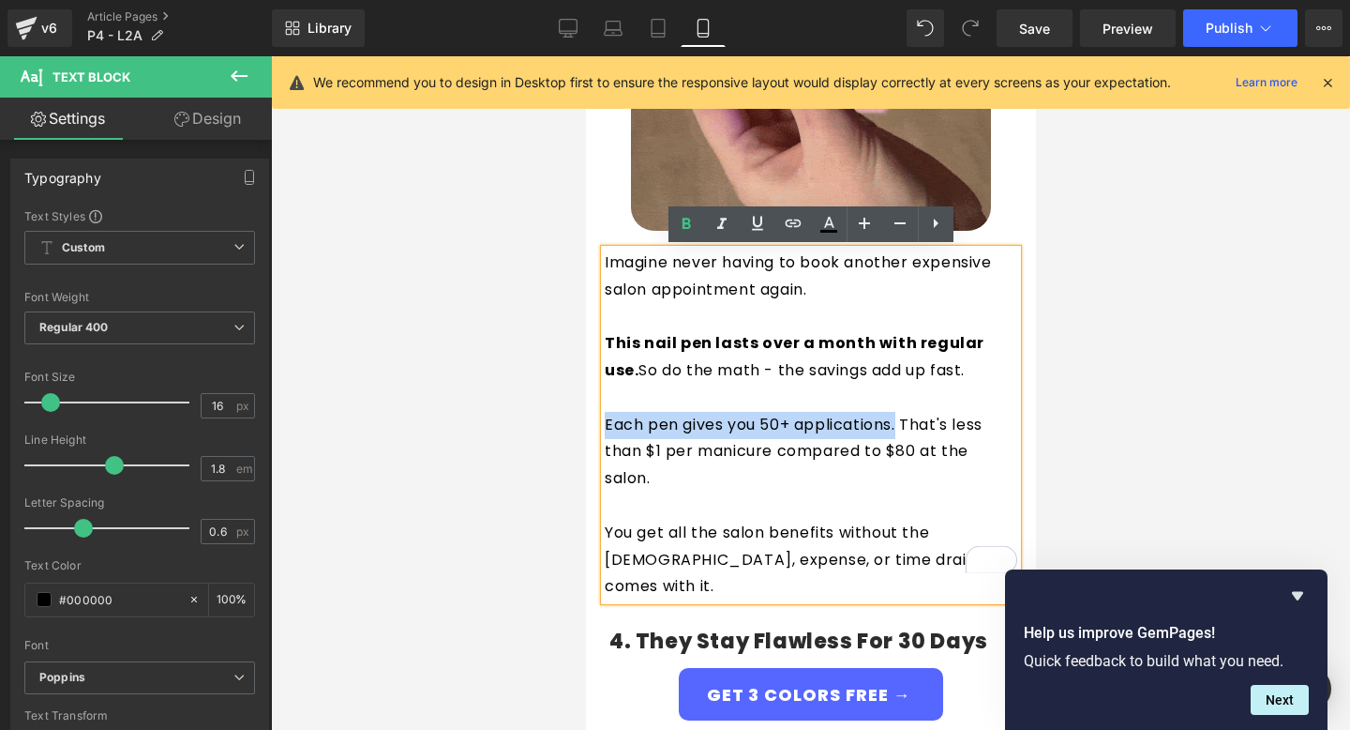
drag, startPoint x: 901, startPoint y: 428, endPoint x: 594, endPoint y: 416, distance: 307.8
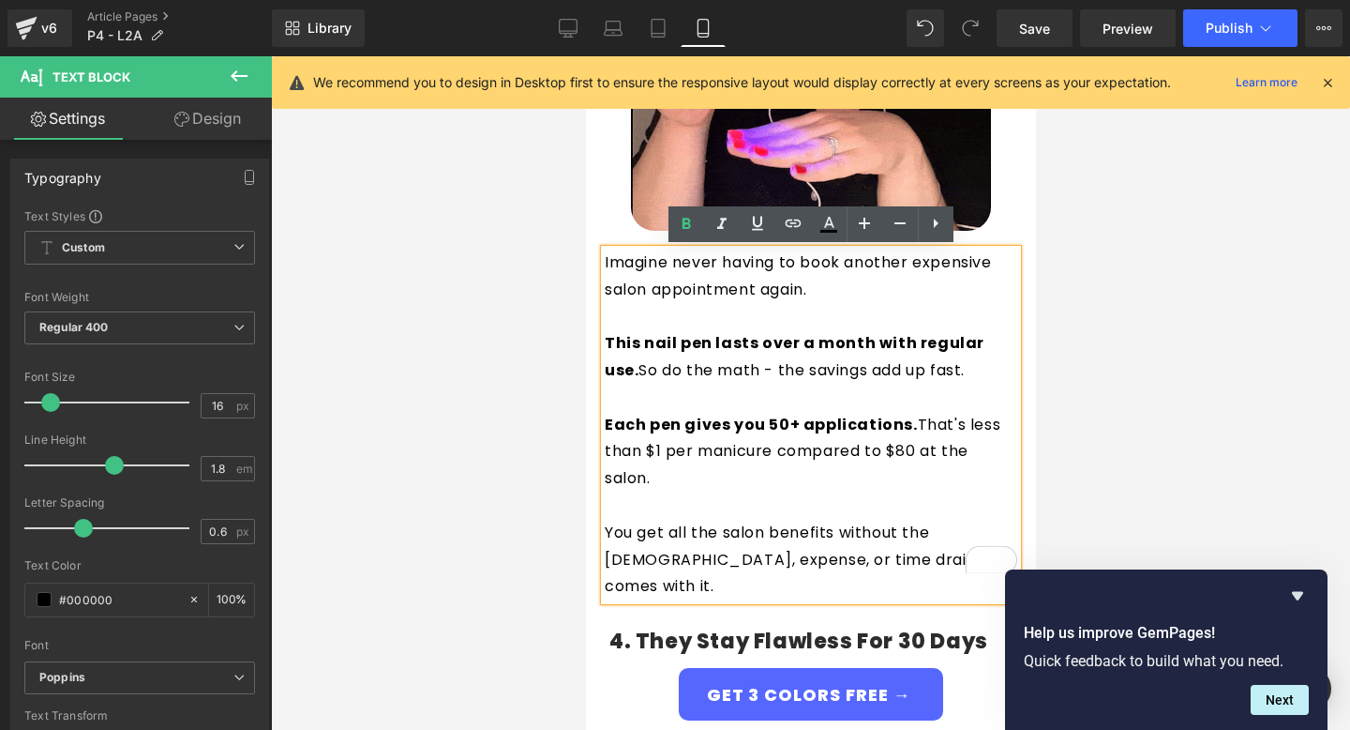
click at [724, 517] on p "To enrich screen reader interactions, please activate Accessibility in Grammarl…" at bounding box center [810, 505] width 413 height 27
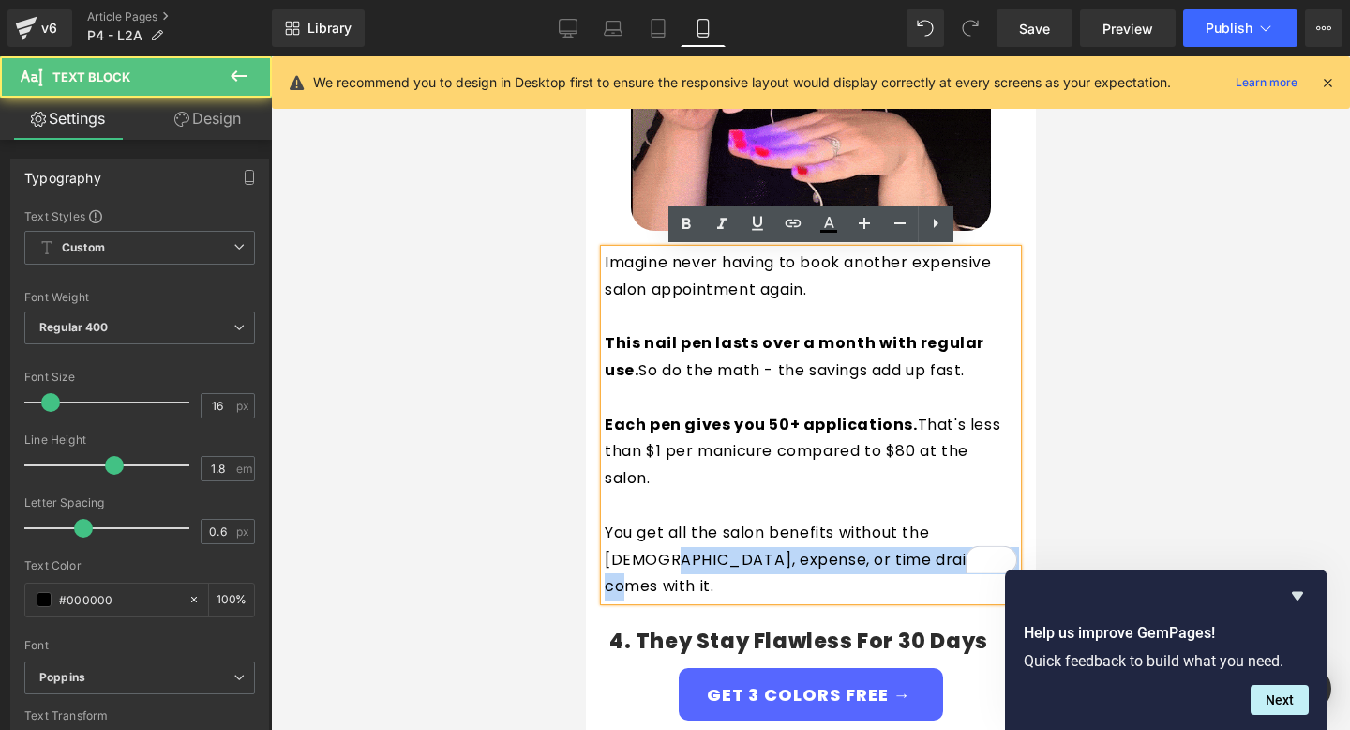
drag, startPoint x: 964, startPoint y: 529, endPoint x: 599, endPoint y: 526, distance: 364.8
click at [604, 526] on div "Imagine never having to book another expensive salon appointment again. This na…" at bounding box center [810, 424] width 413 height 351
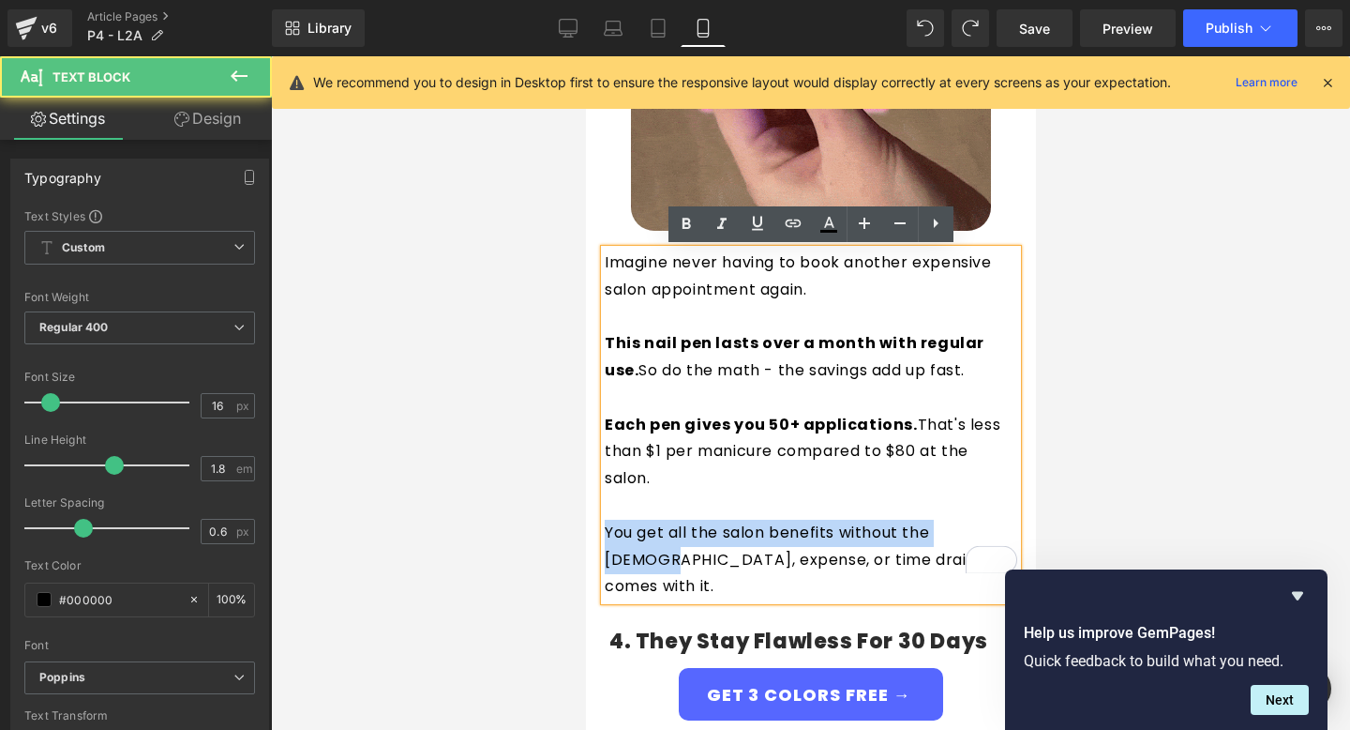
drag, startPoint x: 991, startPoint y: 530, endPoint x: 587, endPoint y: 530, distance: 404.2
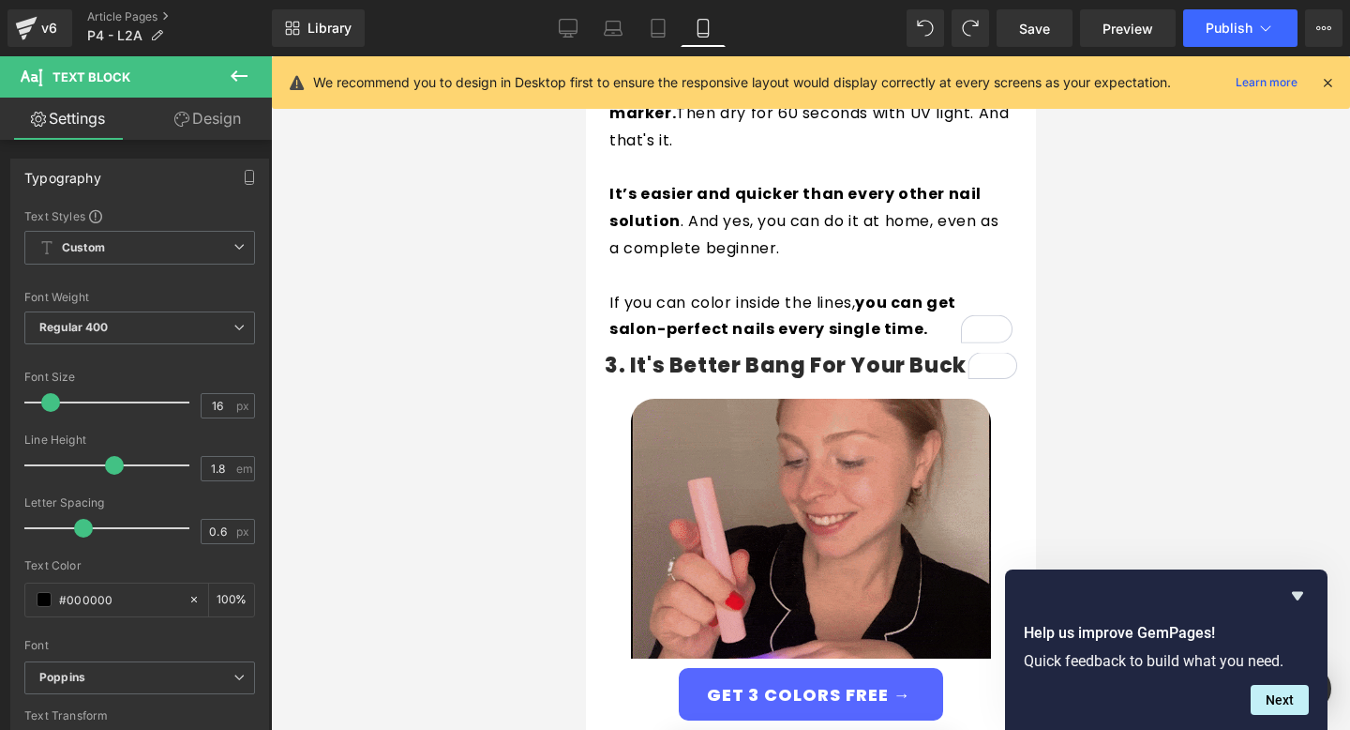
scroll to position [2065, 0]
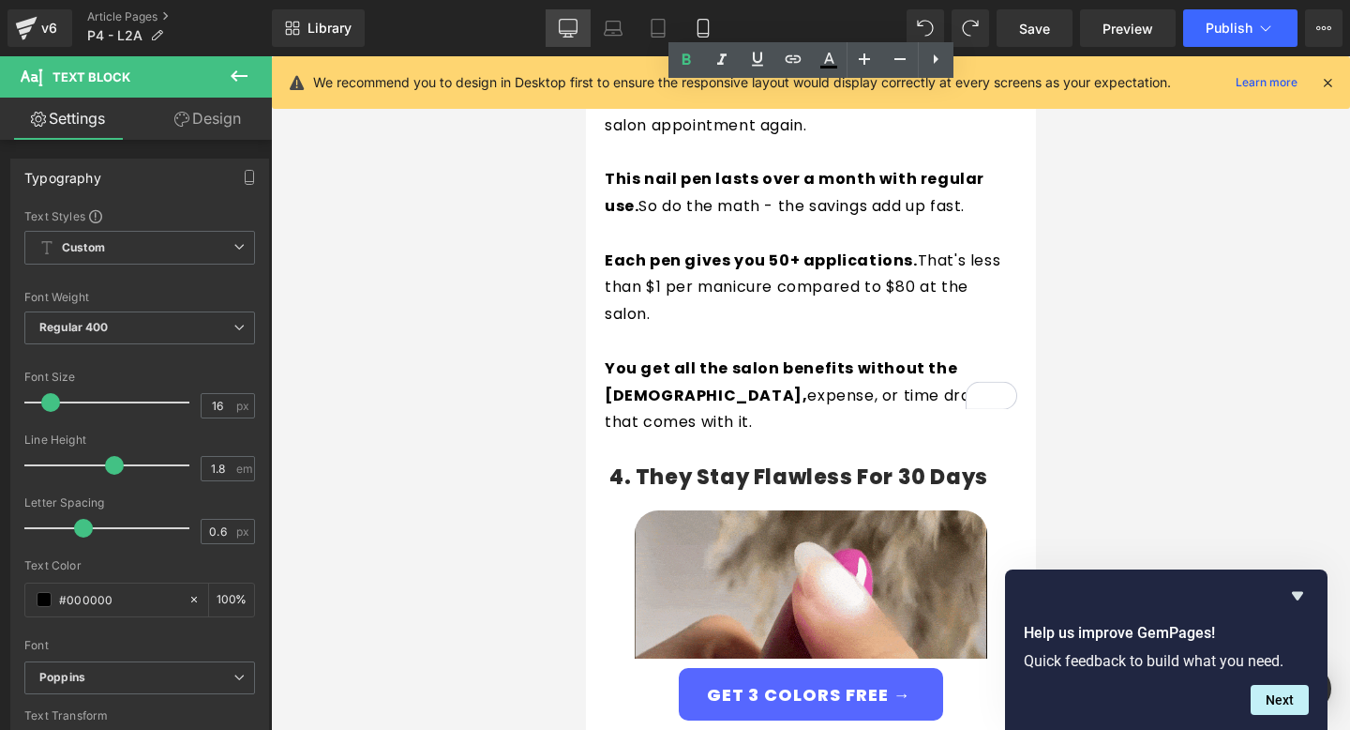
click at [578, 26] on icon at bounding box center [569, 27] width 18 height 14
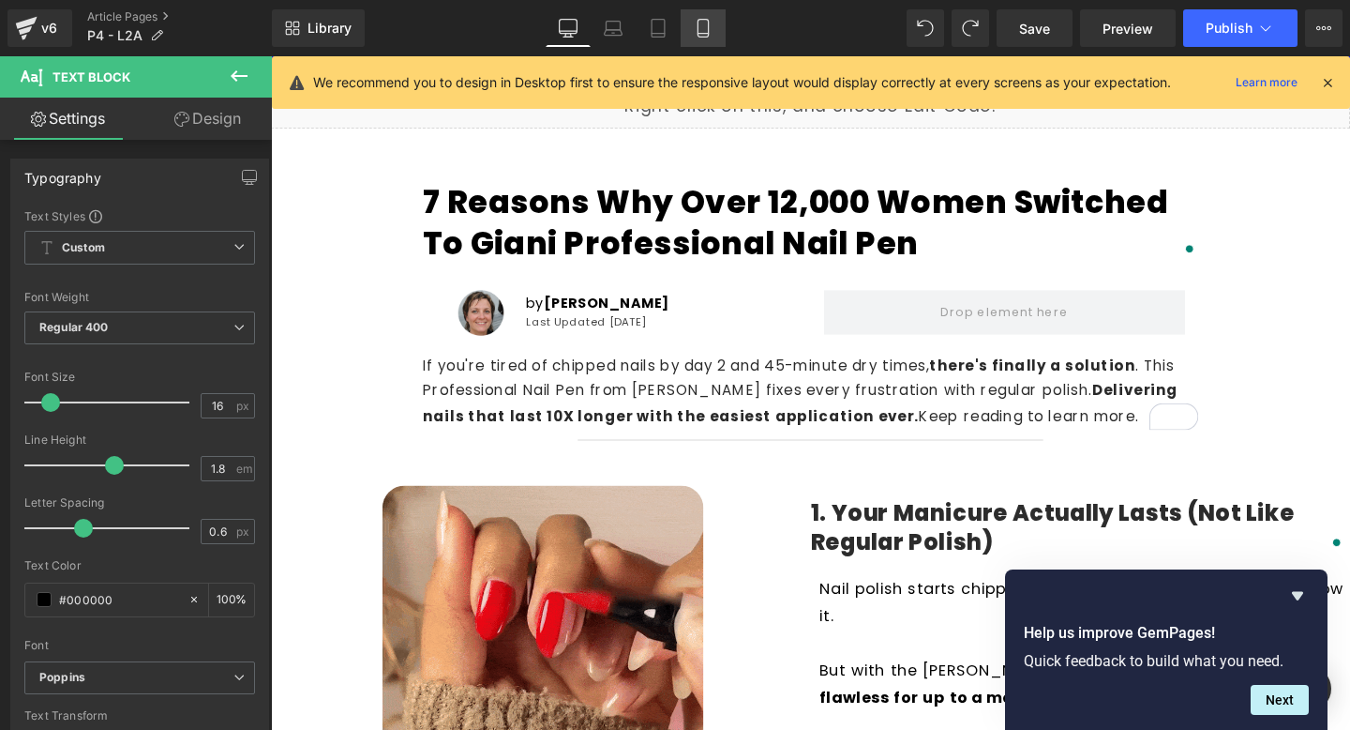
click at [707, 31] on icon at bounding box center [703, 28] width 19 height 19
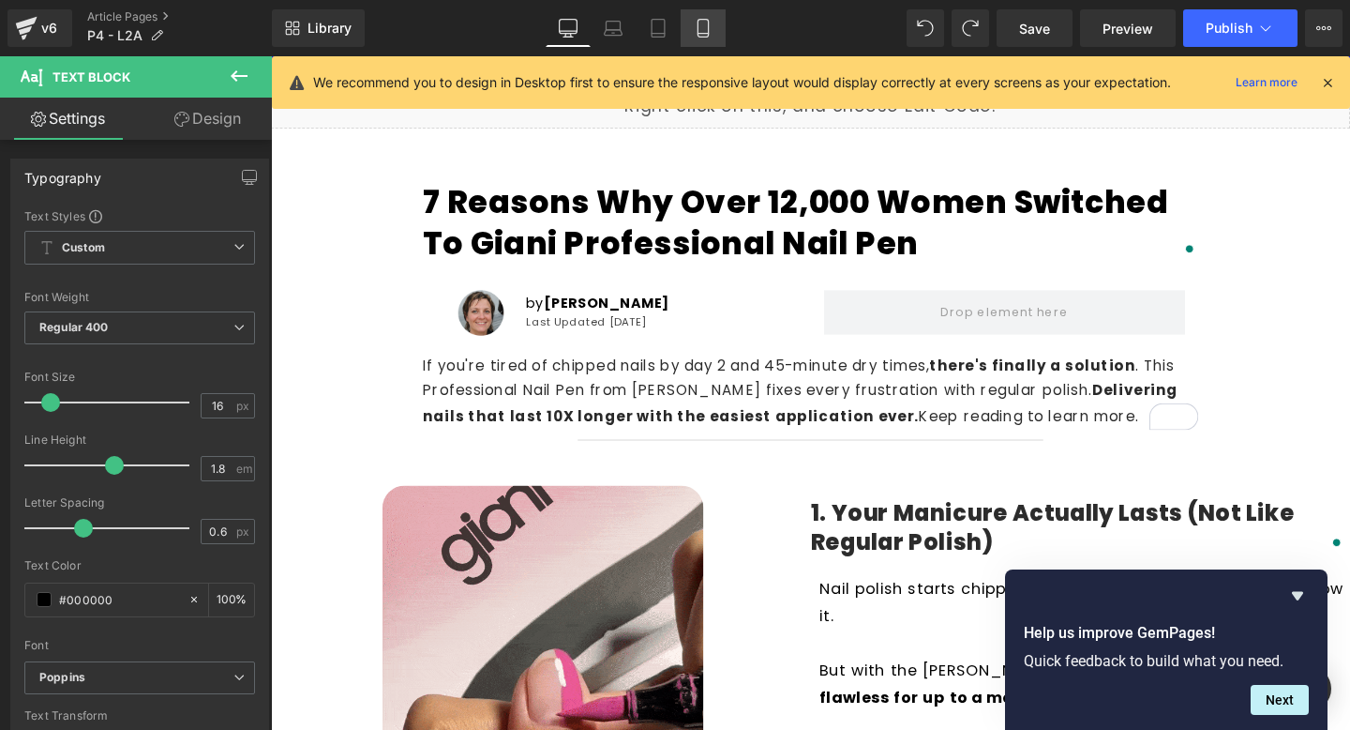
type input "100"
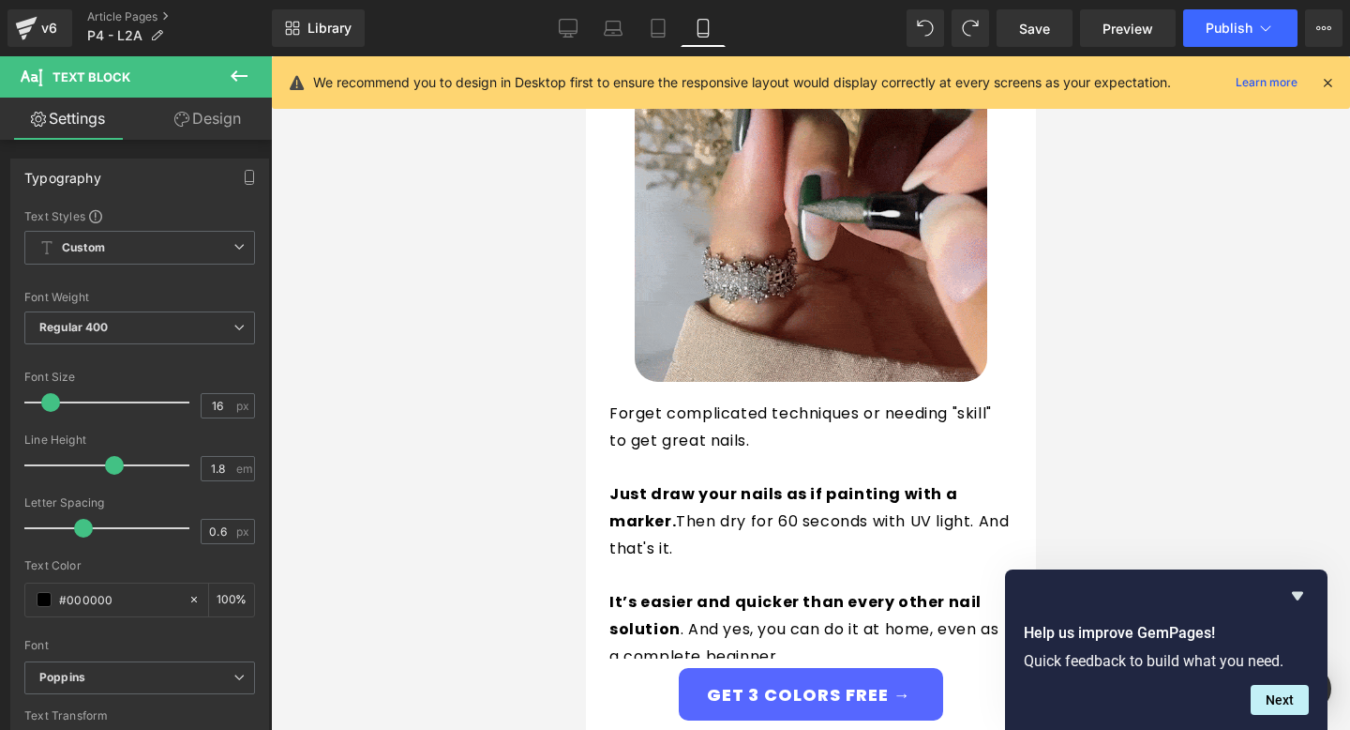
scroll to position [1191, 0]
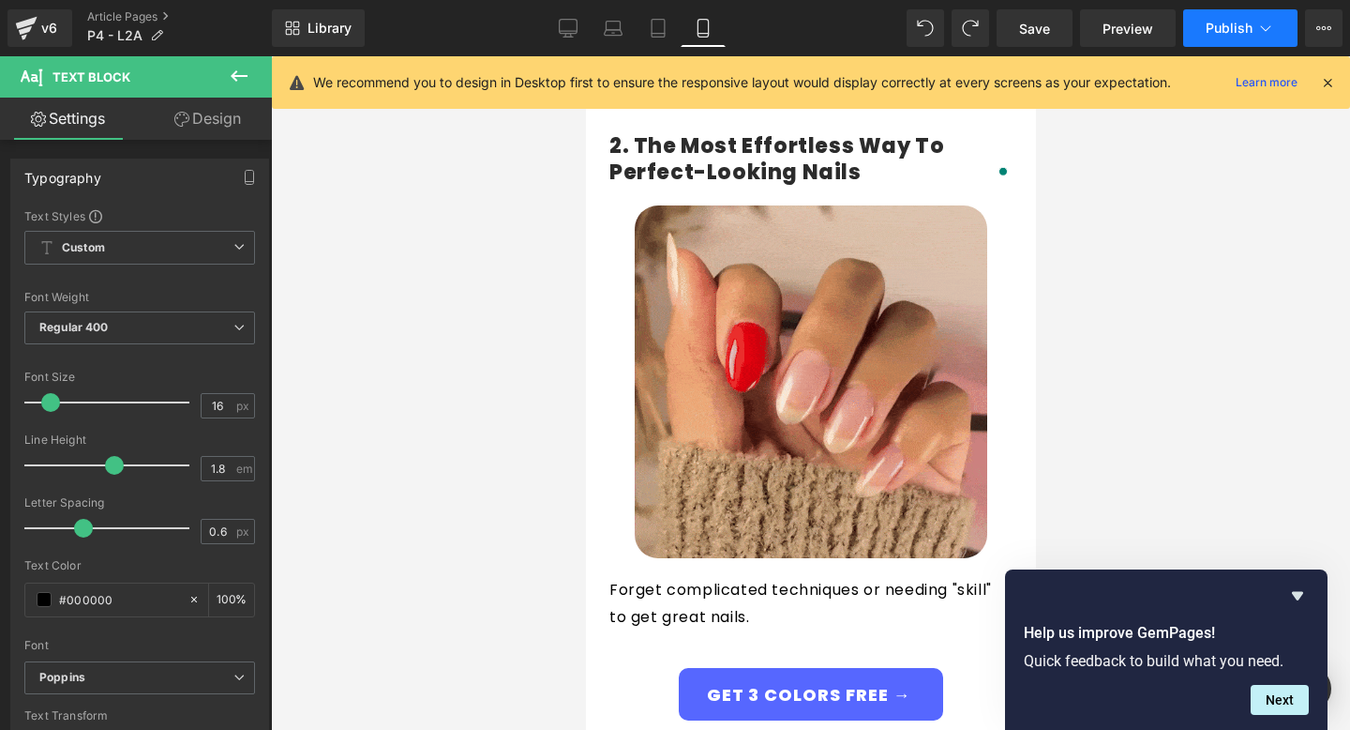
click at [1223, 26] on span "Publish" at bounding box center [1229, 28] width 47 height 15
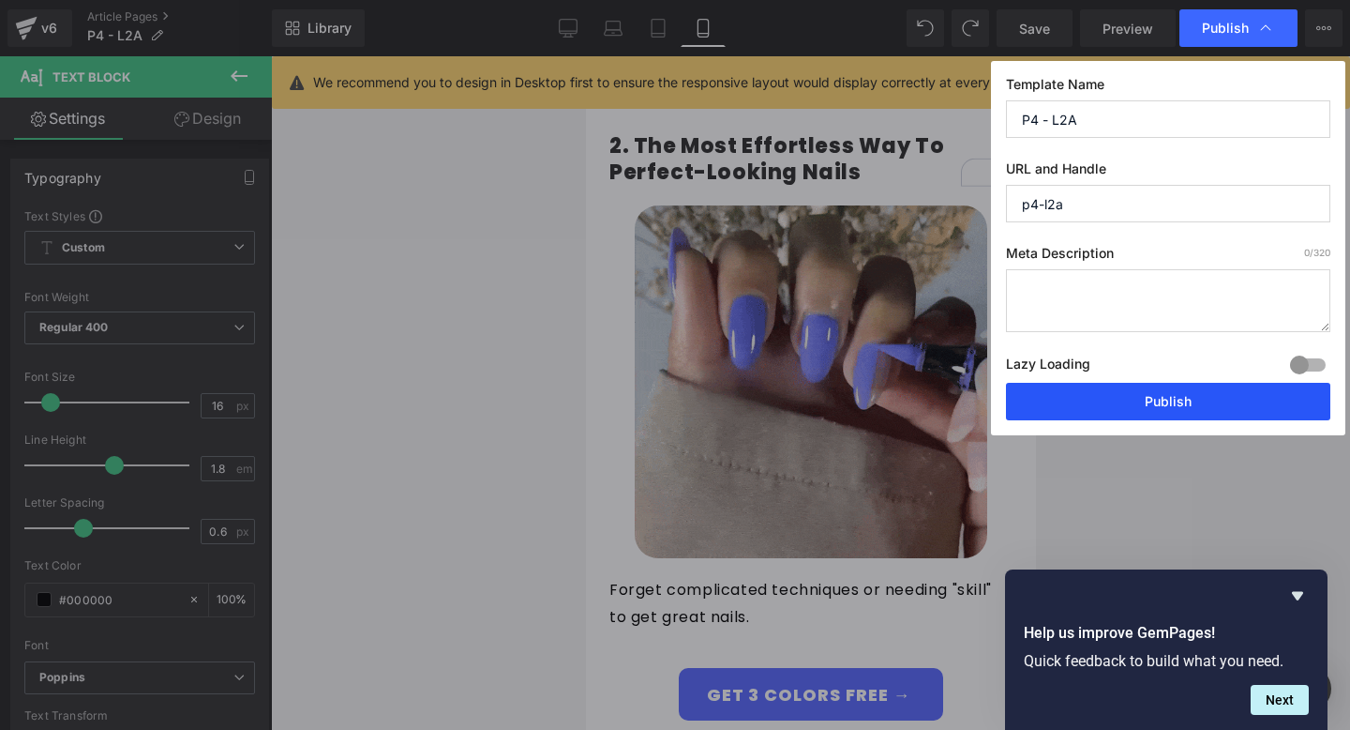
click at [1157, 400] on button "Publish" at bounding box center [1168, 402] width 324 height 38
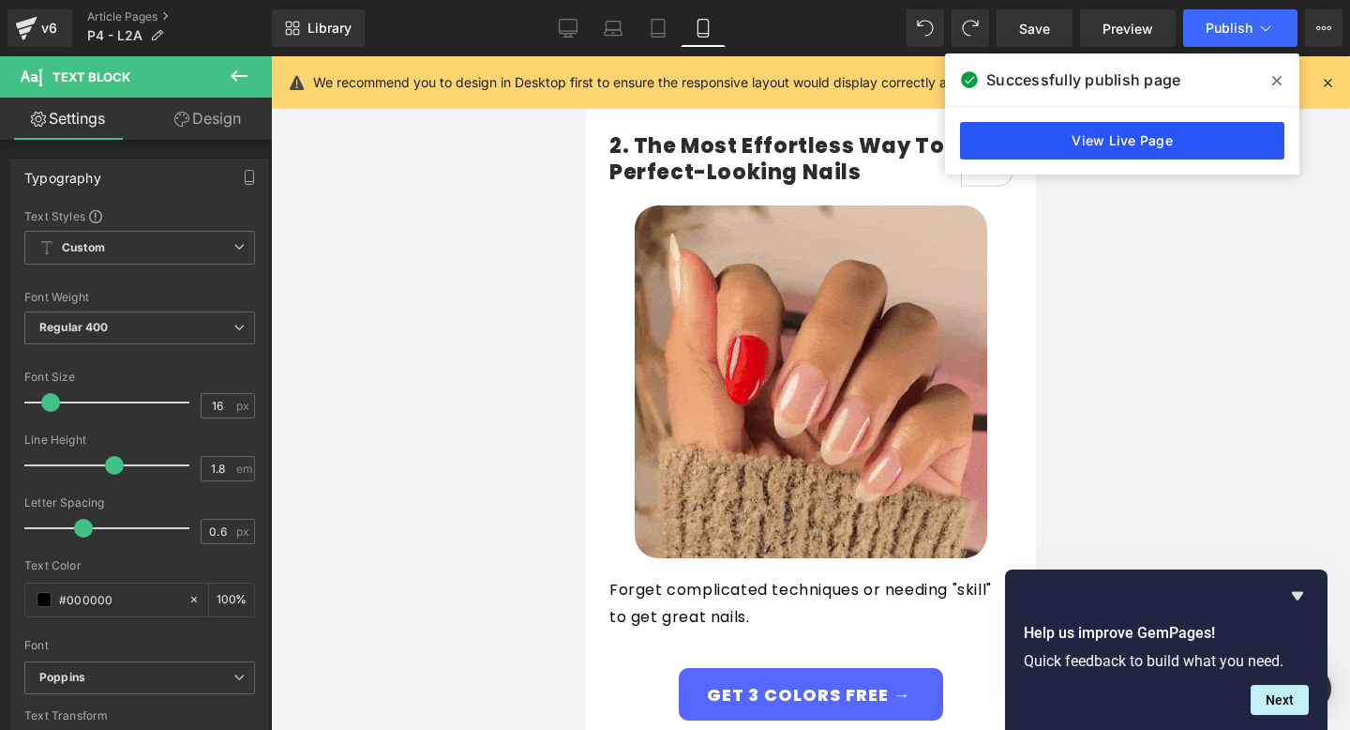
click at [1133, 150] on link "View Live Page" at bounding box center [1122, 141] width 324 height 38
